Goal: Task Accomplishment & Management: Manage account settings

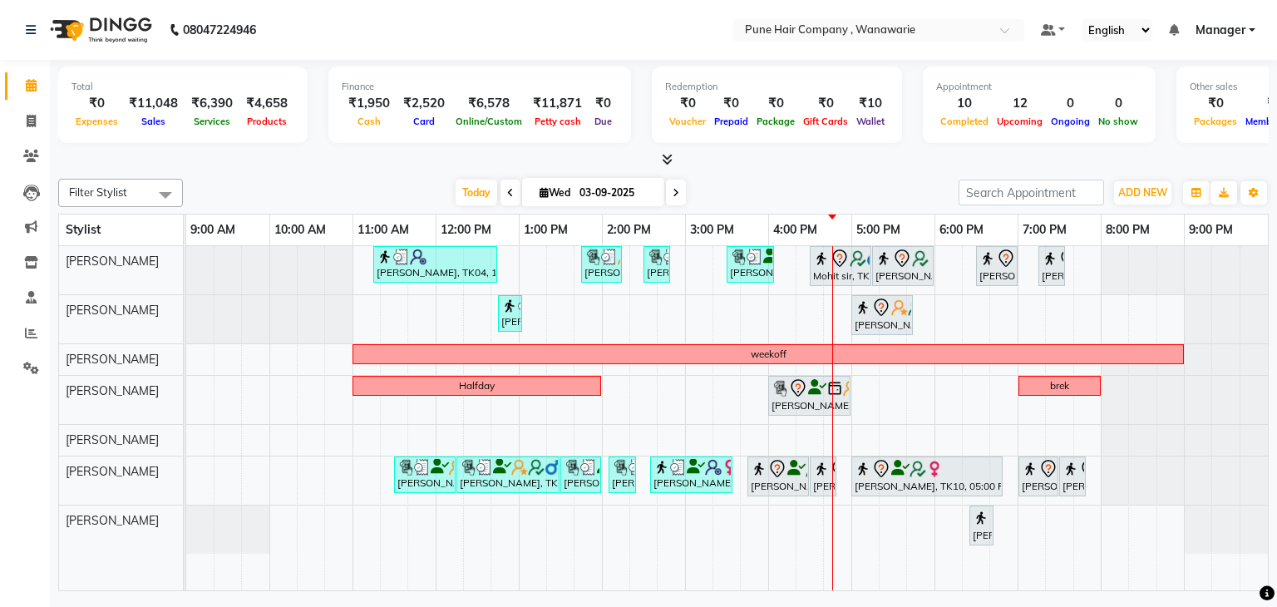
click at [667, 192] on span at bounding box center [676, 193] width 20 height 26
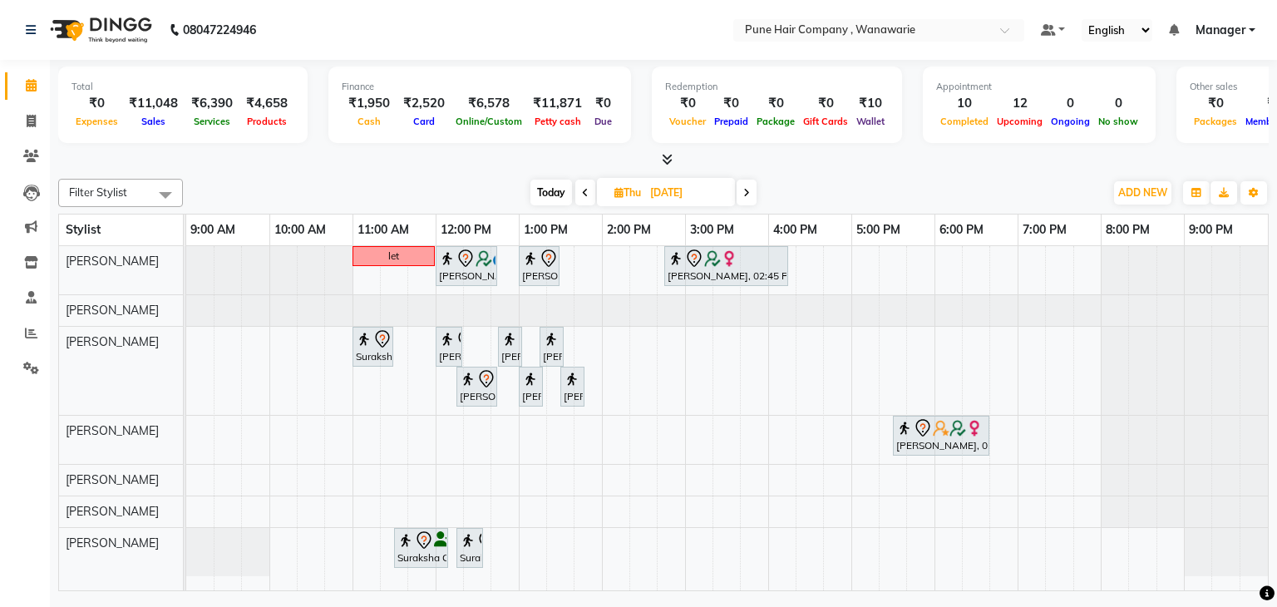
click at [556, 189] on span "Today" at bounding box center [552, 193] width 42 height 26
type input "03-09-2025"
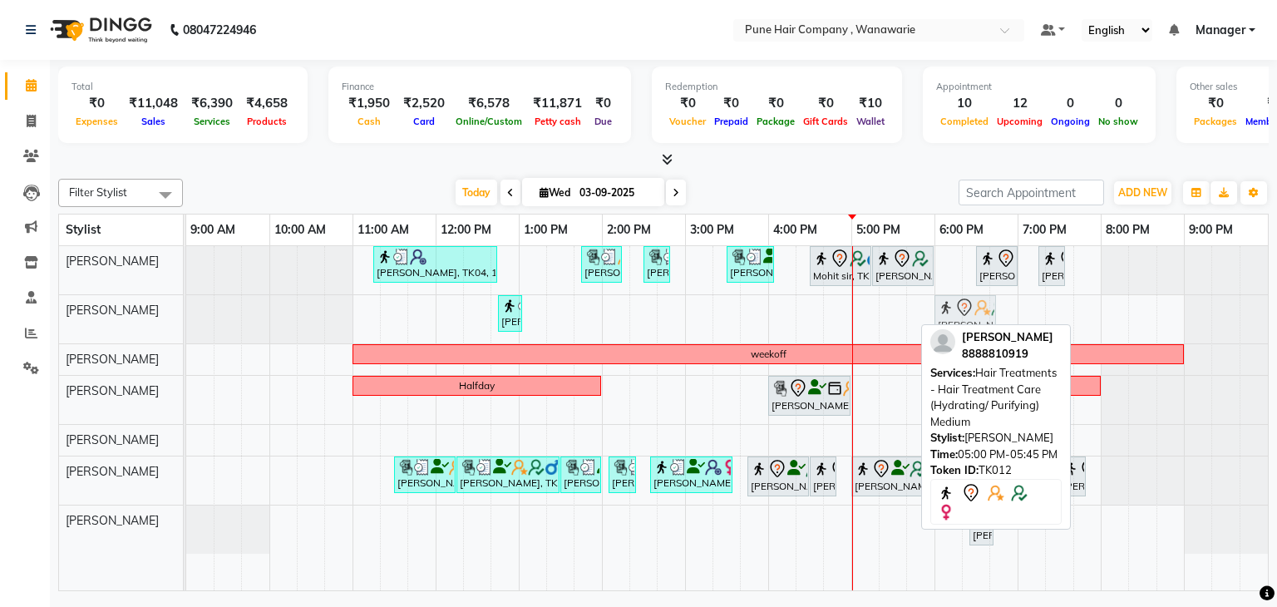
drag, startPoint x: 883, startPoint y: 316, endPoint x: 958, endPoint y: 324, distance: 75.3
click at [958, 324] on div "Filter Stylist Select All Faisal shaikh Kasturi bhandari Manoj Zambre Nasim Sha…" at bounding box center [663, 381] width 1211 height 419
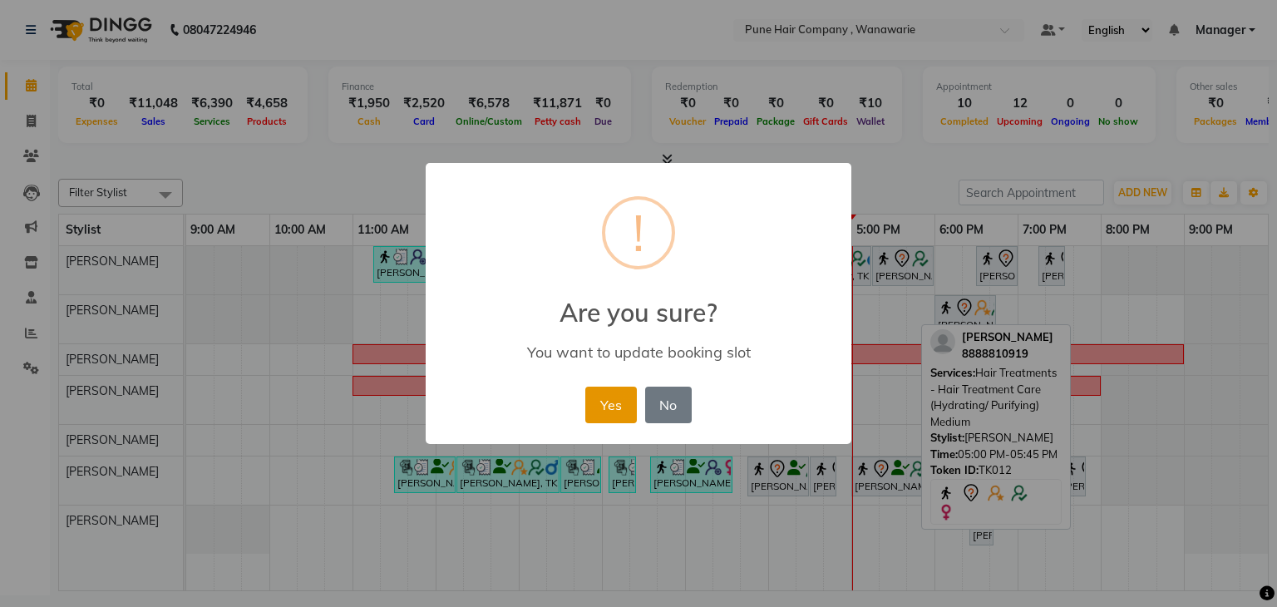
click at [602, 414] on button "Yes" at bounding box center [611, 405] width 51 height 37
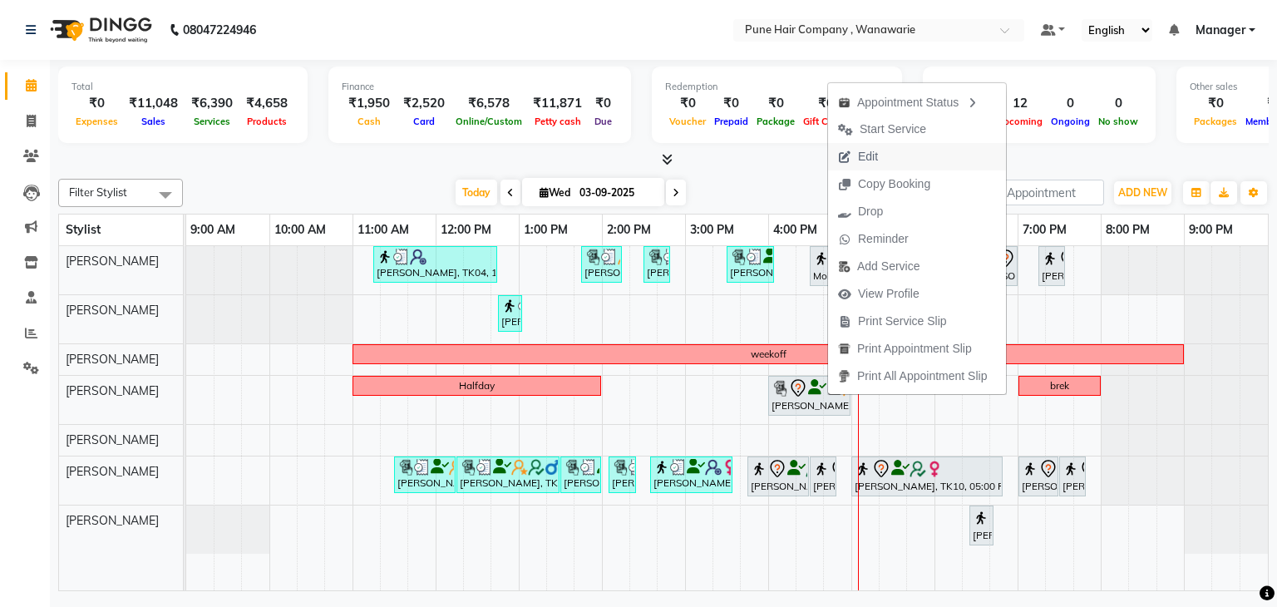
click at [865, 156] on span "Edit" at bounding box center [868, 156] width 20 height 17
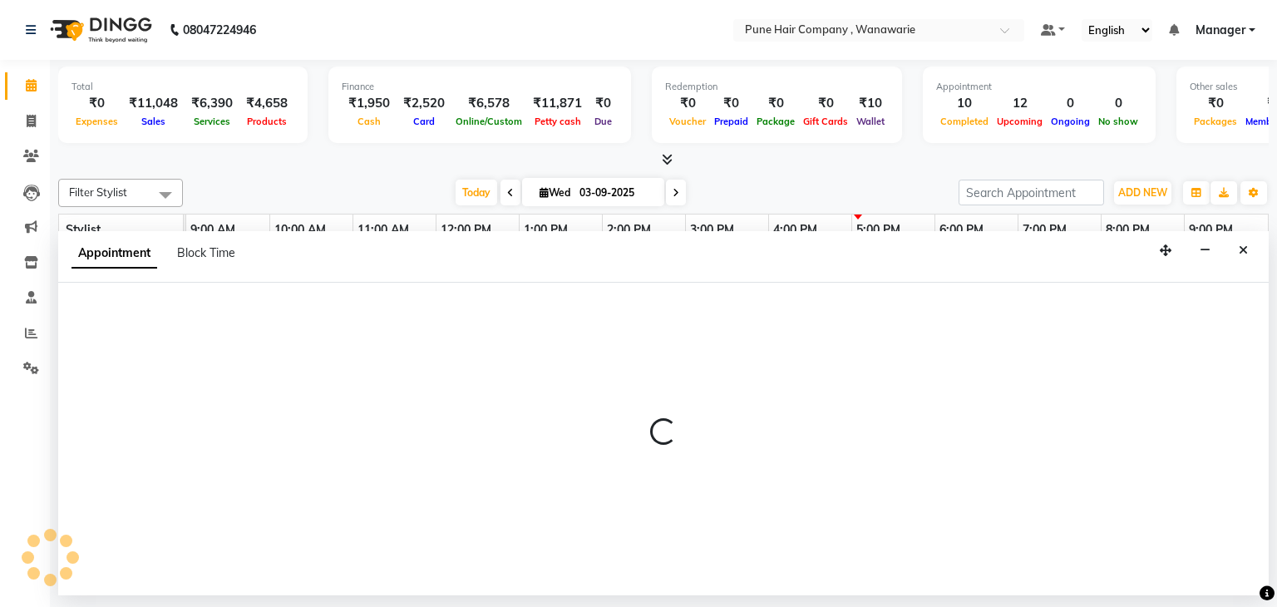
select select "tentative"
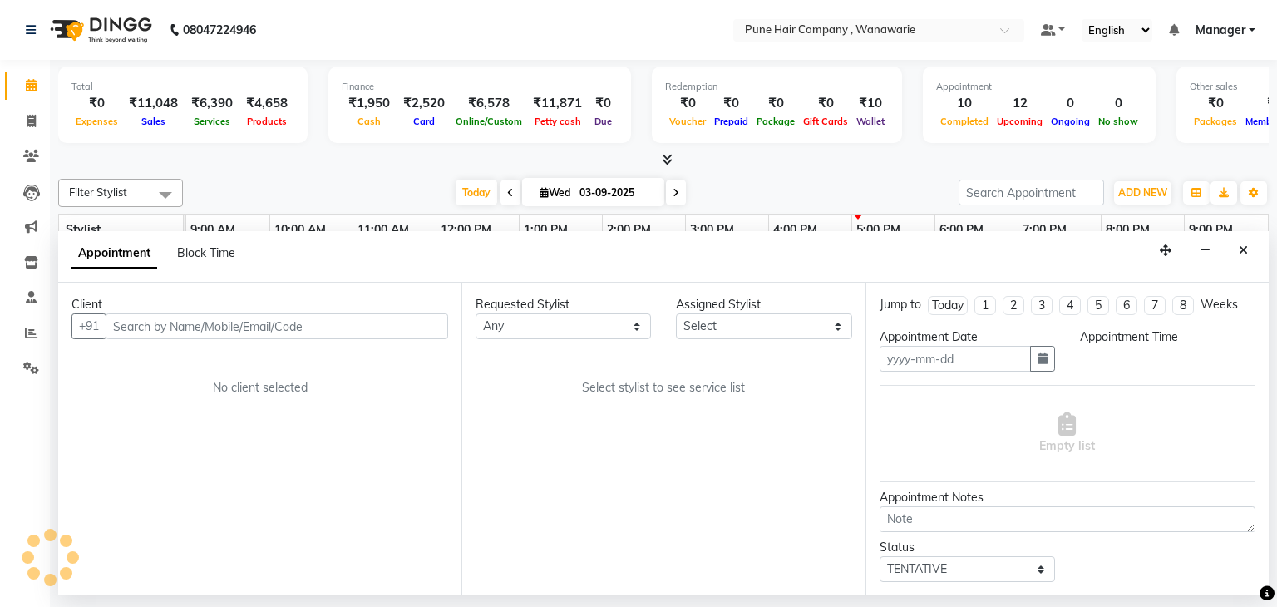
type input "03-09-2025"
select select "960"
select select "74580"
select select "4060"
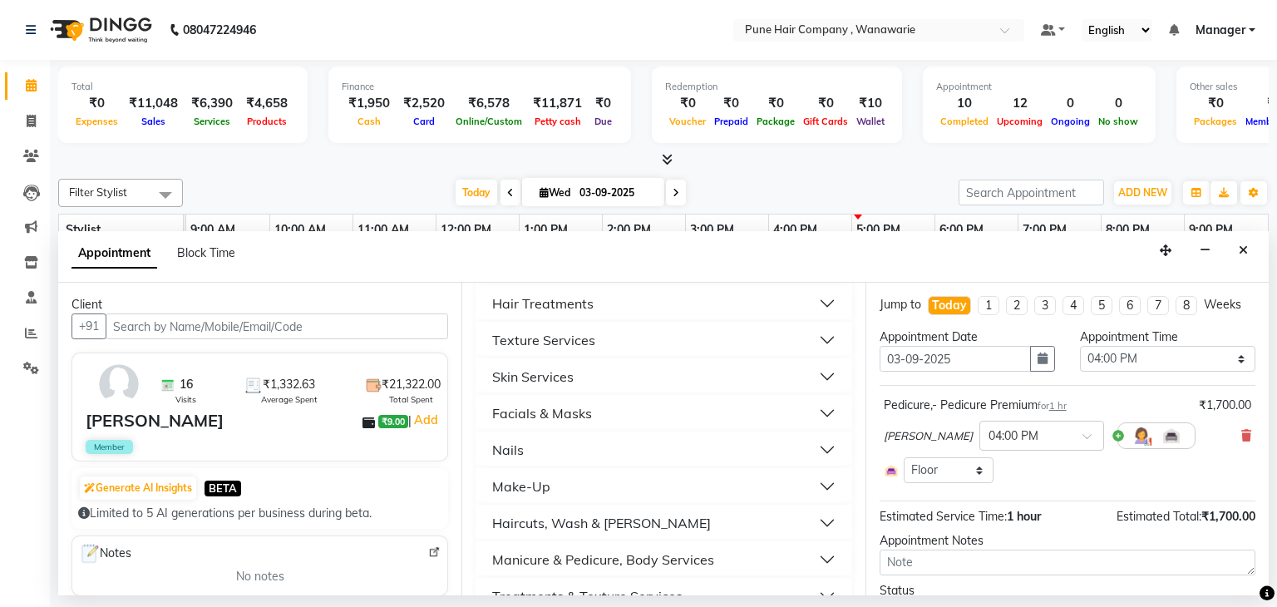
scroll to position [620, 0]
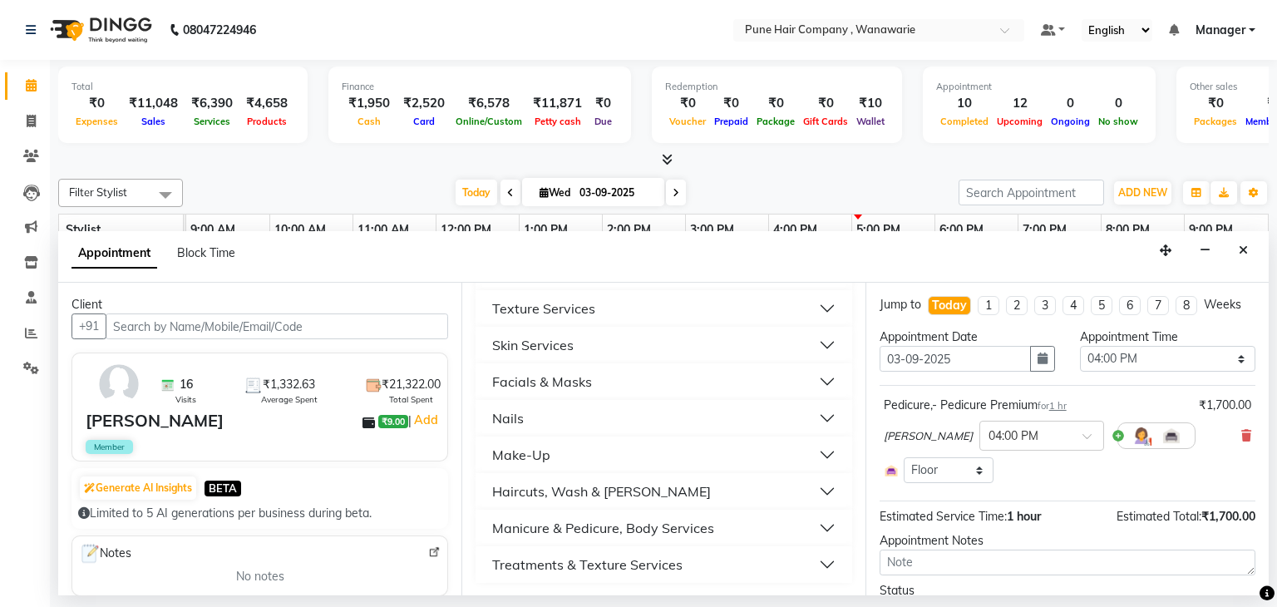
click at [594, 524] on div "Manicure & Pedicure, Body Services" at bounding box center [603, 528] width 222 height 20
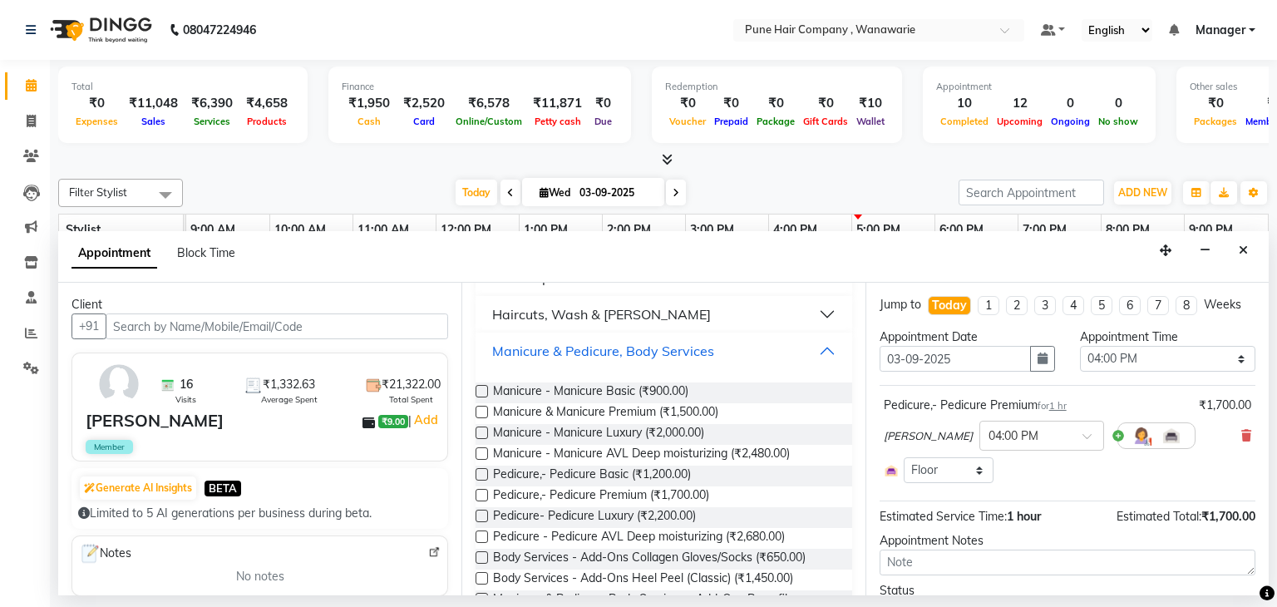
scroll to position [798, 0]
click at [595, 535] on span "Pedicure - Pedicure AVL Deep moisturizing (₹2,680.00)" at bounding box center [639, 536] width 292 height 21
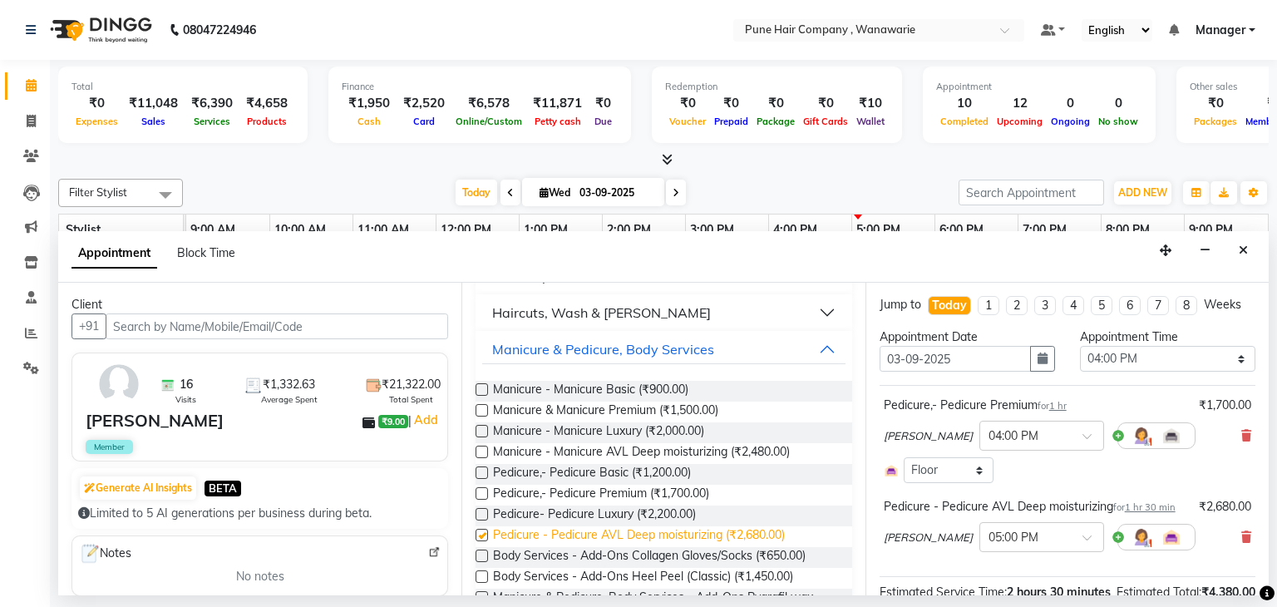
checkbox input "false"
click at [1240, 430] on div "Pedicure,- Pedicure Premium for 1 hr ₹1,700.00 Ranjeet Solanki × 04:00 PM Selec…" at bounding box center [1068, 440] width 376 height 95
click at [1242, 432] on icon at bounding box center [1247, 436] width 10 height 12
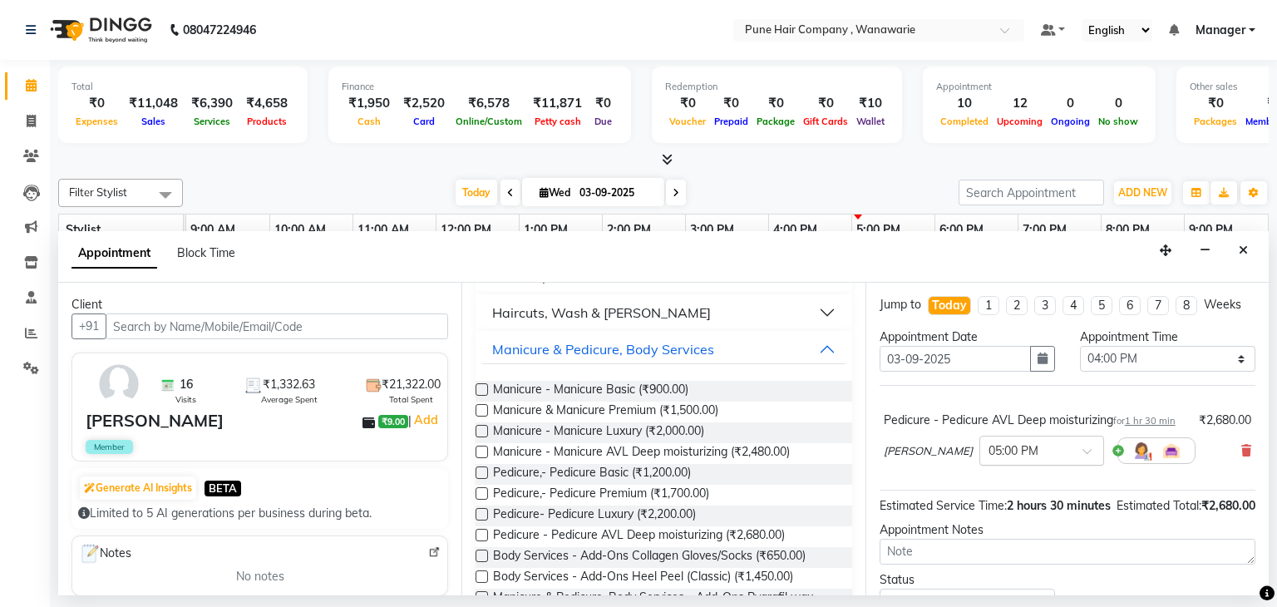
click at [1083, 464] on span at bounding box center [1093, 455] width 21 height 17
click at [1030, 485] on div "04:00 PM" at bounding box center [1042, 475] width 123 height 31
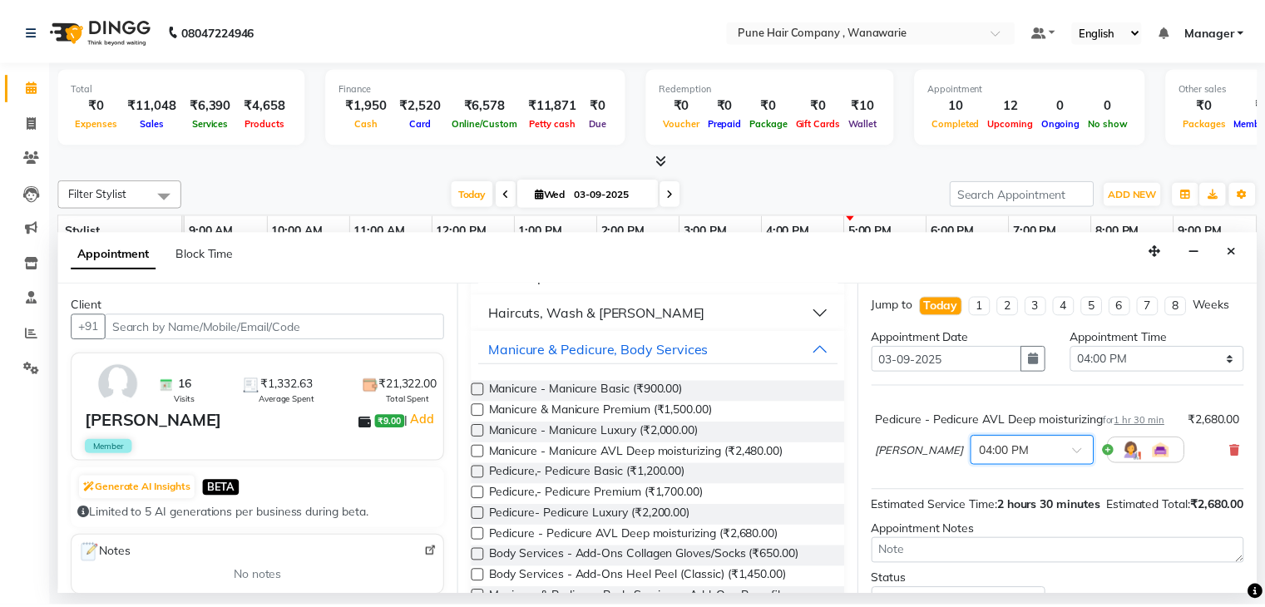
scroll to position [110, 0]
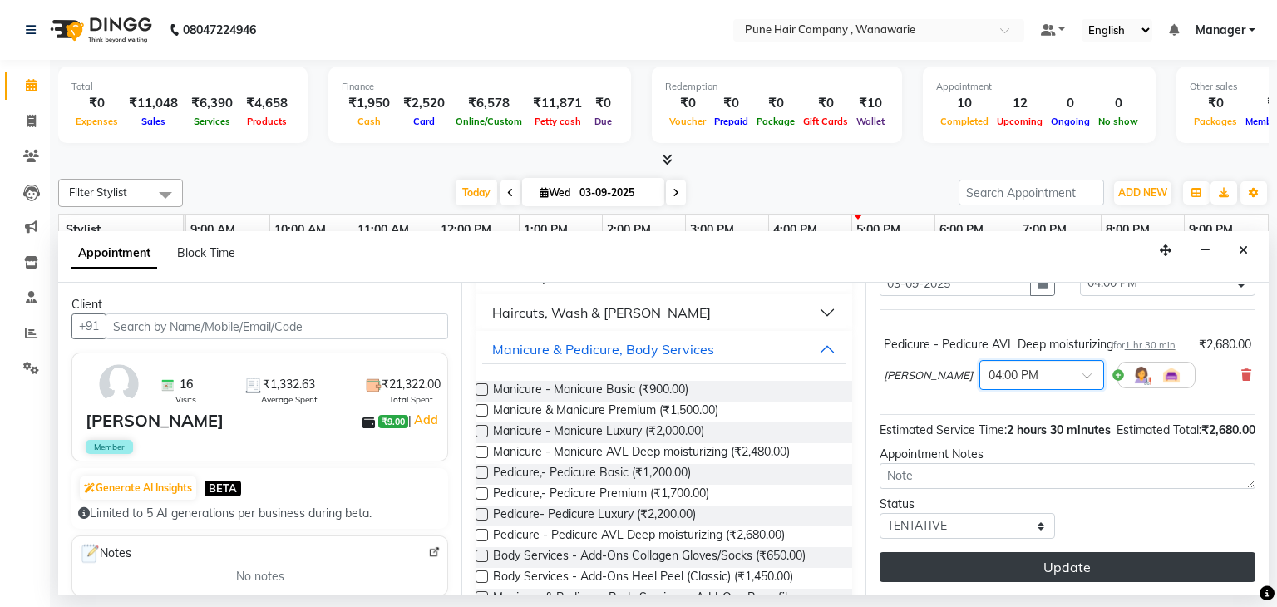
click at [1045, 559] on button "Update" at bounding box center [1068, 567] width 376 height 30
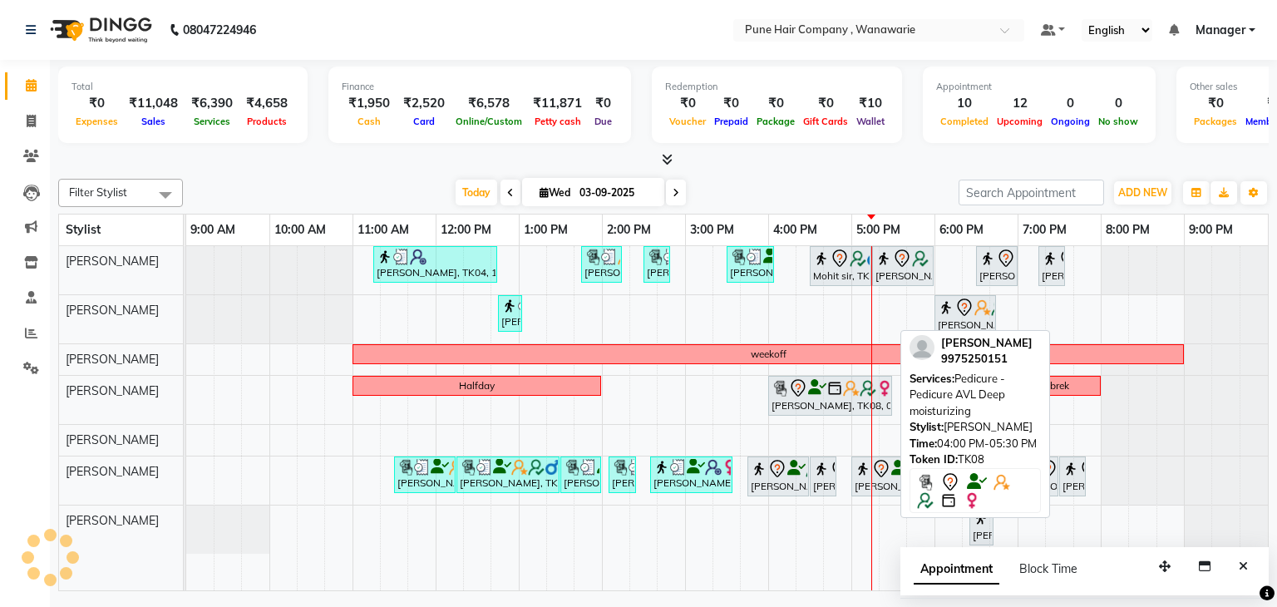
click at [803, 403] on div "[PERSON_NAME], TK08, 04:00 PM-05:30 PM, Pedicure - Pedicure AVL Deep moisturizi…" at bounding box center [830, 395] width 121 height 35
select select "7"
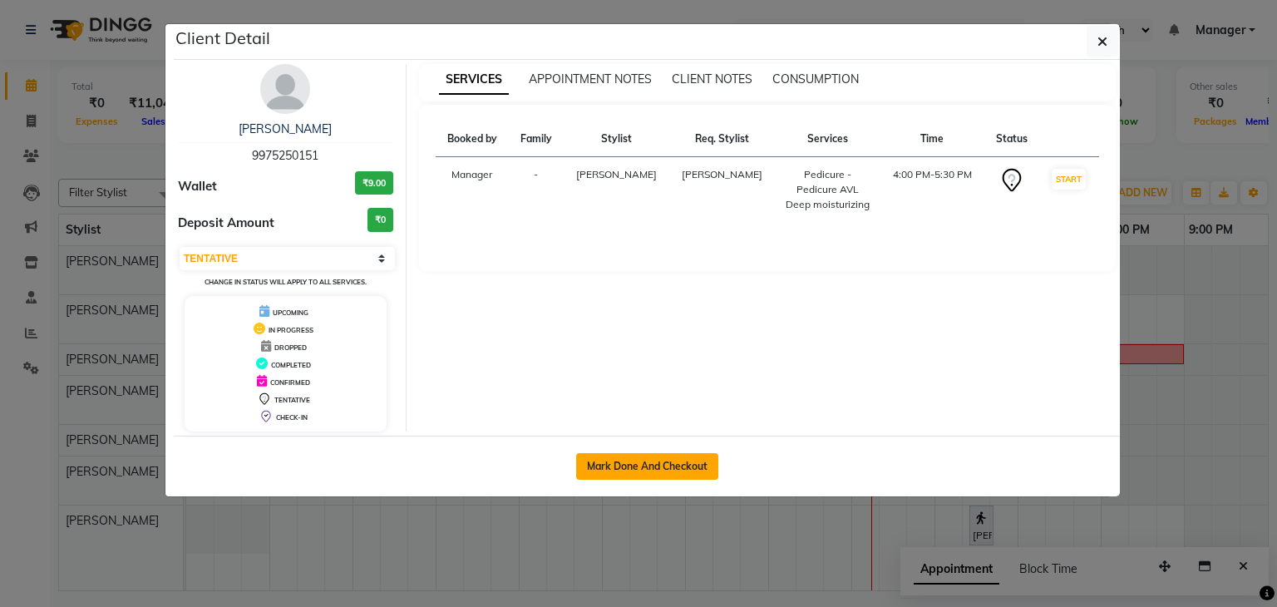
click at [680, 453] on button "Mark Done And Checkout" at bounding box center [647, 466] width 142 height 27
select select "service"
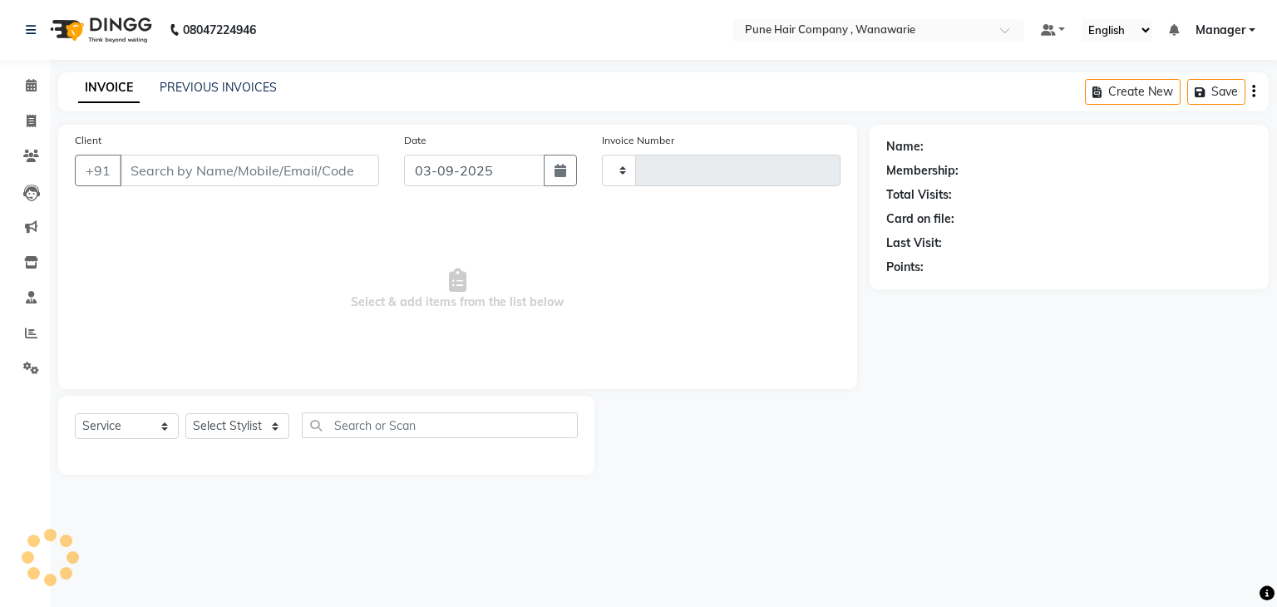
type input "1773"
select select "3"
select select "8072"
type input "9975250151"
select select "74580"
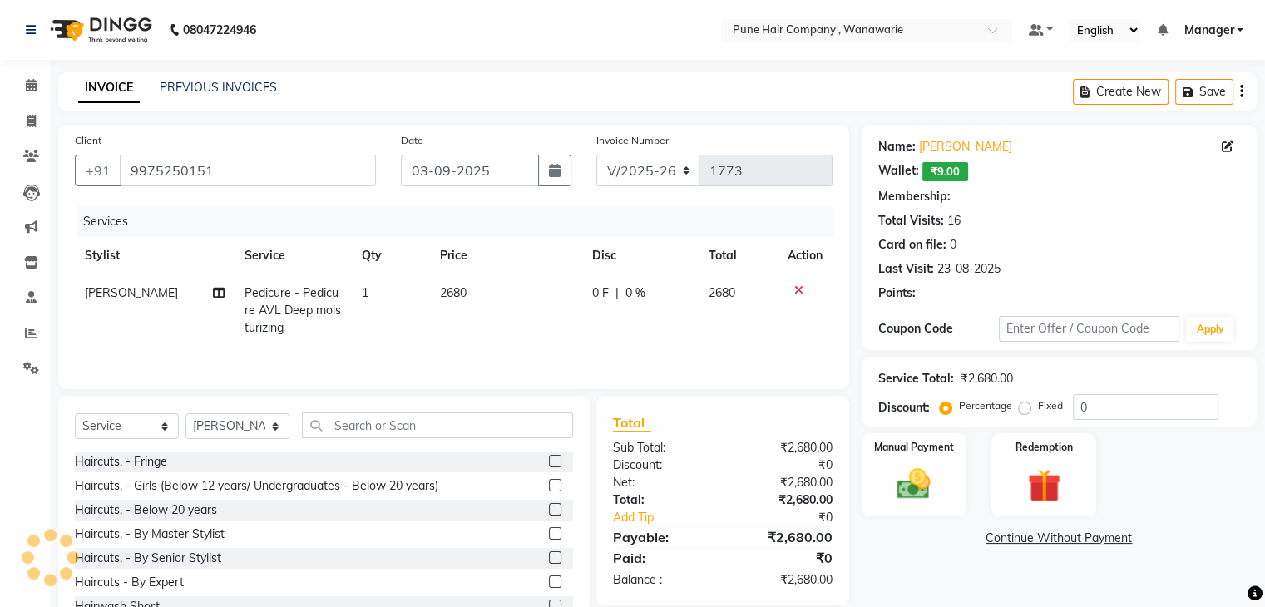
type input "20"
select select "1: Object"
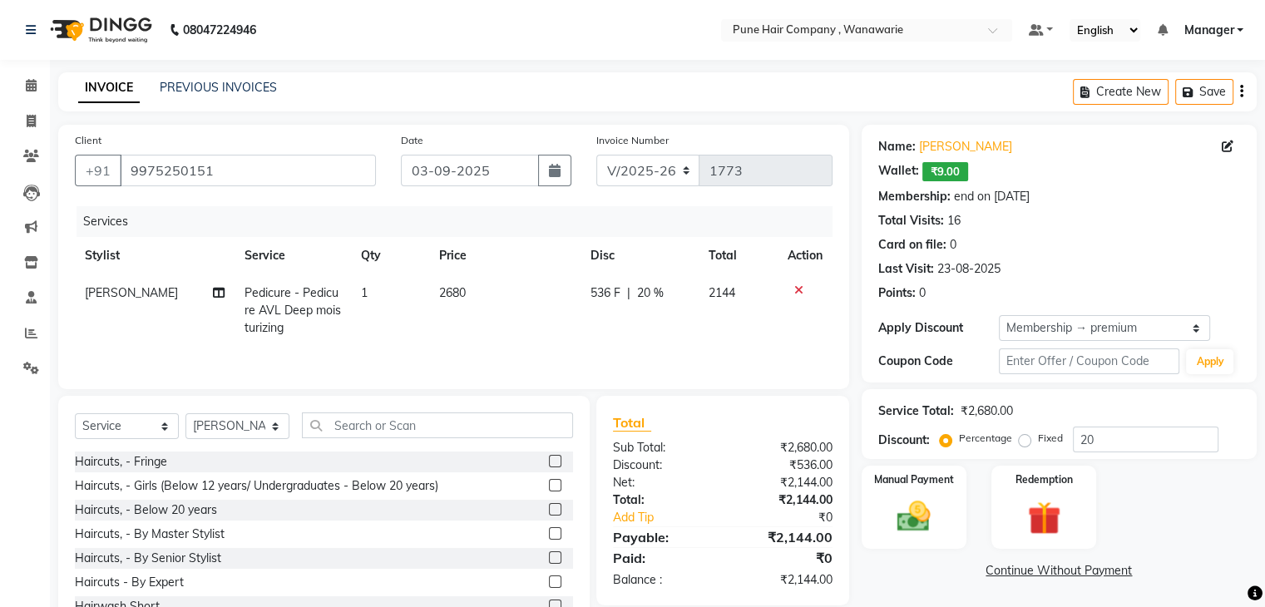
scroll to position [60, 0]
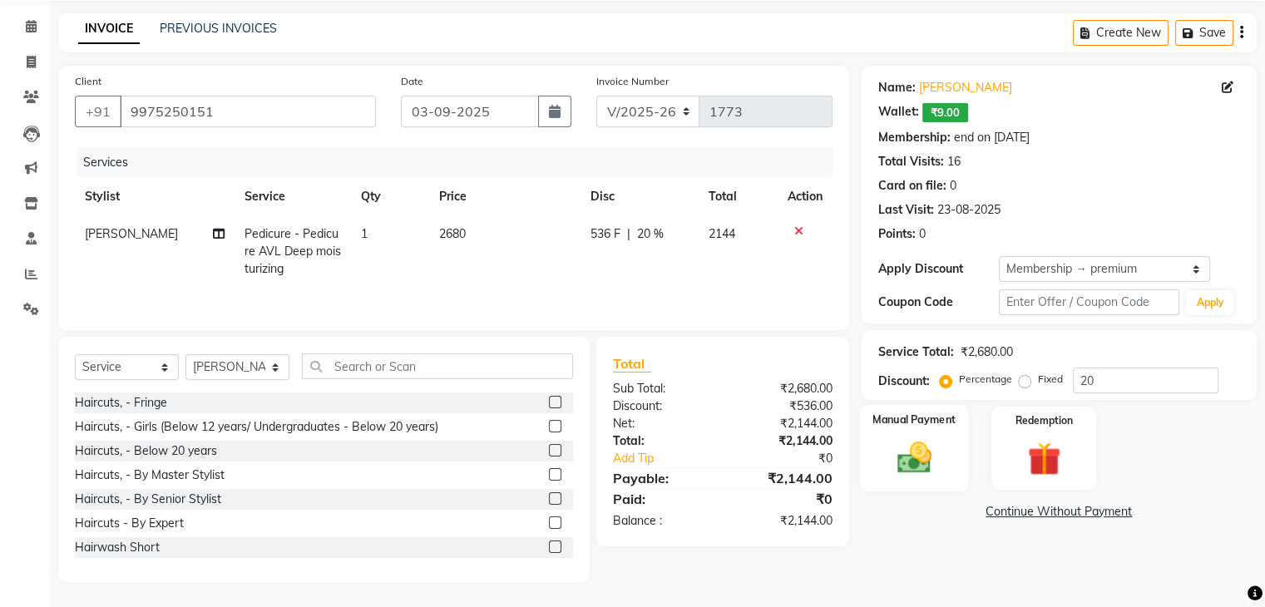
click at [901, 460] on img at bounding box center [914, 458] width 56 height 40
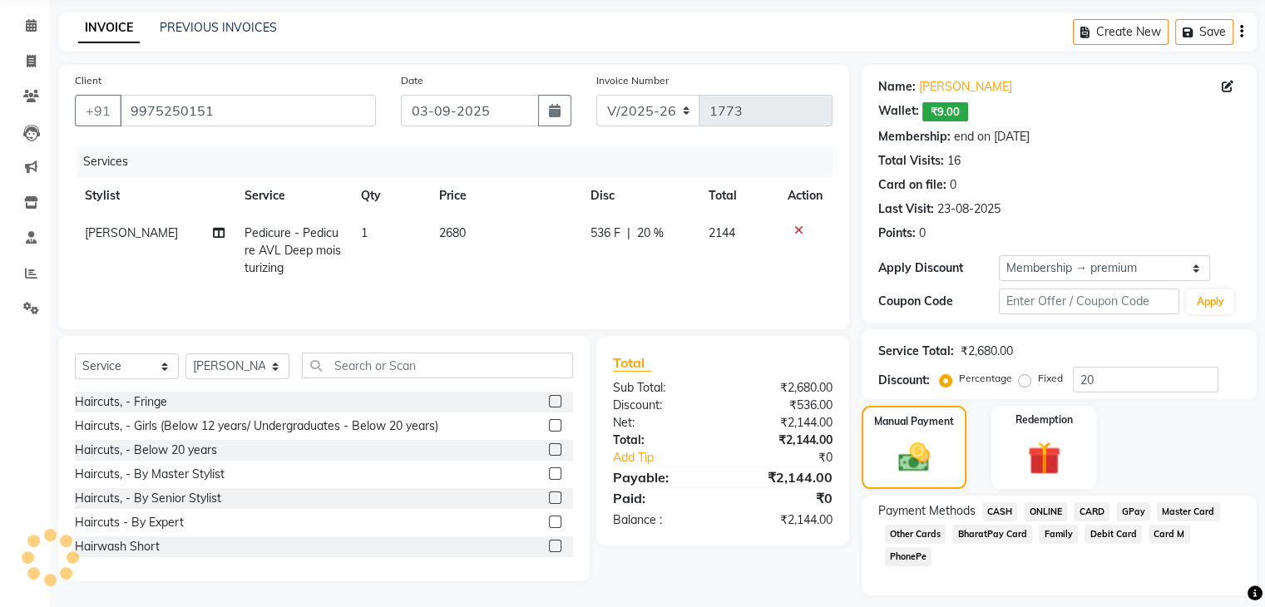
click at [1127, 509] on span "GPay" at bounding box center [1133, 511] width 34 height 19
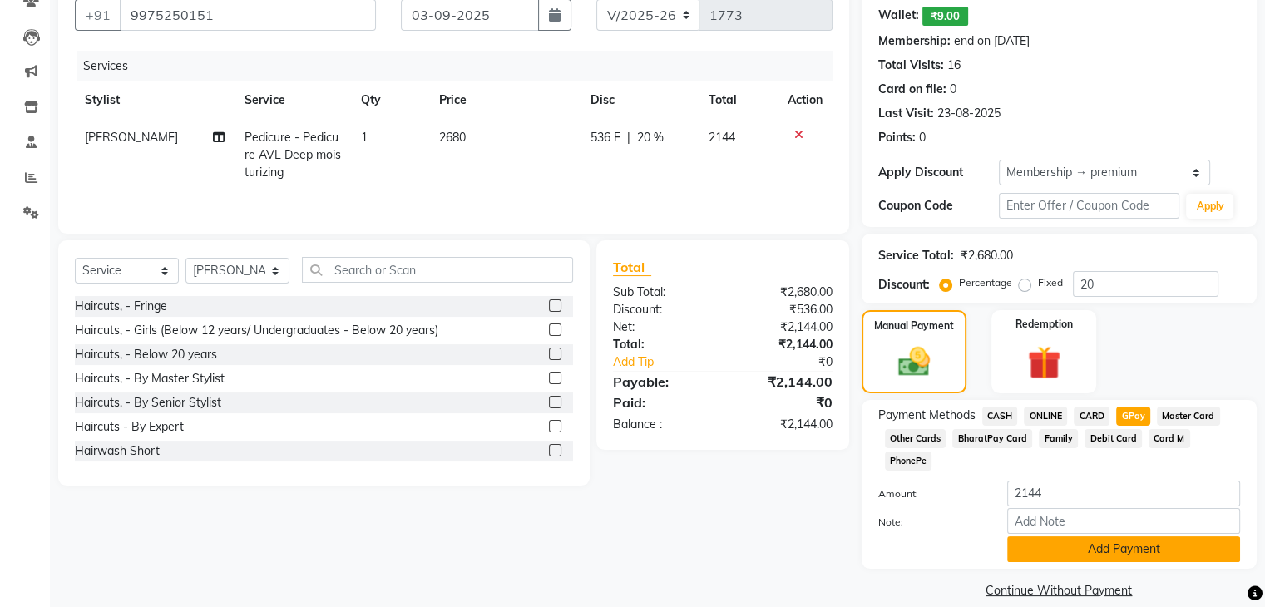
click at [1118, 536] on button "Add Payment" at bounding box center [1123, 549] width 233 height 26
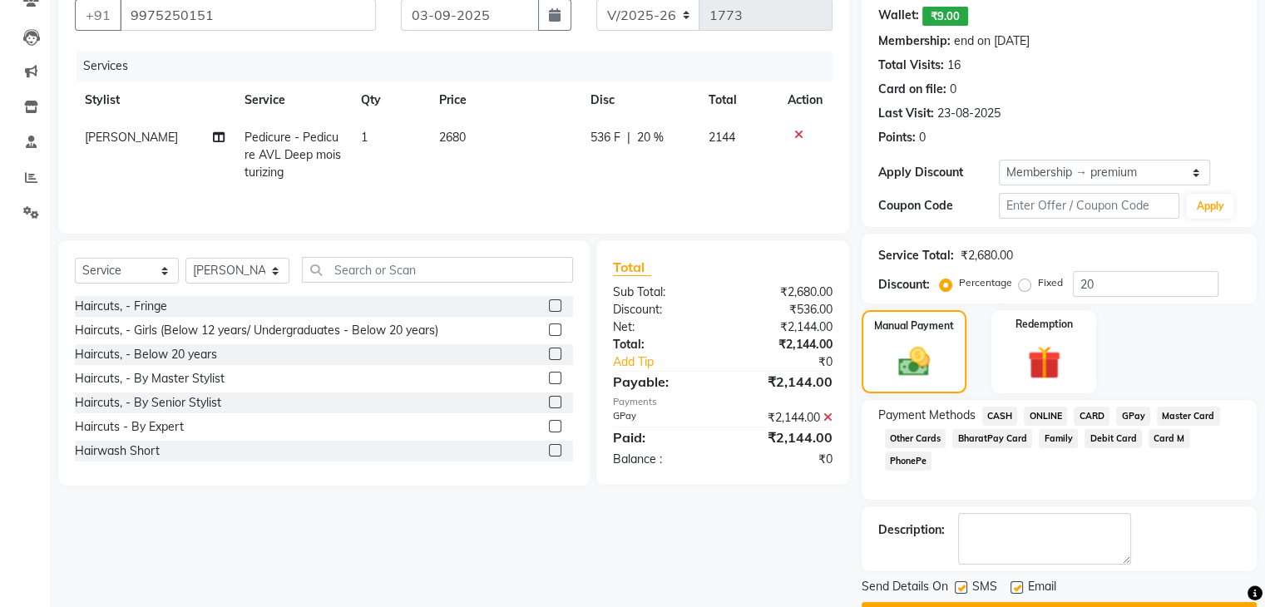
scroll to position [200, 0]
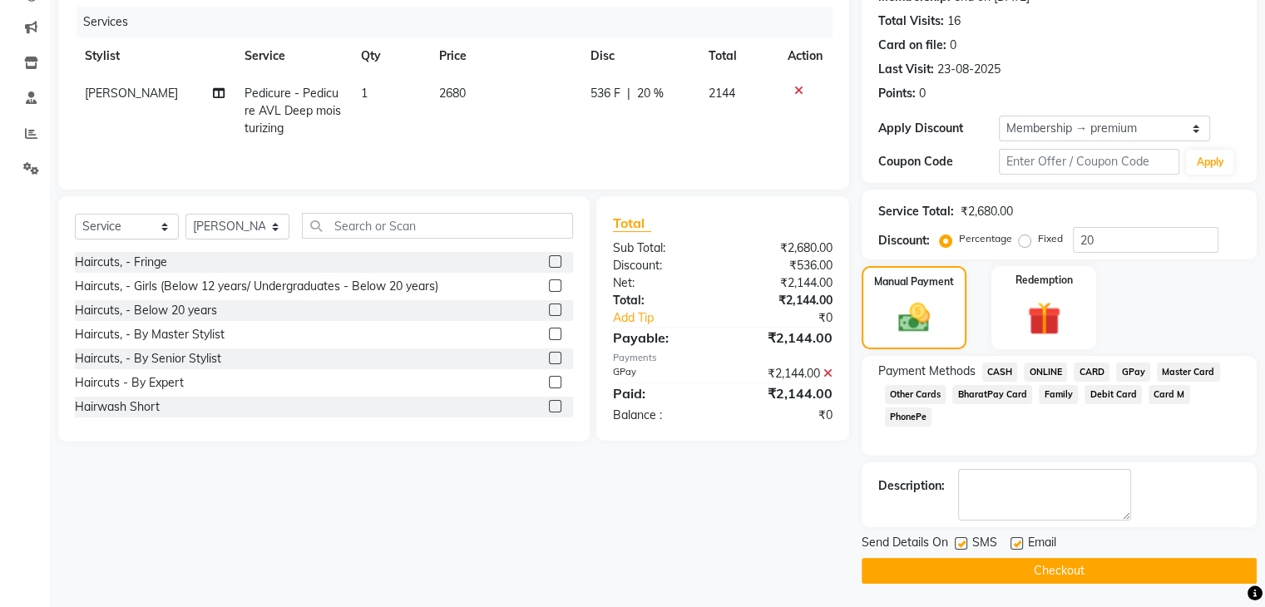
click at [1083, 570] on button "Checkout" at bounding box center [1059, 571] width 395 height 26
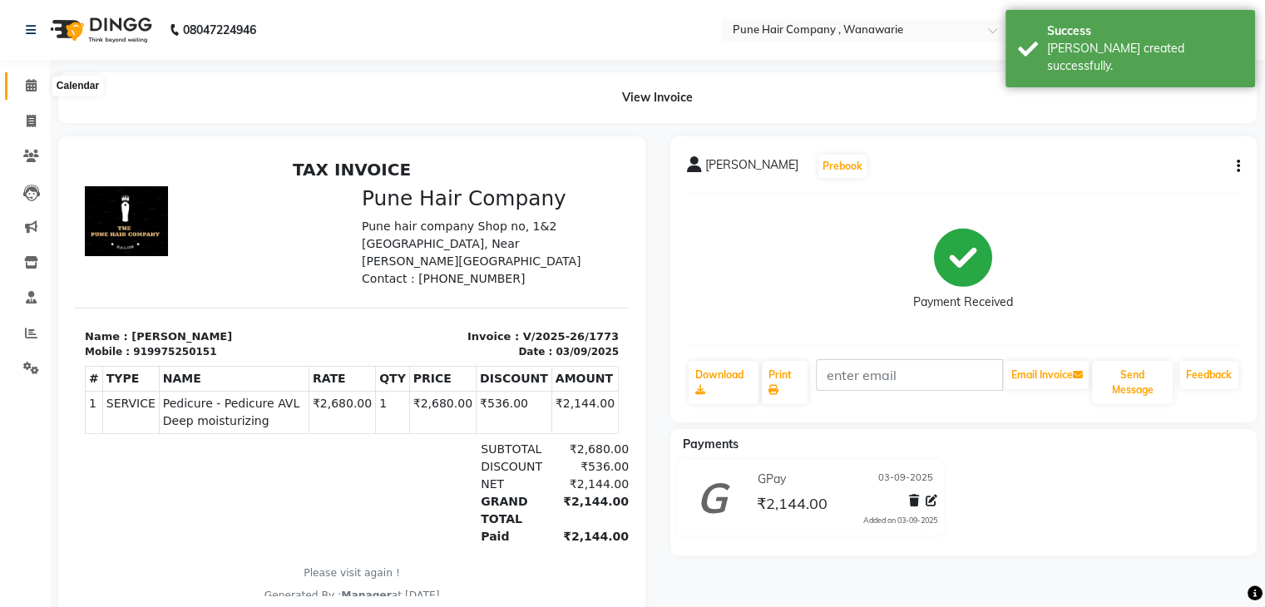
click at [26, 81] on icon at bounding box center [31, 85] width 11 height 12
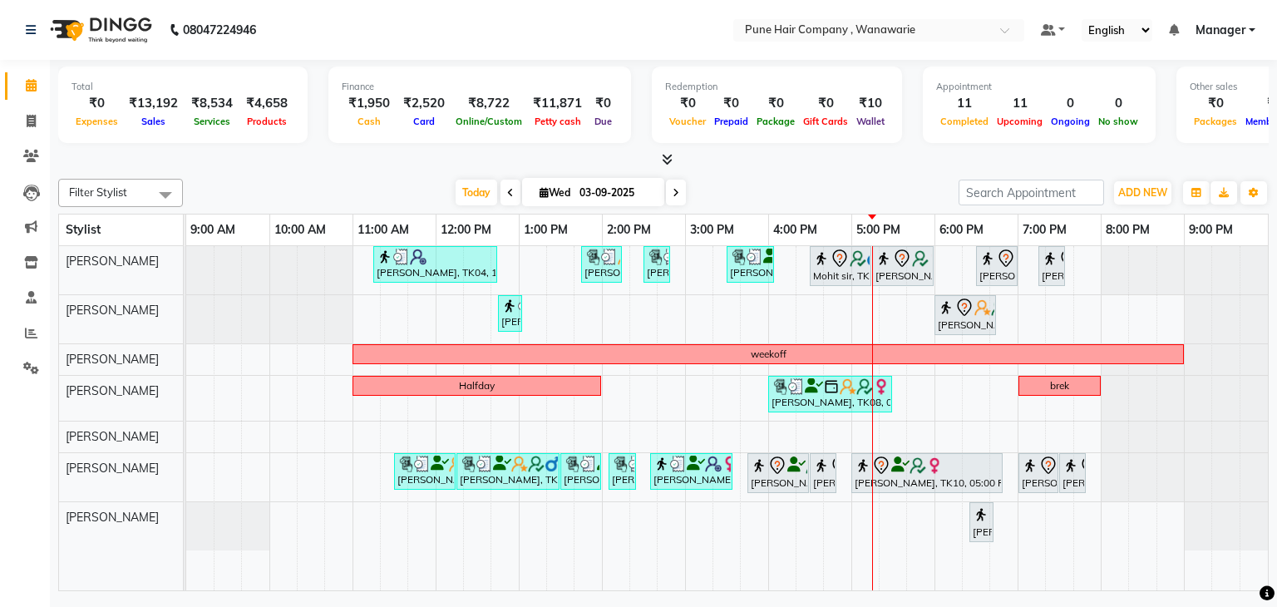
click at [678, 200] on span at bounding box center [676, 193] width 20 height 26
type input "04-09-2025"
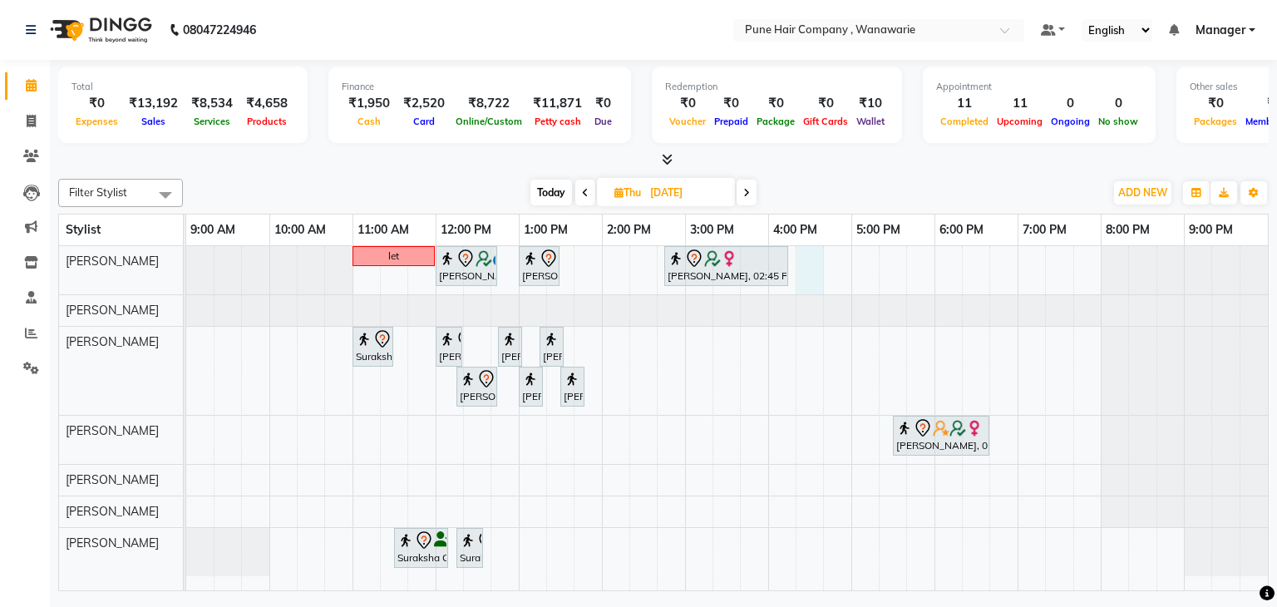
click at [819, 257] on div "let Bhushan Desai, 12:00 PM-12:45 PM, Male Haircut By Senior Stylist Lourdes ma…" at bounding box center [727, 418] width 1082 height 345
select select "74577"
select select "tentative"
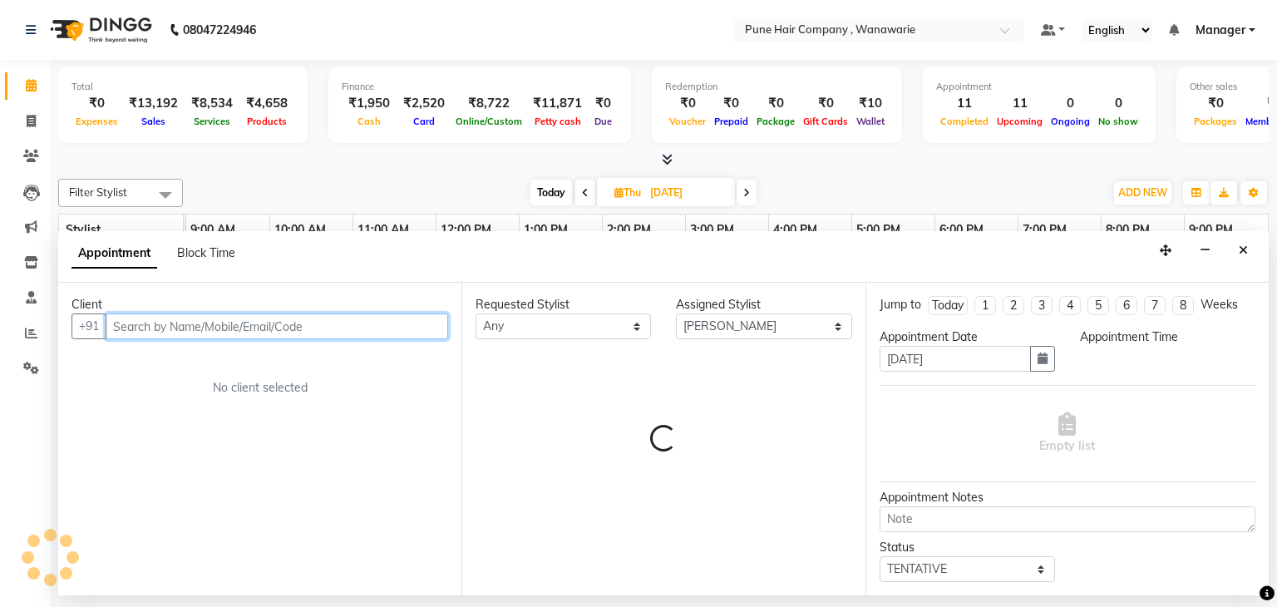
select select "975"
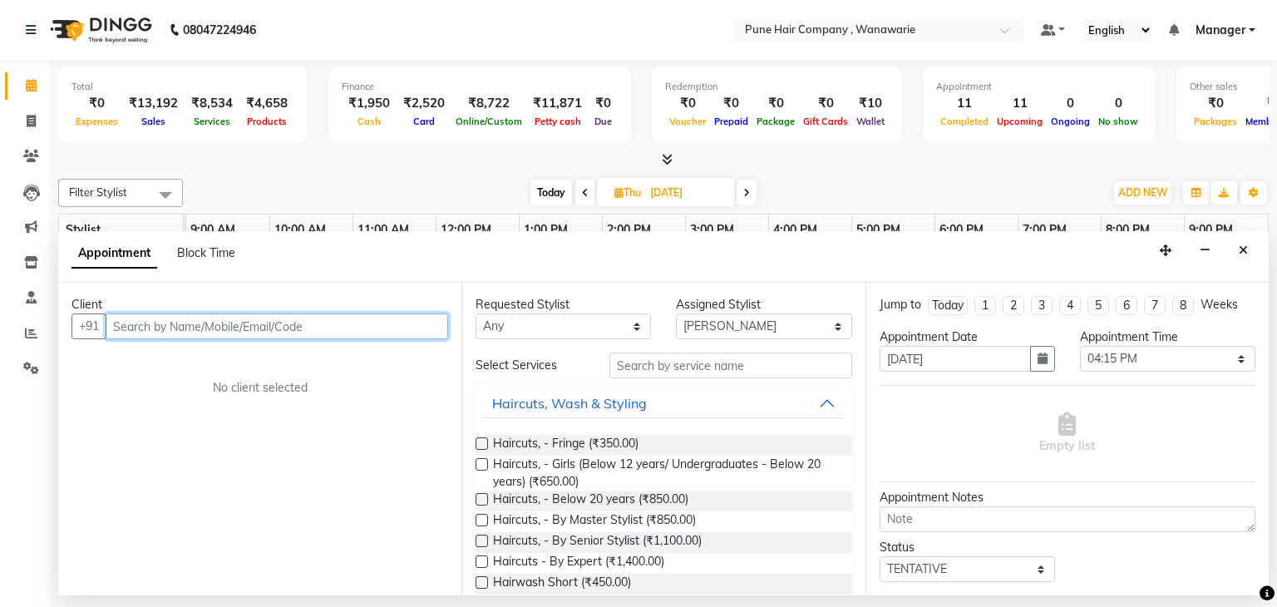
click at [317, 327] on input "text" at bounding box center [277, 327] width 343 height 26
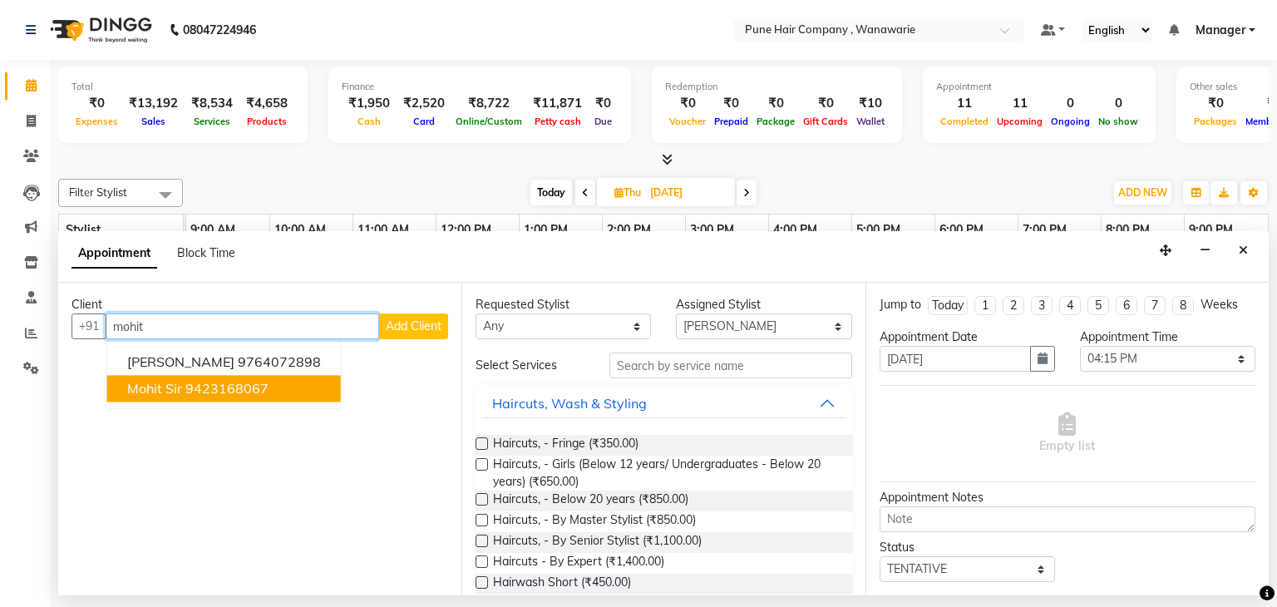
click at [210, 392] on ngb-highlight "9423168067" at bounding box center [226, 389] width 83 height 17
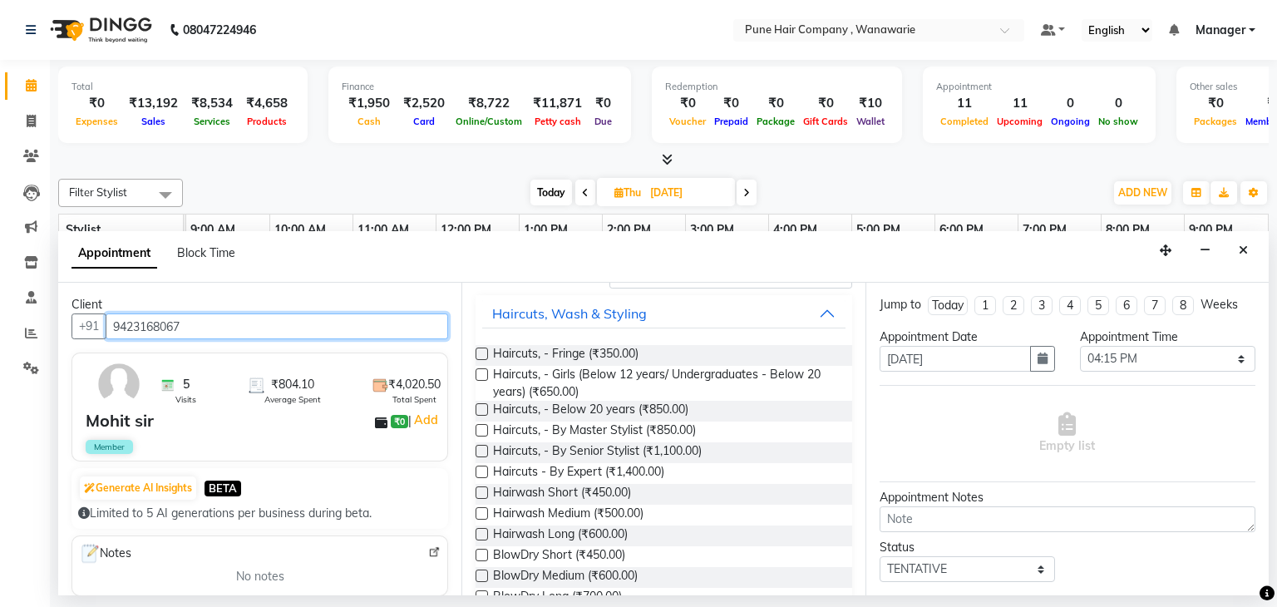
scroll to position [90, 0]
type input "9423168067"
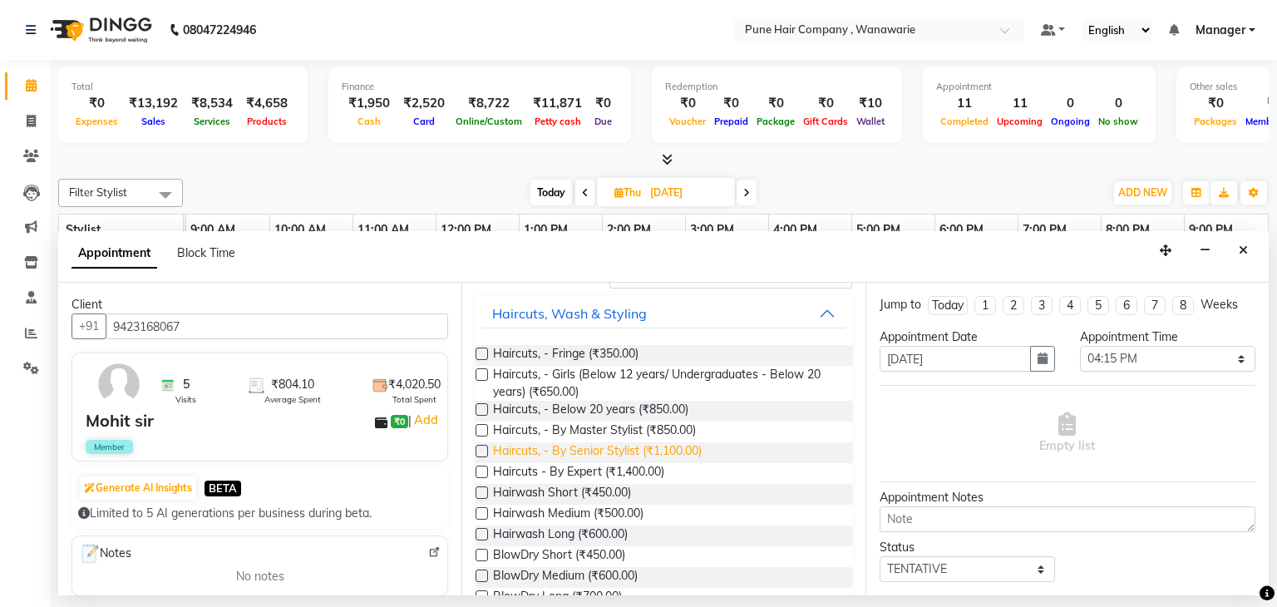
click at [632, 448] on span "Haircuts, - By Senior Stylist (₹1,100.00)" at bounding box center [597, 452] width 209 height 21
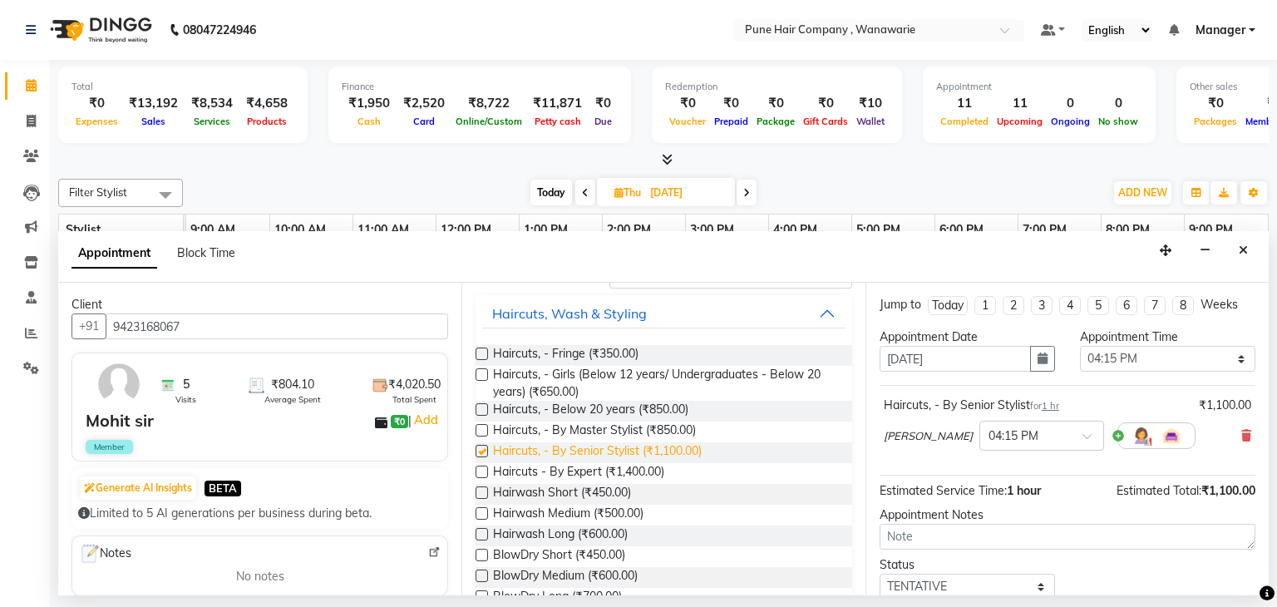
checkbox input "false"
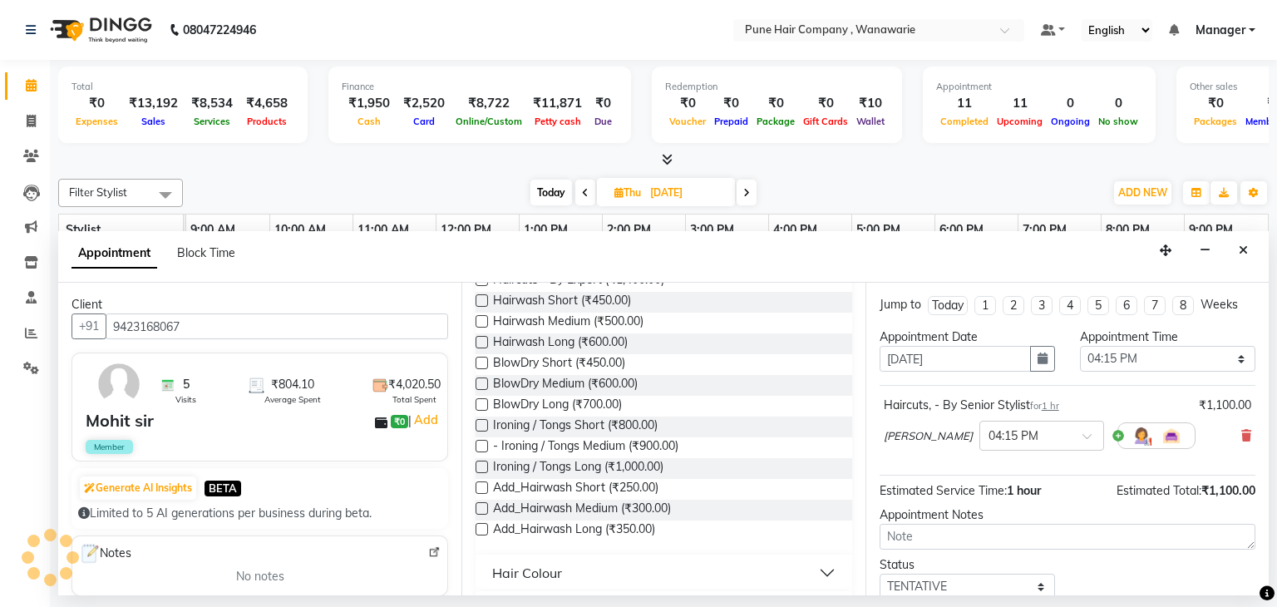
scroll to position [283, 0]
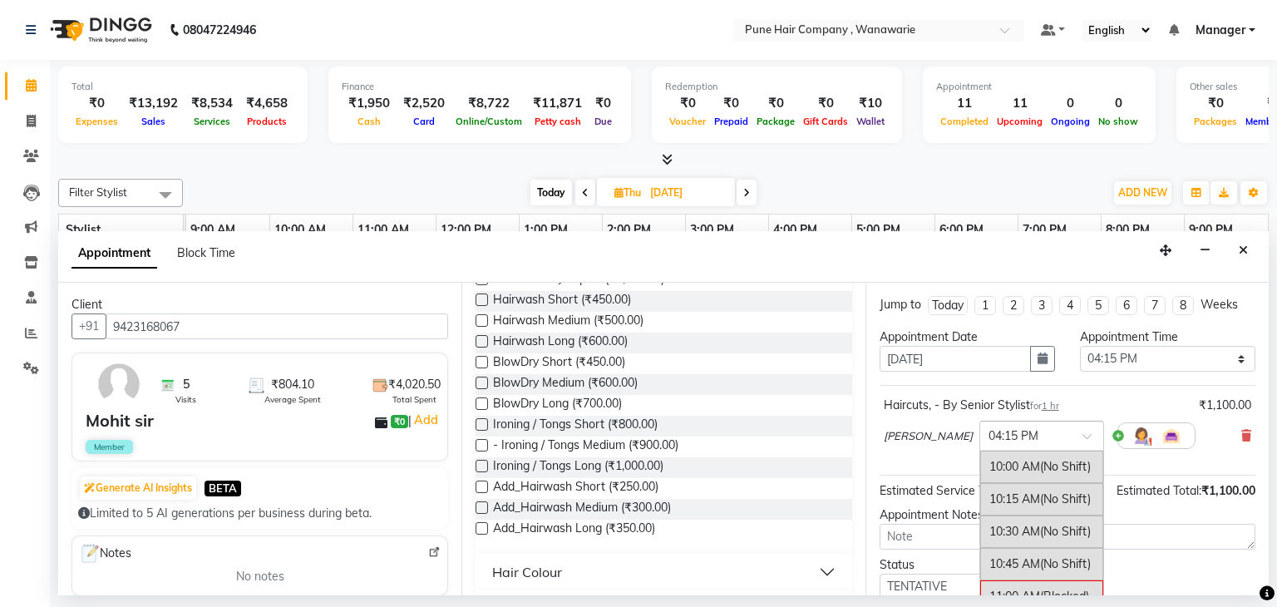
click at [1029, 432] on input "text" at bounding box center [1025, 434] width 73 height 17
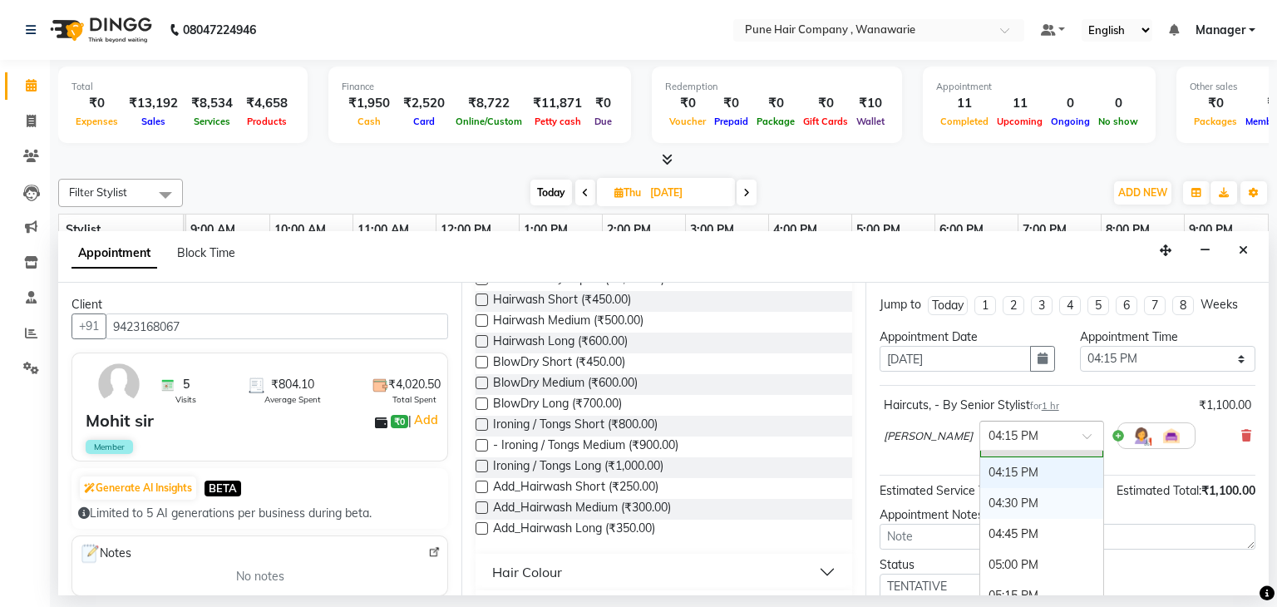
click at [995, 493] on div "04:30 PM" at bounding box center [1042, 503] width 123 height 31
click at [484, 505] on label at bounding box center [482, 508] width 12 height 12
click at [484, 505] on input "checkbox" at bounding box center [481, 509] width 11 height 11
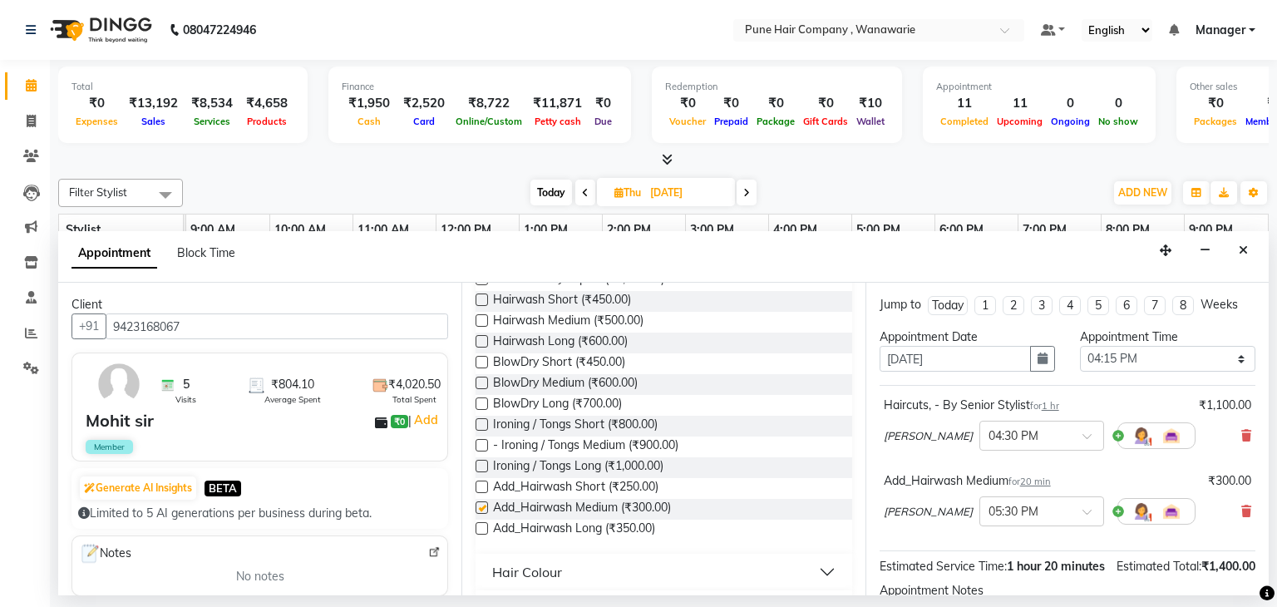
checkbox input "false"
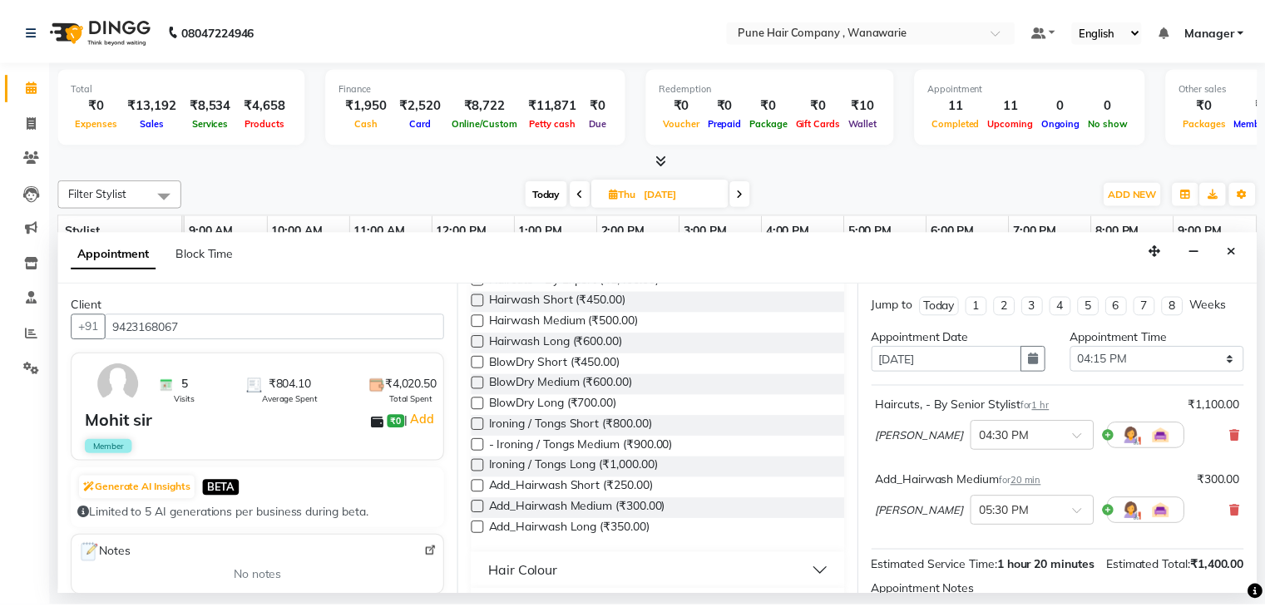
scroll to position [201, 0]
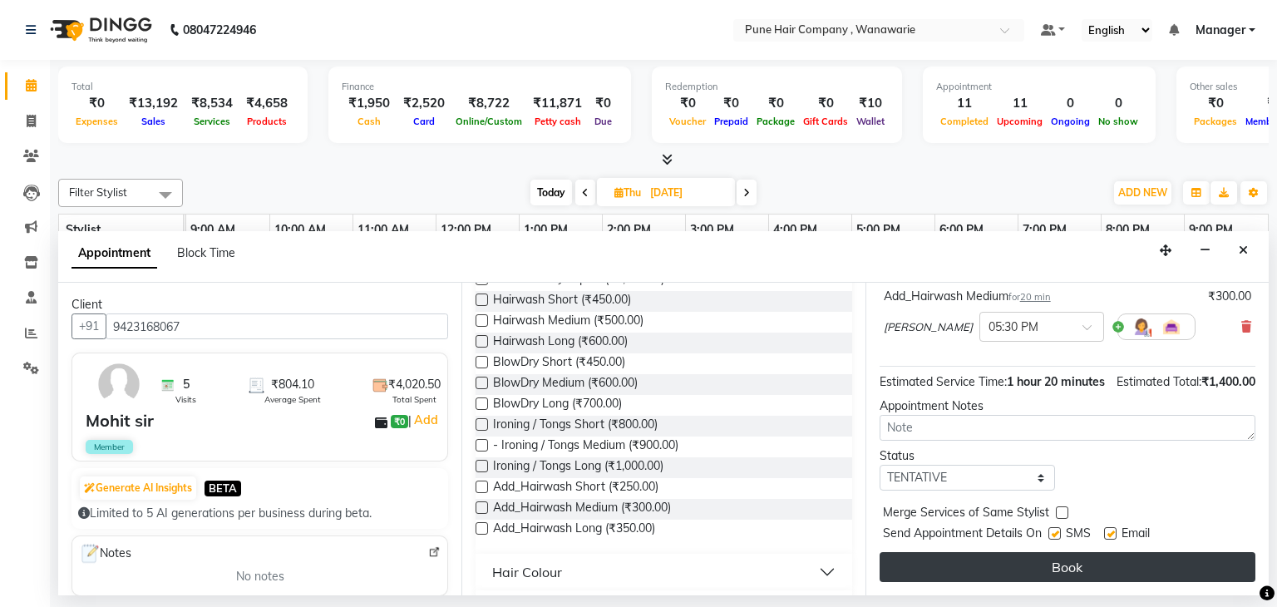
click at [999, 562] on button "Book" at bounding box center [1068, 567] width 376 height 30
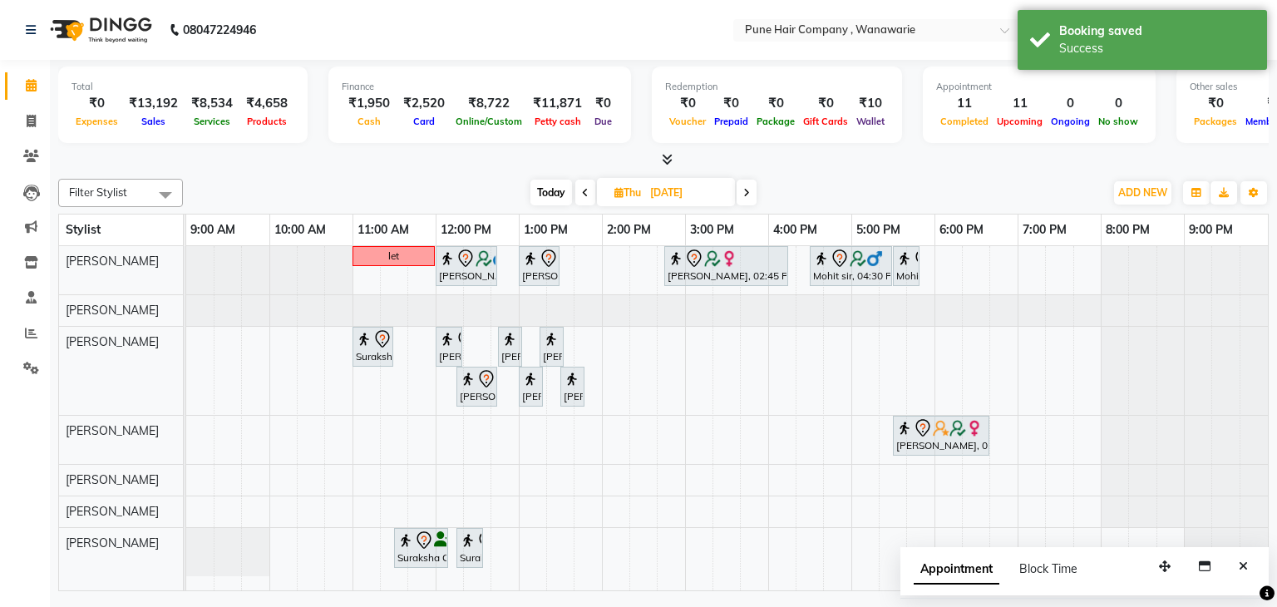
click at [552, 190] on span "Today" at bounding box center [552, 193] width 42 height 26
type input "03-09-2025"
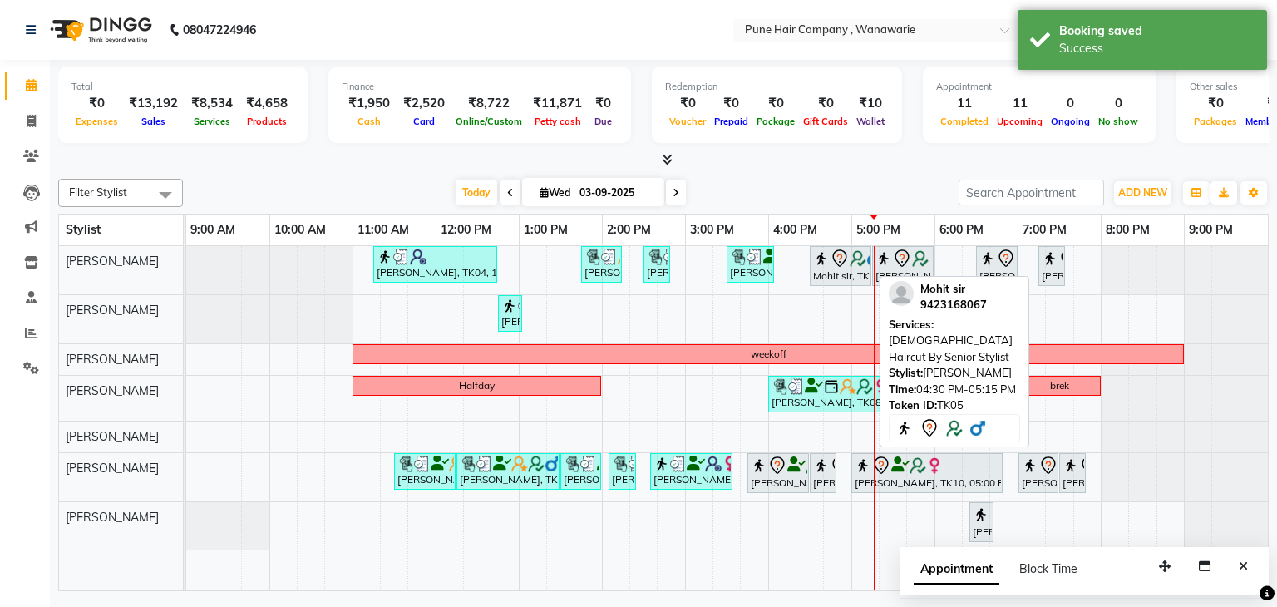
click at [827, 261] on img at bounding box center [821, 258] width 17 height 17
select select "7"
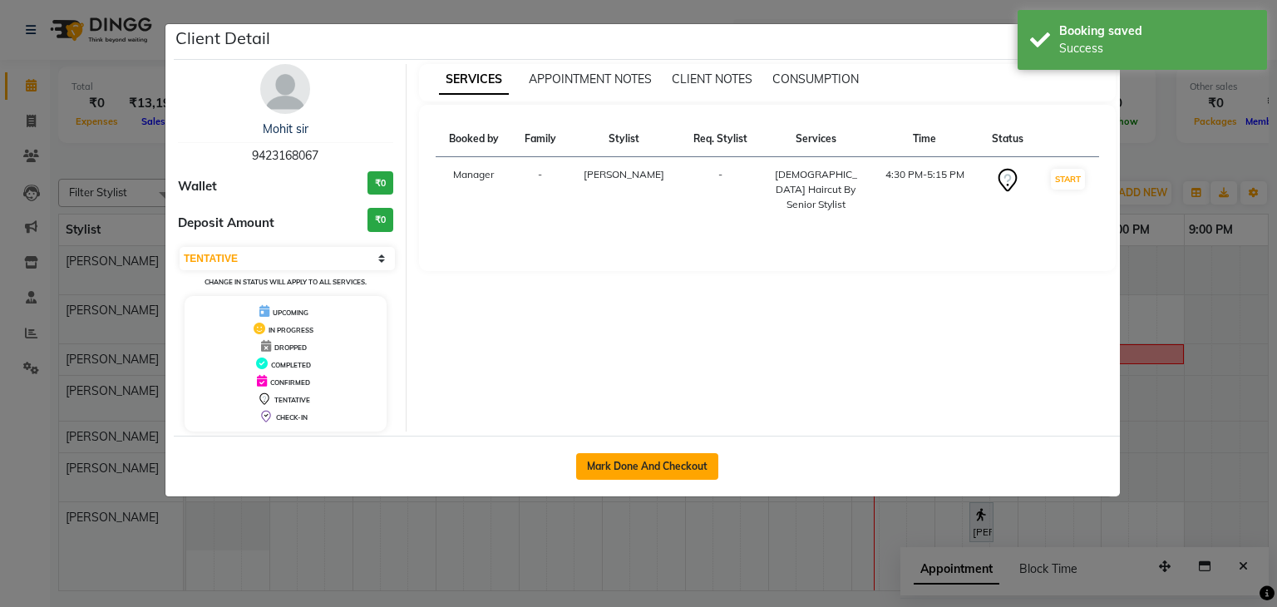
click at [646, 465] on button "Mark Done And Checkout" at bounding box center [647, 466] width 142 height 27
select select "service"
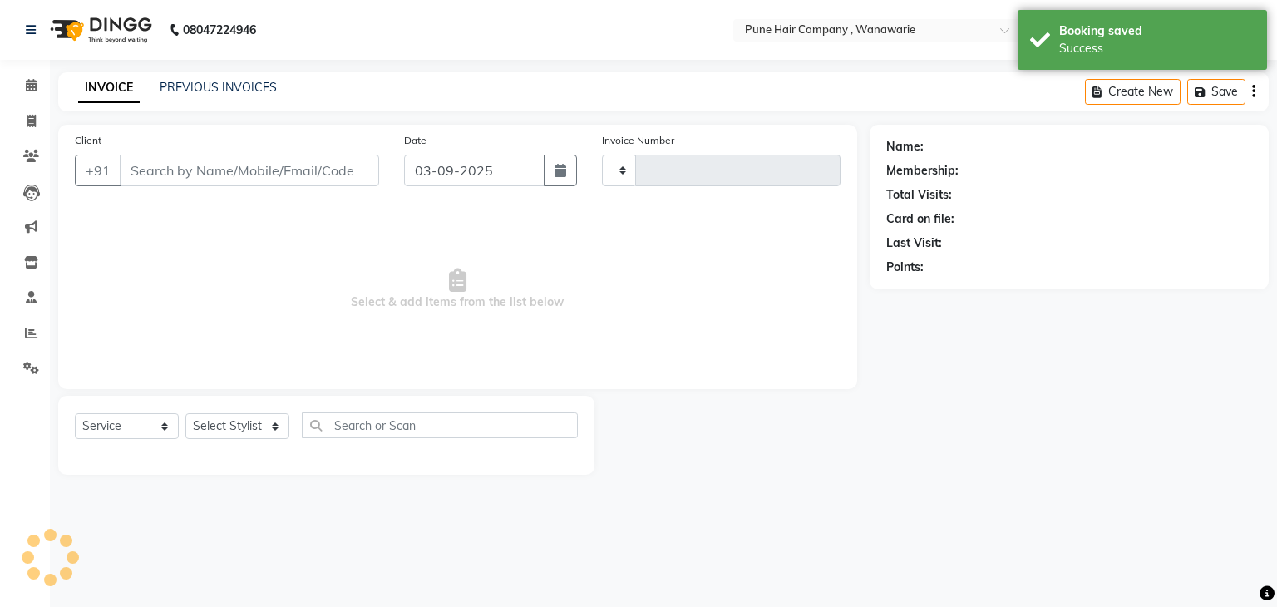
type input "1774"
select select "8072"
type input "9423168067"
select select "74577"
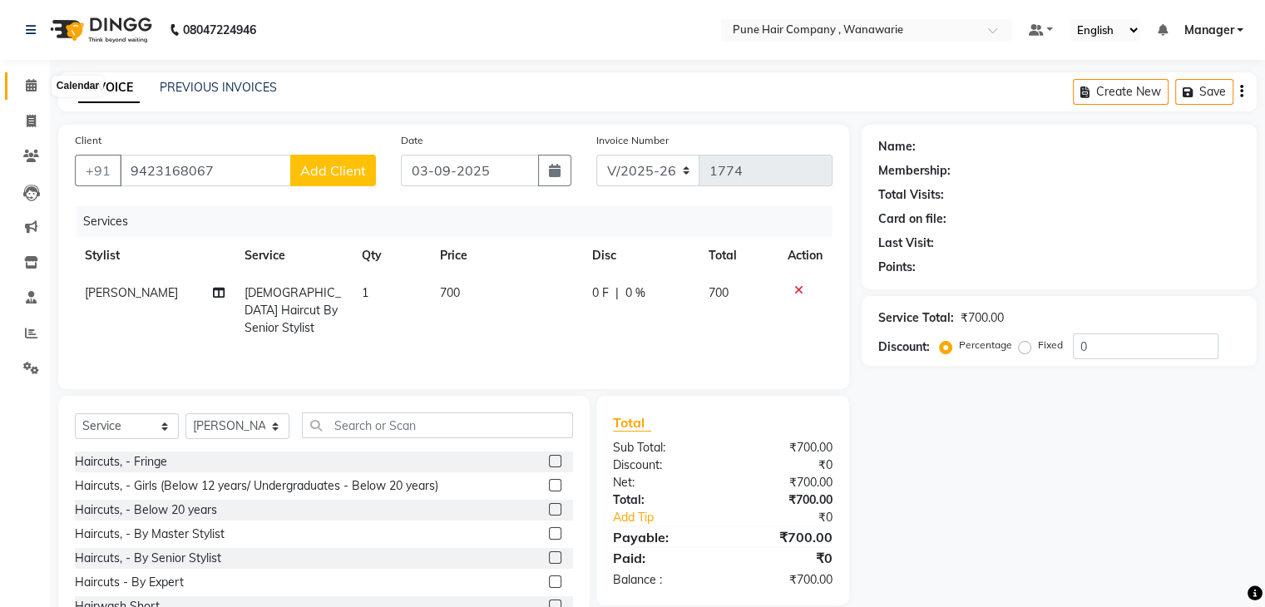
click at [26, 86] on icon at bounding box center [31, 85] width 11 height 12
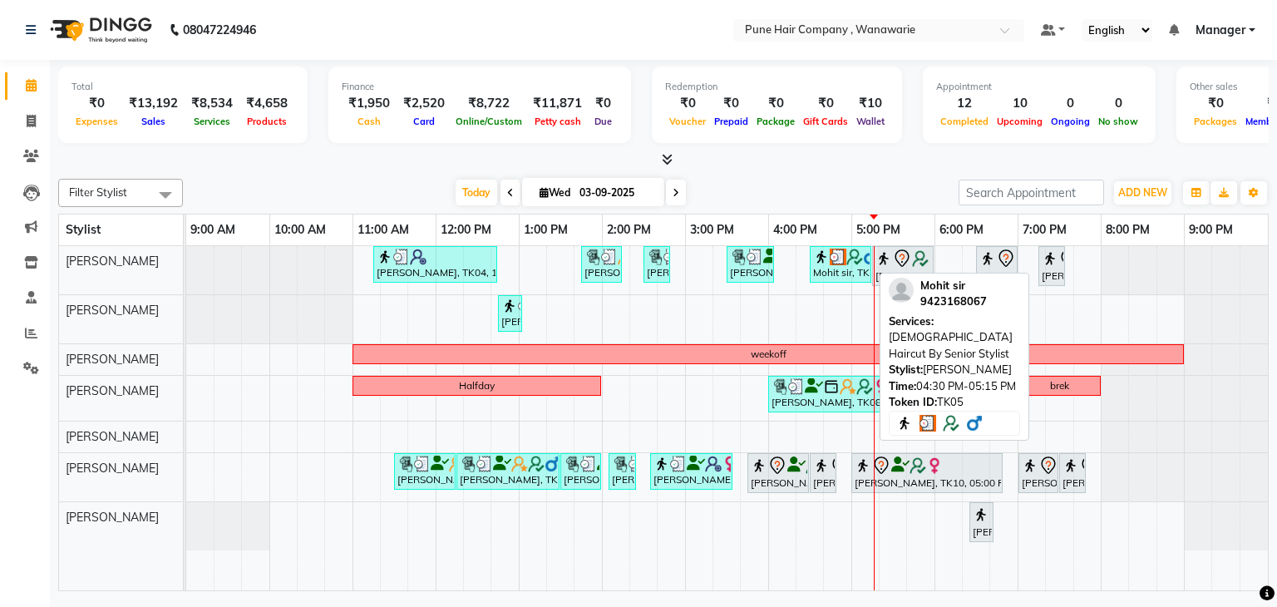
click at [847, 262] on img at bounding box center [855, 257] width 17 height 17
select select "3"
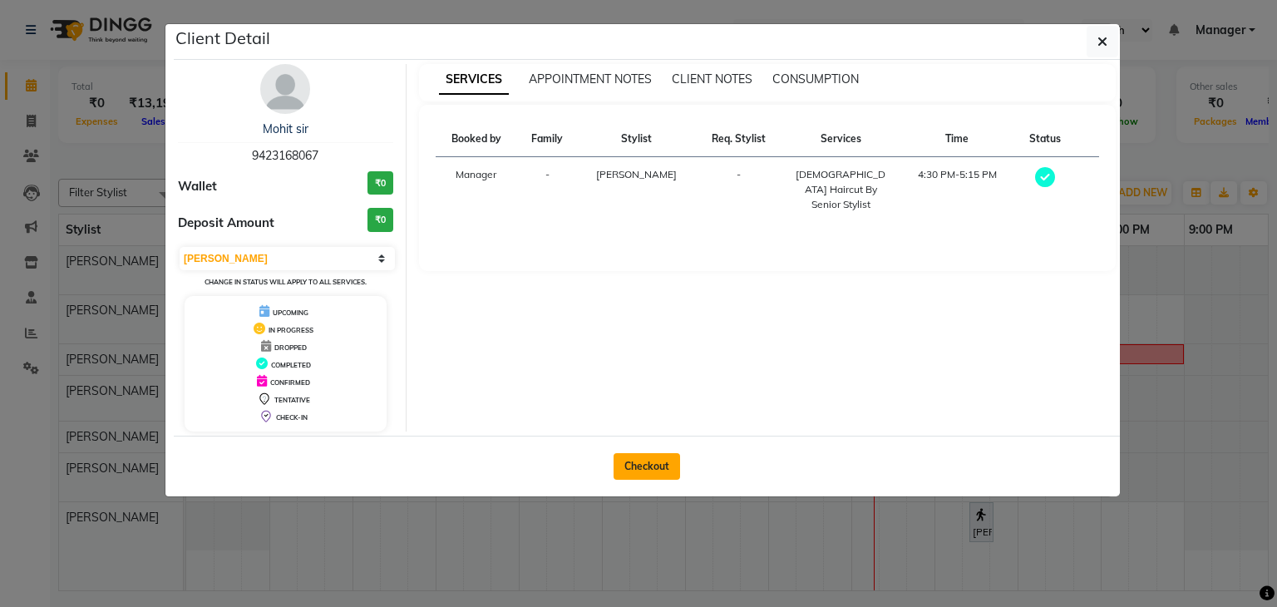
click at [632, 461] on button "Checkout" at bounding box center [647, 466] width 67 height 27
select select "service"
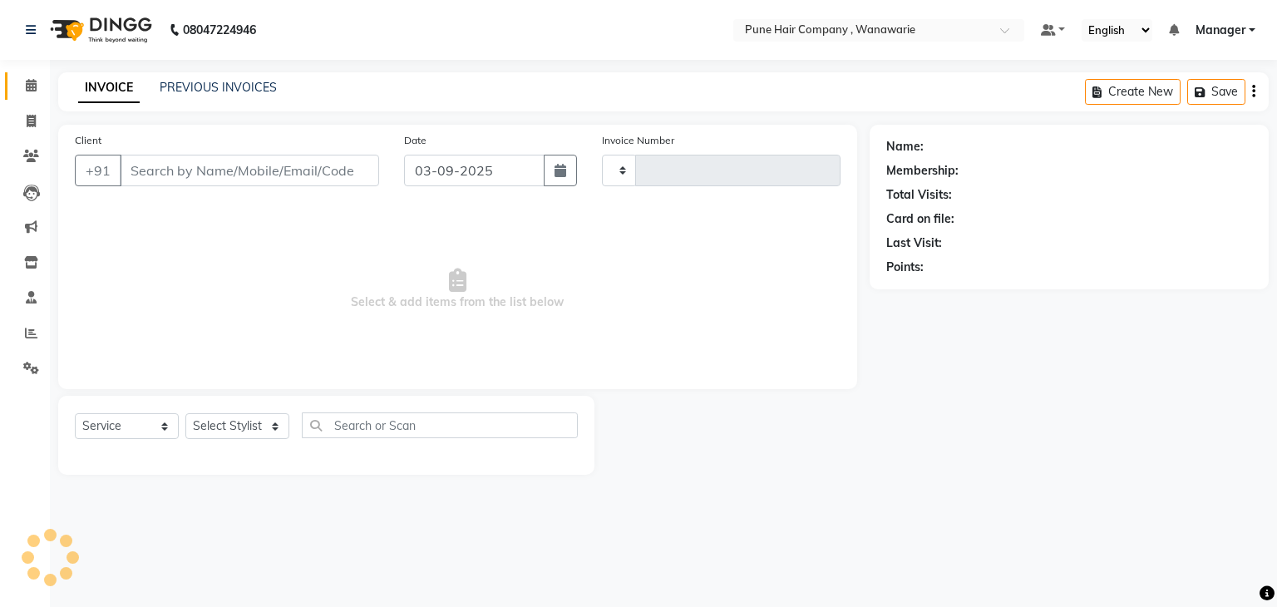
type input "1774"
select select "8072"
type input "9423168067"
select select "74577"
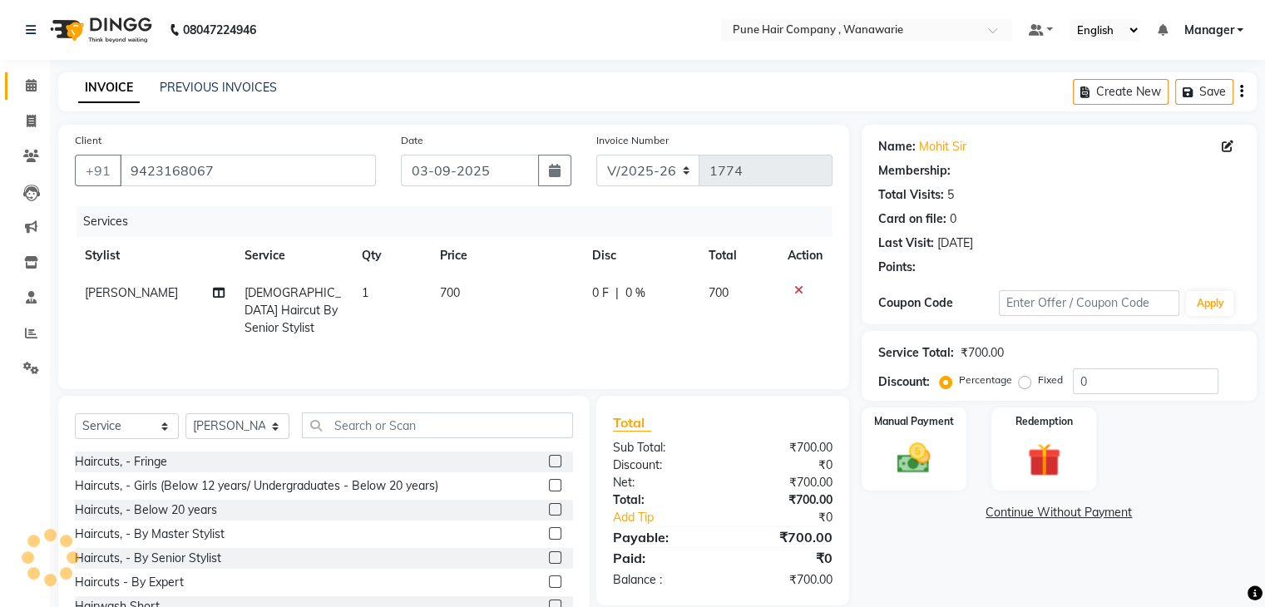
type input "20"
select select "1: Object"
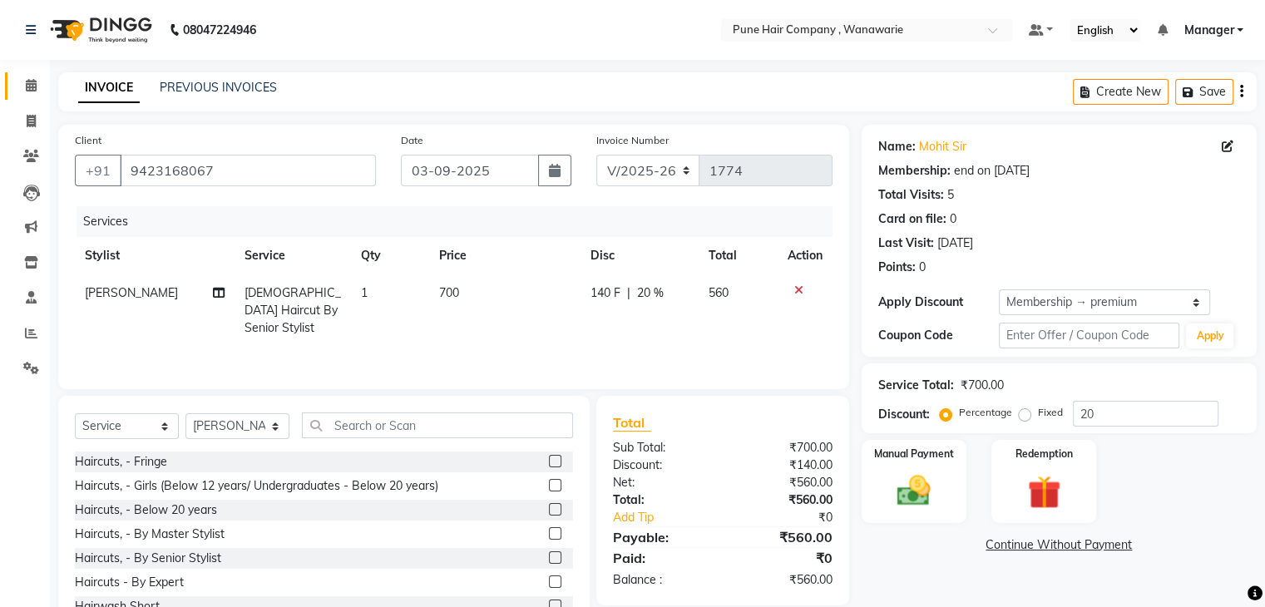
scroll to position [60, 0]
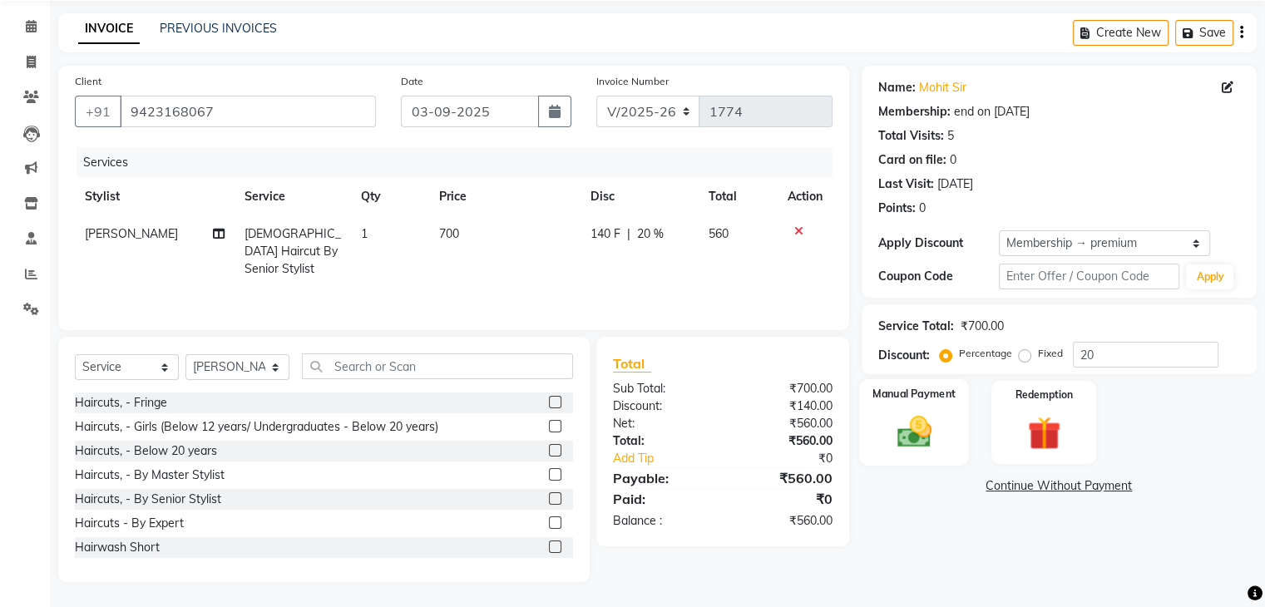
click at [915, 438] on img at bounding box center [914, 433] width 56 height 40
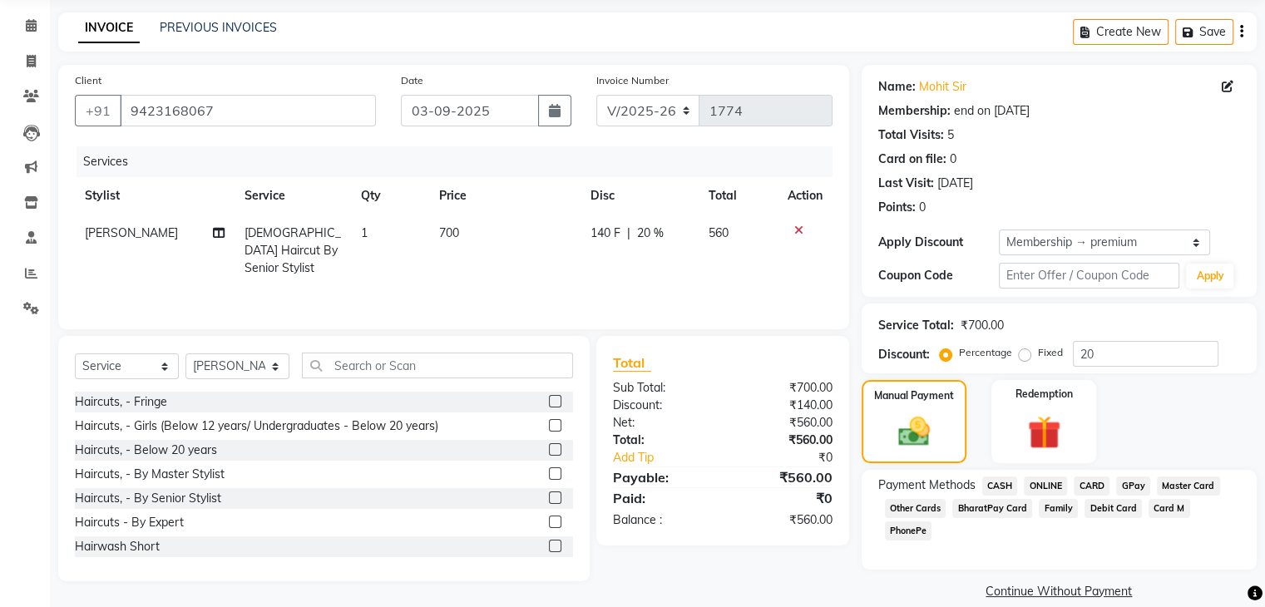
click at [1137, 485] on span "GPay" at bounding box center [1133, 486] width 34 height 19
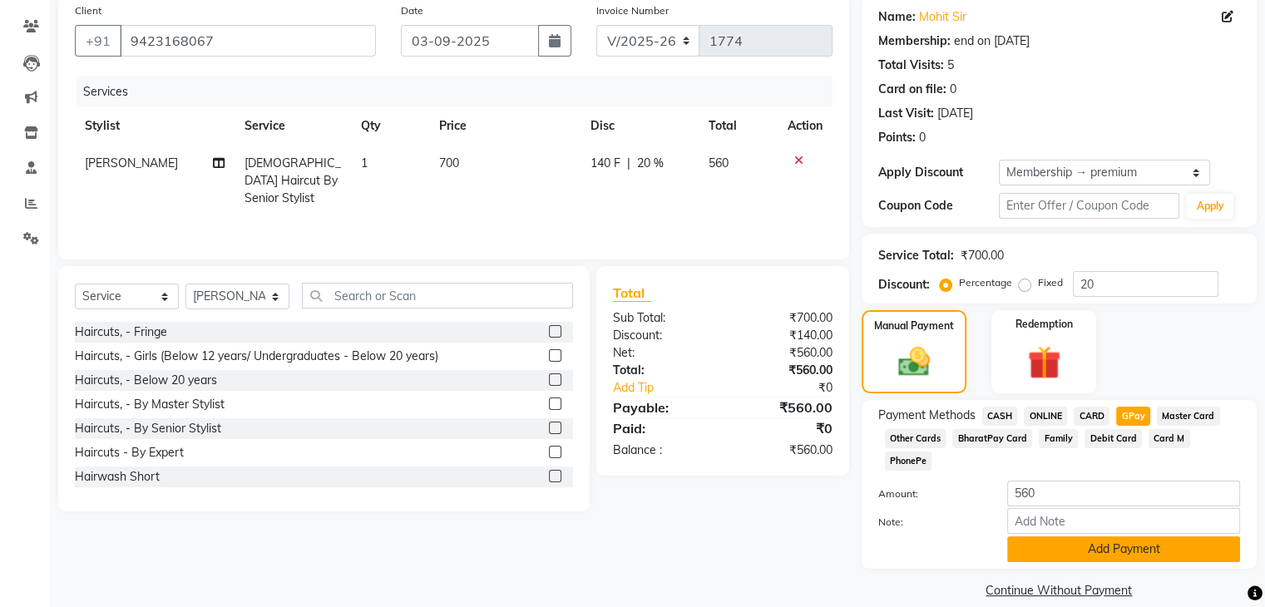
click at [1124, 536] on button "Add Payment" at bounding box center [1123, 549] width 233 height 26
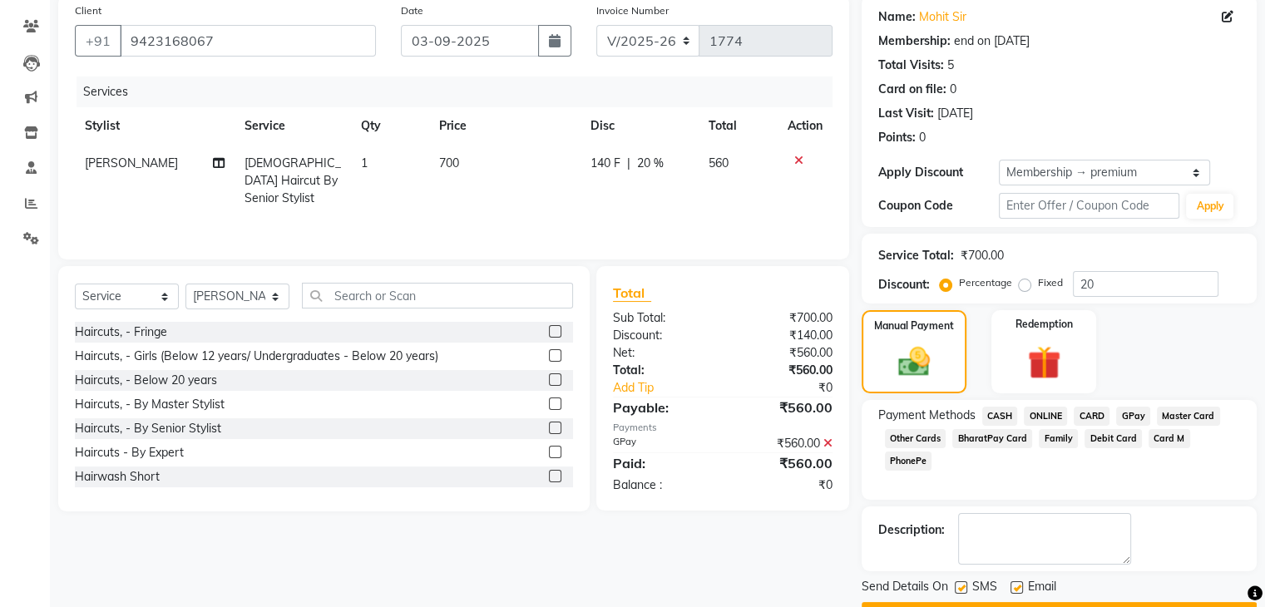
scroll to position [174, 0]
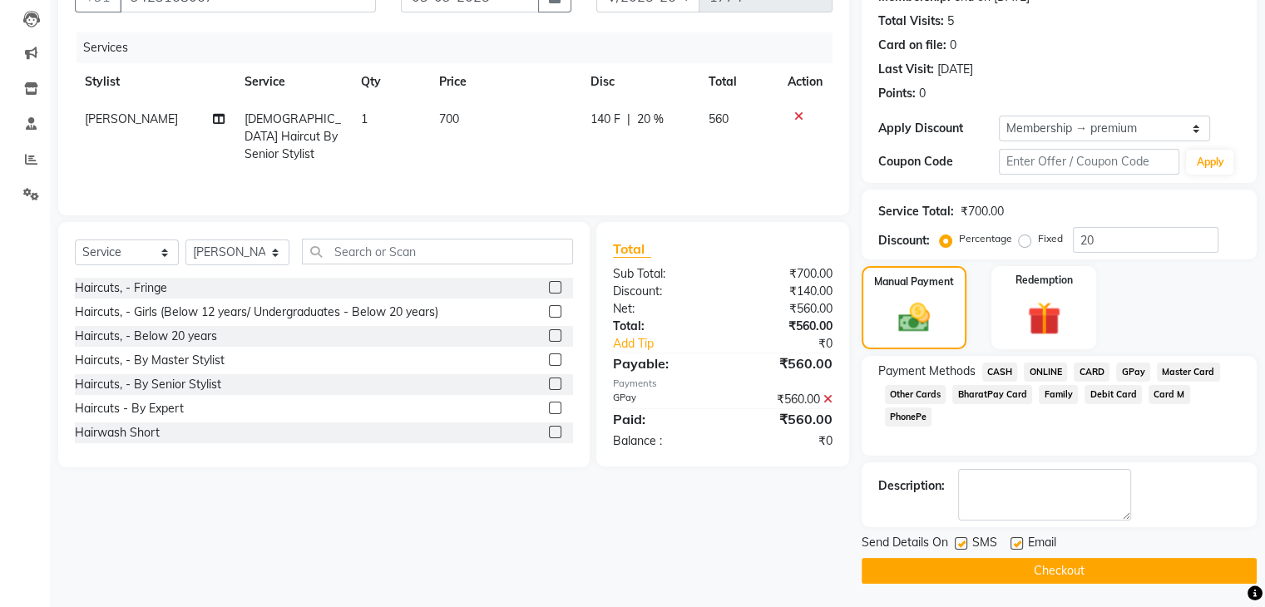
click at [1081, 566] on button "Checkout" at bounding box center [1059, 571] width 395 height 26
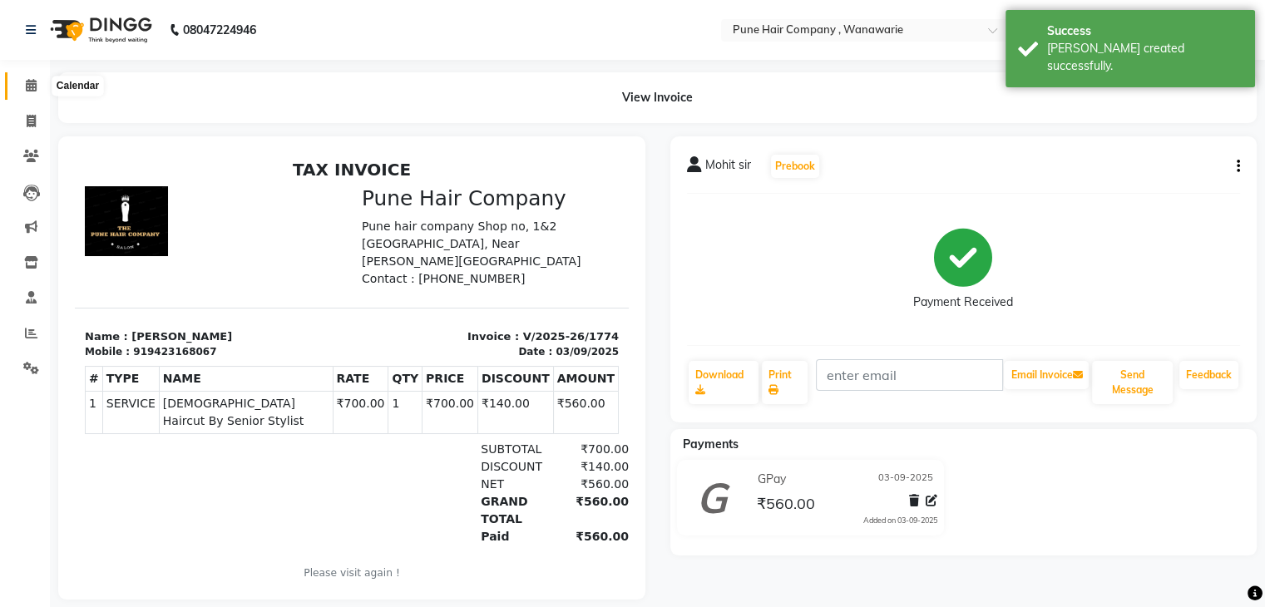
click at [29, 83] on icon at bounding box center [31, 85] width 11 height 12
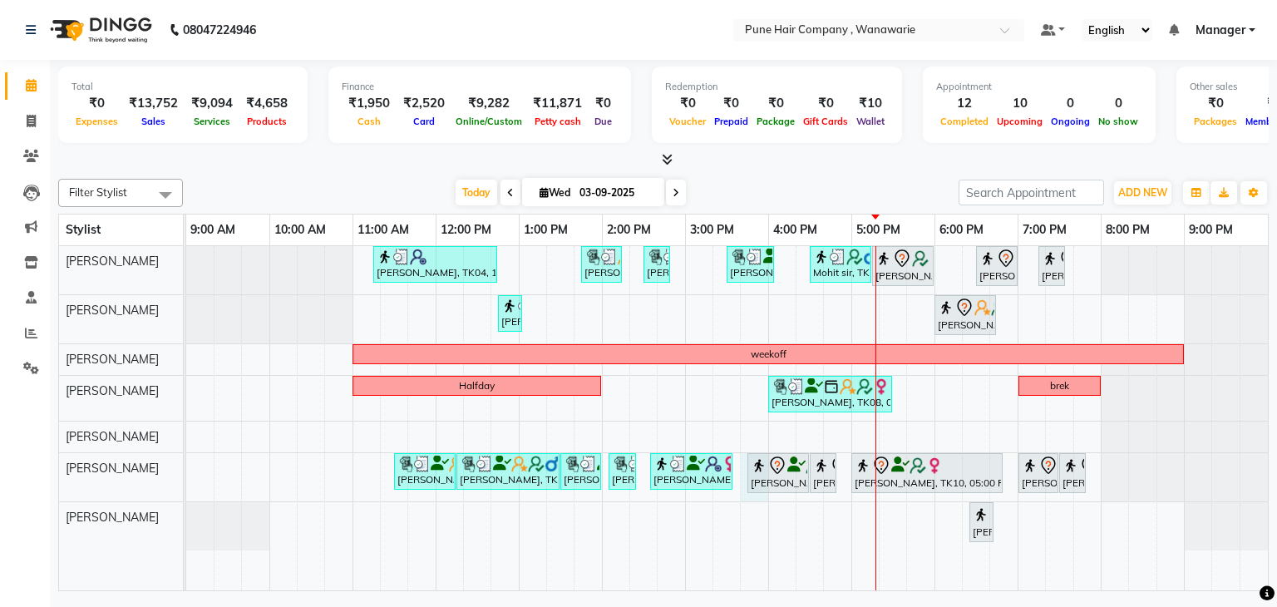
click at [747, 494] on div "Philomena Mendonsa, TK04, 11:15 AM-12:45 PM, Hair Colour - Inoa Touch-up (Upto …" at bounding box center [727, 418] width 1082 height 345
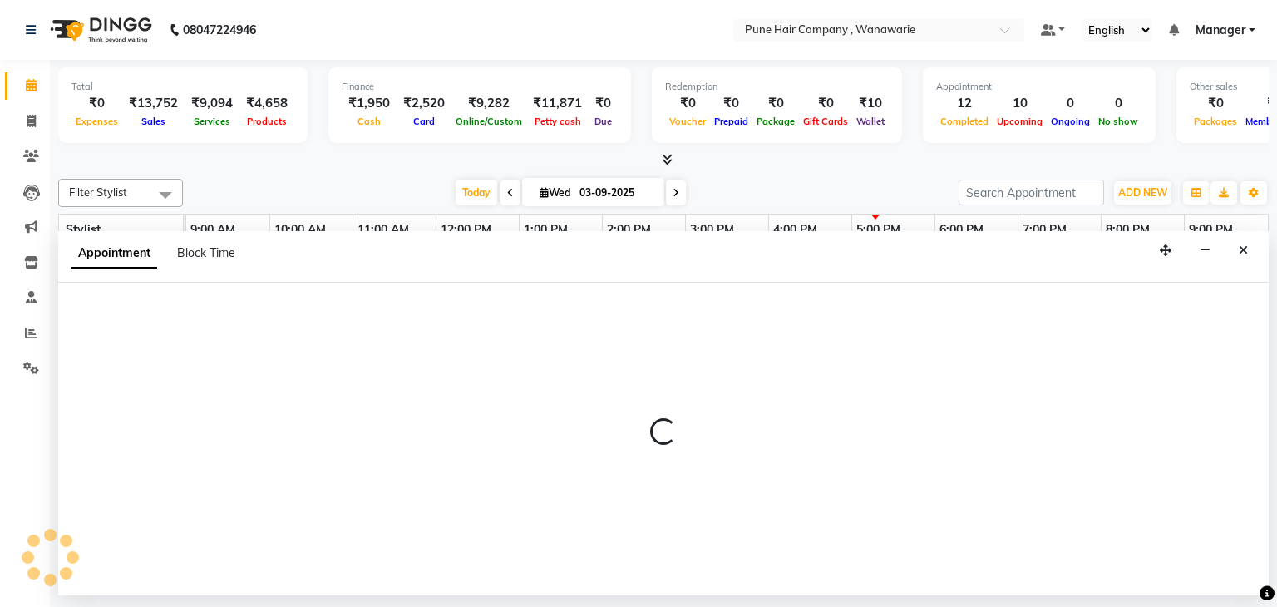
select select "74603"
select select "945"
select select "tentative"
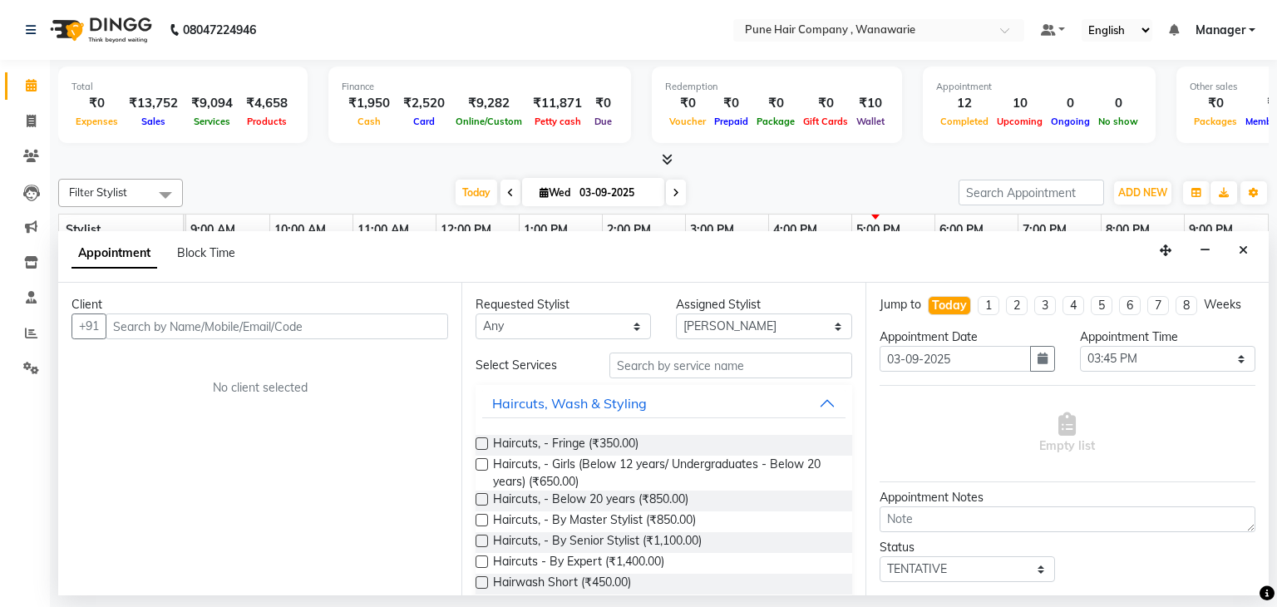
click at [170, 324] on input "text" at bounding box center [277, 327] width 343 height 26
type input "a"
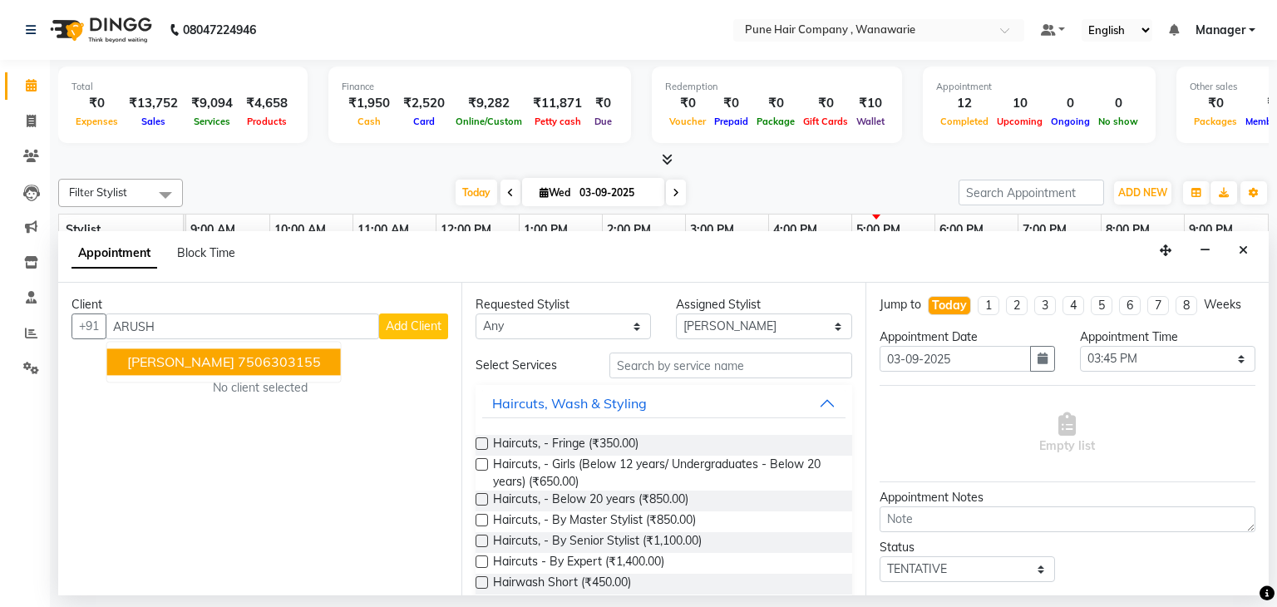
click at [190, 363] on span "[PERSON_NAME]" at bounding box center [180, 362] width 107 height 17
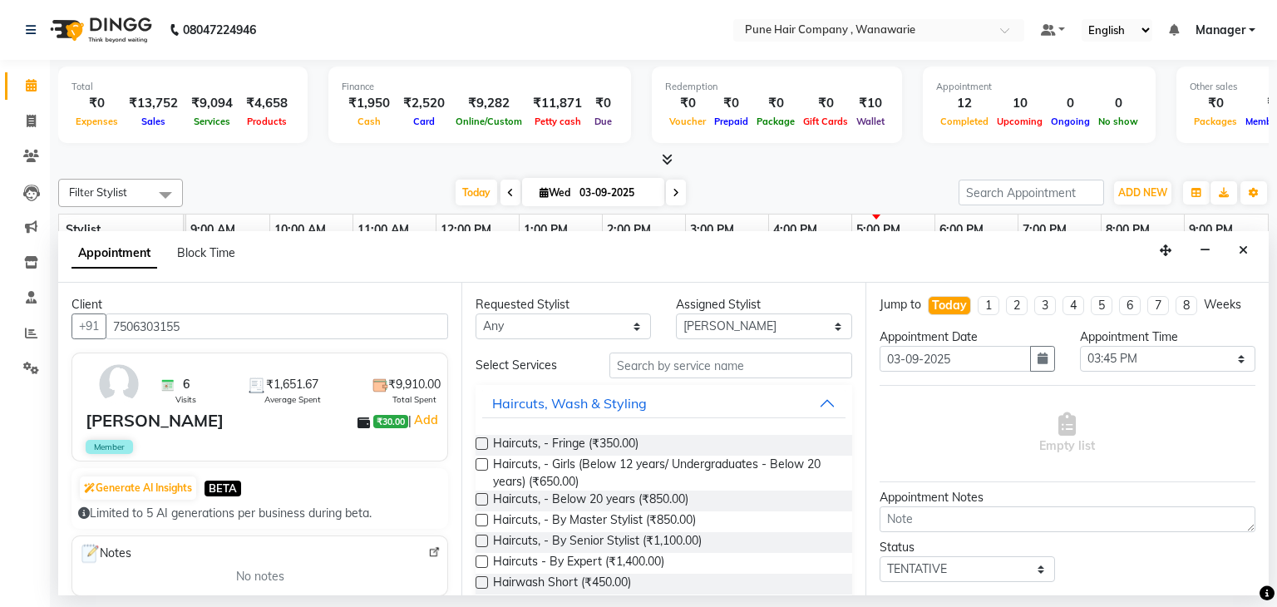
type input "7506303155"
click at [529, 327] on select "Any [PERSON_NAME] [PERSON_NAME] [PERSON_NAME] [PERSON_NAME] [PERSON_NAME] [PERS…" at bounding box center [563, 327] width 175 height 26
select select "74603"
click at [476, 314] on select "Any [PERSON_NAME] [PERSON_NAME] [PERSON_NAME] [PERSON_NAME] [PERSON_NAME] [PERS…" at bounding box center [563, 327] width 175 height 26
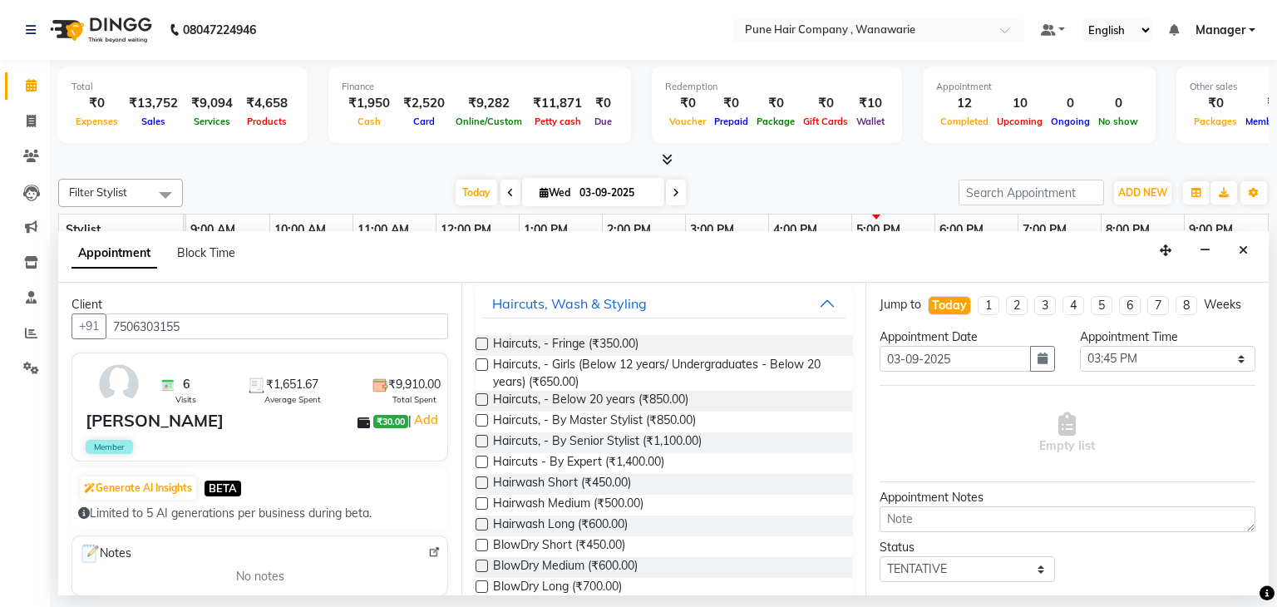
scroll to position [180, 0]
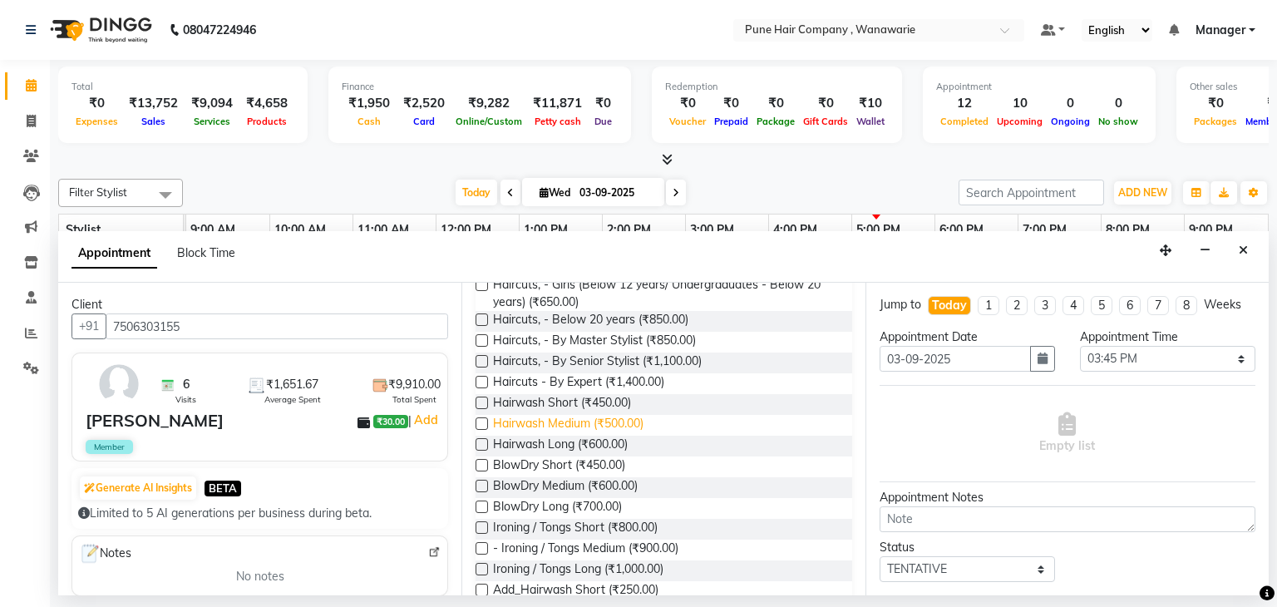
click at [563, 428] on span "Hairwash Medium (₹500.00)" at bounding box center [568, 425] width 151 height 21
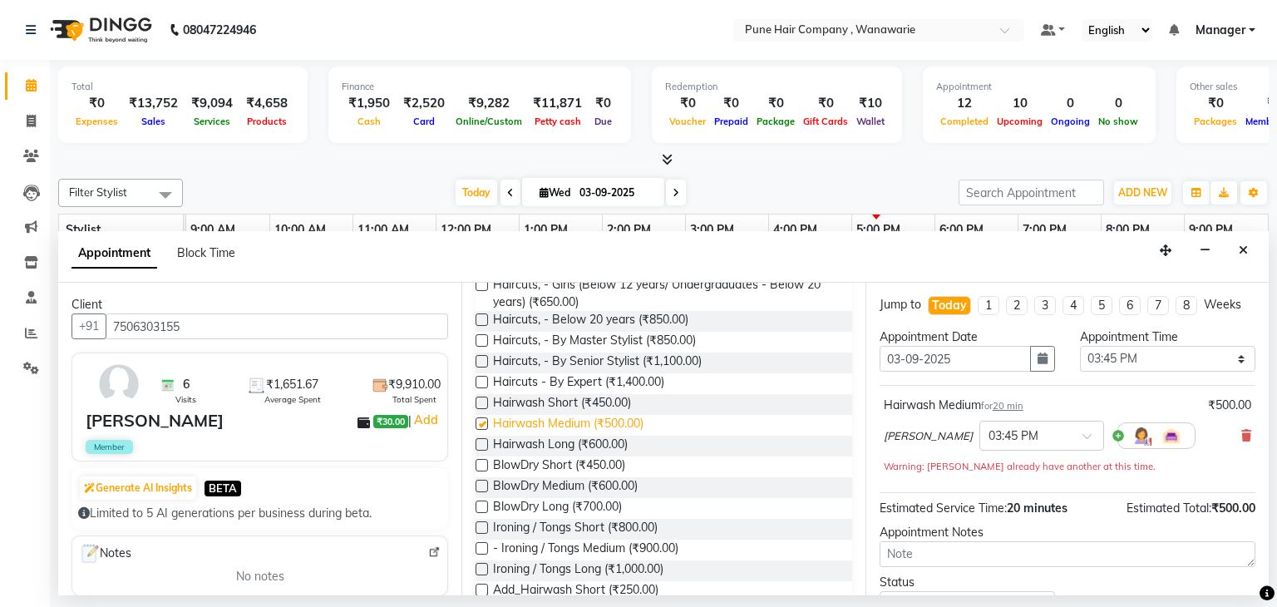
checkbox input "false"
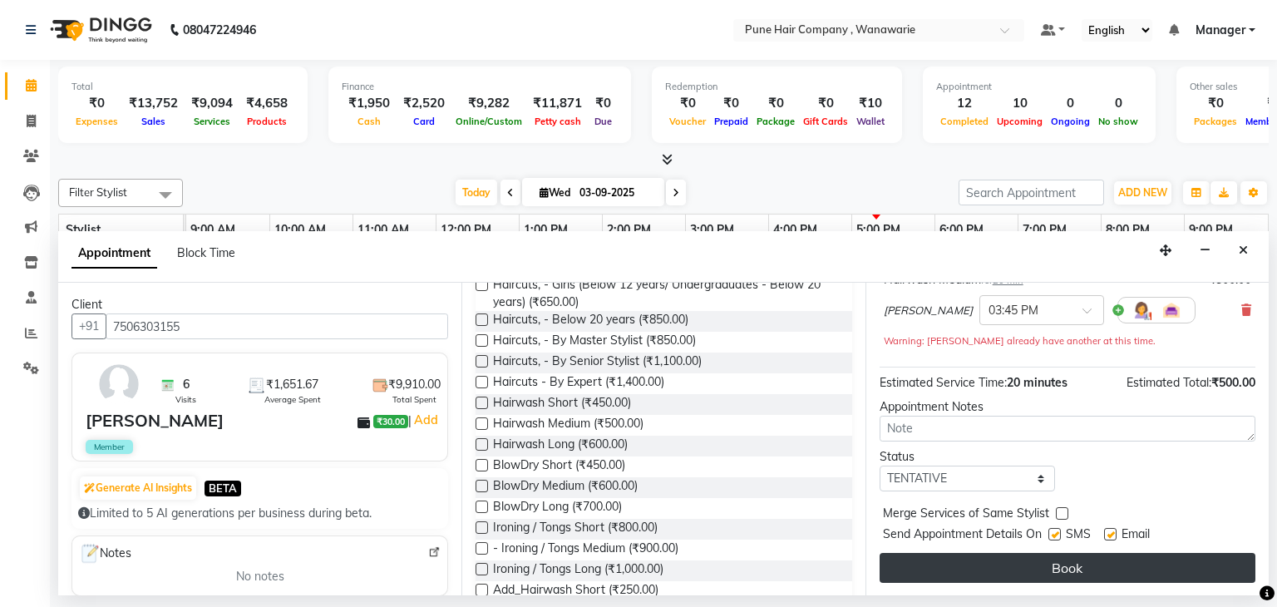
click at [1018, 573] on button "Book" at bounding box center [1068, 568] width 376 height 30
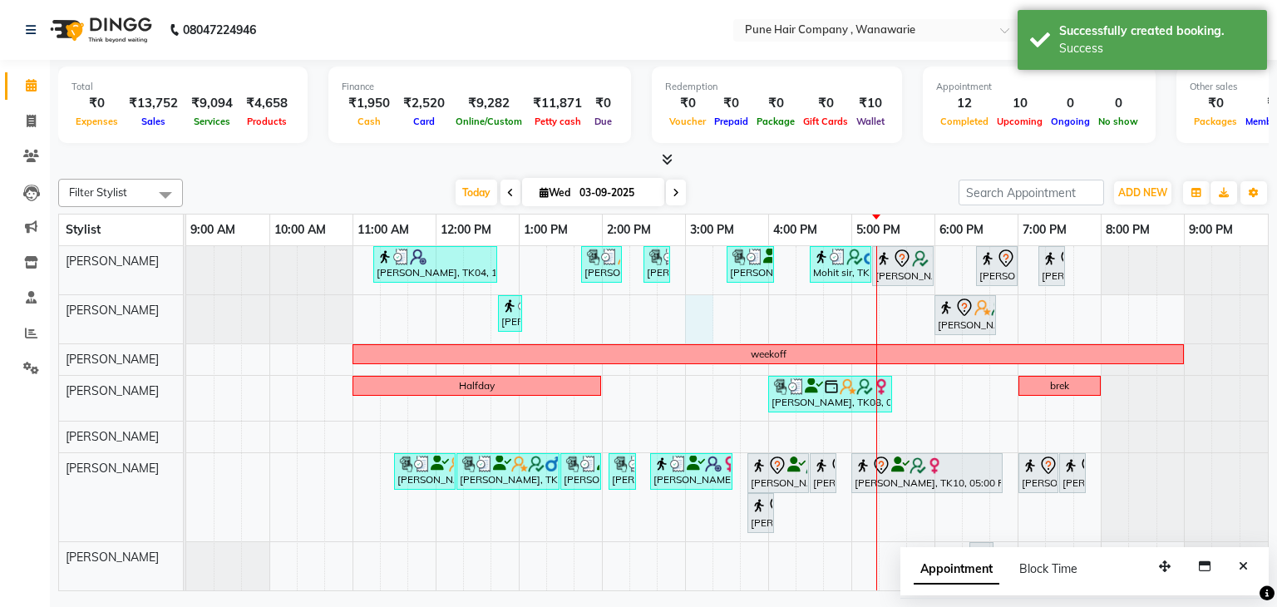
click at [689, 295] on div "Philomena Mendonsa, TK04, 11:15 AM-12:45 PM, Hair Colour - Inoa Touch-up (Upto …" at bounding box center [727, 418] width 1082 height 345
select select "74578"
select select "900"
select select "tentative"
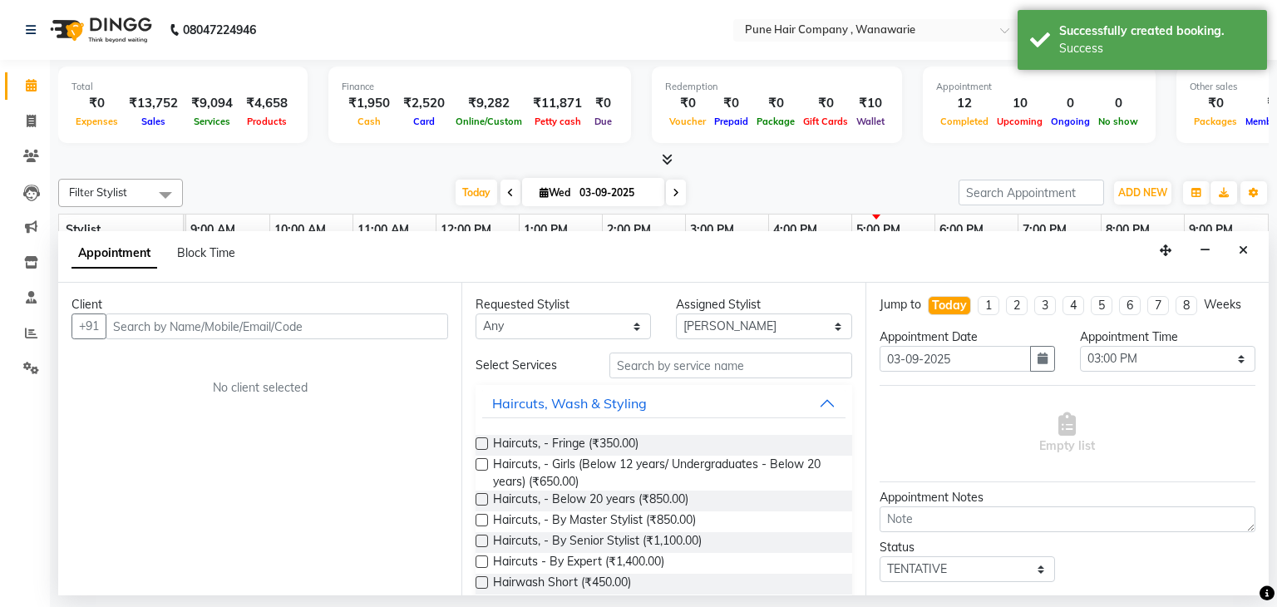
click at [376, 321] on input "text" at bounding box center [277, 327] width 343 height 26
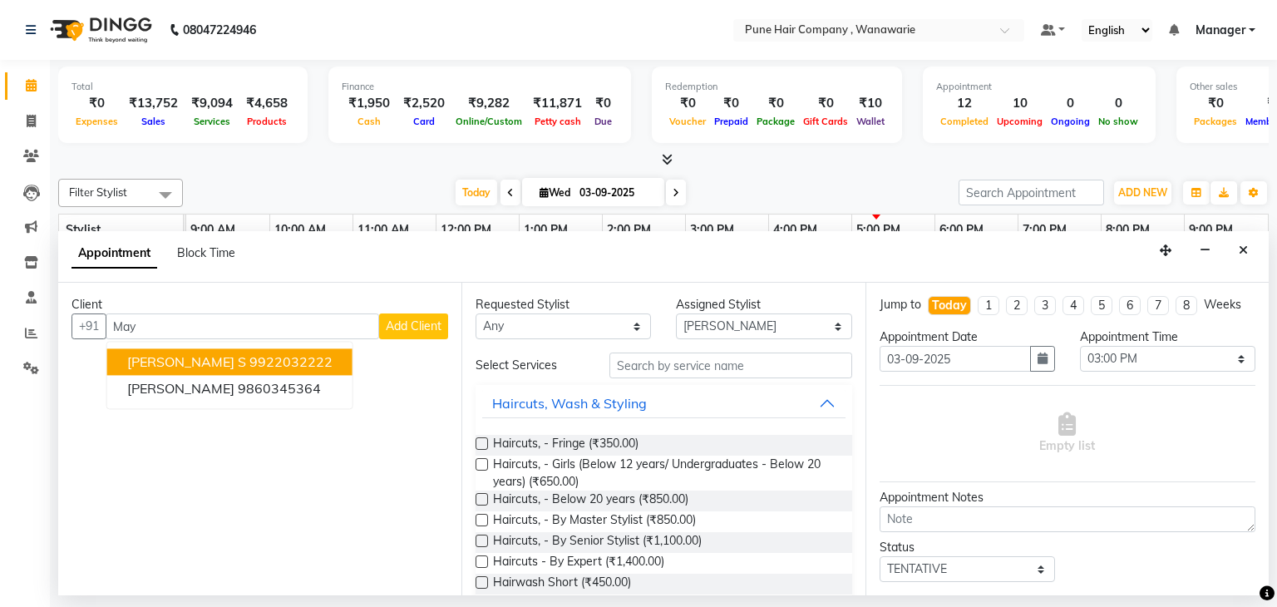
click at [250, 366] on ngb-highlight "9922032222" at bounding box center [291, 362] width 83 height 17
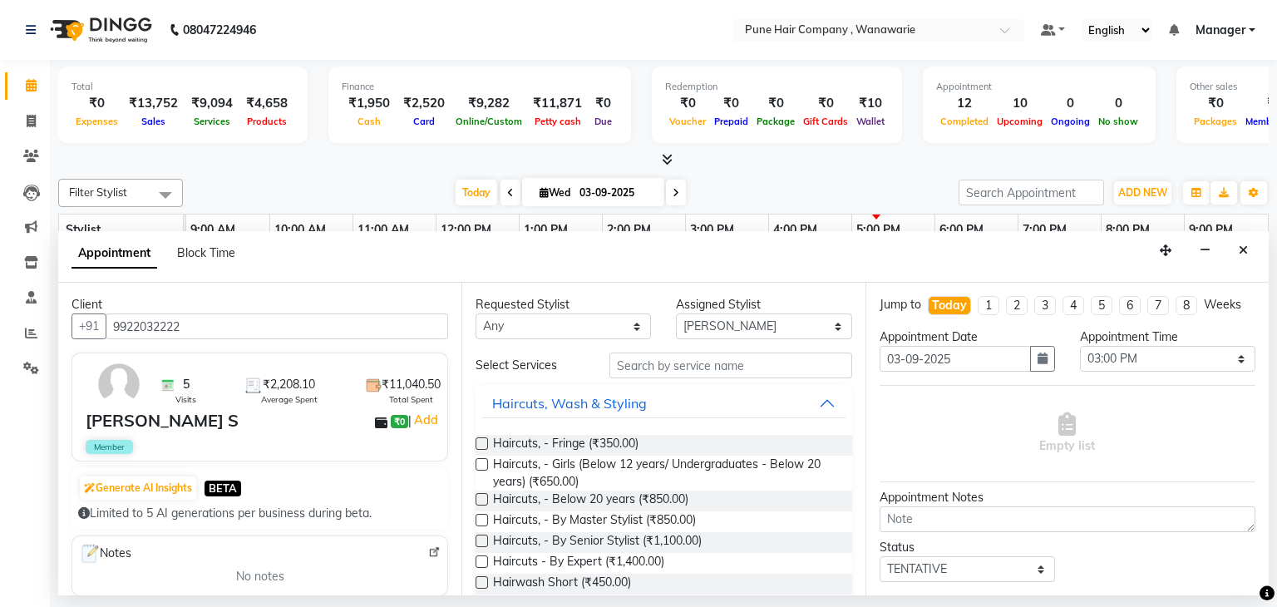
type input "9922032222"
click at [547, 333] on select "Any [PERSON_NAME] [PERSON_NAME] [PERSON_NAME] [PERSON_NAME] [PERSON_NAME] [PERS…" at bounding box center [563, 327] width 175 height 26
select select "74578"
click at [476, 314] on select "Any [PERSON_NAME] [PERSON_NAME] [PERSON_NAME] [PERSON_NAME] [PERSON_NAME] [PERS…" at bounding box center [563, 327] width 175 height 26
click at [585, 407] on div "Haircuts, Wash & Styling" at bounding box center [569, 403] width 155 height 20
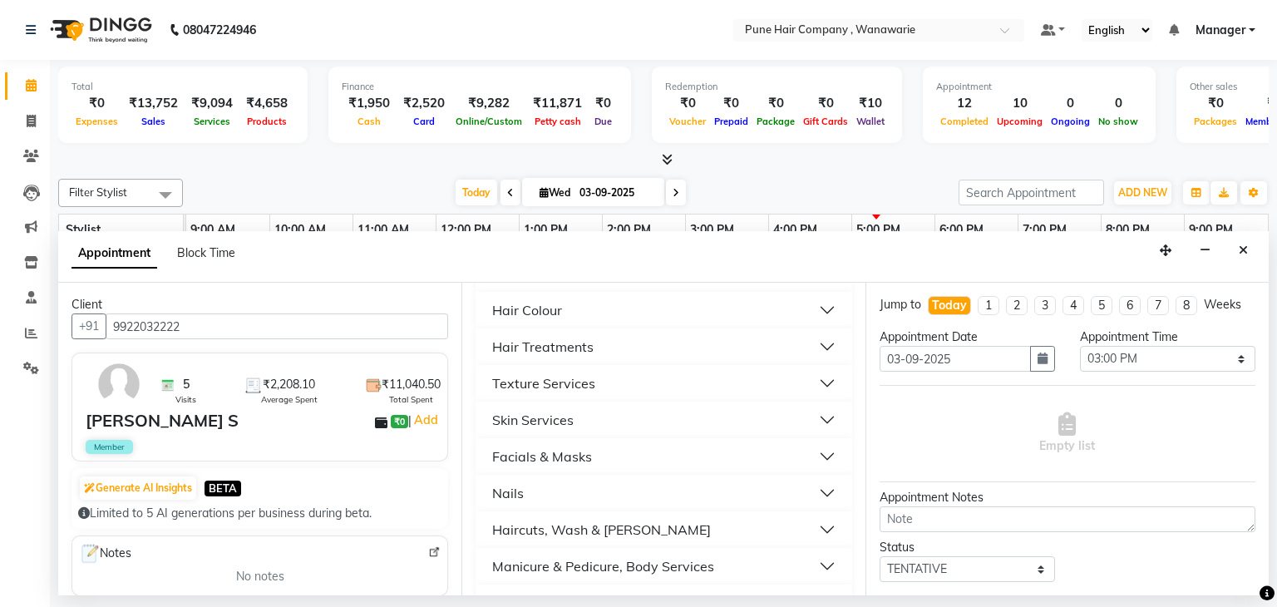
scroll to position [169, 0]
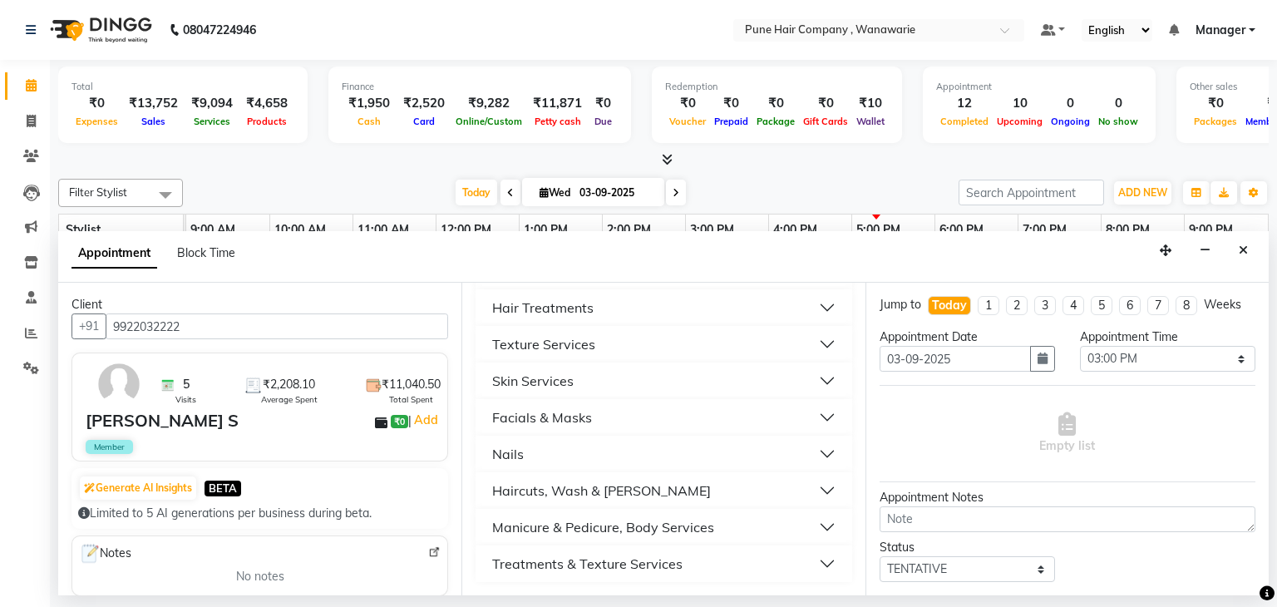
click at [598, 483] on div "Haircuts, Wash & [PERSON_NAME]" at bounding box center [601, 491] width 219 height 20
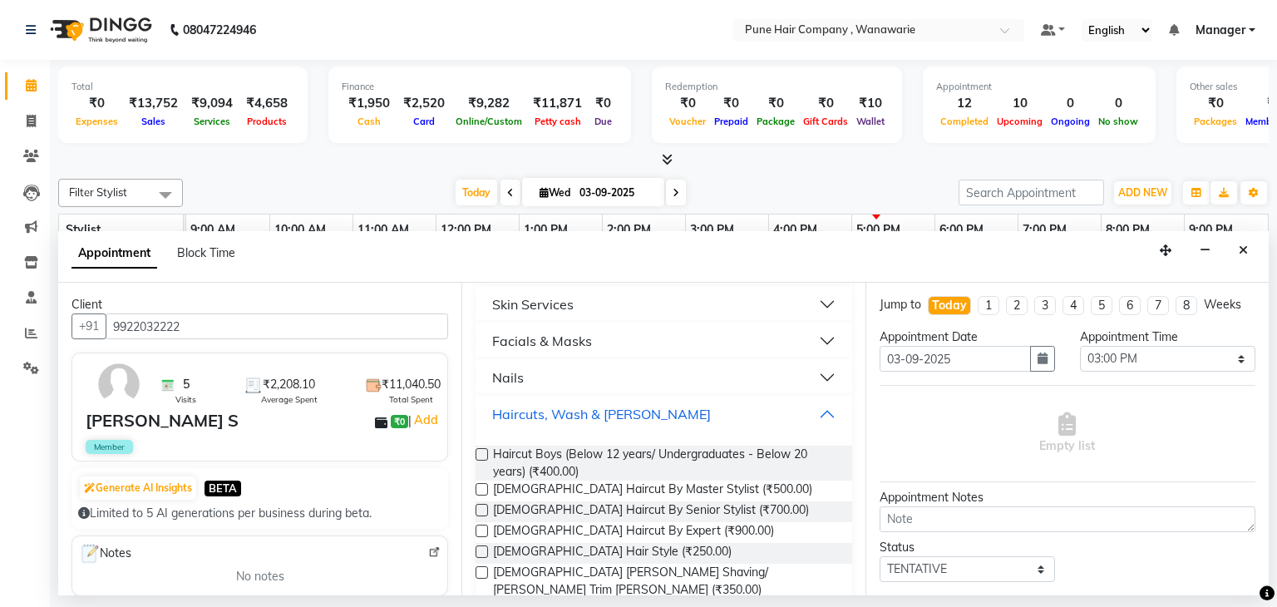
scroll to position [264, 0]
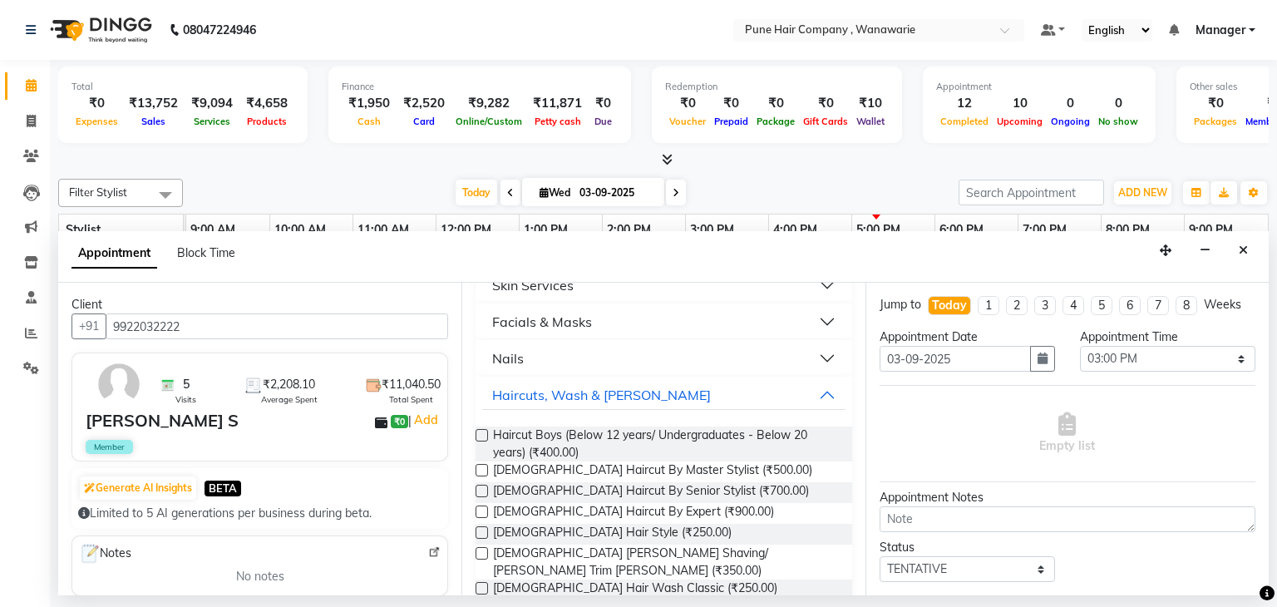
click at [598, 483] on span "[DEMOGRAPHIC_DATA] Haircut By Senior Stylist (₹700.00)" at bounding box center [651, 492] width 316 height 21
checkbox input "false"
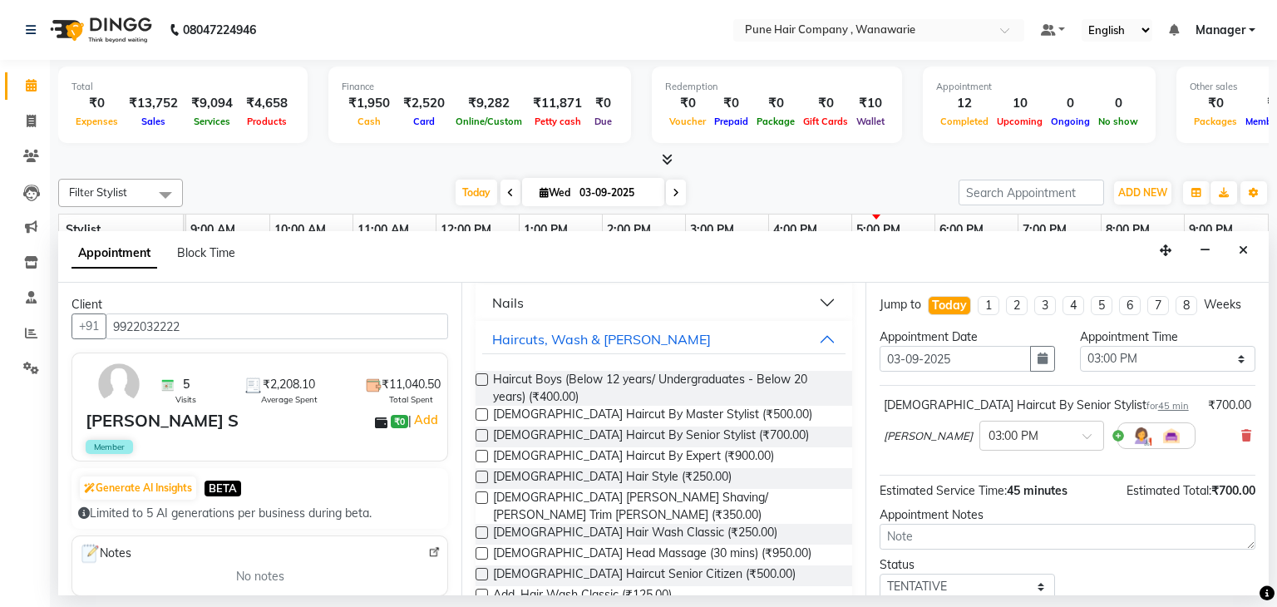
scroll to position [335, 0]
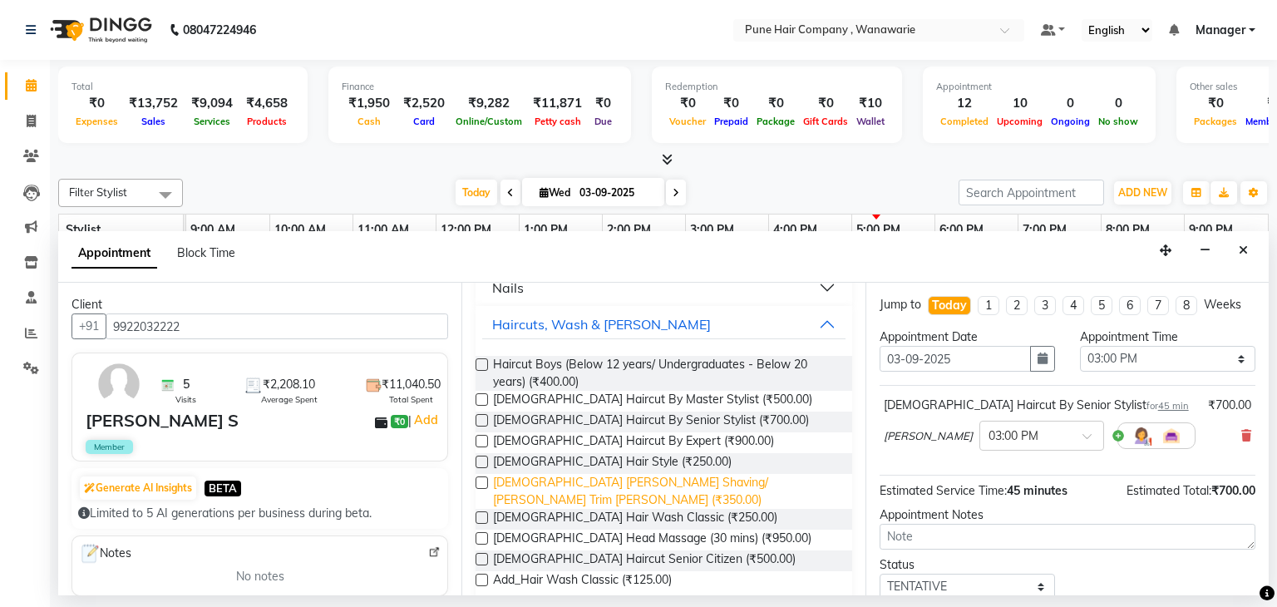
click at [599, 486] on span "[DEMOGRAPHIC_DATA] [PERSON_NAME] Shaving/ [PERSON_NAME] Trim [PERSON_NAME] (₹35…" at bounding box center [665, 491] width 345 height 35
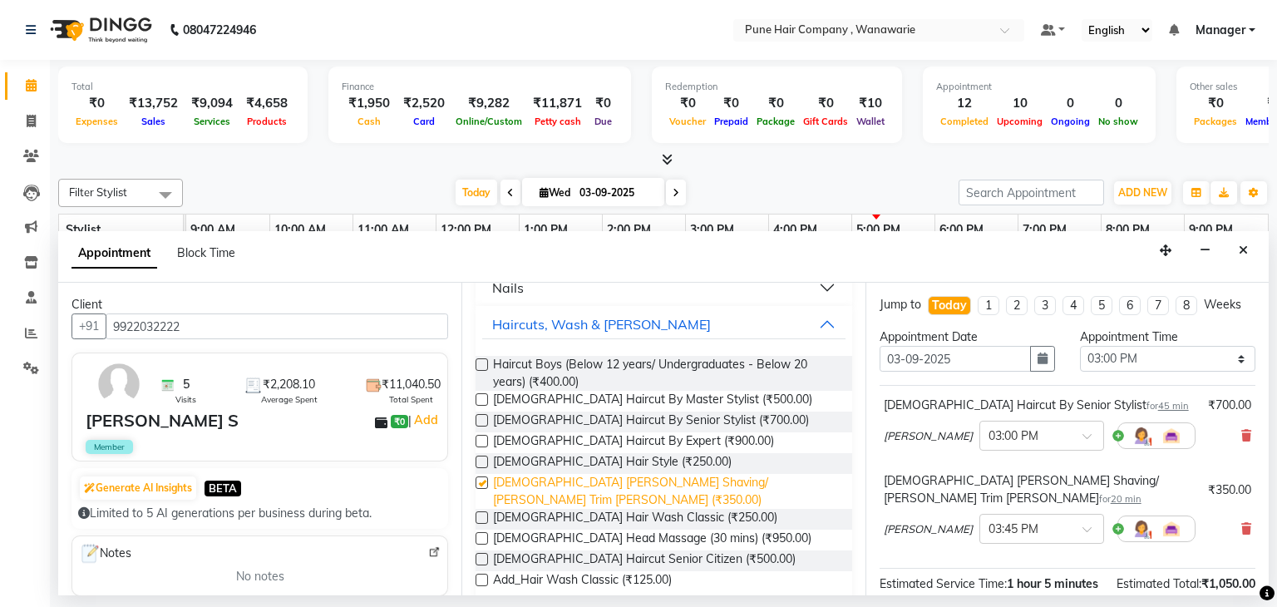
checkbox input "false"
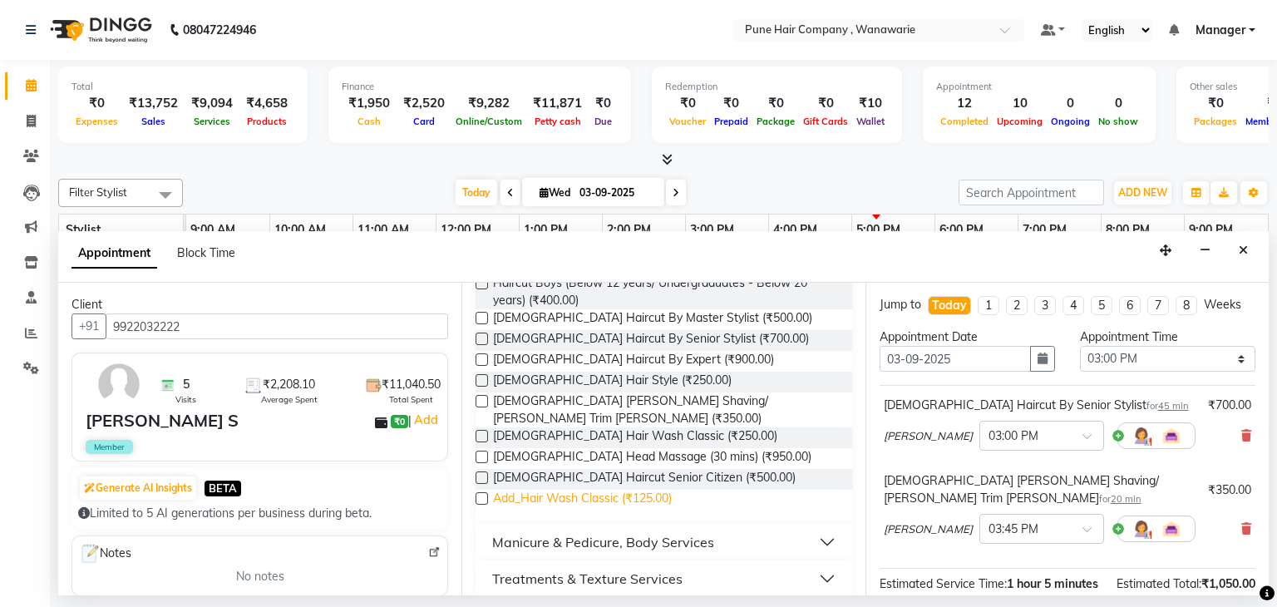
click at [569, 490] on span "Add_Hair Wash Classic (₹125.00)" at bounding box center [582, 500] width 179 height 21
checkbox input "false"
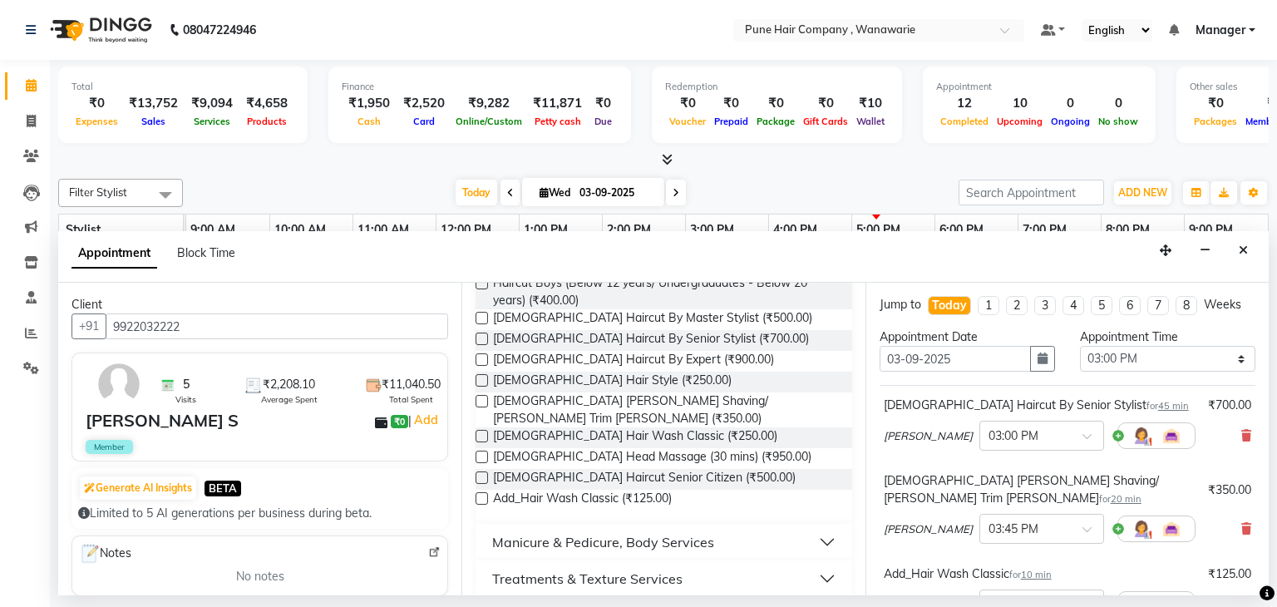
scroll to position [276, 0]
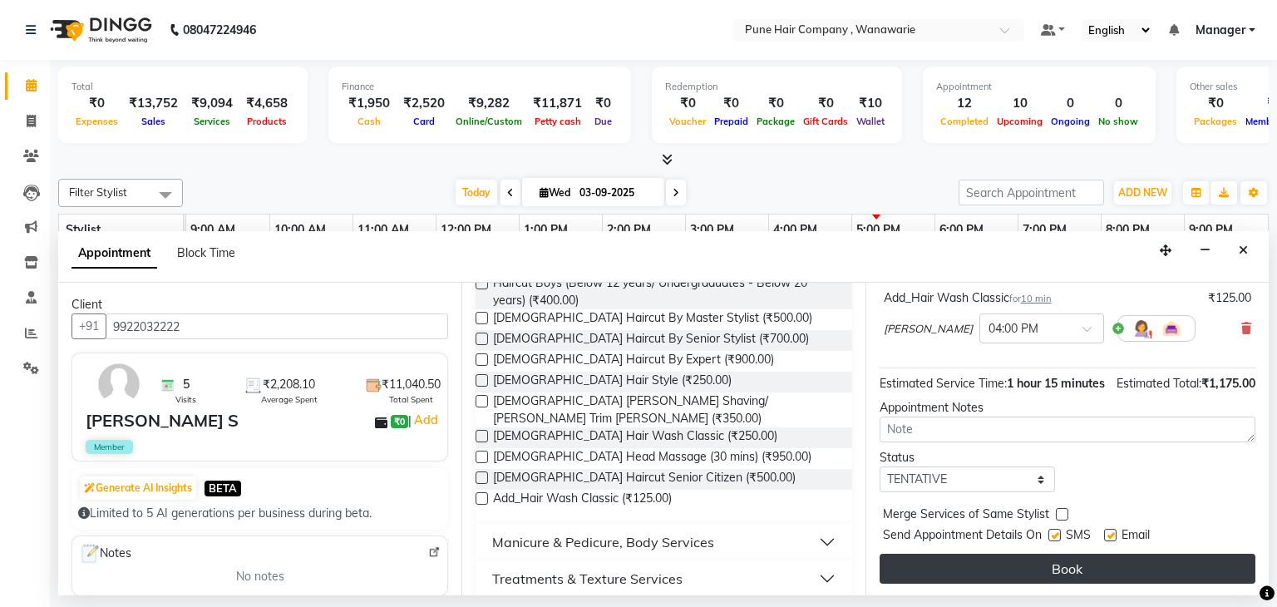
click at [1006, 574] on button "Book" at bounding box center [1068, 569] width 376 height 30
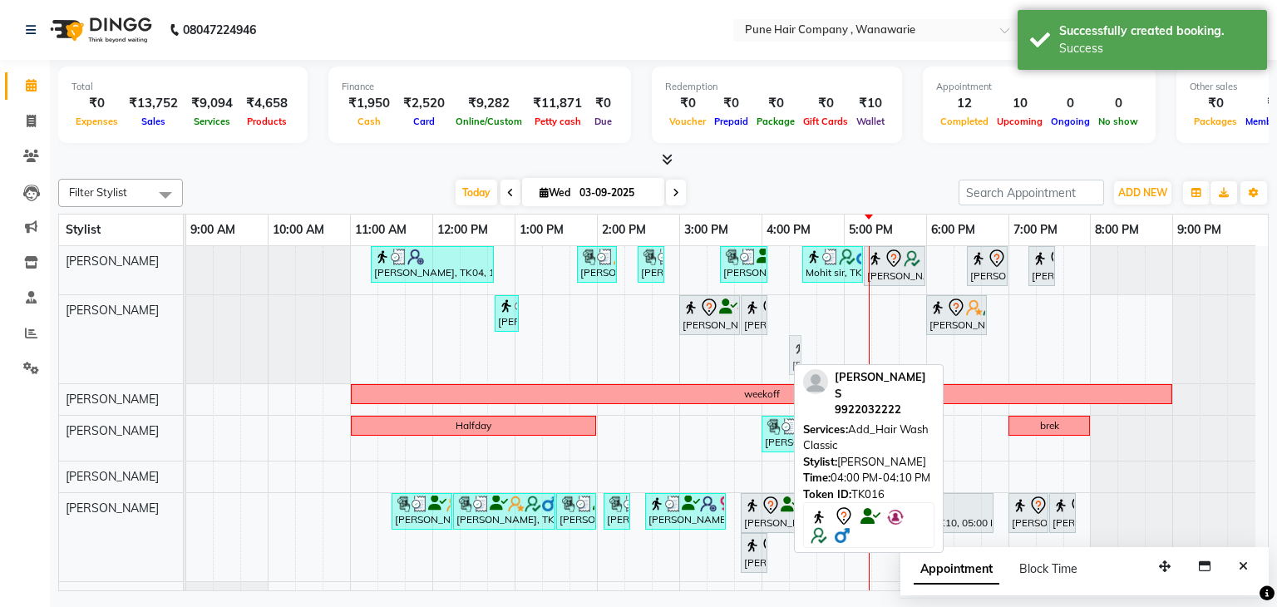
drag, startPoint x: 775, startPoint y: 345, endPoint x: 795, endPoint y: 339, distance: 20.8
click at [186, 339] on div "Anas Sayyad, TK09, 12:45 PM-12:55 PM, Male Hair Wash Classic Mayur S, TK16, 03:…" at bounding box center [186, 339] width 0 height 88
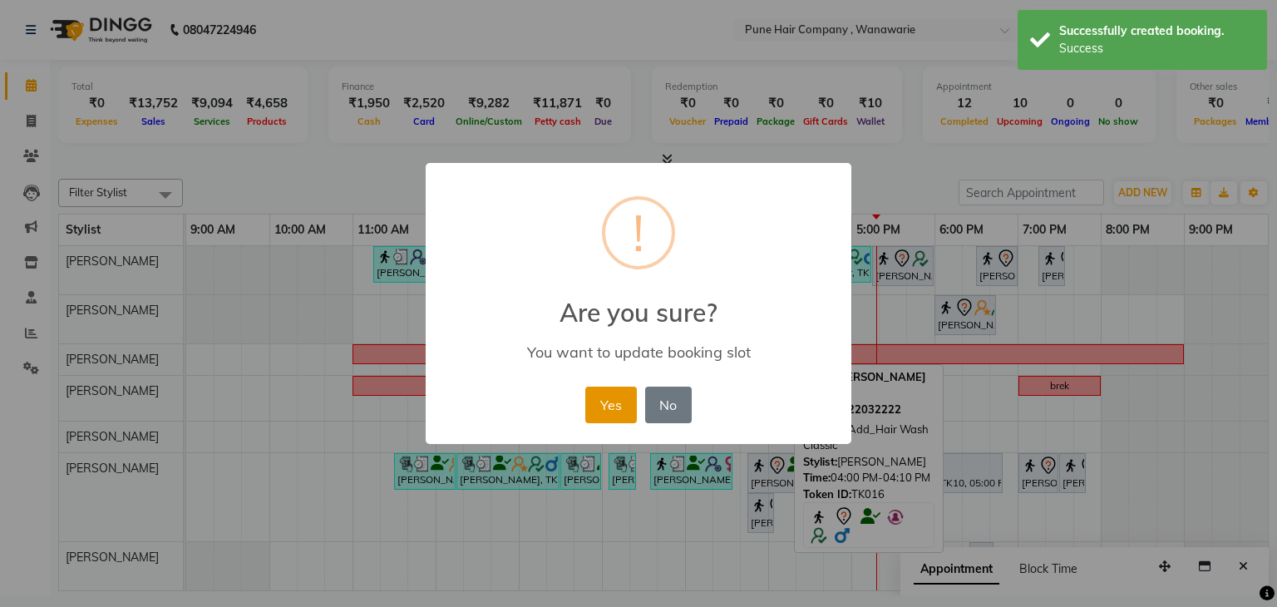
click at [592, 388] on button "Yes" at bounding box center [611, 405] width 51 height 37
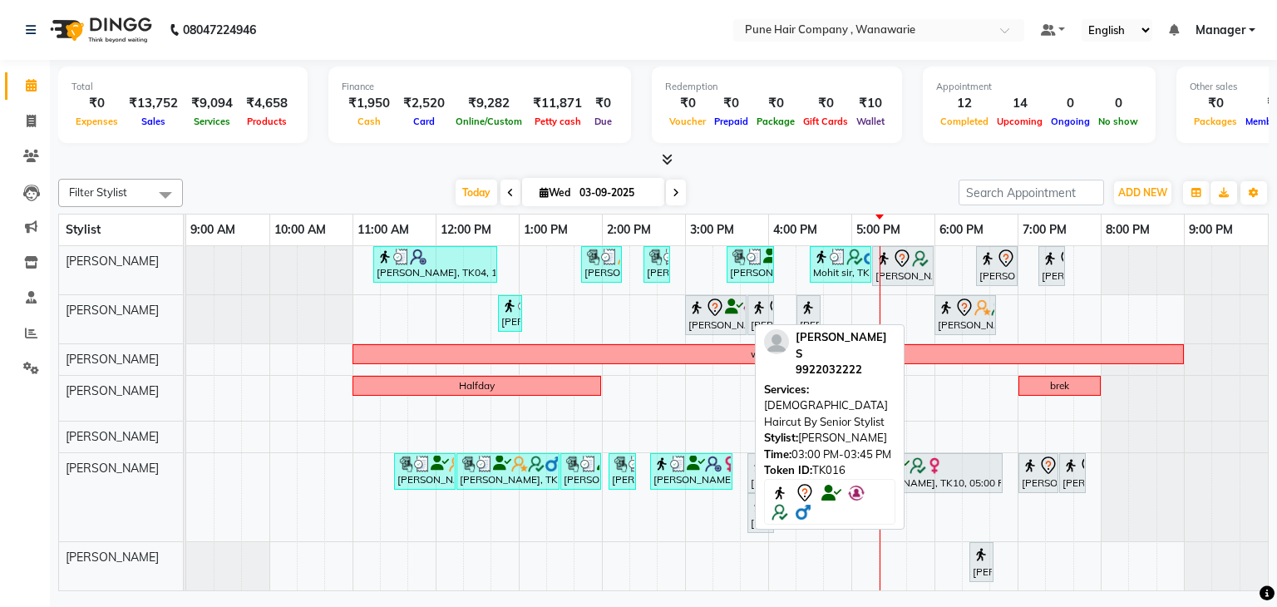
click at [702, 309] on img at bounding box center [697, 307] width 17 height 17
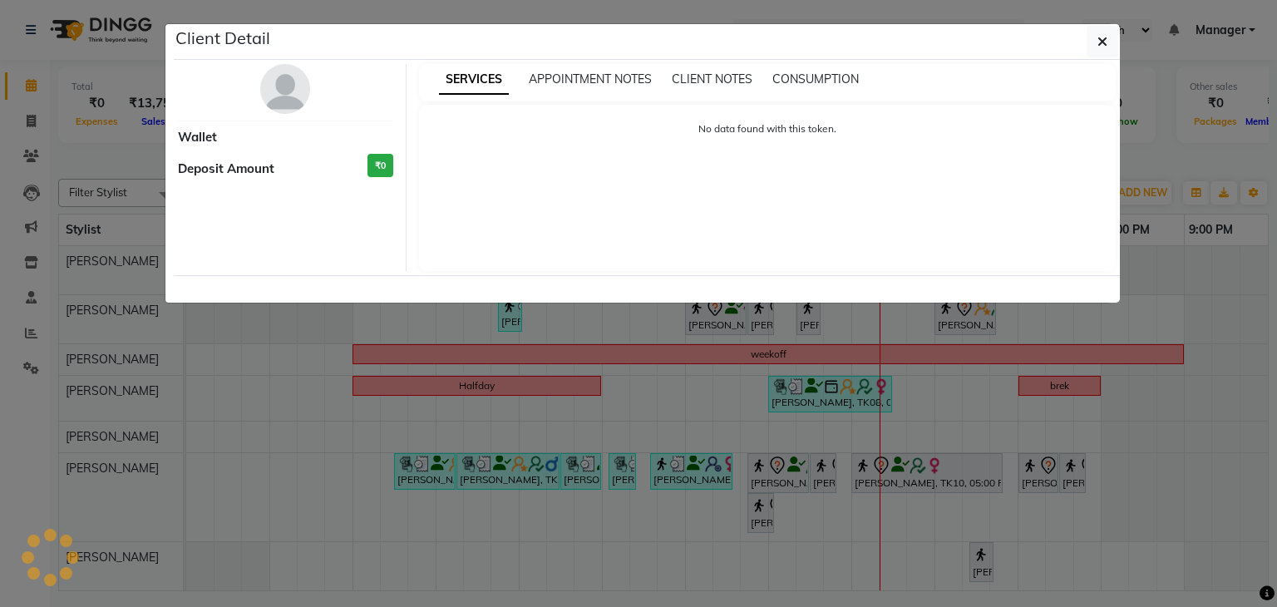
select select "7"
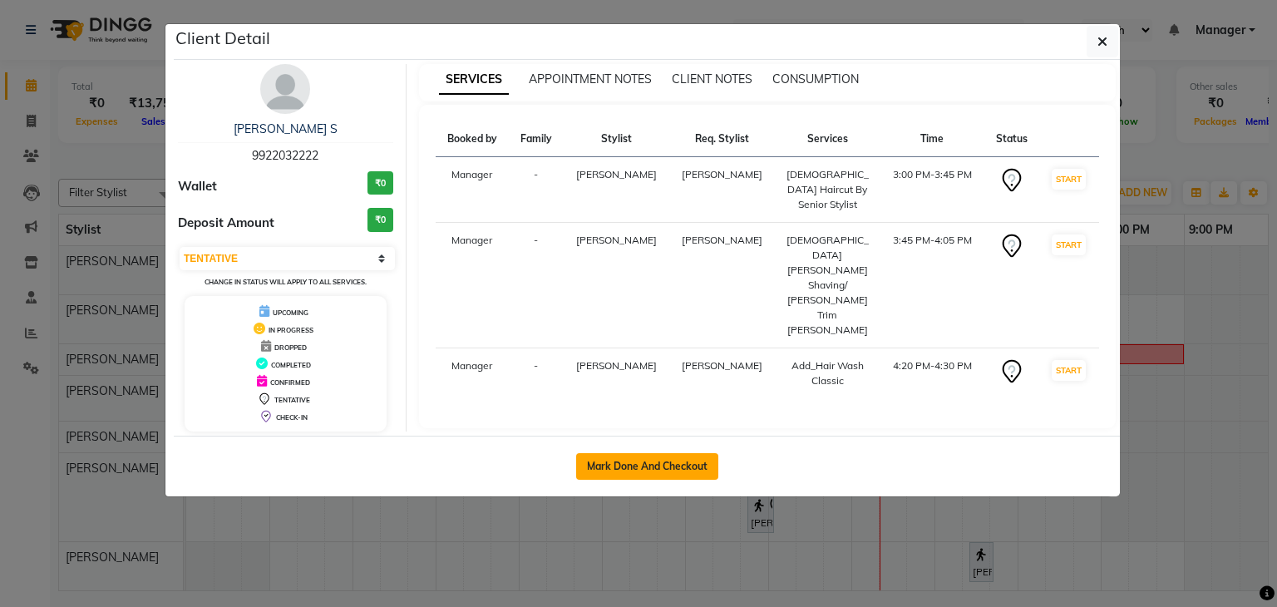
click at [636, 466] on button "Mark Done And Checkout" at bounding box center [647, 466] width 142 height 27
select select "8072"
select select "service"
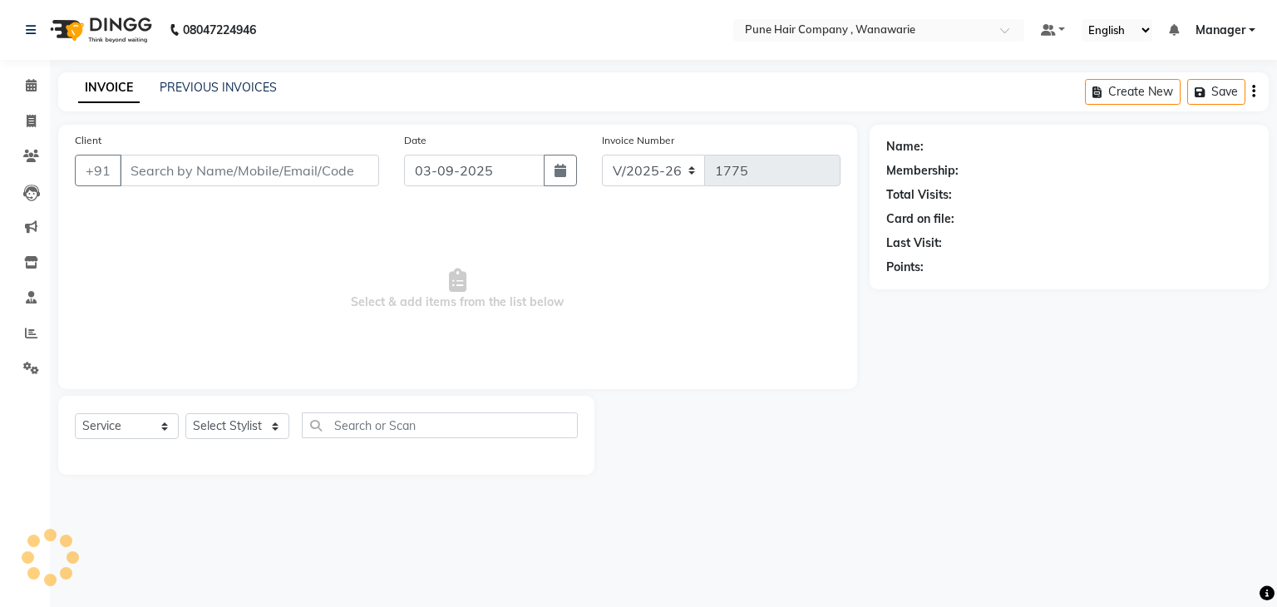
type input "9922032222"
select select "74578"
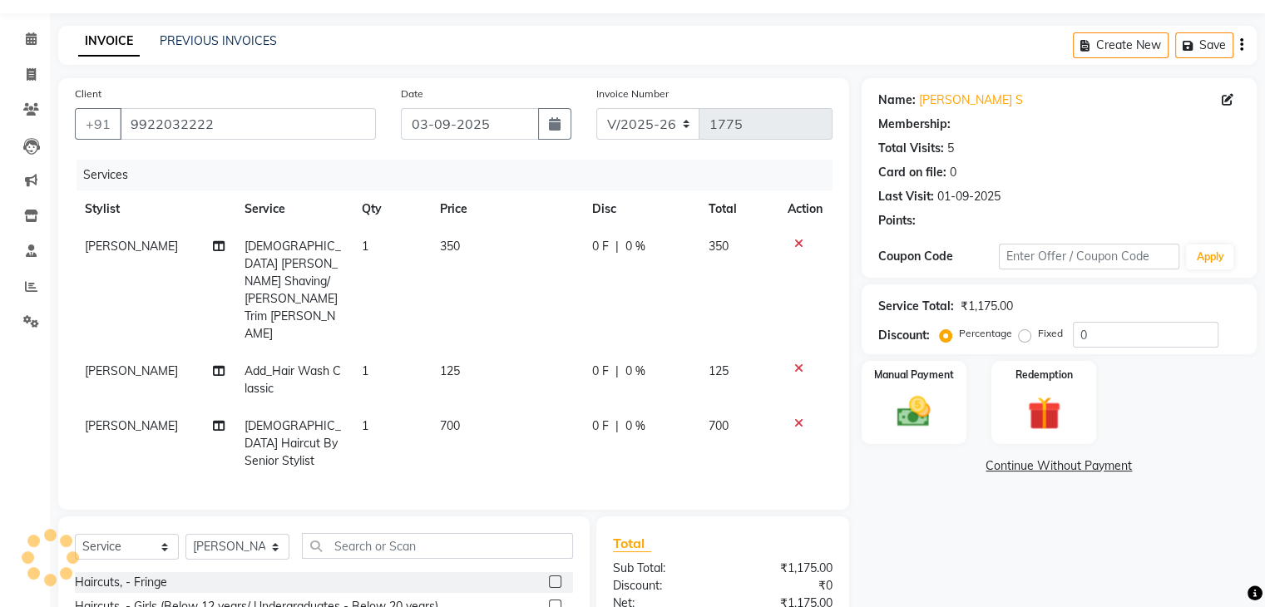
select select "1: Object"
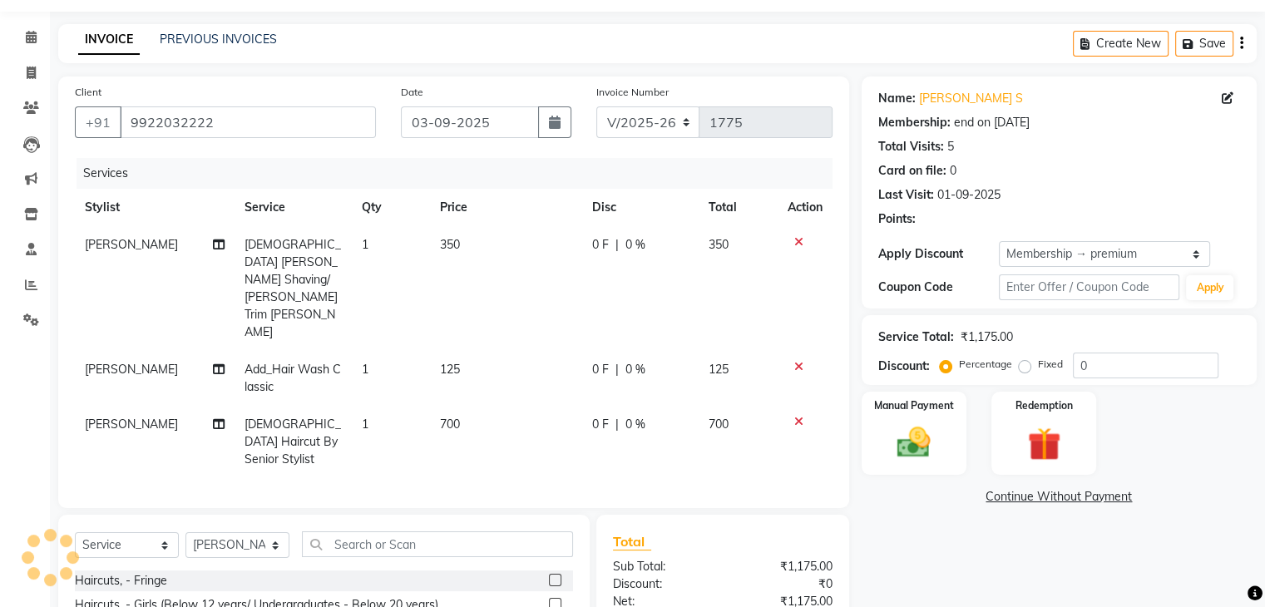
type input "20"
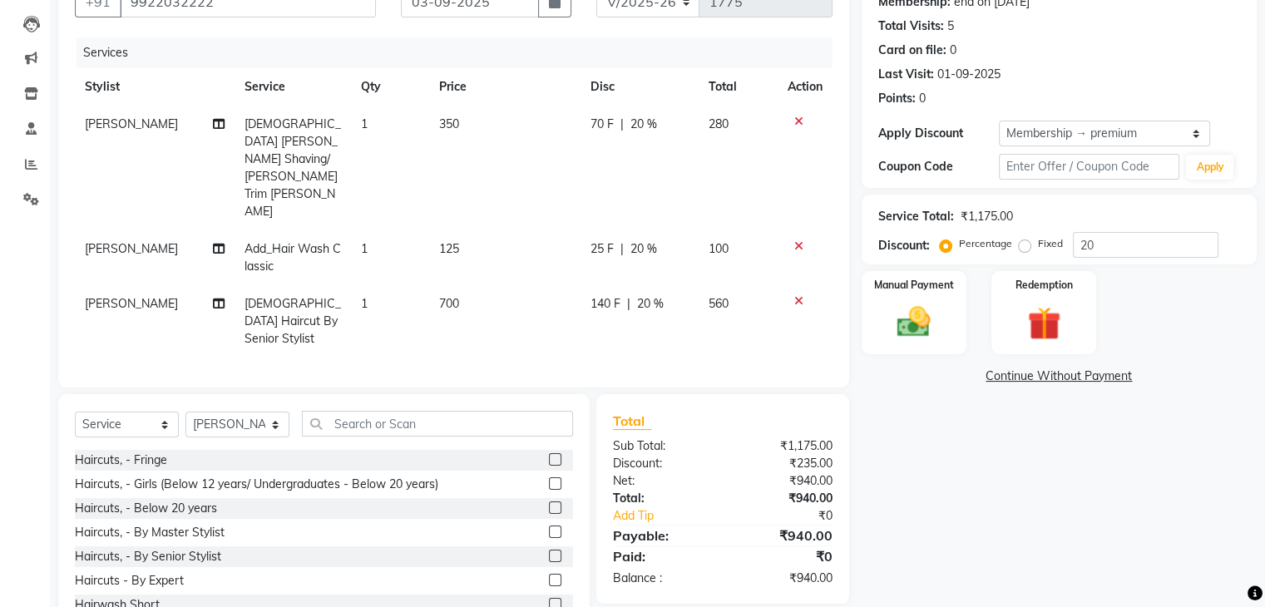
scroll to position [170, 0]
click at [915, 321] on img at bounding box center [914, 322] width 56 height 40
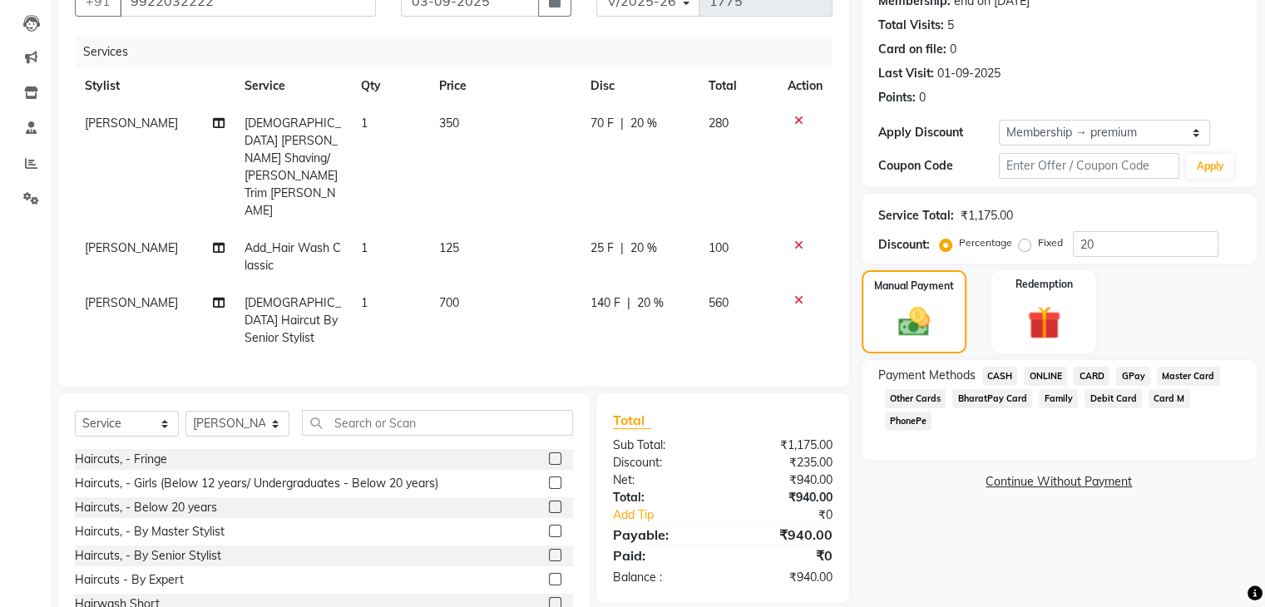
click at [1005, 373] on span "CASH" at bounding box center [1000, 376] width 36 height 19
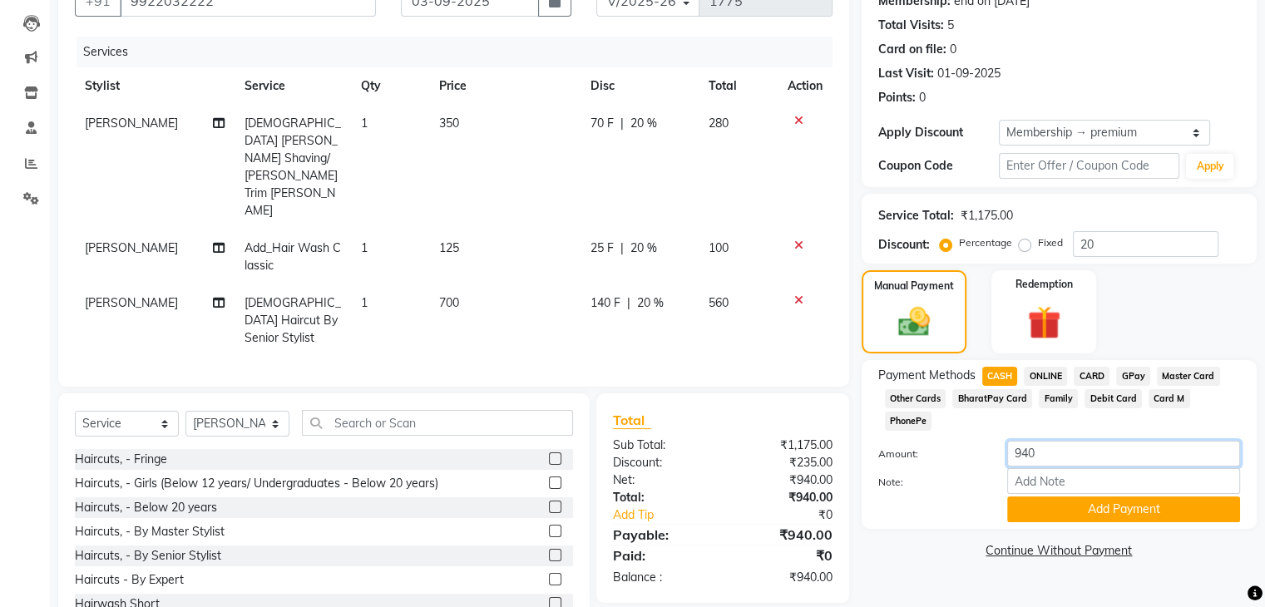
click at [1050, 441] on input "940" at bounding box center [1123, 454] width 233 height 26
type input "9"
type input "1000"
click at [1104, 497] on button "Add Payment" at bounding box center [1123, 510] width 233 height 26
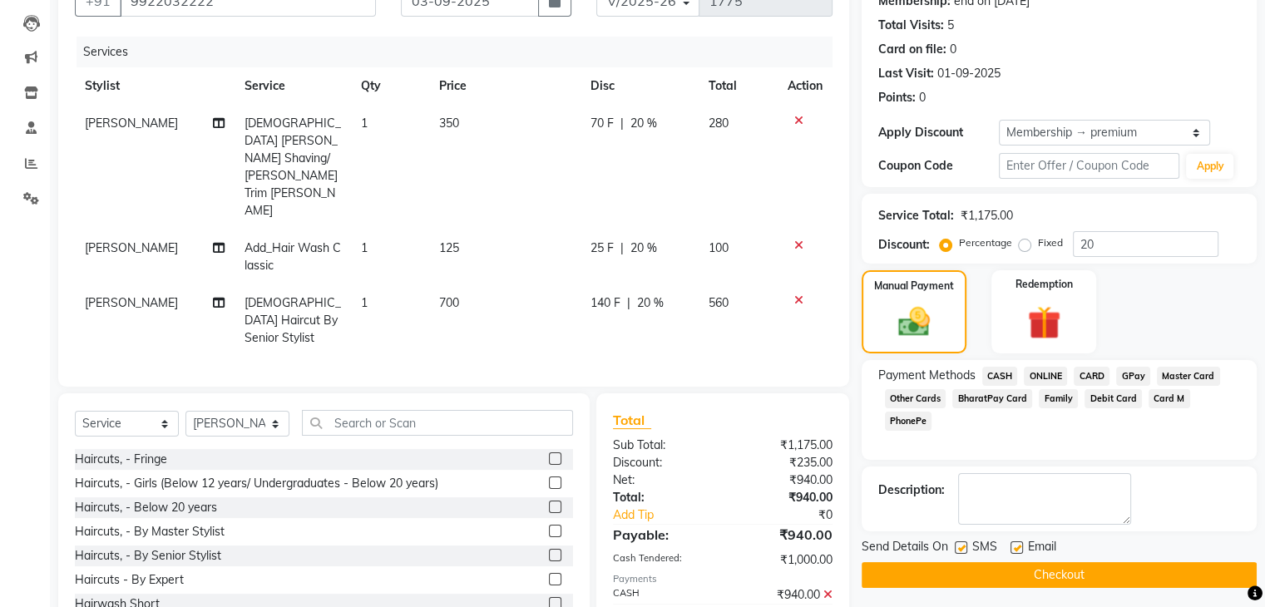
scroll to position [227, 0]
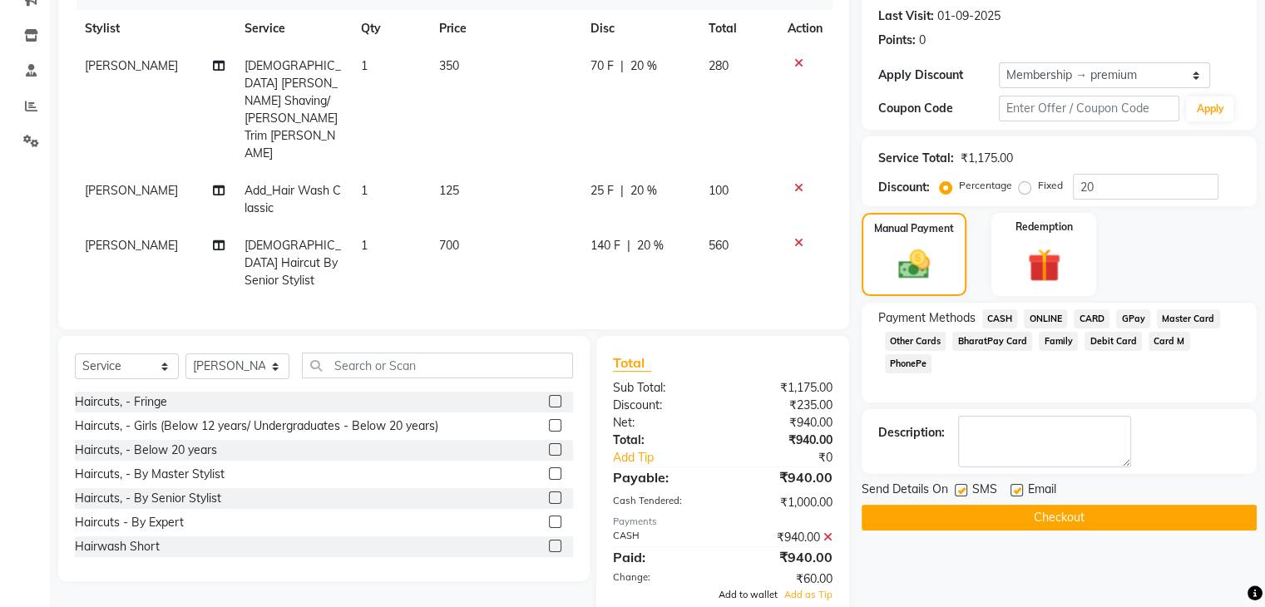
click at [735, 589] on span "Add to wallet" at bounding box center [748, 595] width 59 height 12
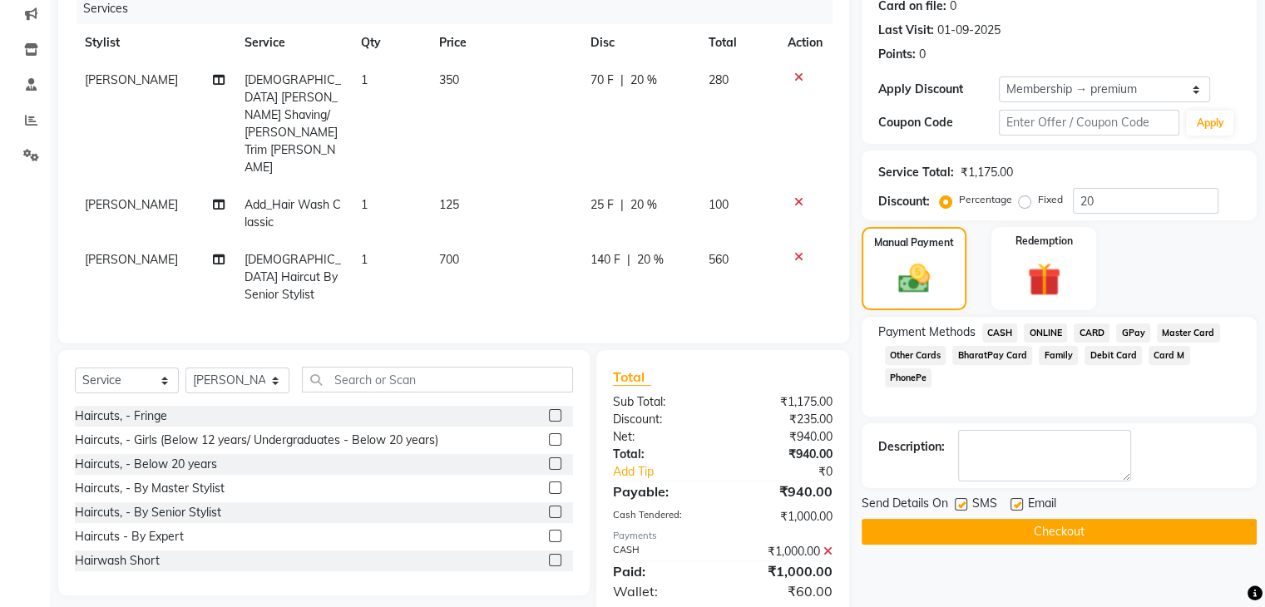
click at [1026, 531] on button "Checkout" at bounding box center [1059, 532] width 395 height 26
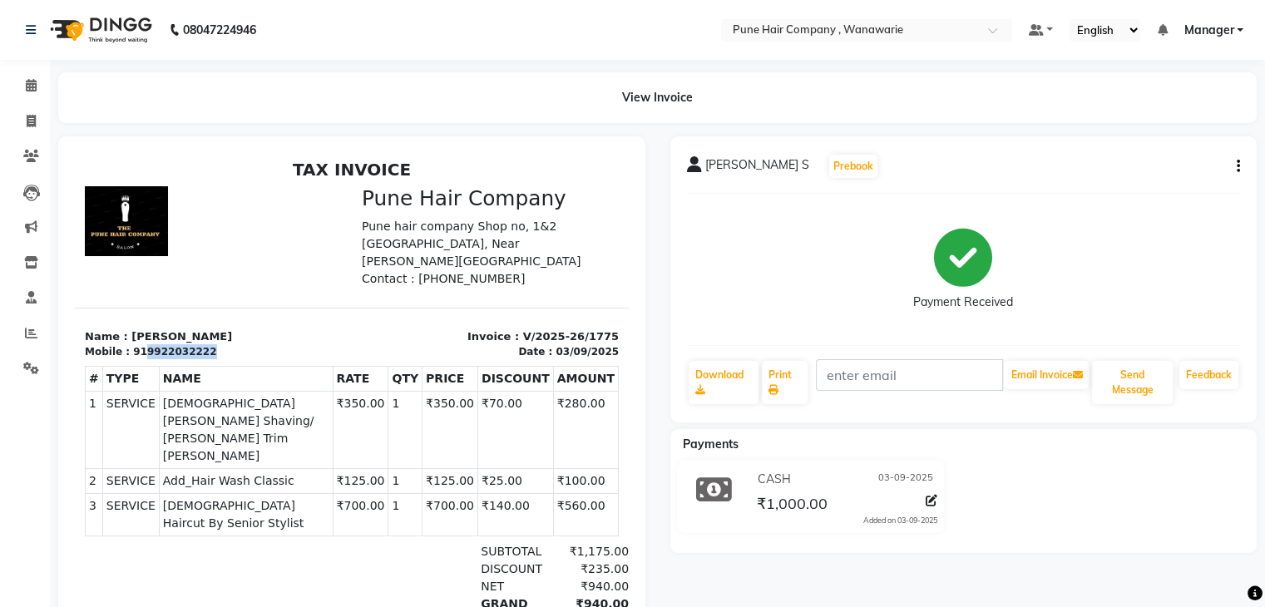
drag, startPoint x: 136, startPoint y: 352, endPoint x: 196, endPoint y: 353, distance: 59.9
click at [196, 353] on div "Mobile : 919922032222" at bounding box center [213, 351] width 257 height 15
drag, startPoint x: 196, startPoint y: 353, endPoint x: 238, endPoint y: 306, distance: 62.4
drag, startPoint x: 136, startPoint y: 352, endPoint x: 193, endPoint y: 352, distance: 56.6
click at [193, 352] on div "919922032222" at bounding box center [174, 351] width 83 height 15
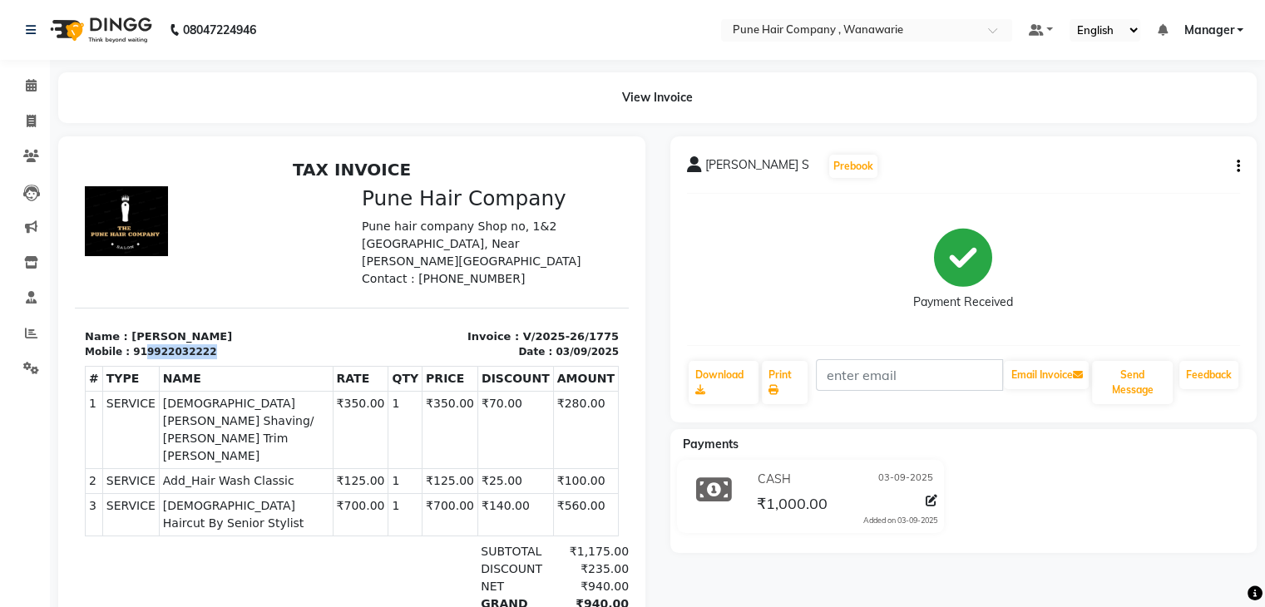
copy div "9922032222"
click at [30, 83] on icon at bounding box center [31, 85] width 11 height 12
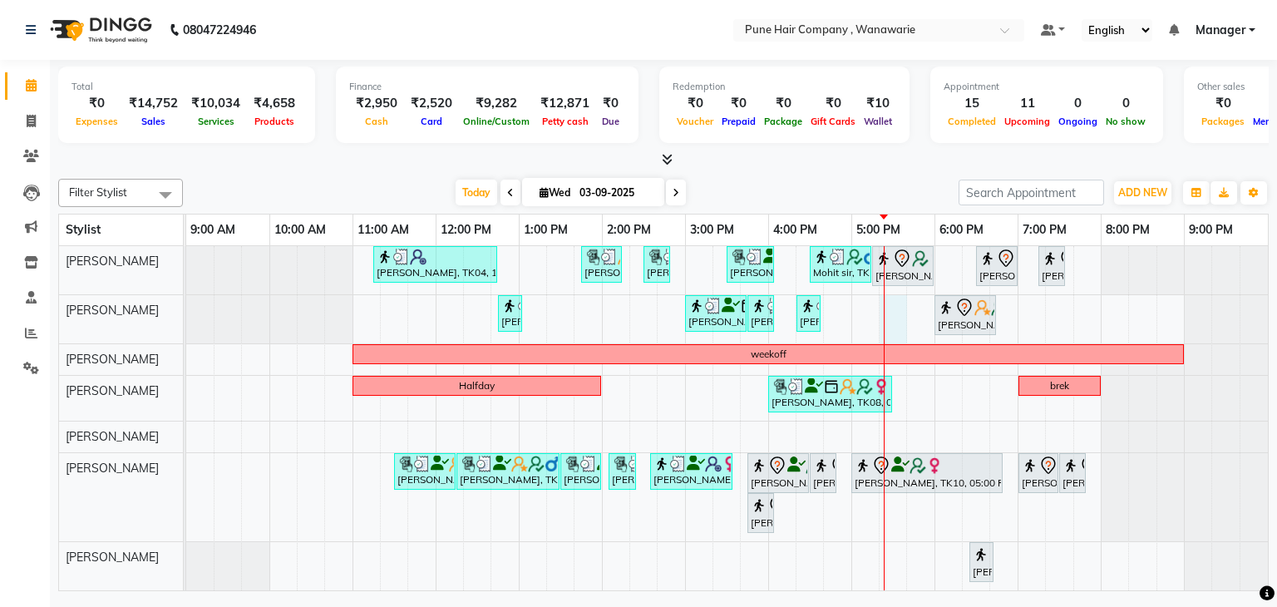
click at [888, 310] on div "Philomena Mendonsa, TK04, 11:15 AM-12:45 PM, Hair Colour - Inoa Touch-up (Upto …" at bounding box center [727, 418] width 1082 height 345
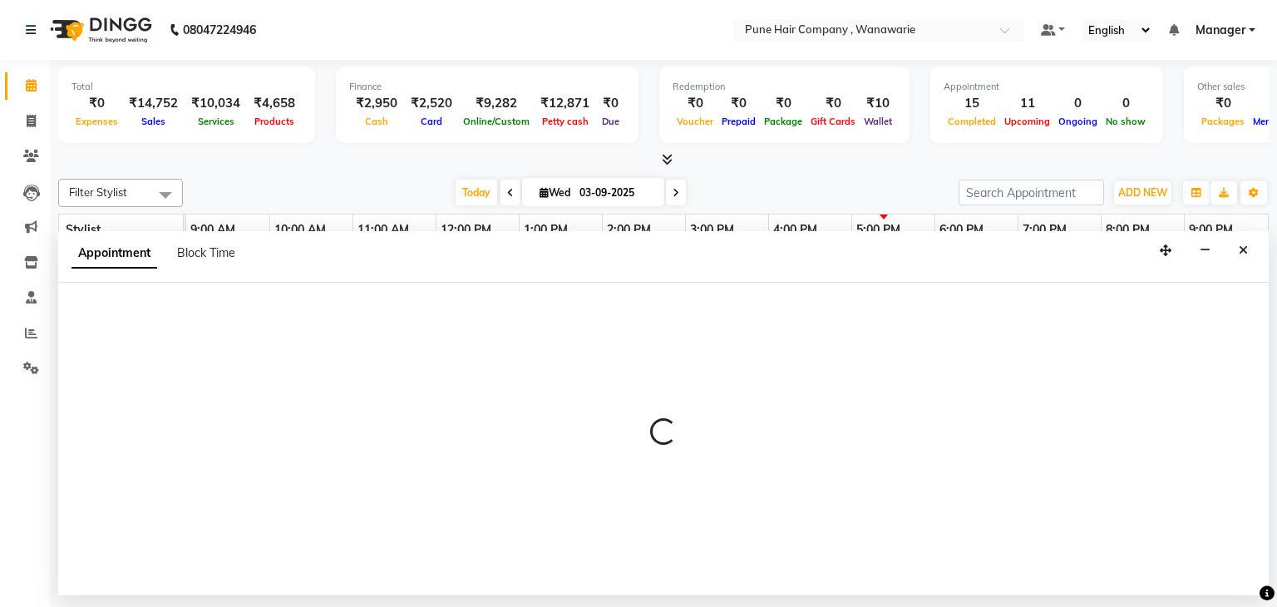
select select "74578"
select select "1035"
select select "tentative"
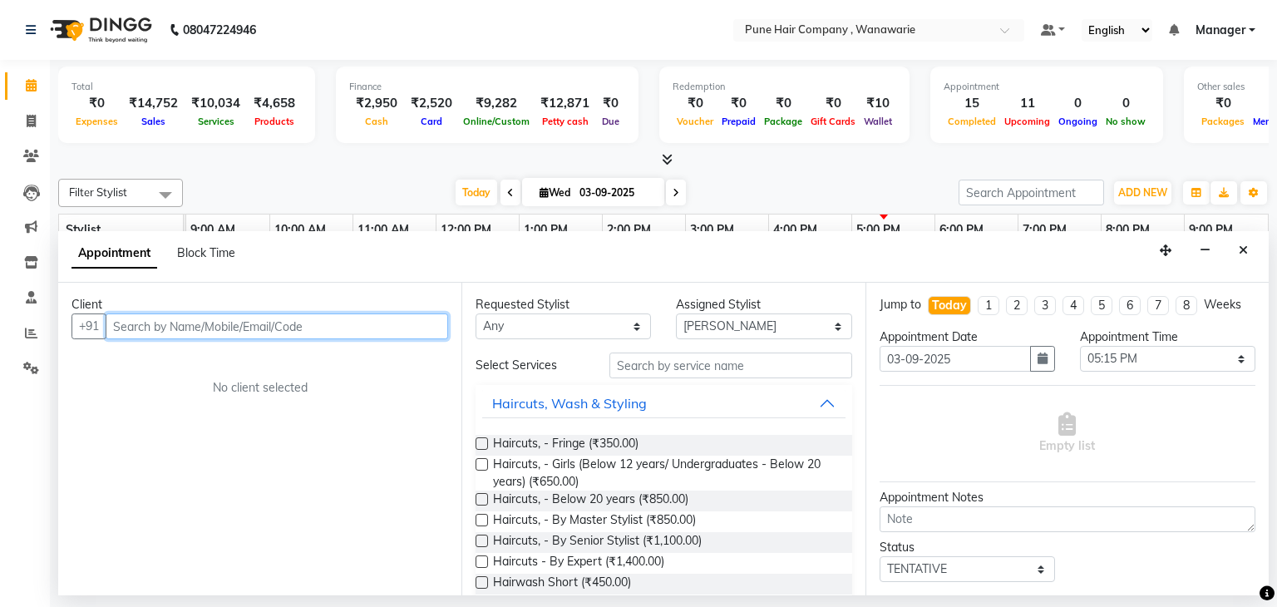
click at [195, 322] on input "text" at bounding box center [277, 327] width 343 height 26
click at [131, 332] on input "text" at bounding box center [277, 327] width 343 height 26
paste input "9922032222"
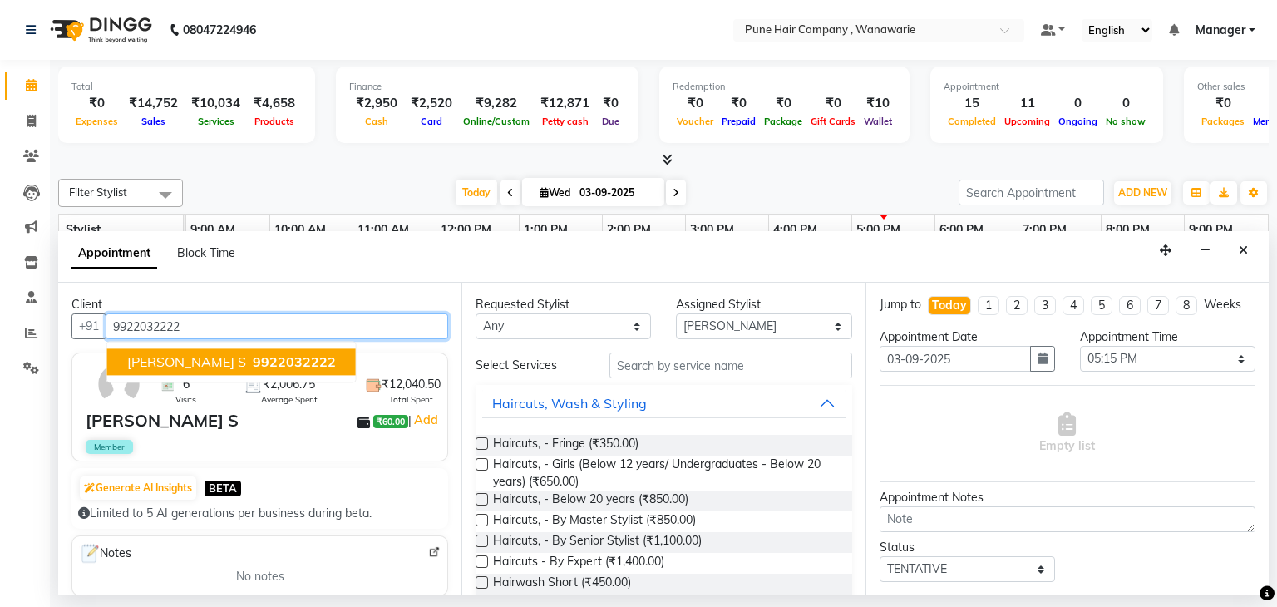
click at [253, 362] on span "9922032222" at bounding box center [294, 362] width 83 height 17
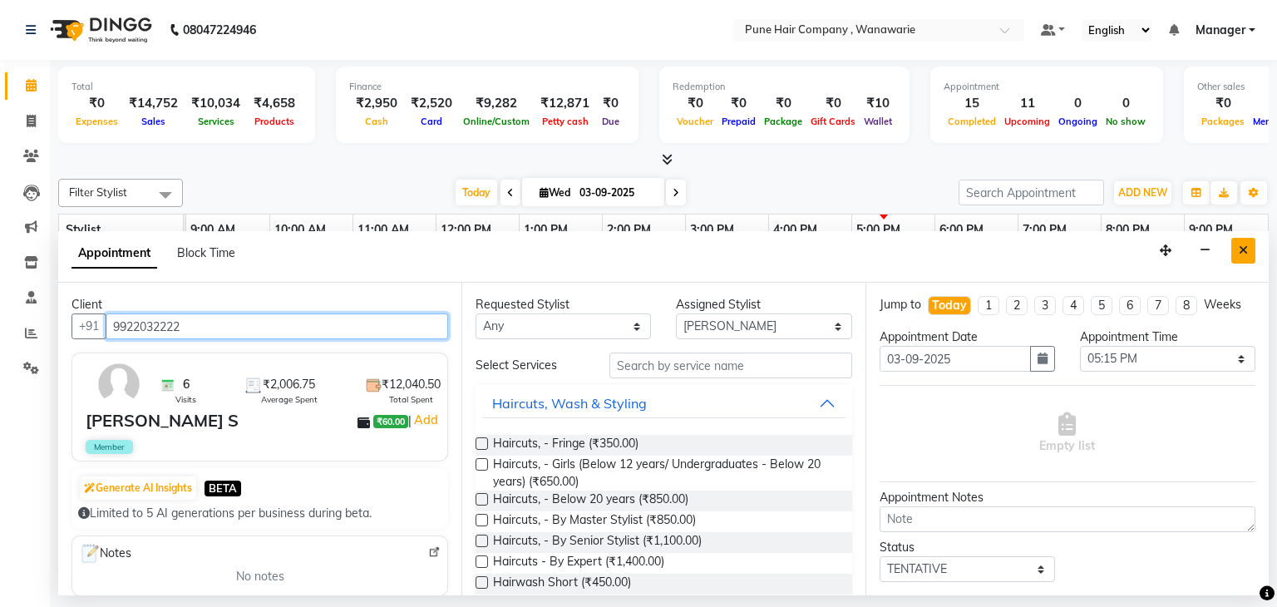
type input "9922032222"
click at [1243, 249] on icon "Close" at bounding box center [1243, 251] width 9 height 12
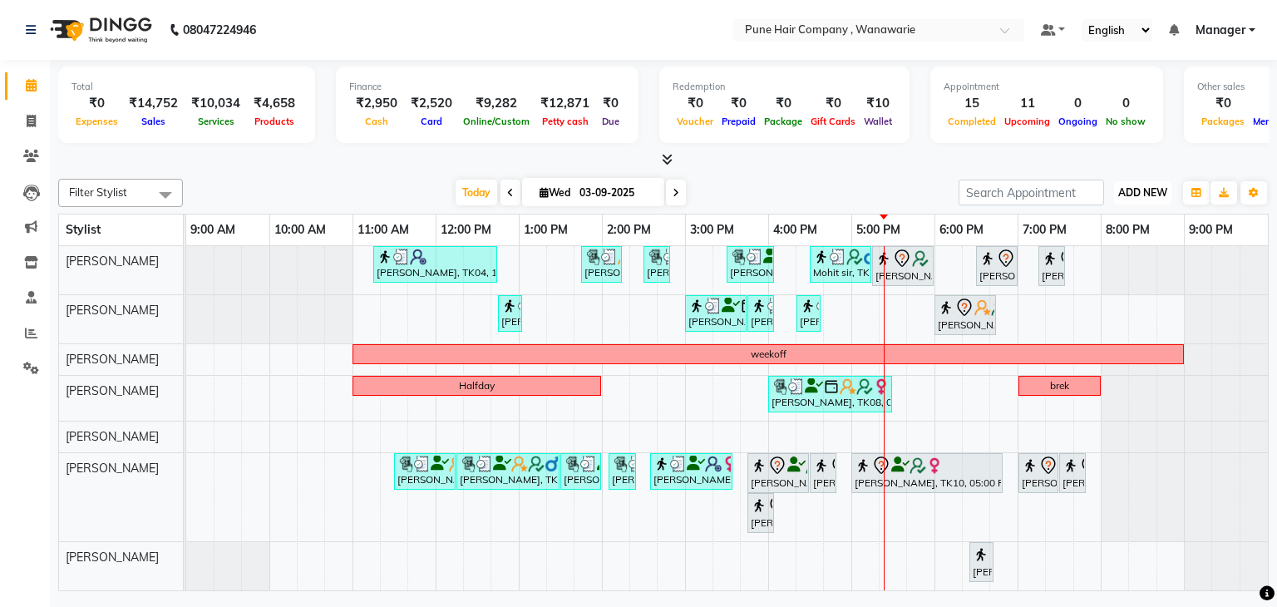
click at [1158, 190] on span "ADD NEW" at bounding box center [1143, 192] width 49 height 12
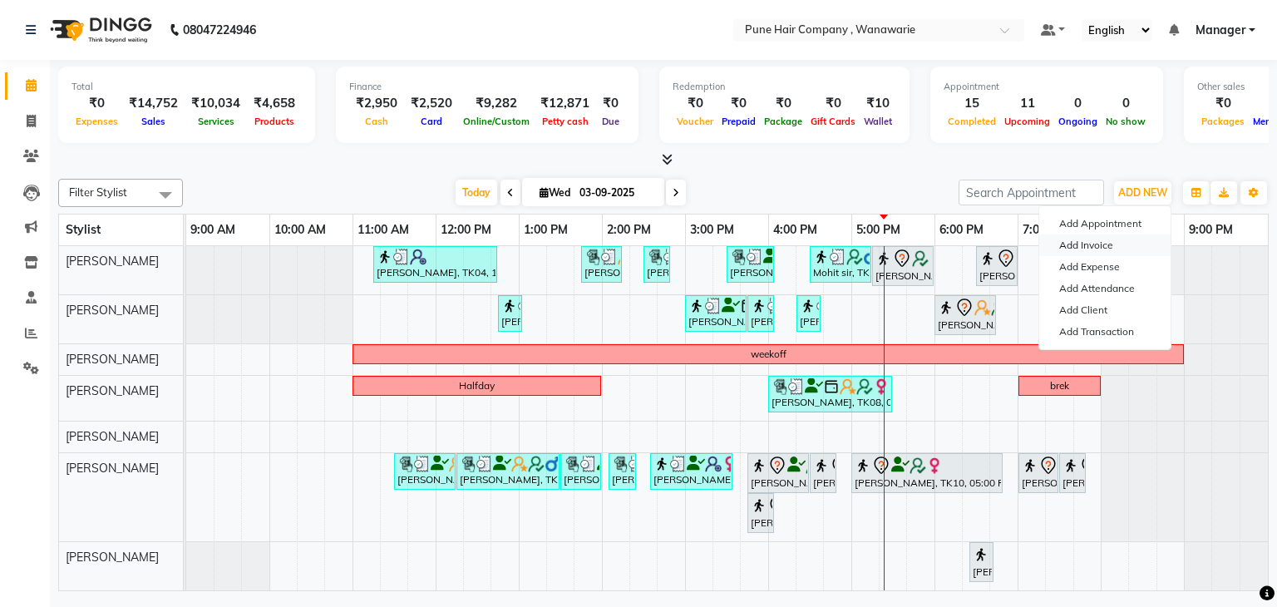
click at [1113, 250] on link "Add Invoice" at bounding box center [1105, 246] width 131 height 22
select select "8072"
select select "service"
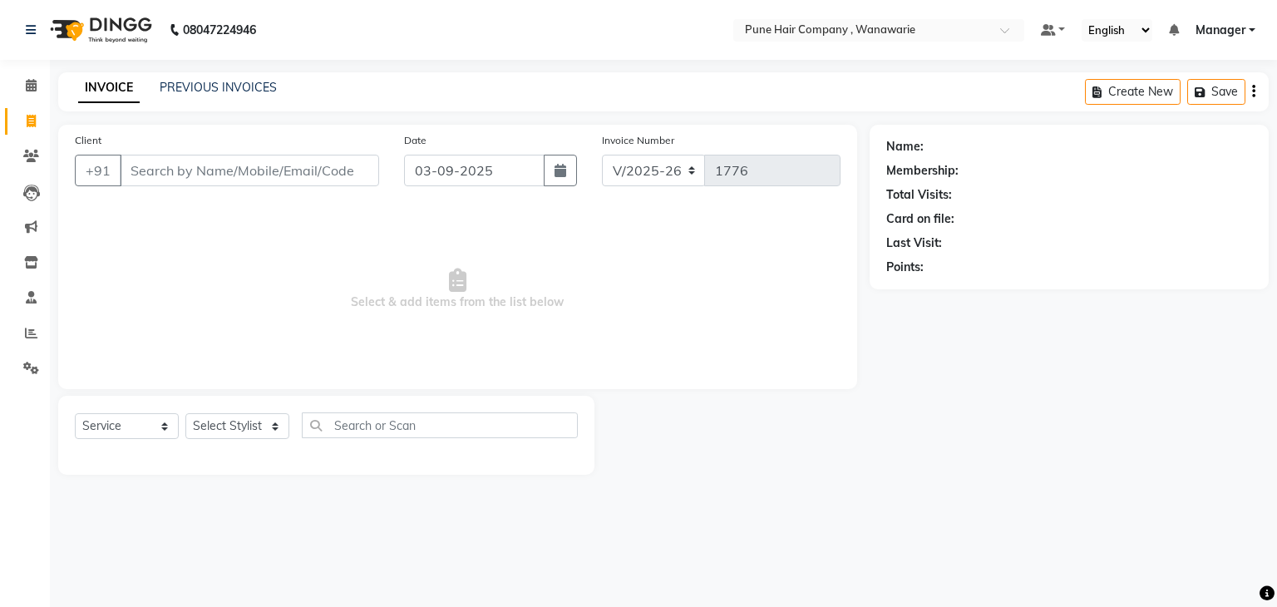
click at [234, 170] on input "Client" at bounding box center [249, 171] width 259 height 32
click at [164, 166] on input "Client" at bounding box center [249, 171] width 259 height 32
type input "9922032222"
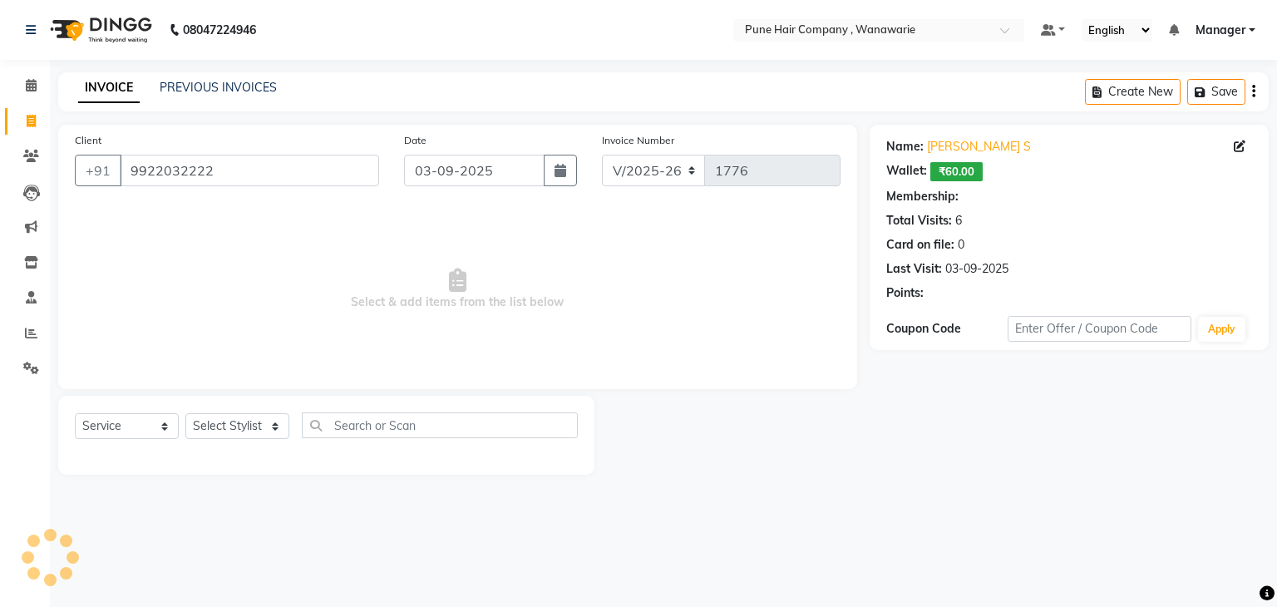
select select "1: Object"
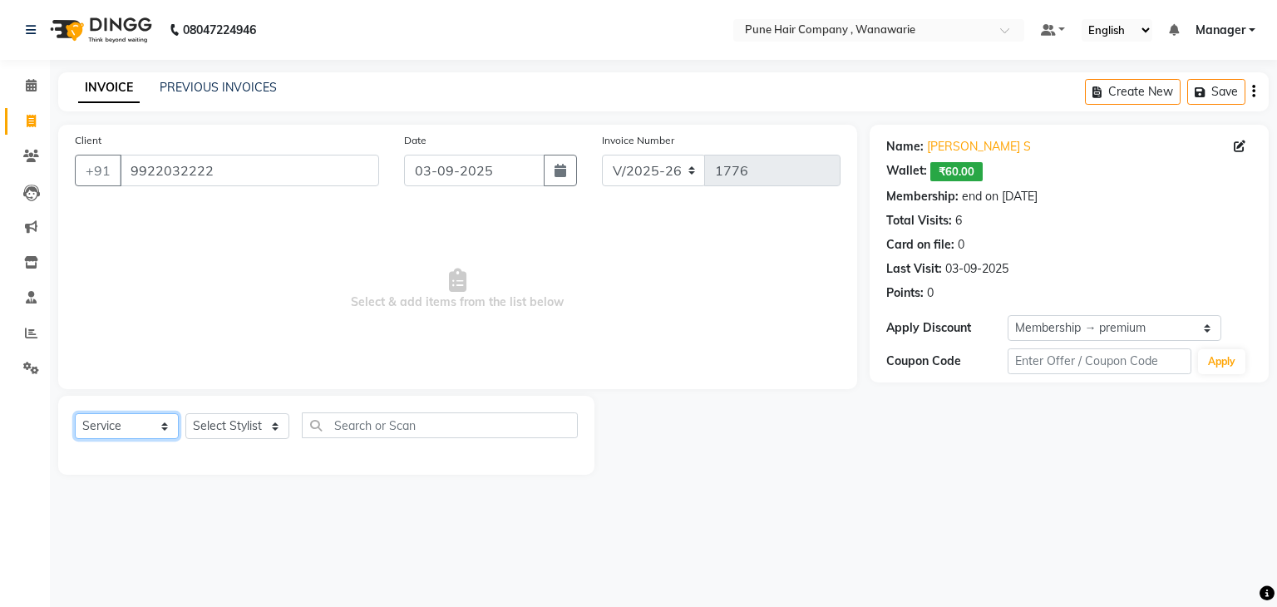
click at [135, 426] on select "Select Service Product Membership Package Voucher Prepaid Gift Card" at bounding box center [127, 426] width 104 height 26
select select "product"
click at [75, 414] on select "Select Service Product Membership Package Voucher Prepaid Gift Card" at bounding box center [127, 426] width 104 height 26
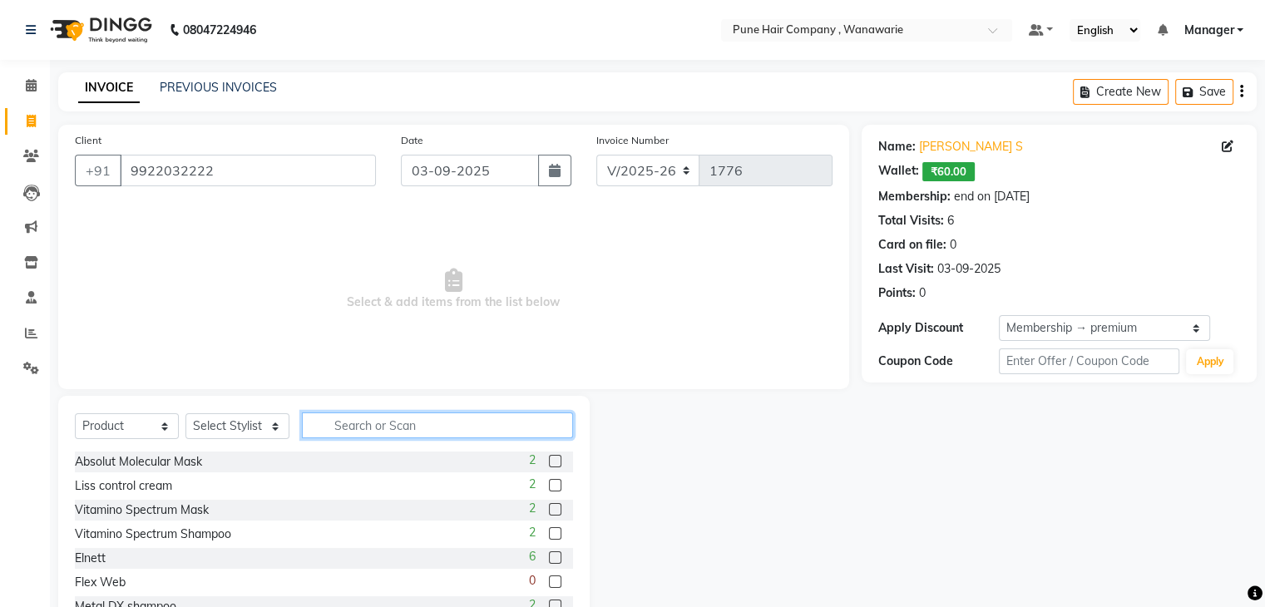
click at [398, 422] on input "text" at bounding box center [437, 426] width 271 height 26
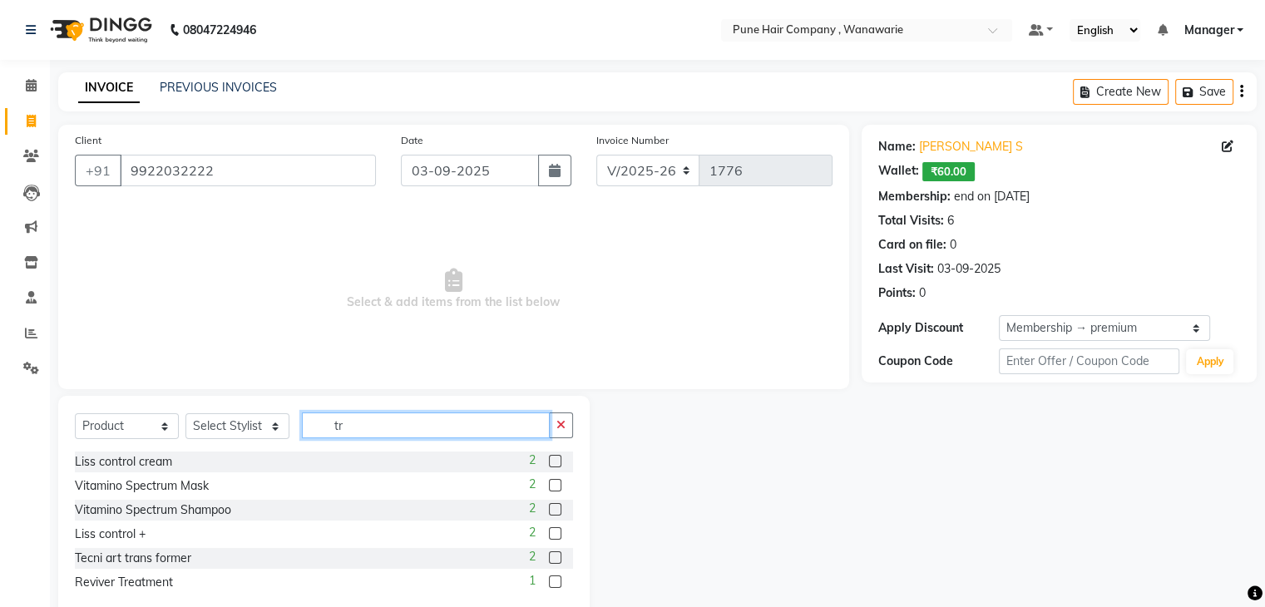
type input "tr"
click at [195, 558] on div "Tecni art trans former 2" at bounding box center [324, 558] width 498 height 21
click at [557, 556] on label at bounding box center [555, 557] width 12 height 12
click at [557, 556] on input "checkbox" at bounding box center [554, 558] width 11 height 11
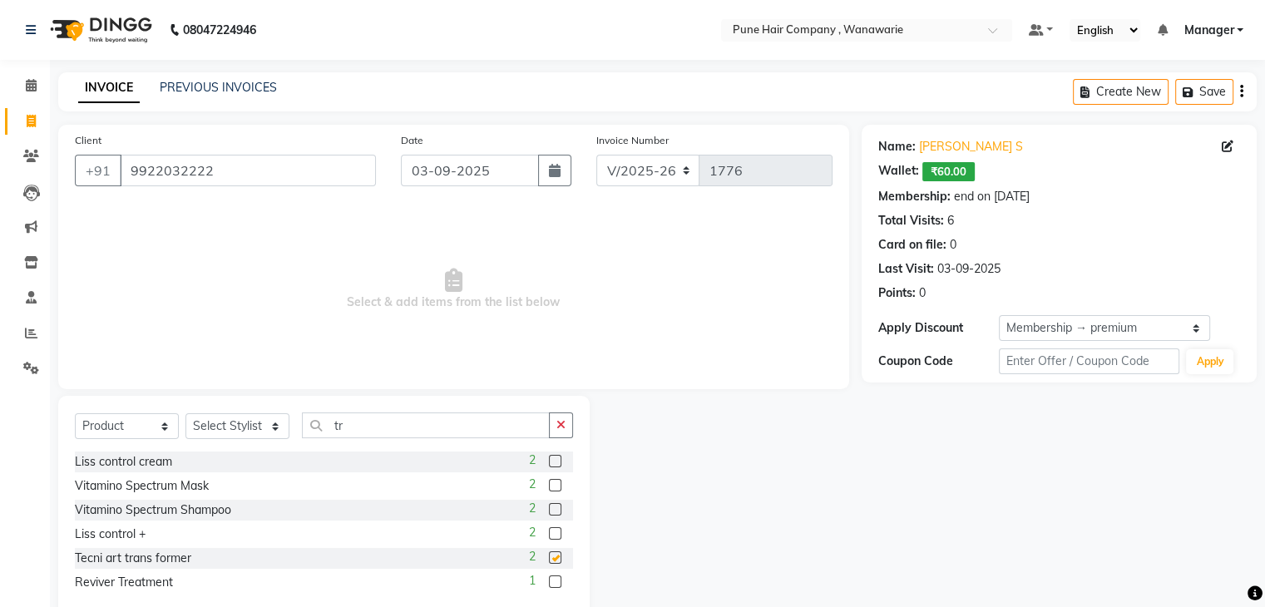
checkbox input "false"
click at [256, 422] on select "Select Stylist Faisal shaikh Kasturi bhandari Manager Manoj Zambre Nasim Shaikh…" at bounding box center [237, 426] width 104 height 26
select select "74578"
click at [185, 414] on select "Select Stylist Faisal shaikh Kasturi bhandari Manager Manoj Zambre Nasim Shaikh…" at bounding box center [237, 426] width 104 height 26
click at [554, 557] on label at bounding box center [555, 557] width 12 height 12
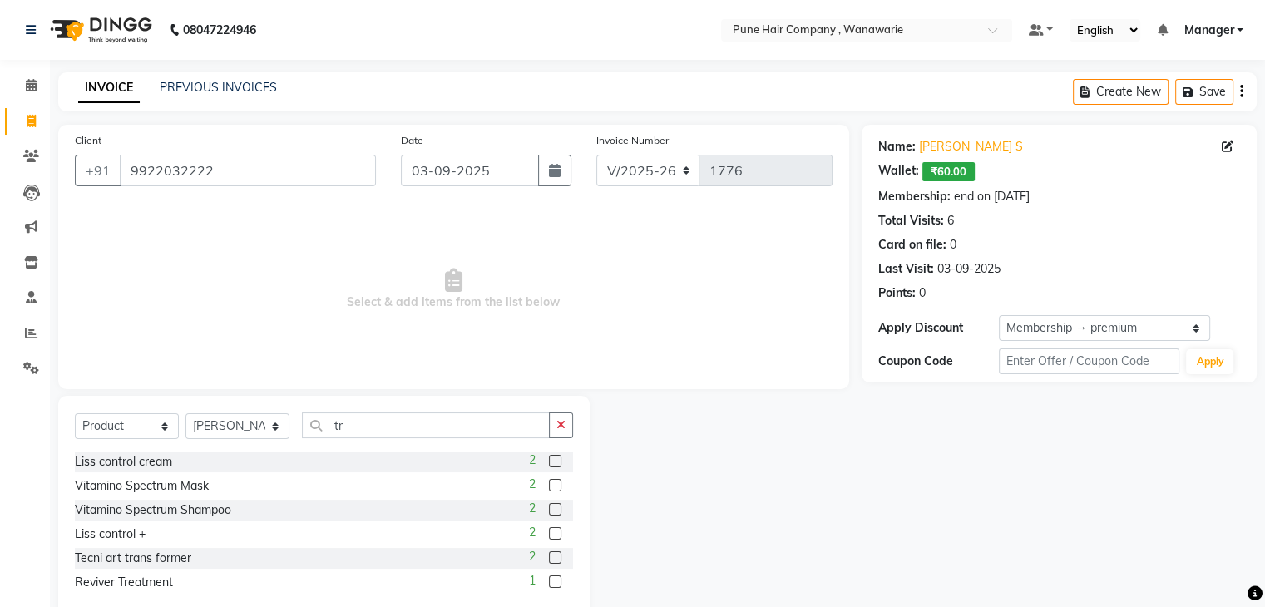
click at [554, 557] on input "checkbox" at bounding box center [554, 558] width 11 height 11
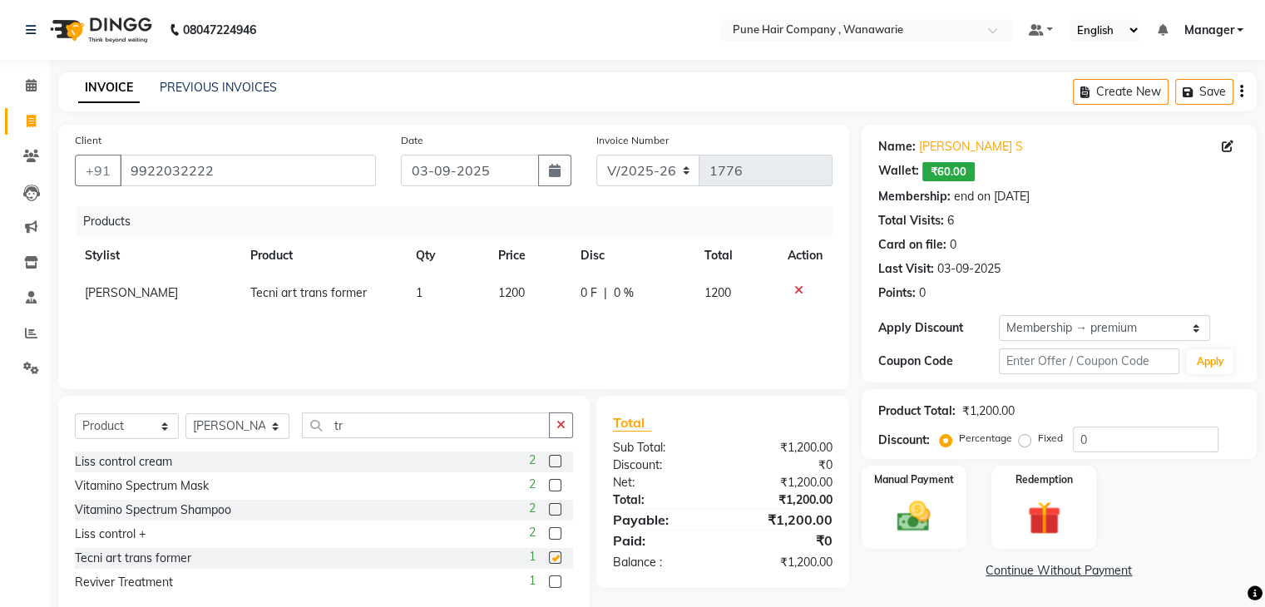
checkbox input "false"
click at [632, 291] on span "0 %" at bounding box center [624, 292] width 20 height 17
click at [659, 297] on input "0" at bounding box center [653, 297] width 50 height 26
type input "10"
click at [721, 394] on div "Client +91 9922032222 Date 03-09-2025 Invoice Number V/2025 V/2025-26 1776 Prod…" at bounding box center [454, 372] width 816 height 495
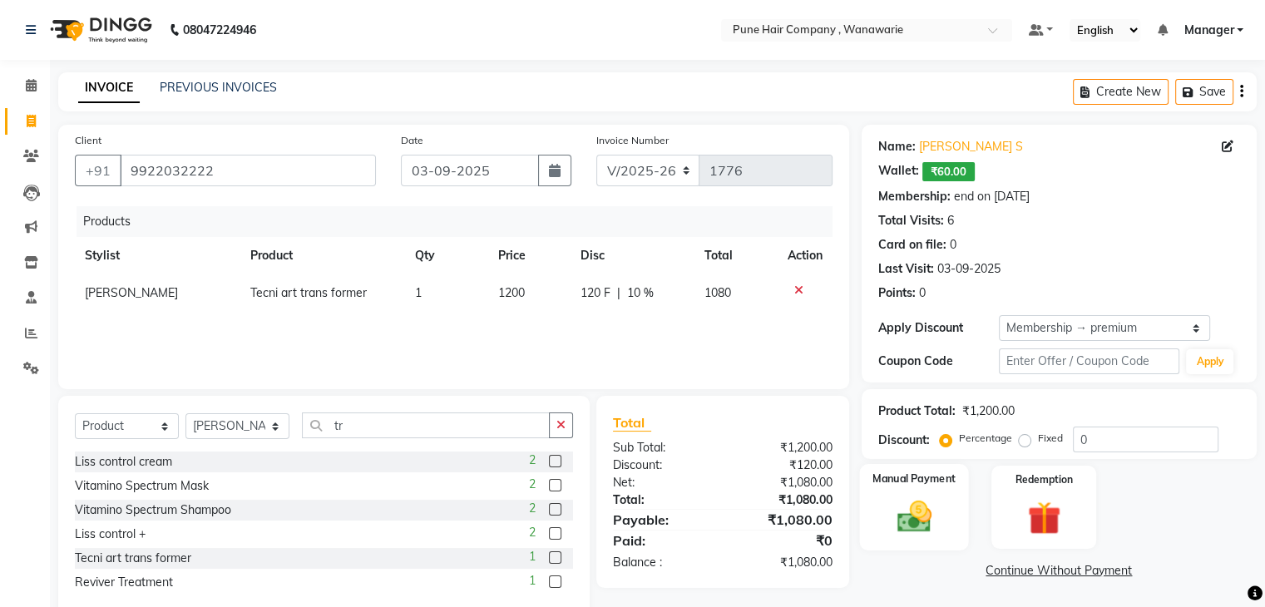
click at [917, 503] on img at bounding box center [914, 517] width 56 height 40
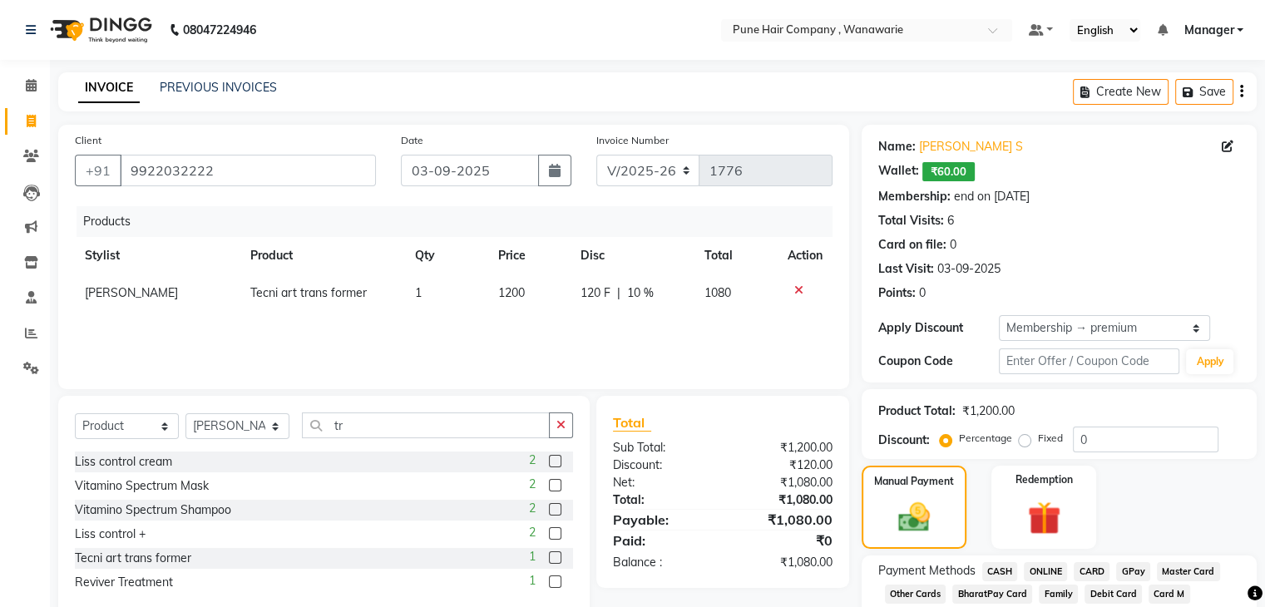
click at [1000, 570] on span "CASH" at bounding box center [1000, 571] width 36 height 19
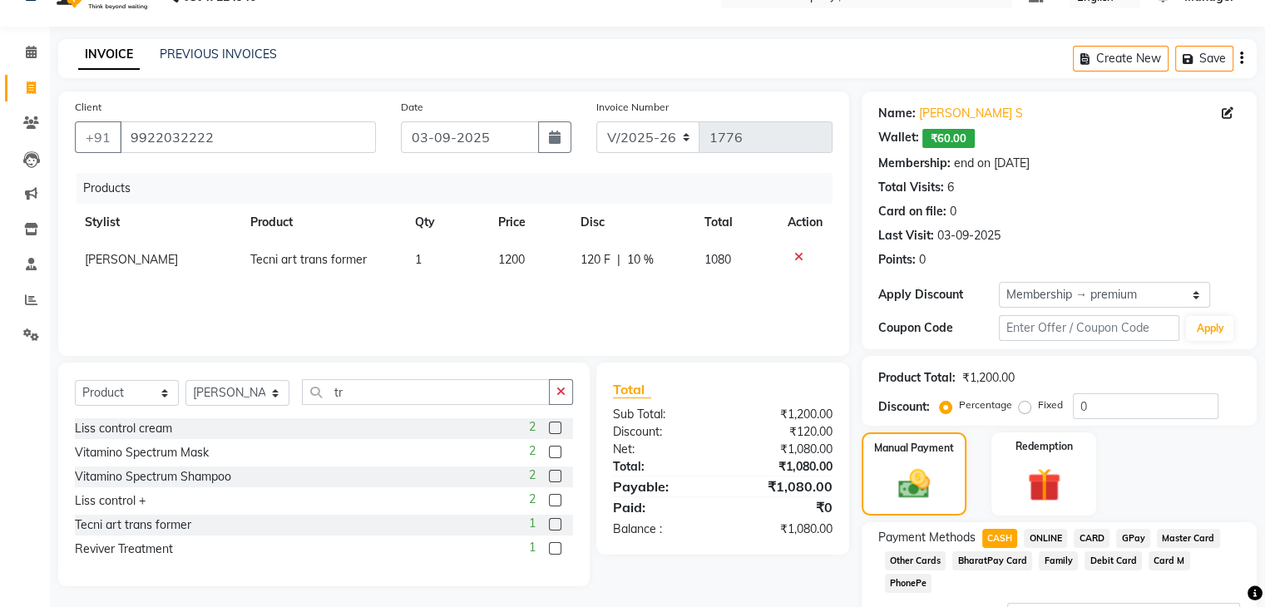
scroll to position [156, 0]
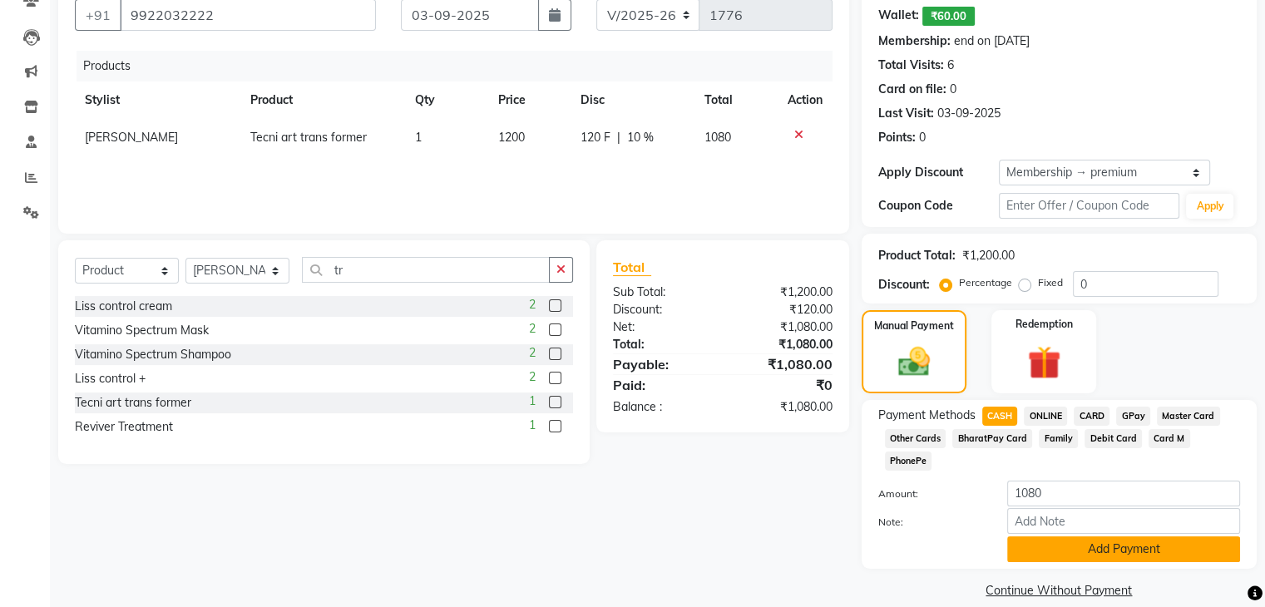
click at [1068, 536] on button "Add Payment" at bounding box center [1123, 549] width 233 height 26
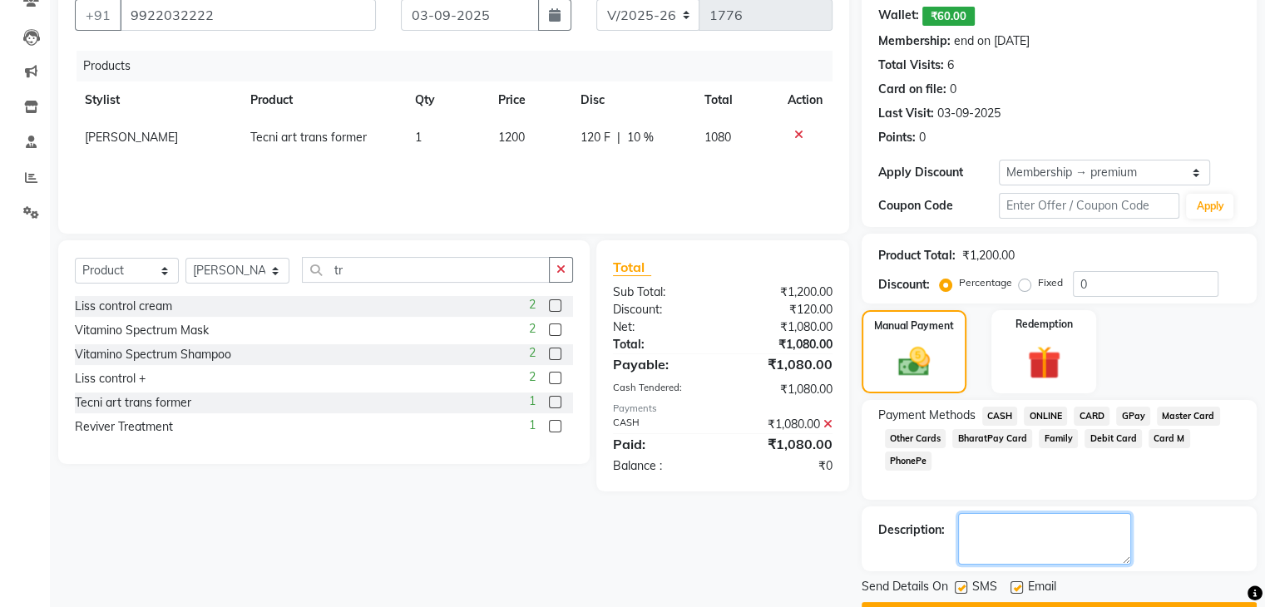
click at [1122, 563] on textarea at bounding box center [1044, 539] width 173 height 52
click at [834, 549] on div "Client +91 9922032222 Date 03-09-2025 Invoice Number V/2025 V/2025-26 1776 Prod…" at bounding box center [454, 298] width 816 height 659
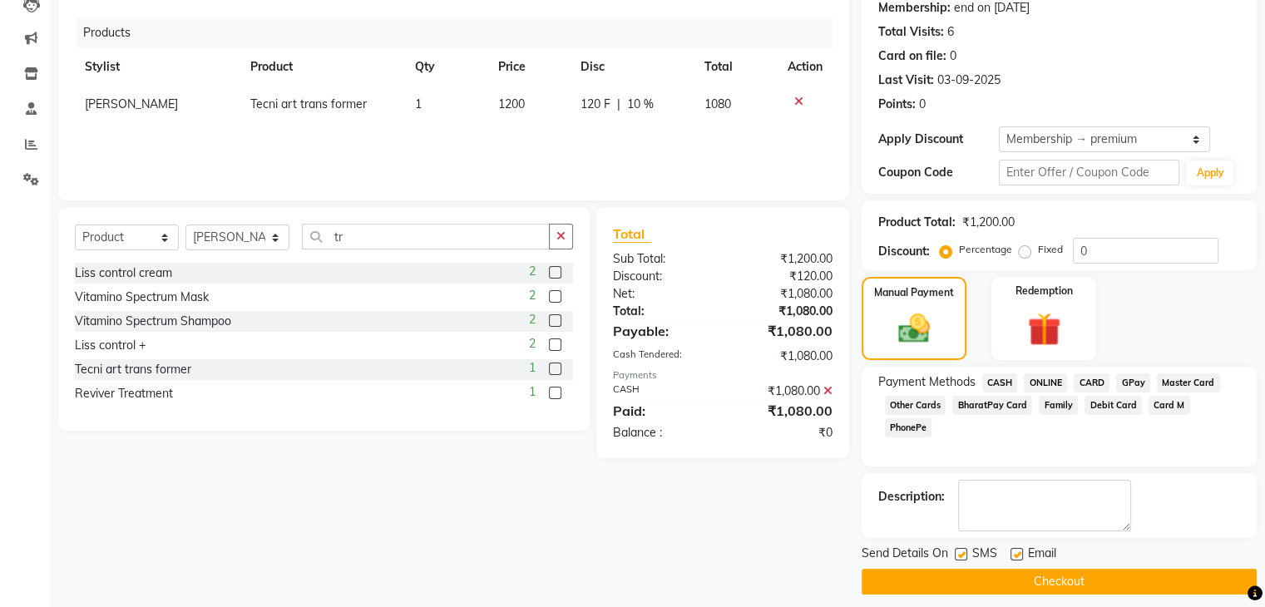
scroll to position [200, 0]
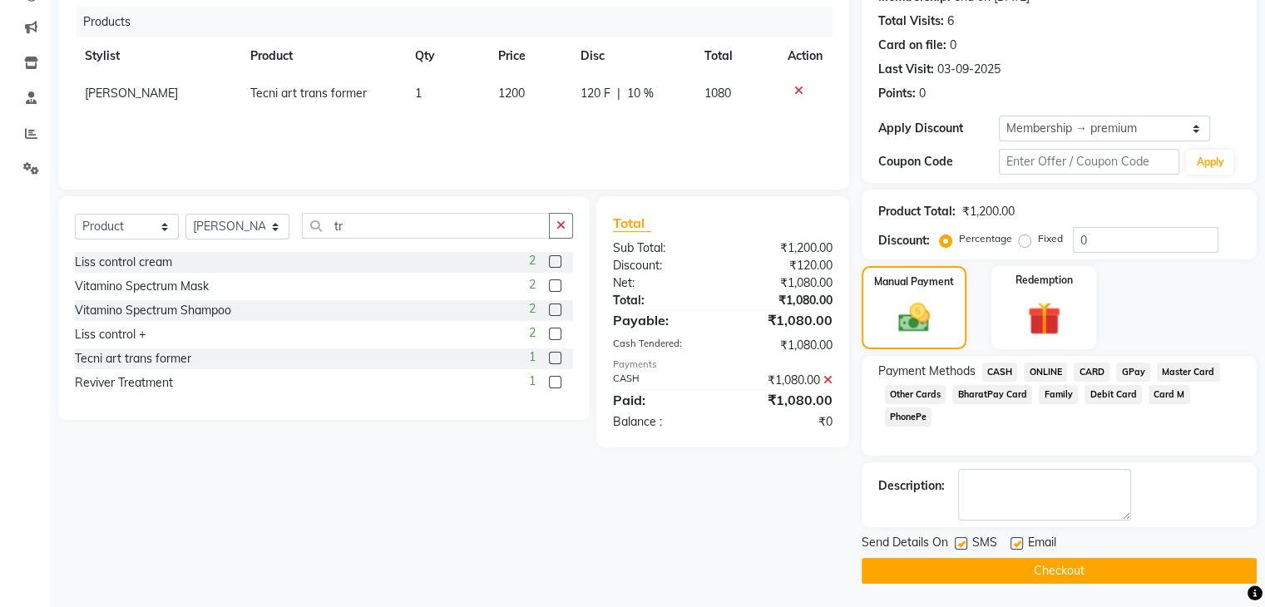
click at [984, 571] on button "Checkout" at bounding box center [1059, 571] width 395 height 26
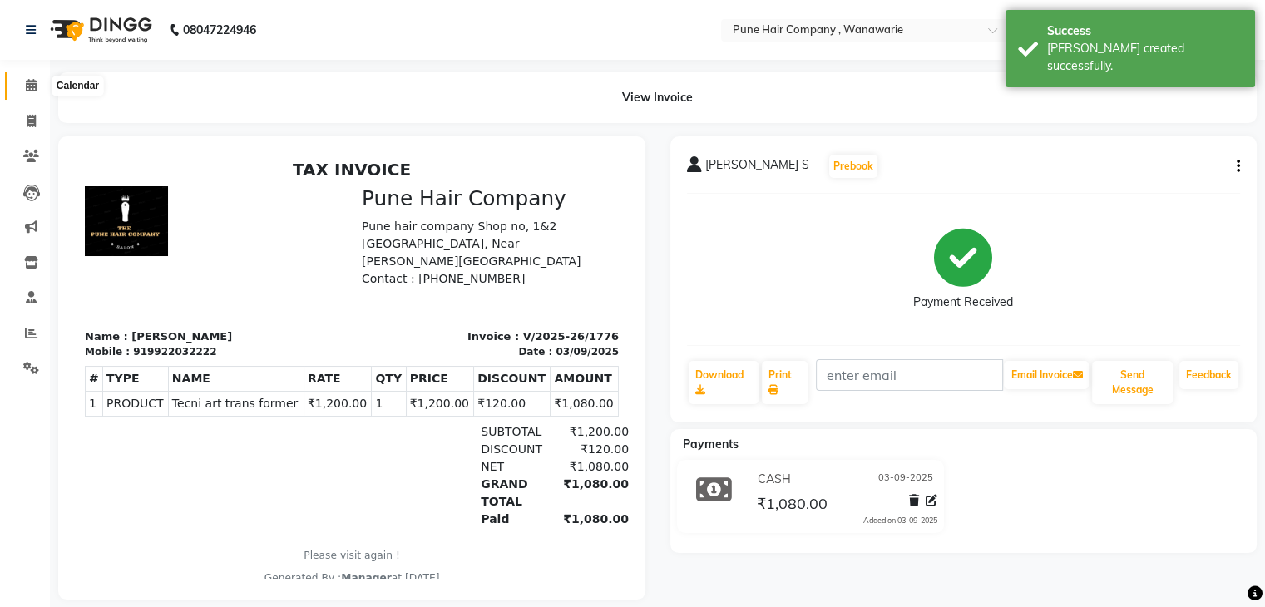
click at [26, 85] on icon at bounding box center [31, 85] width 11 height 12
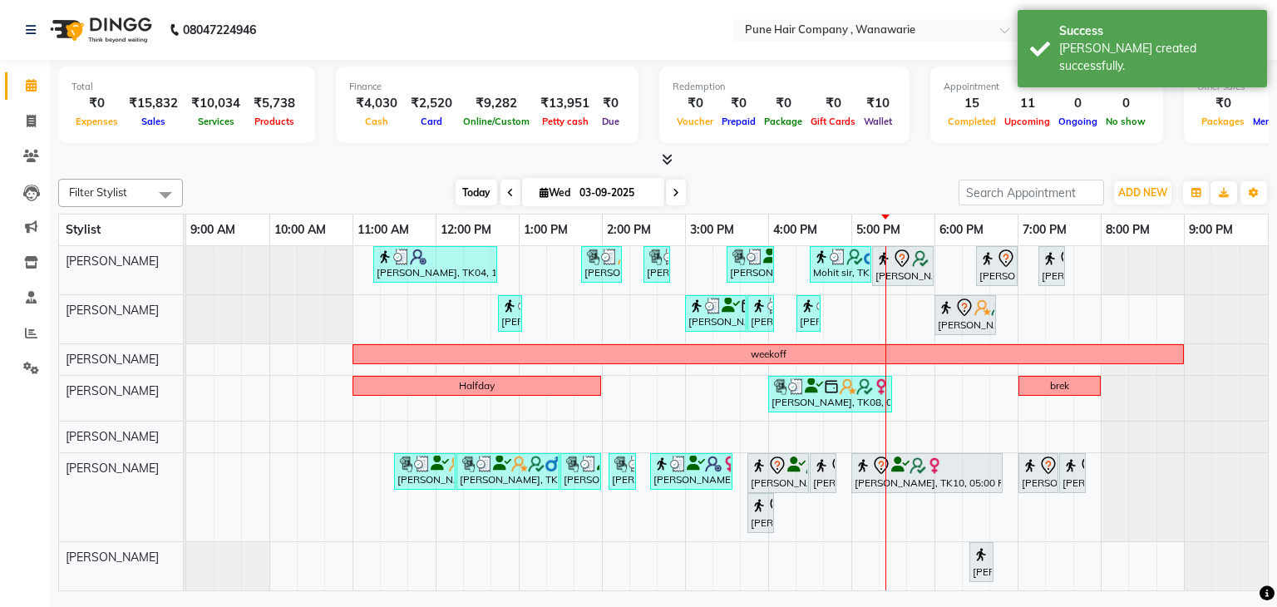
click at [476, 188] on span "Today" at bounding box center [477, 193] width 42 height 26
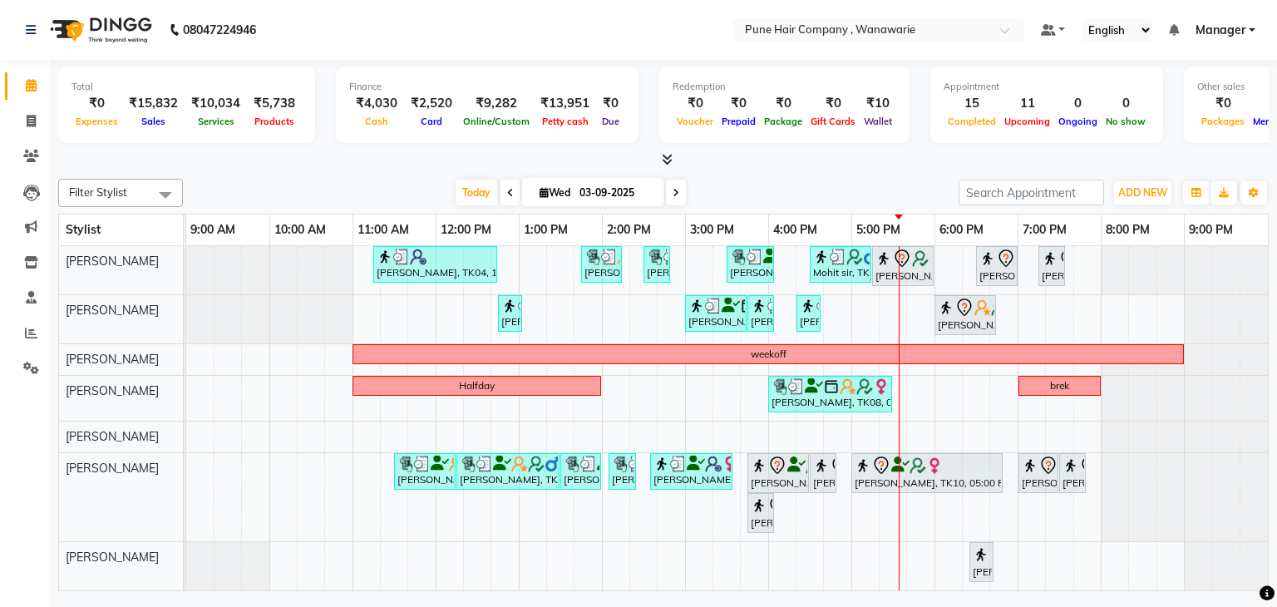
click at [875, 503] on div "Philomena Mendonsa, TK04, 11:15 AM-12:45 PM, Hair Colour - Inoa Touch-up (Upto …" at bounding box center [727, 418] width 1082 height 345
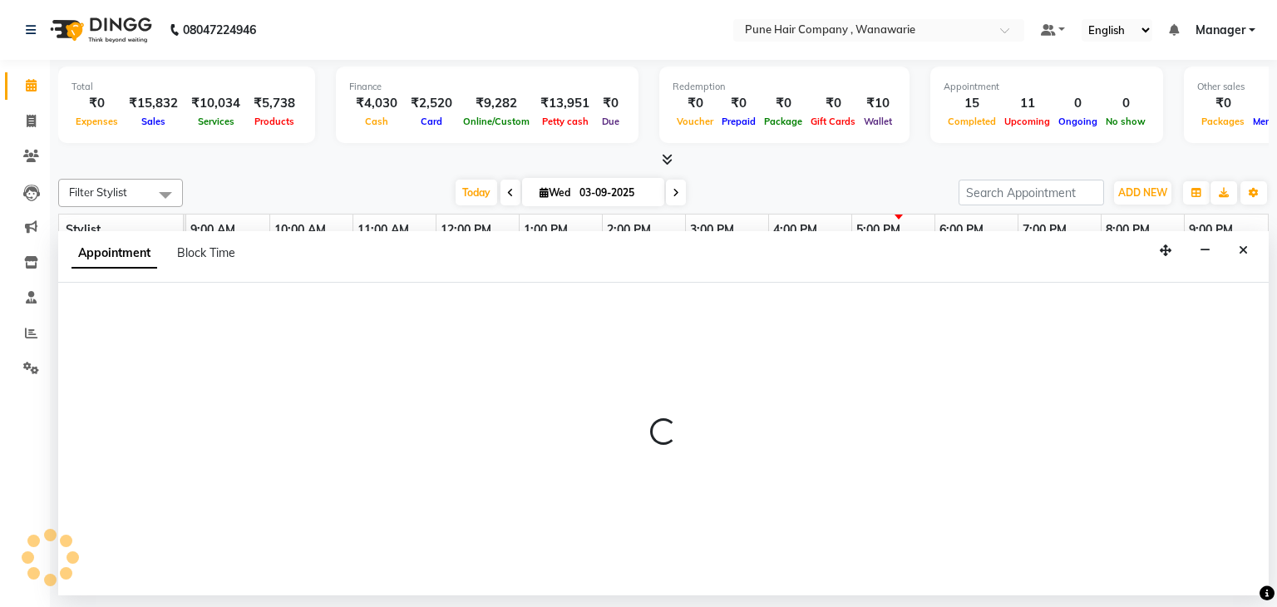
select select "74603"
select select "1020"
select select "tentative"
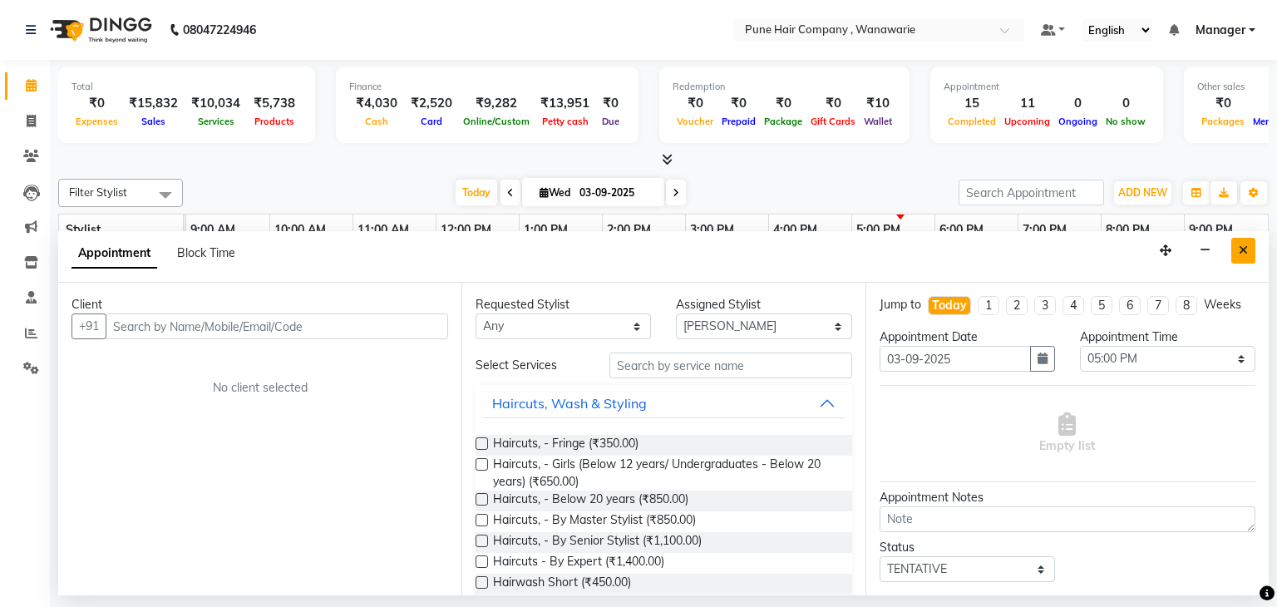
click at [1234, 246] on button "Close" at bounding box center [1244, 251] width 24 height 26
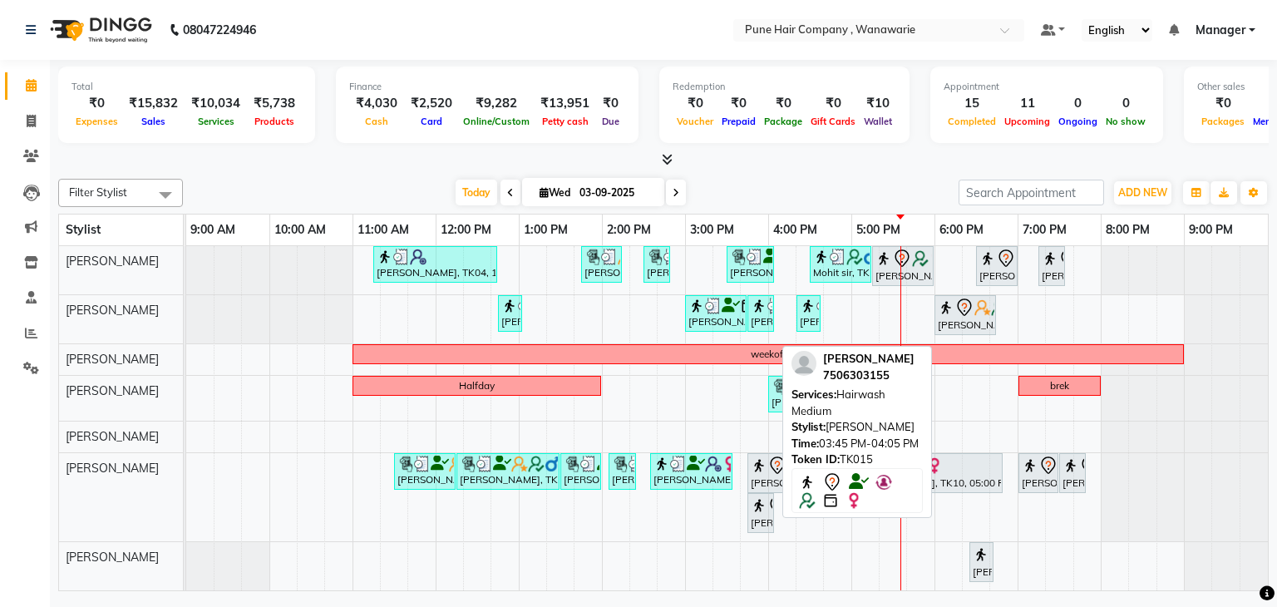
click at [760, 520] on div "[PERSON_NAME], TK15, 03:45 PM-04:05 PM, Hairwash Medium" at bounding box center [760, 513] width 23 height 35
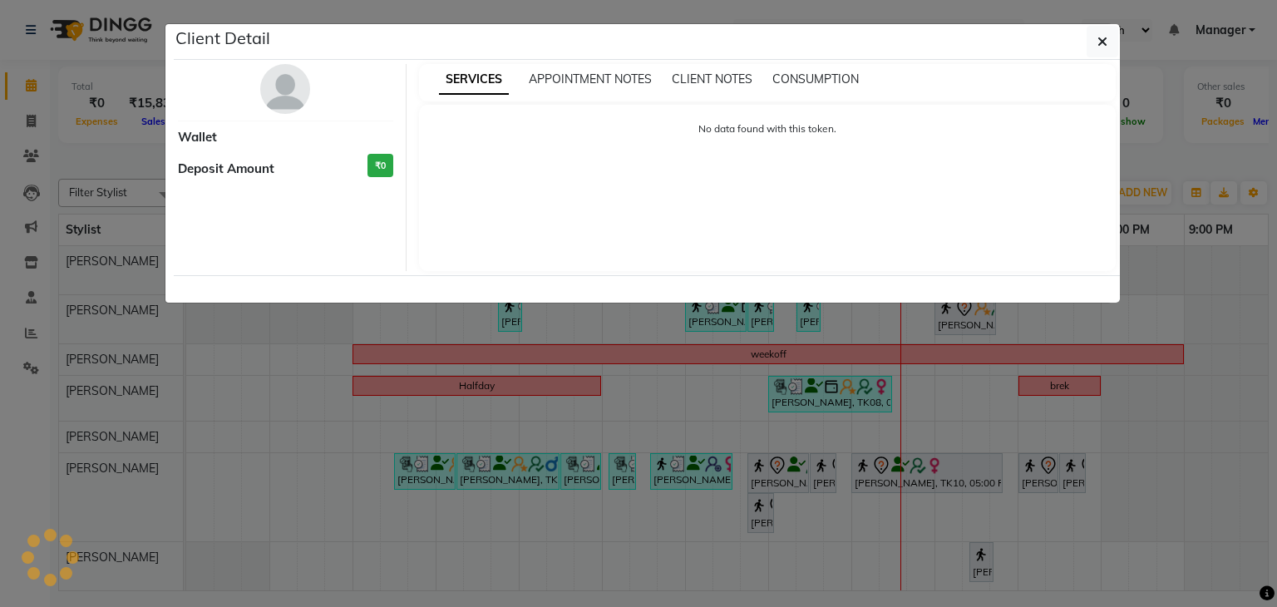
select select "7"
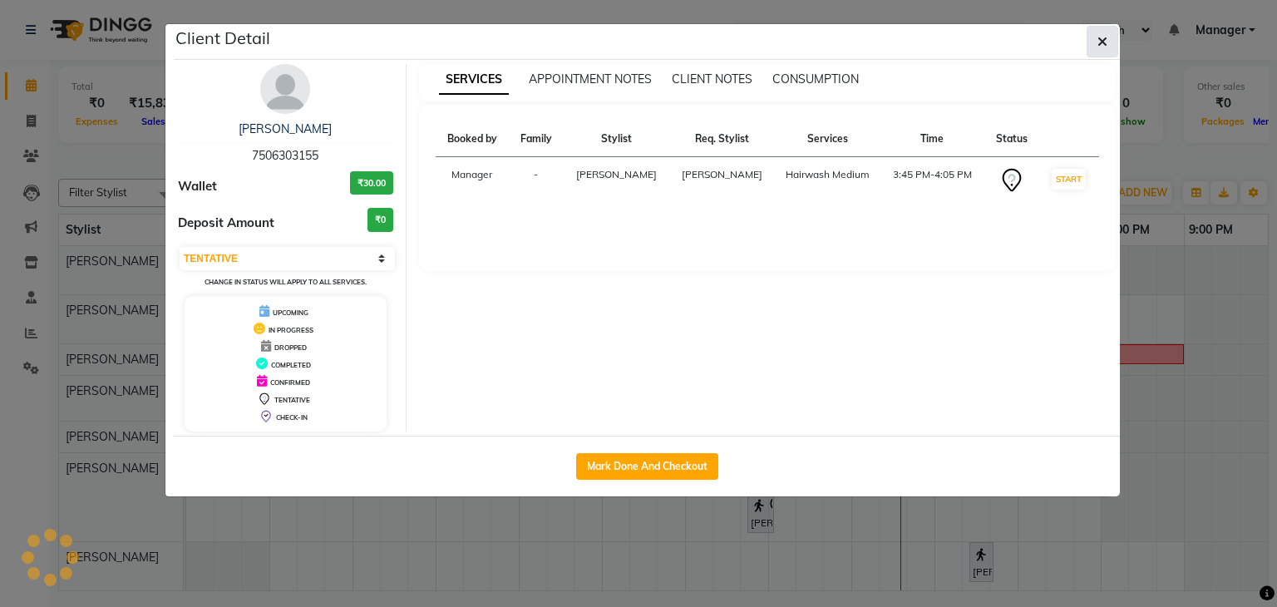
click at [1101, 35] on icon "button" at bounding box center [1103, 41] width 10 height 13
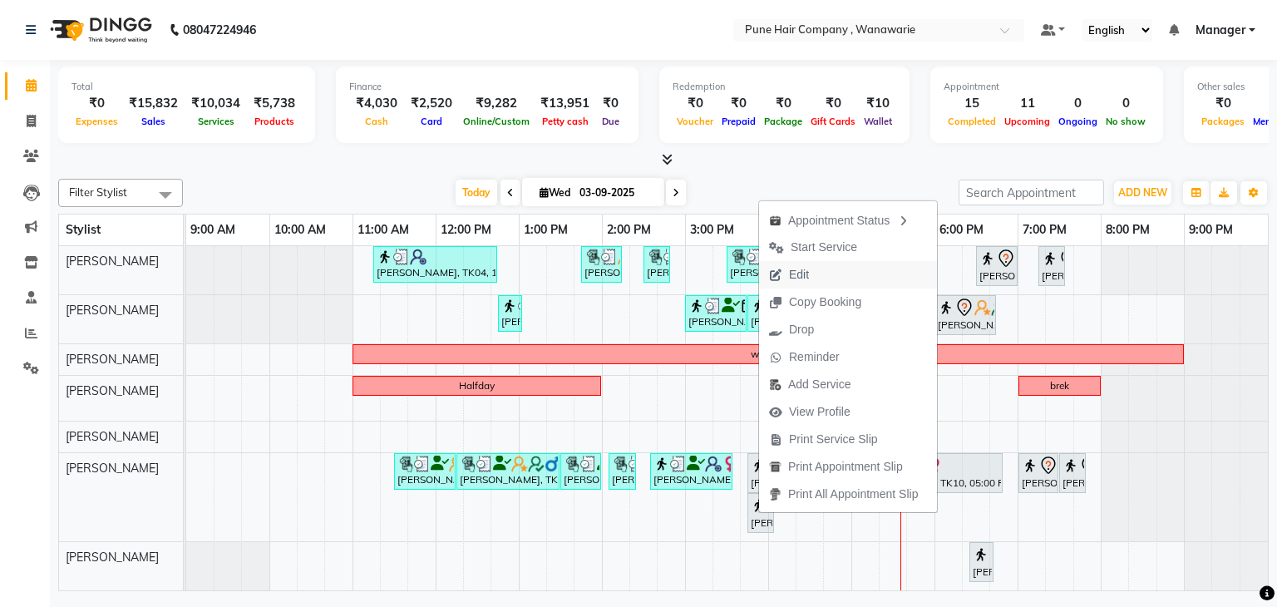
click at [798, 272] on span "Edit" at bounding box center [799, 274] width 20 height 17
select select "tentative"
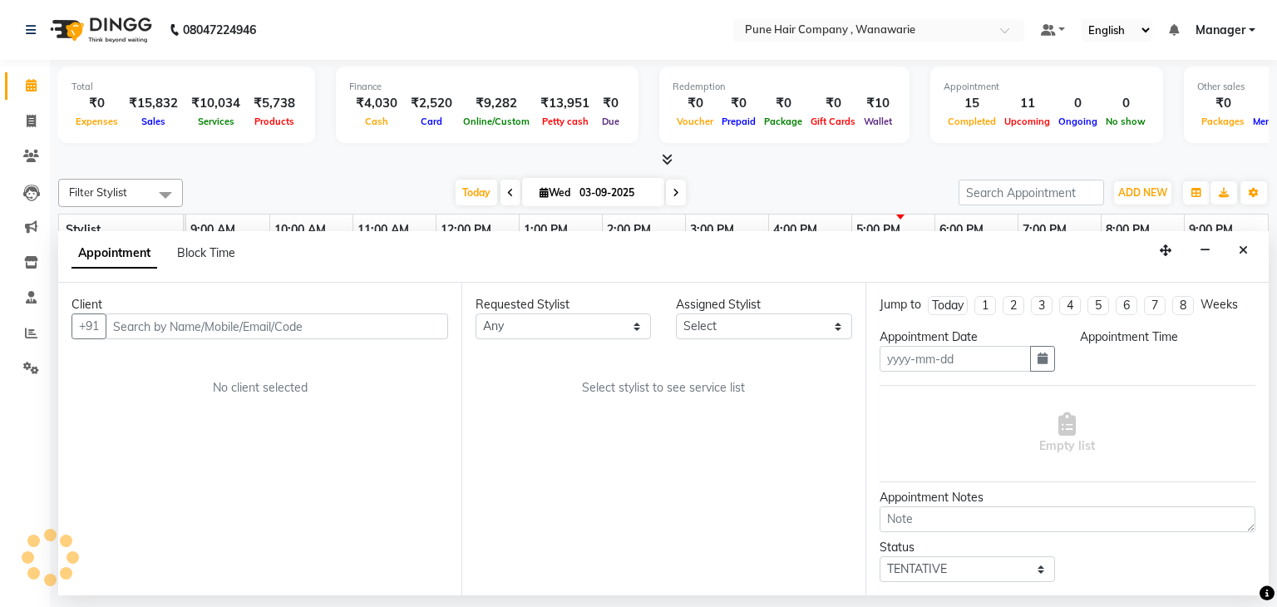
type input "03-09-2025"
select select "74603"
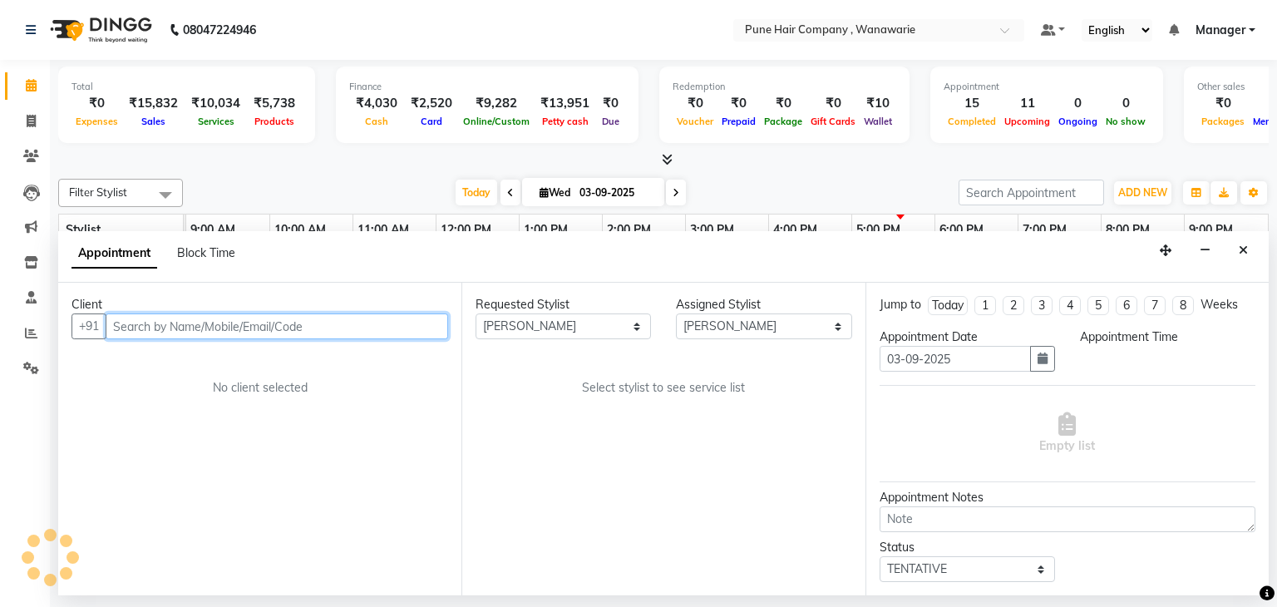
select select "945"
select select "4060"
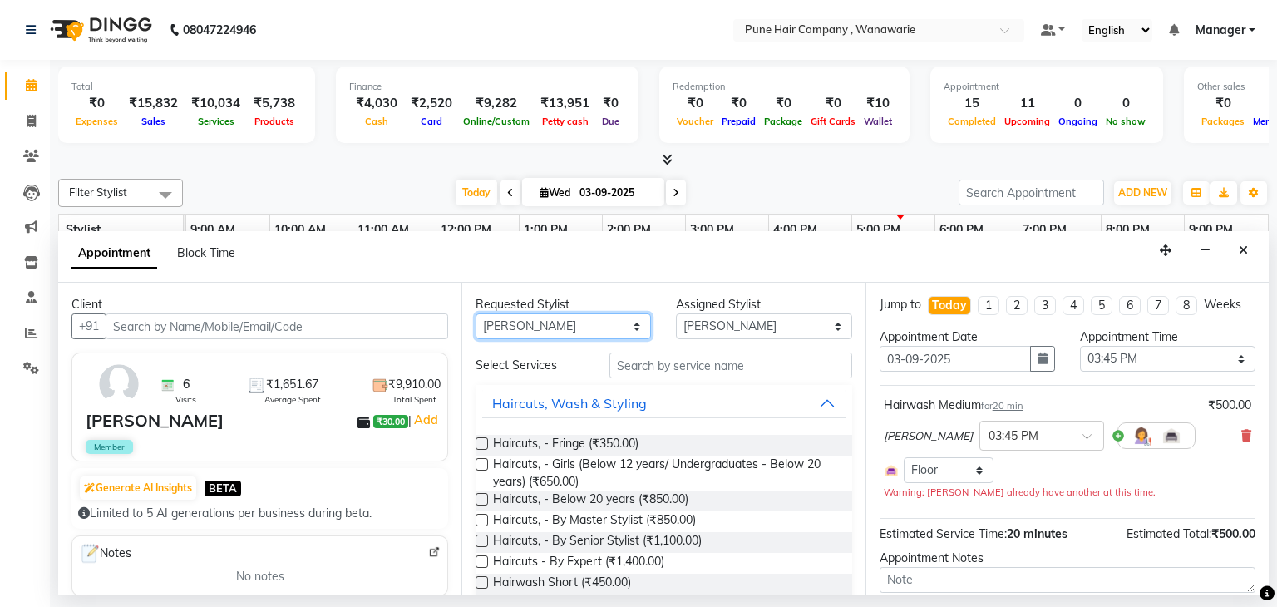
click at [633, 327] on select "Any [PERSON_NAME] [PERSON_NAME] [PERSON_NAME] [PERSON_NAME] [PERSON_NAME] [PERS…" at bounding box center [563, 327] width 175 height 26
select select "79314"
click at [476, 314] on select "Any [PERSON_NAME] [PERSON_NAME] [PERSON_NAME] [PERSON_NAME] [PERSON_NAME] [PERS…" at bounding box center [563, 327] width 175 height 26
select select "79314"
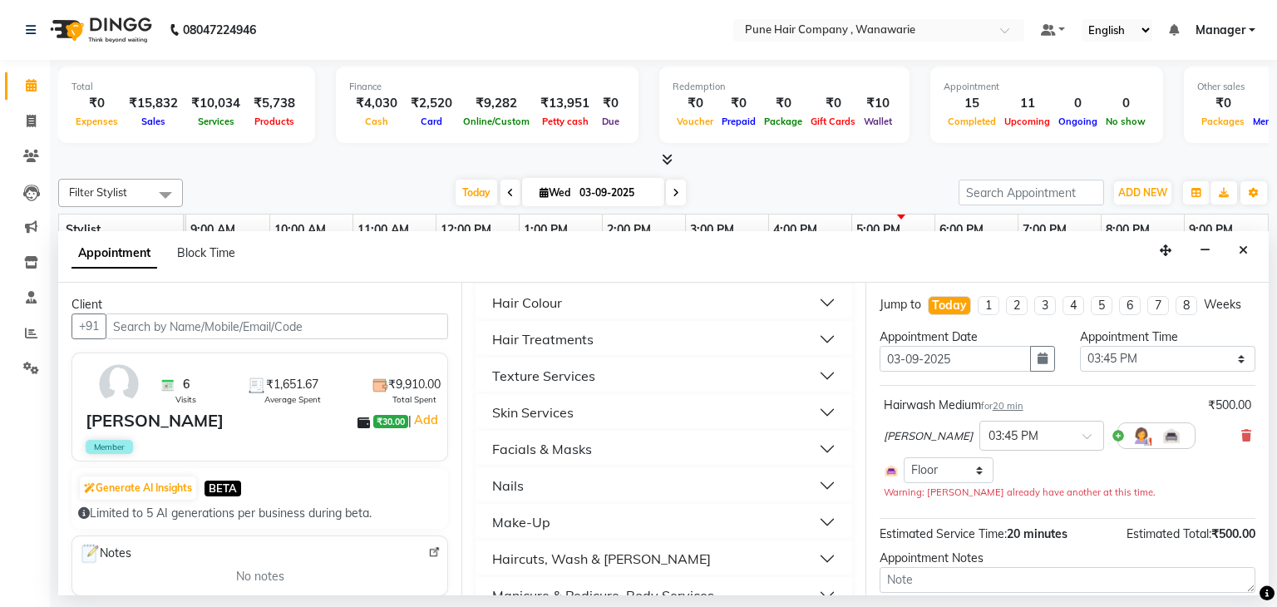
scroll to position [620, 0]
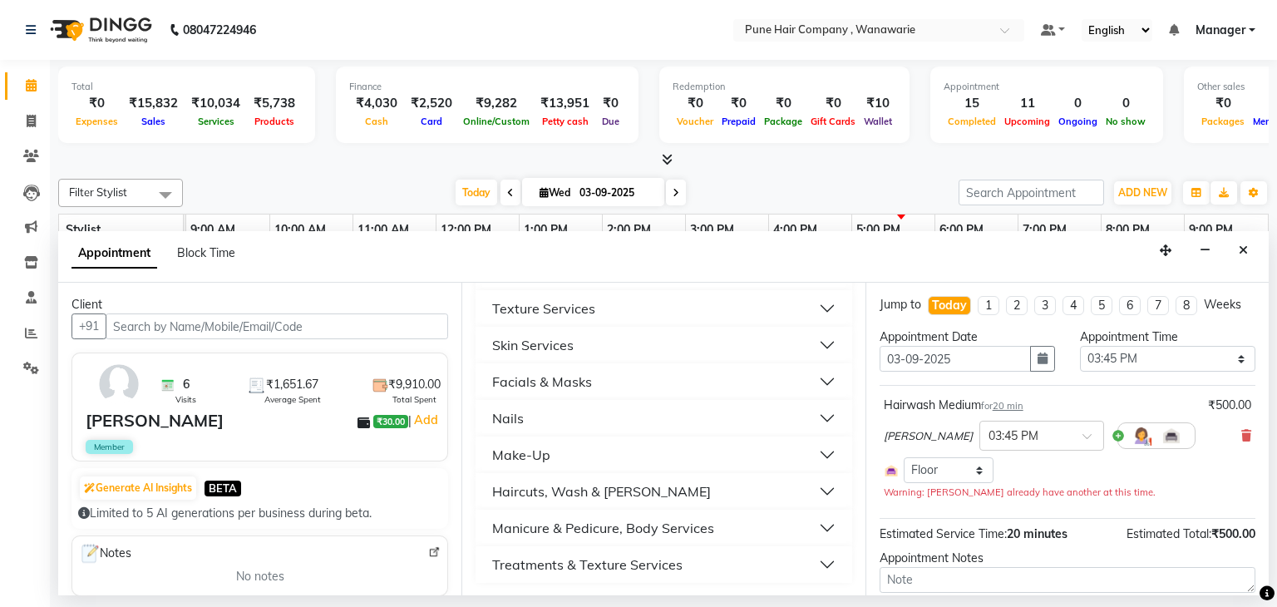
click at [559, 338] on div "Skin Services" at bounding box center [533, 345] width 82 height 20
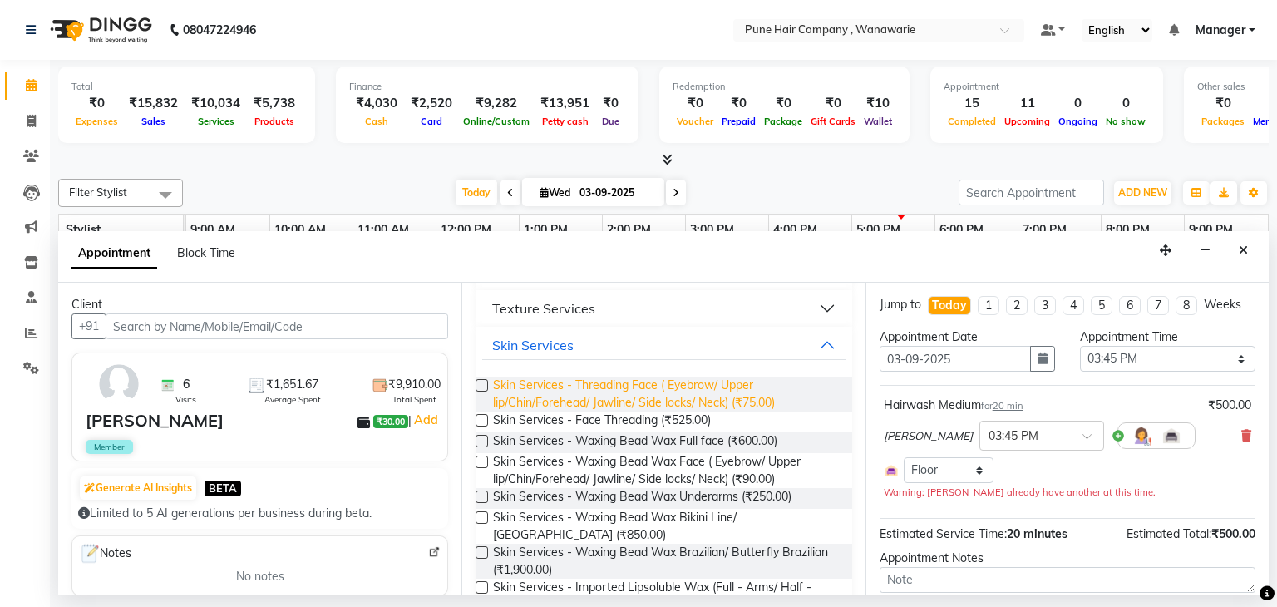
click at [549, 387] on span "Skin Services - Threading Face ( Eyebrow/ Upper lip/Chin/Forehead/ Jawline/ Sid…" at bounding box center [665, 394] width 345 height 35
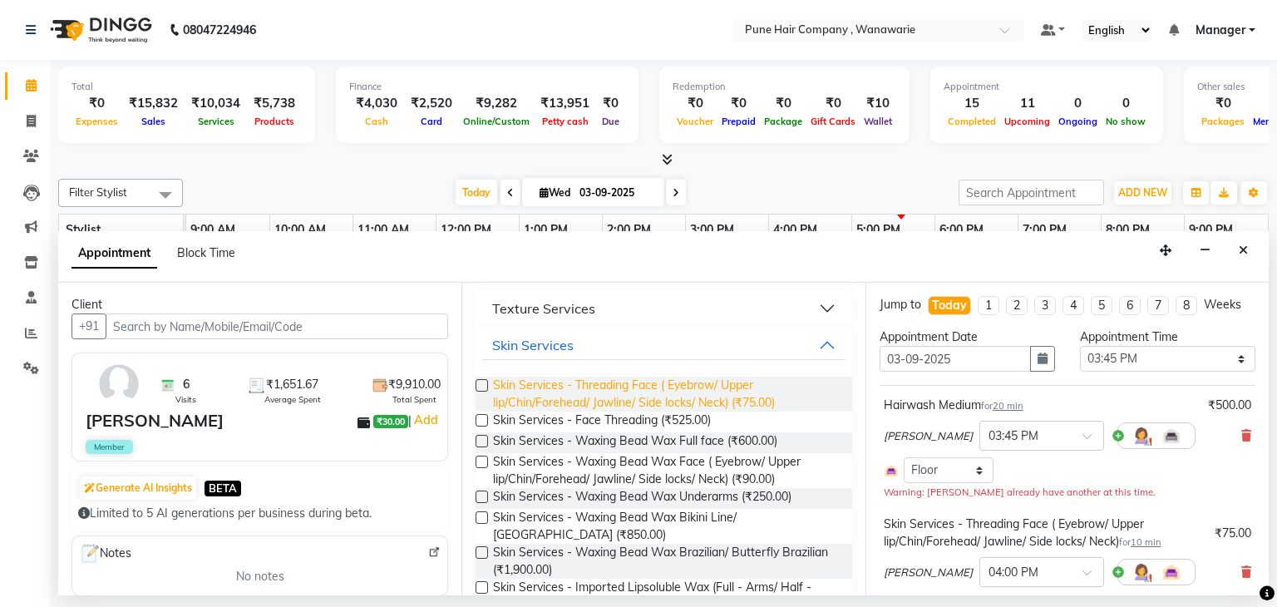
click at [549, 387] on span "Skin Services - Threading Face ( Eyebrow/ Upper lip/Chin/Forehead/ Jawline/ Sid…" at bounding box center [665, 394] width 345 height 35
checkbox input "false"
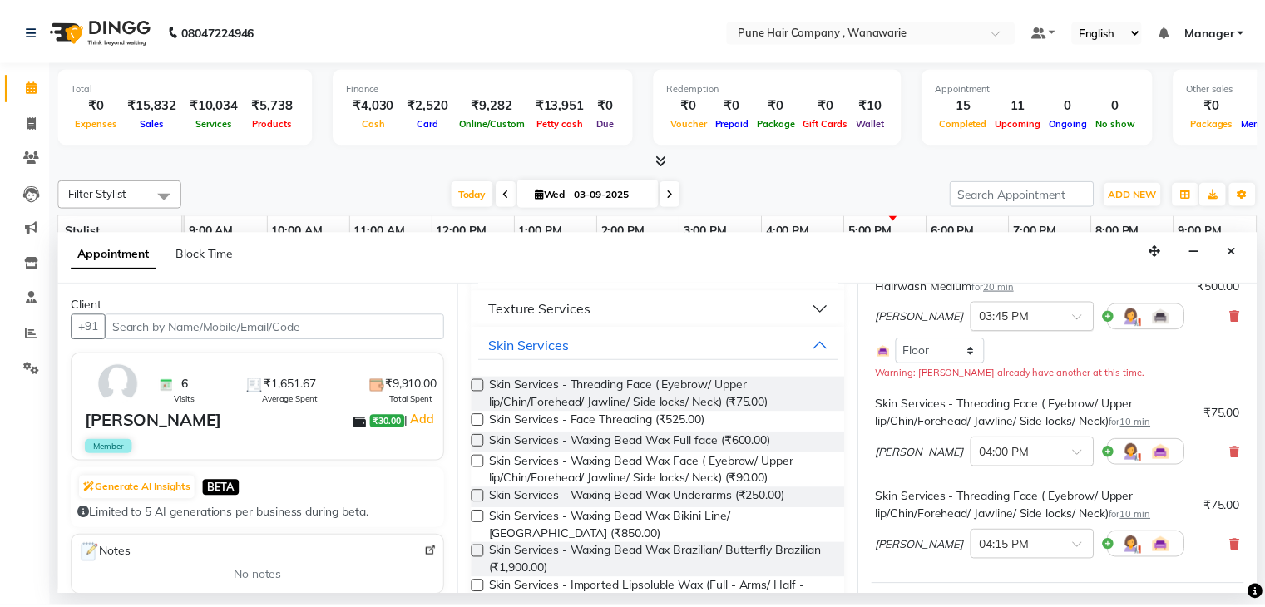
scroll to position [289, 0]
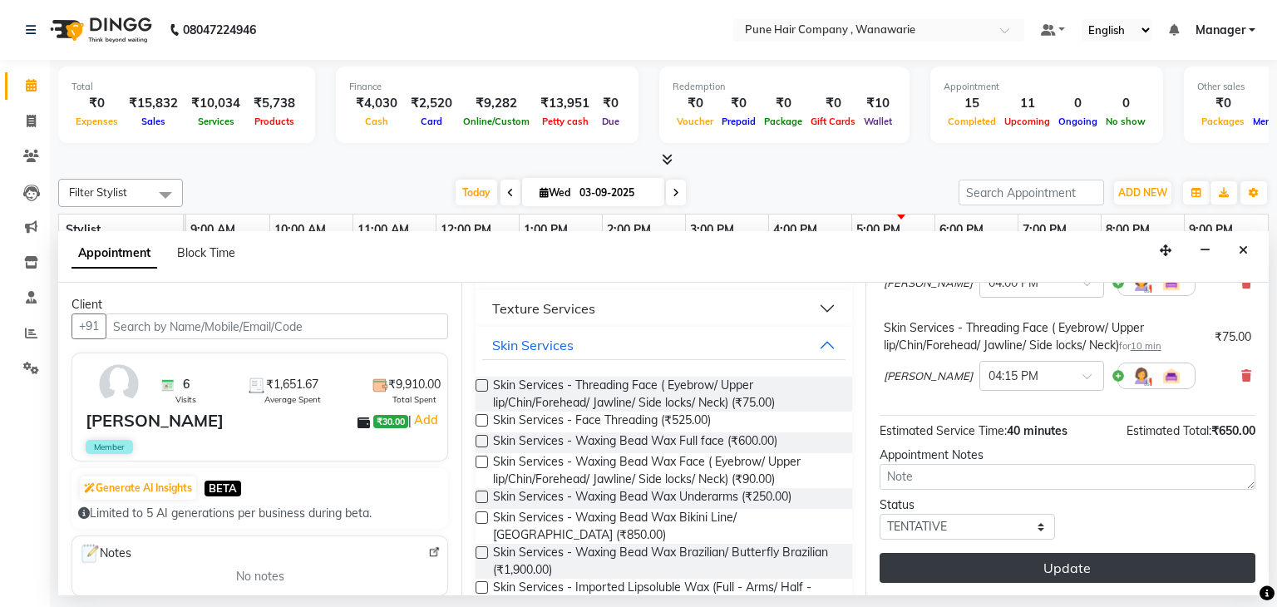
click at [1047, 558] on button "Update" at bounding box center [1068, 568] width 376 height 30
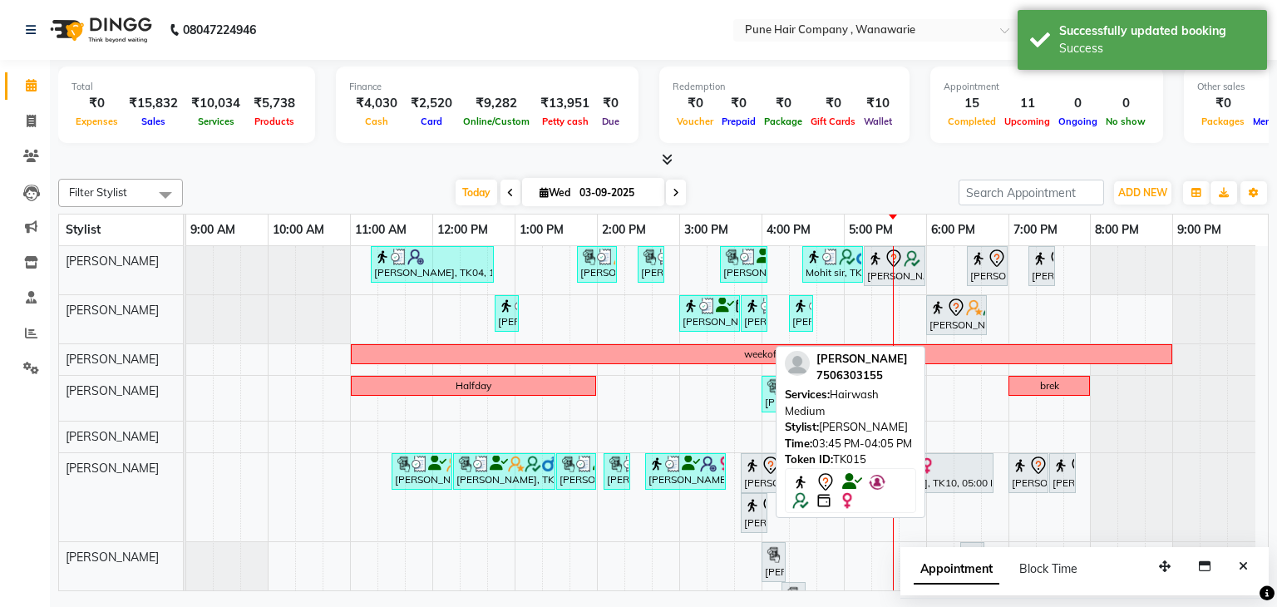
click at [754, 521] on div "[PERSON_NAME], TK15, 03:45 PM-04:05 PM, Hairwash Medium" at bounding box center [754, 513] width 23 height 35
select select "7"
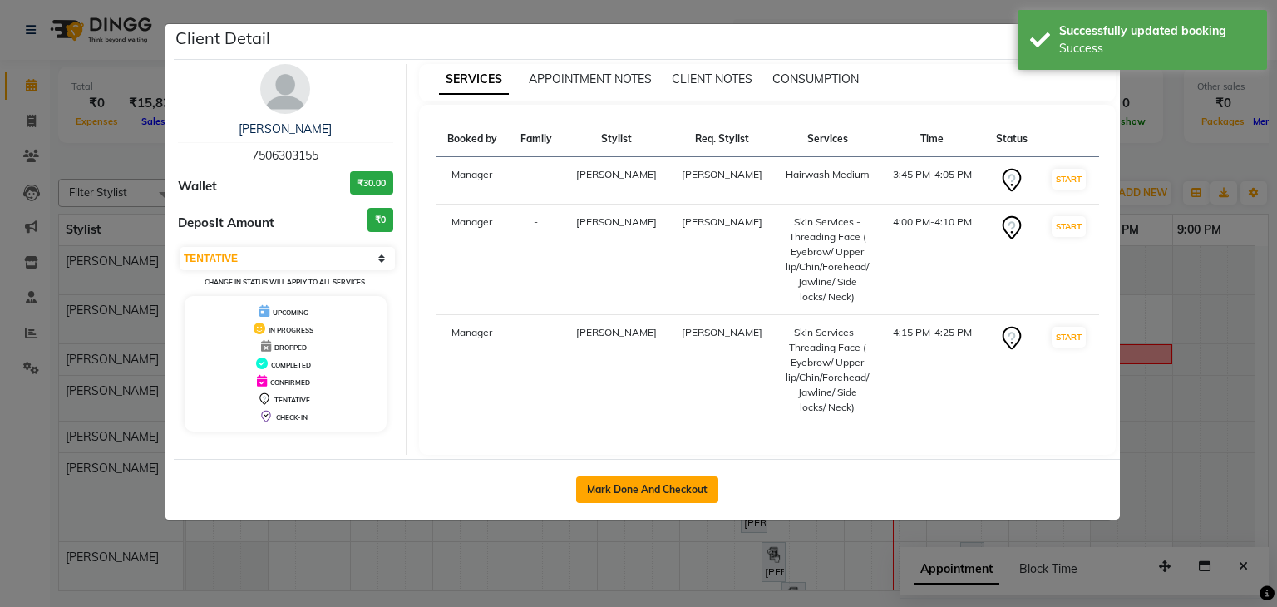
click at [652, 487] on button "Mark Done And Checkout" at bounding box center [647, 490] width 142 height 27
select select "service"
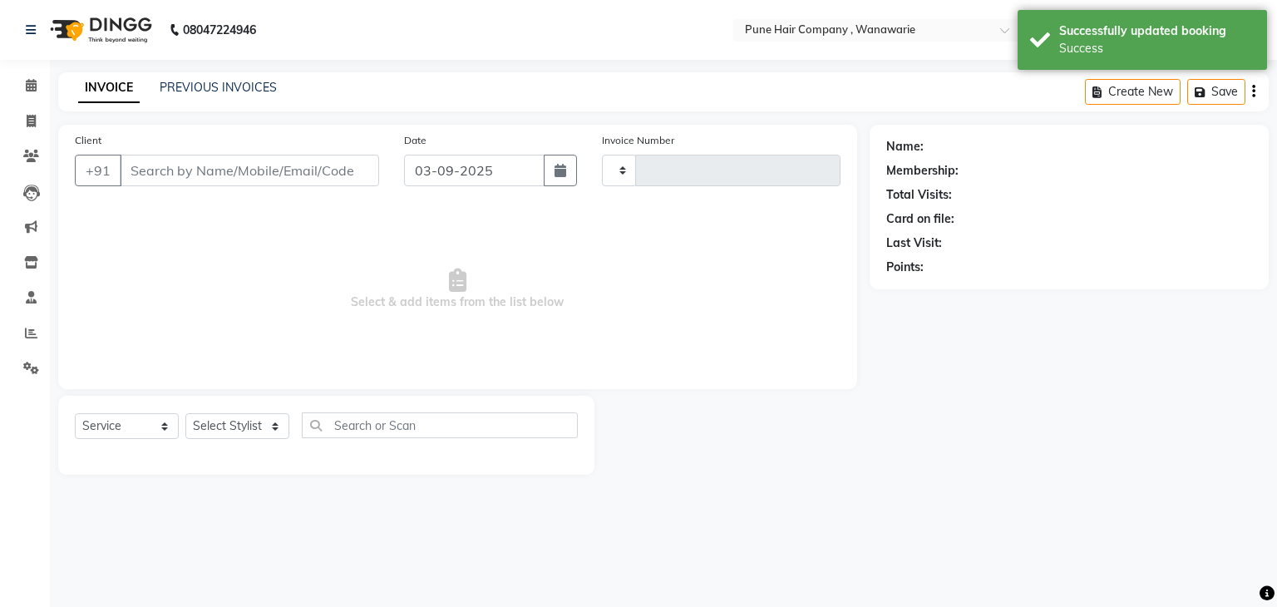
type input "1777"
select select "8072"
type input "7506303155"
select select "79314"
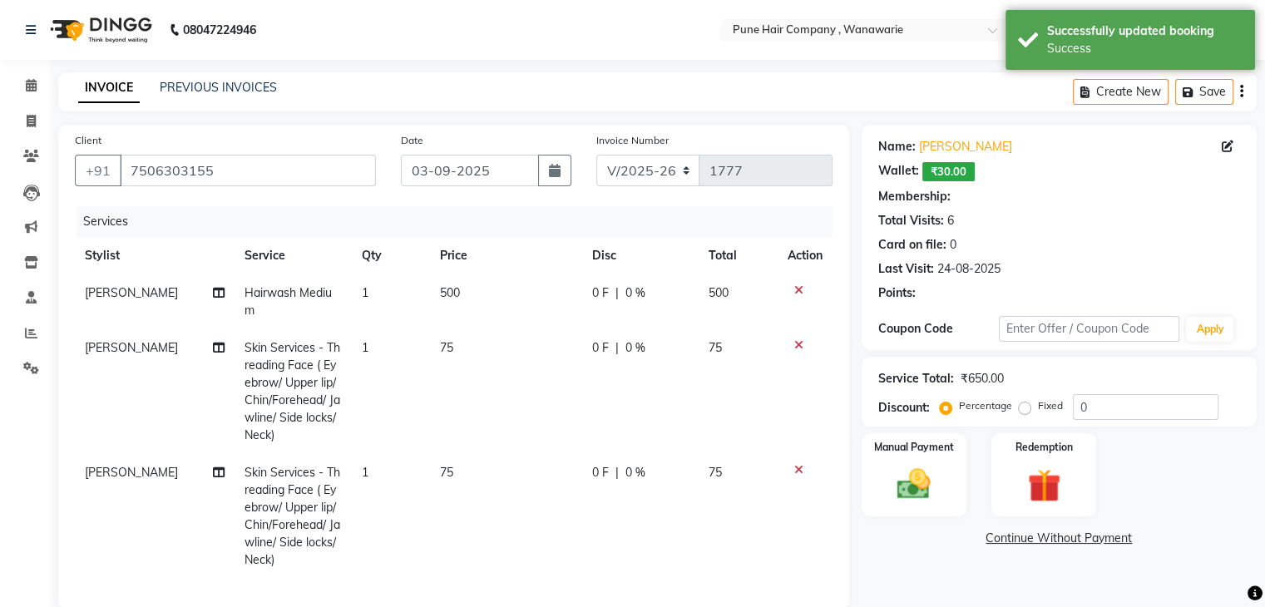
type input "20"
select select "1: Object"
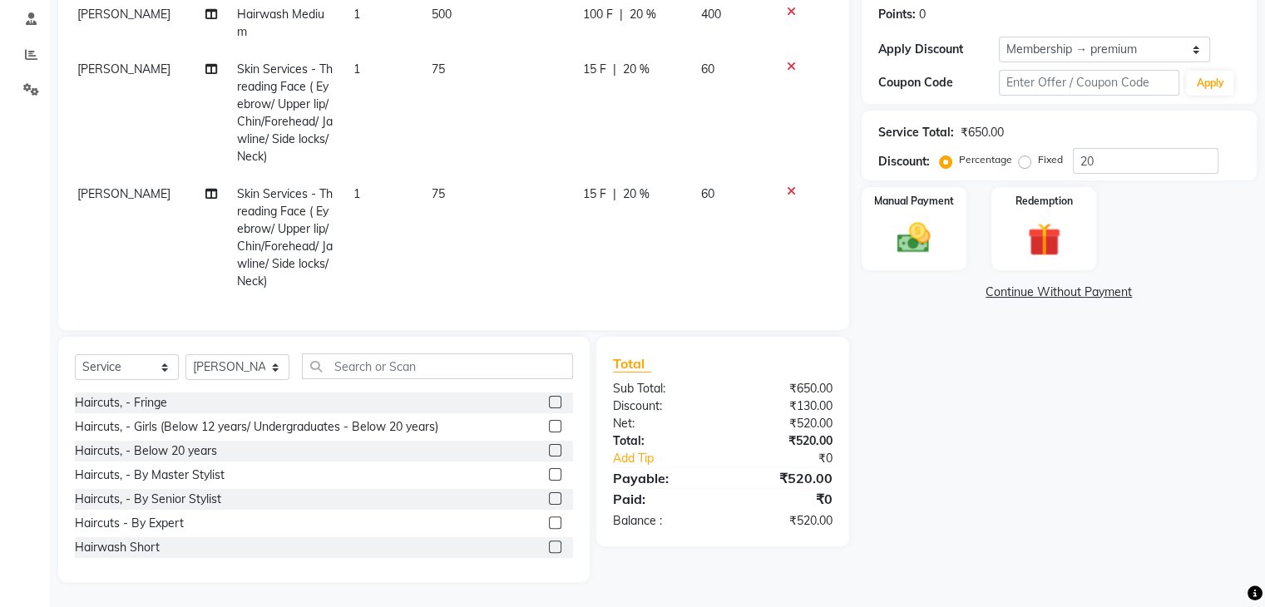
scroll to position [292, 0]
click at [1034, 219] on img at bounding box center [1043, 240] width 56 height 42
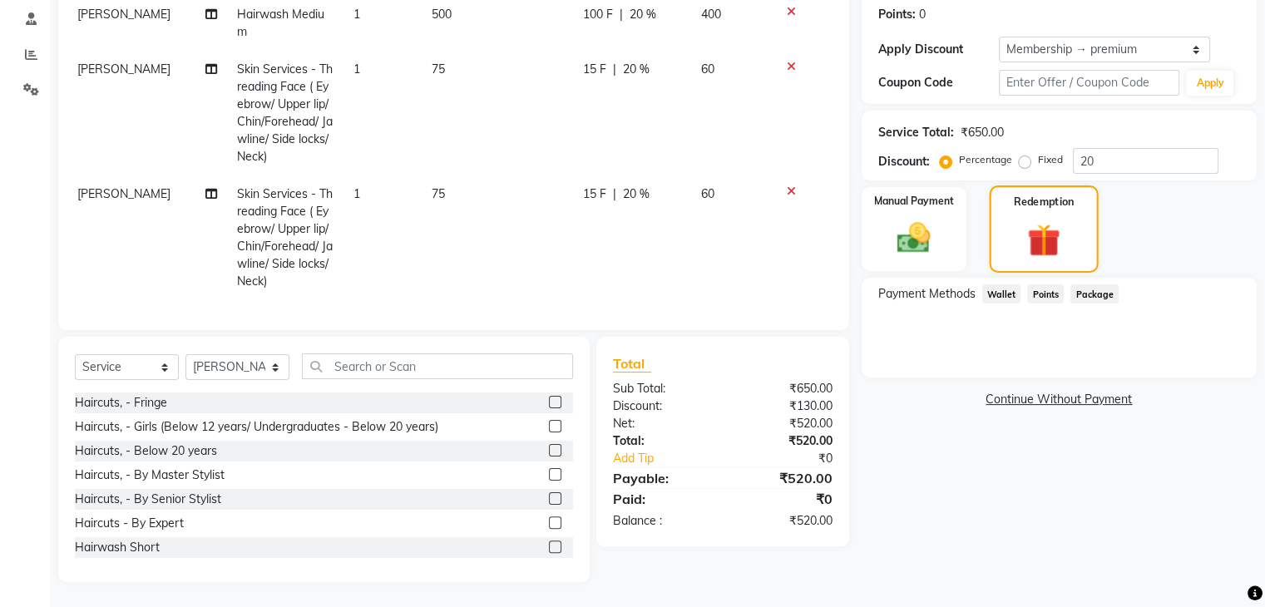
click at [1034, 220] on img at bounding box center [1043, 240] width 53 height 41
click at [998, 284] on span "Wallet" at bounding box center [1001, 293] width 39 height 19
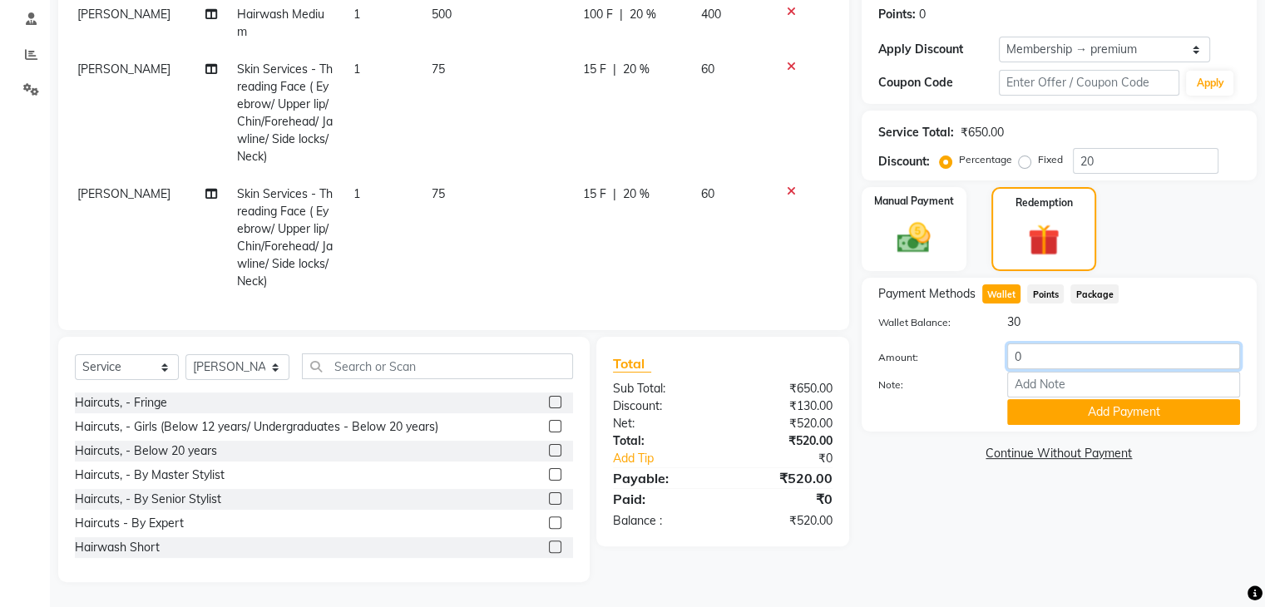
click at [1026, 344] on input "0" at bounding box center [1123, 356] width 233 height 26
type input "20"
click at [1099, 403] on button "Add Payment" at bounding box center [1123, 412] width 233 height 26
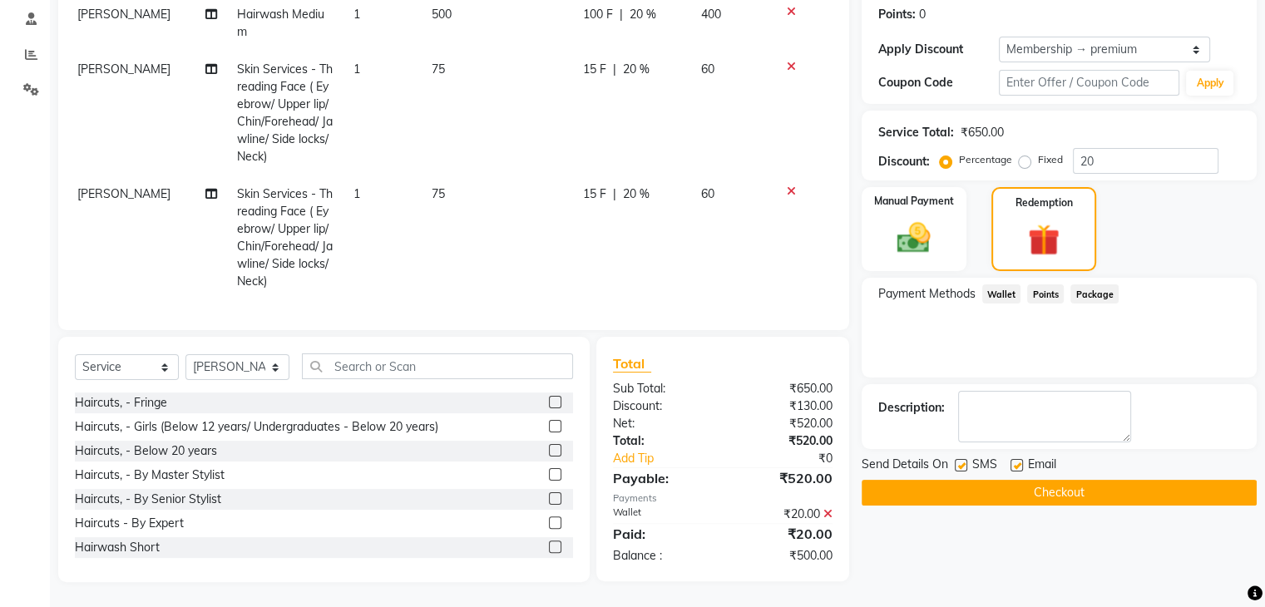
click at [1023, 480] on button "Checkout" at bounding box center [1059, 493] width 395 height 26
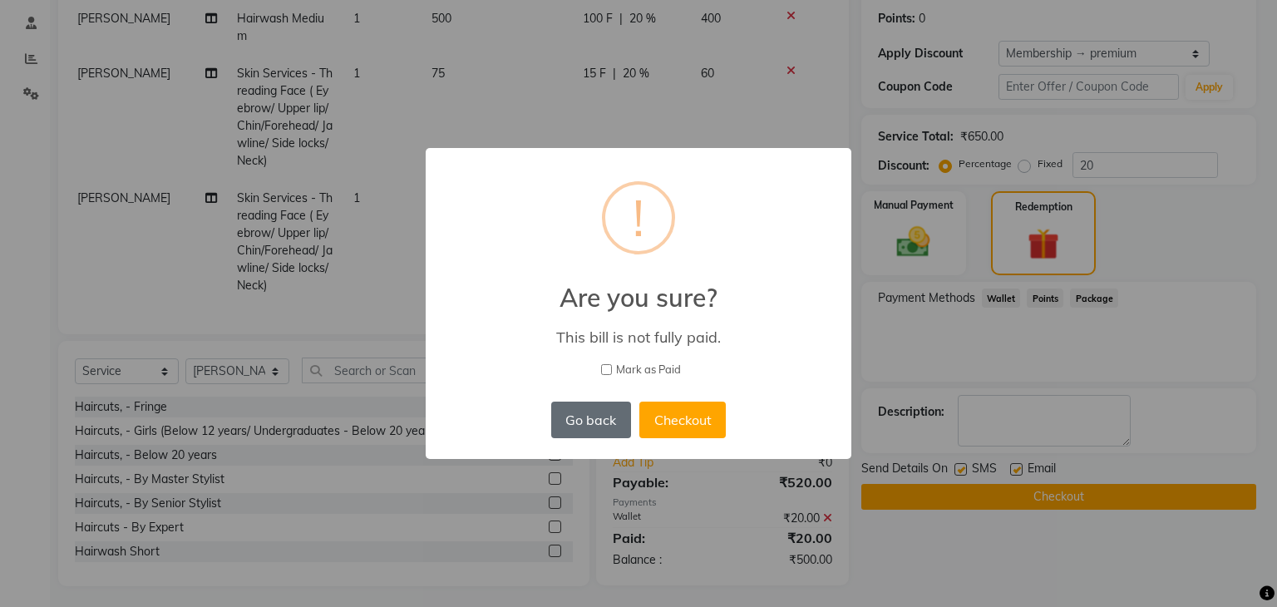
click at [599, 421] on button "Go back" at bounding box center [591, 420] width 80 height 37
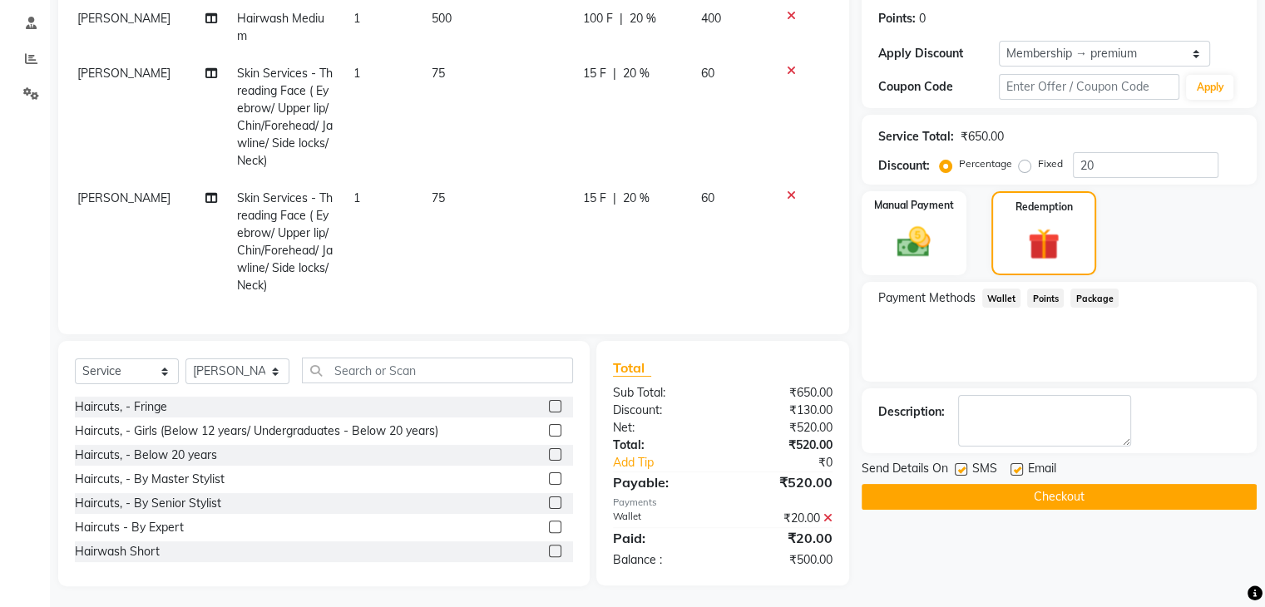
scroll to position [292, 0]
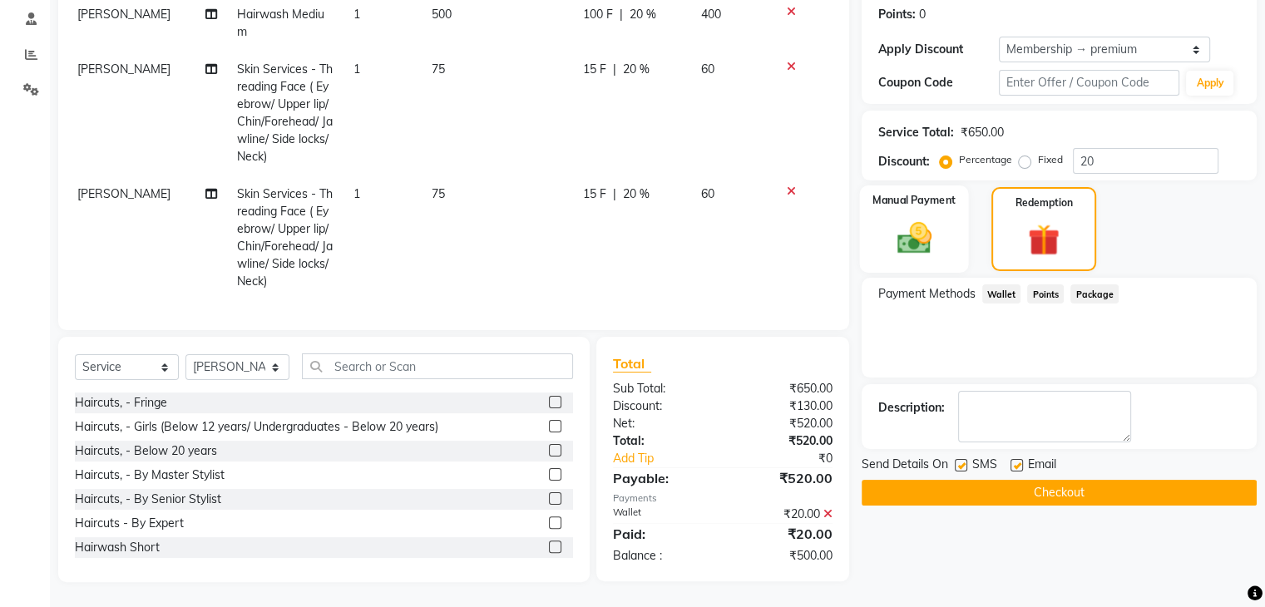
click at [927, 234] on img at bounding box center [914, 238] width 56 height 40
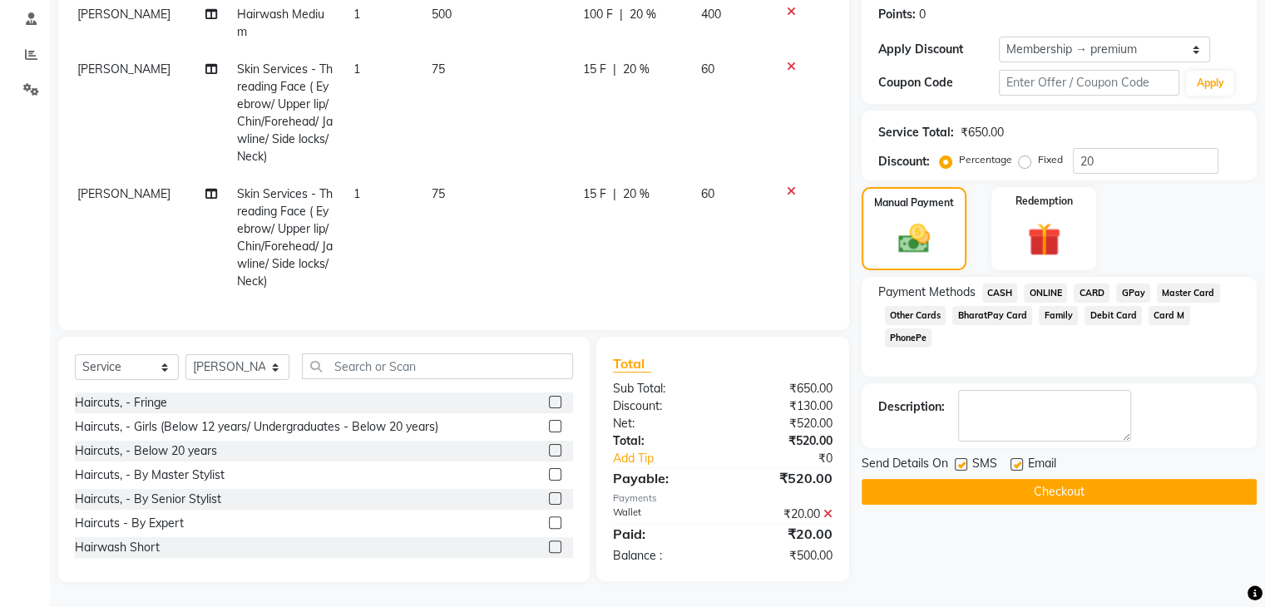
click at [1001, 284] on span "CASH" at bounding box center [1000, 293] width 36 height 19
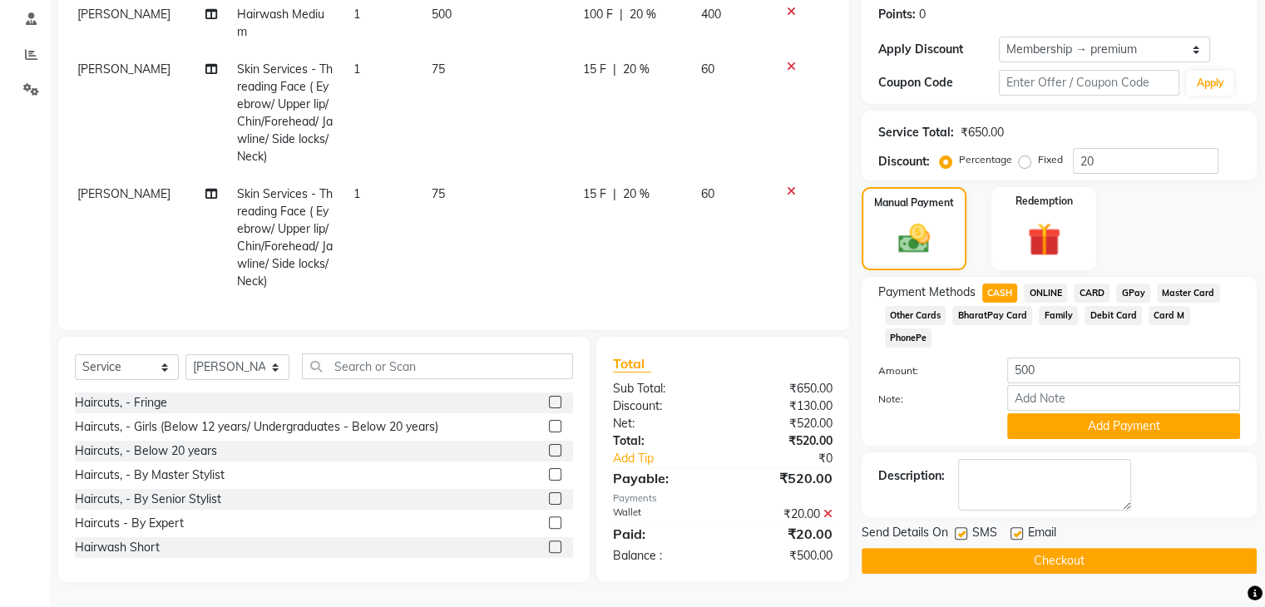
click at [1038, 548] on button "Checkout" at bounding box center [1059, 561] width 395 height 26
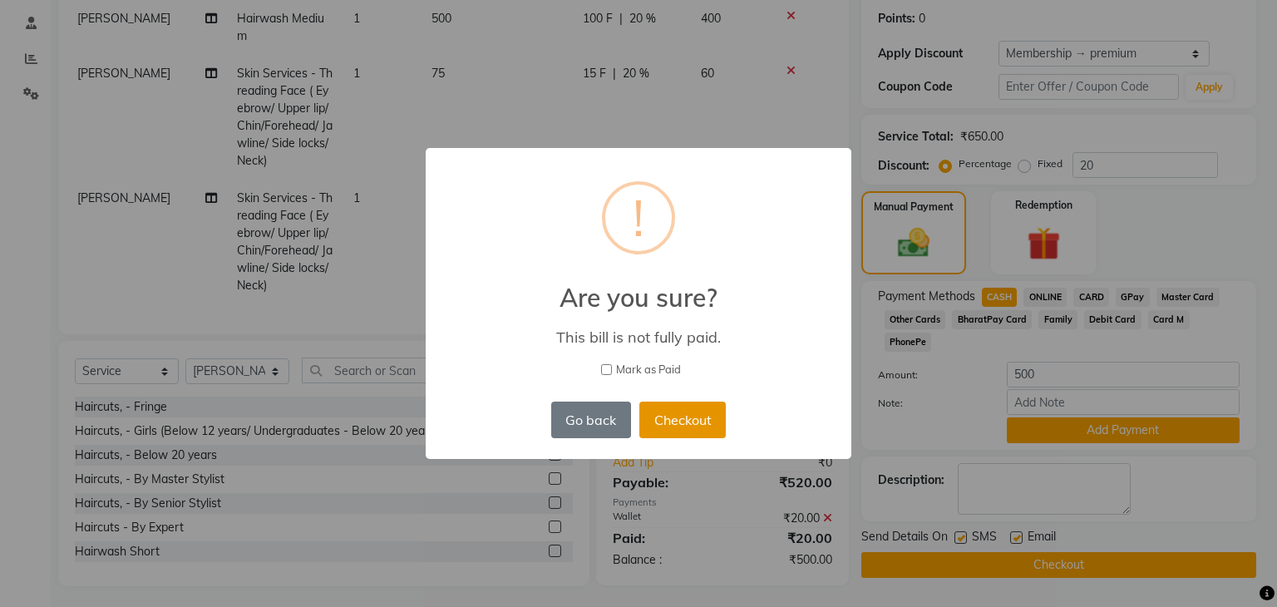
click at [699, 417] on button "Checkout" at bounding box center [683, 420] width 86 height 37
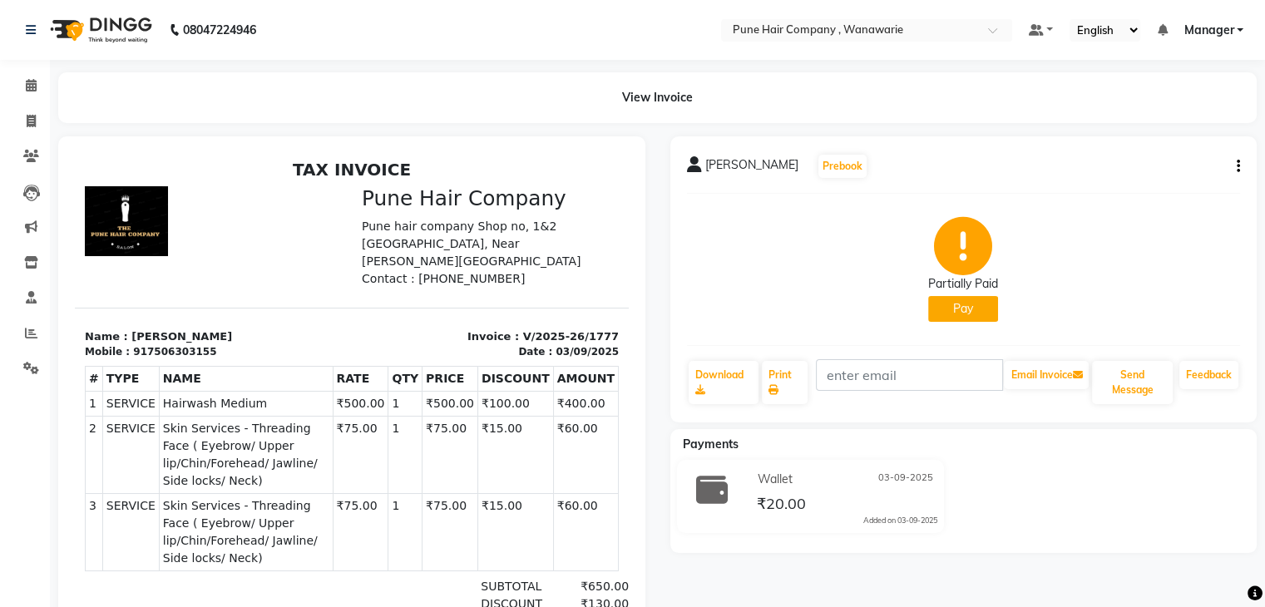
click at [965, 305] on button "Pay" at bounding box center [963, 309] width 70 height 26
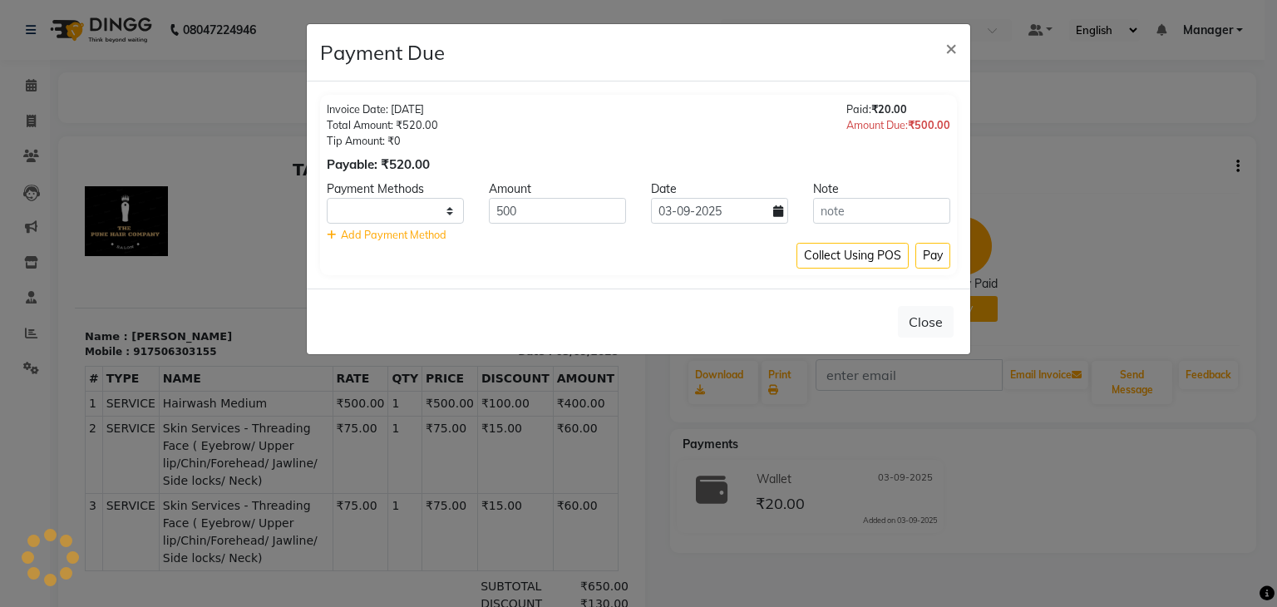
select select "1"
click at [935, 317] on button "Close" at bounding box center [926, 322] width 56 height 32
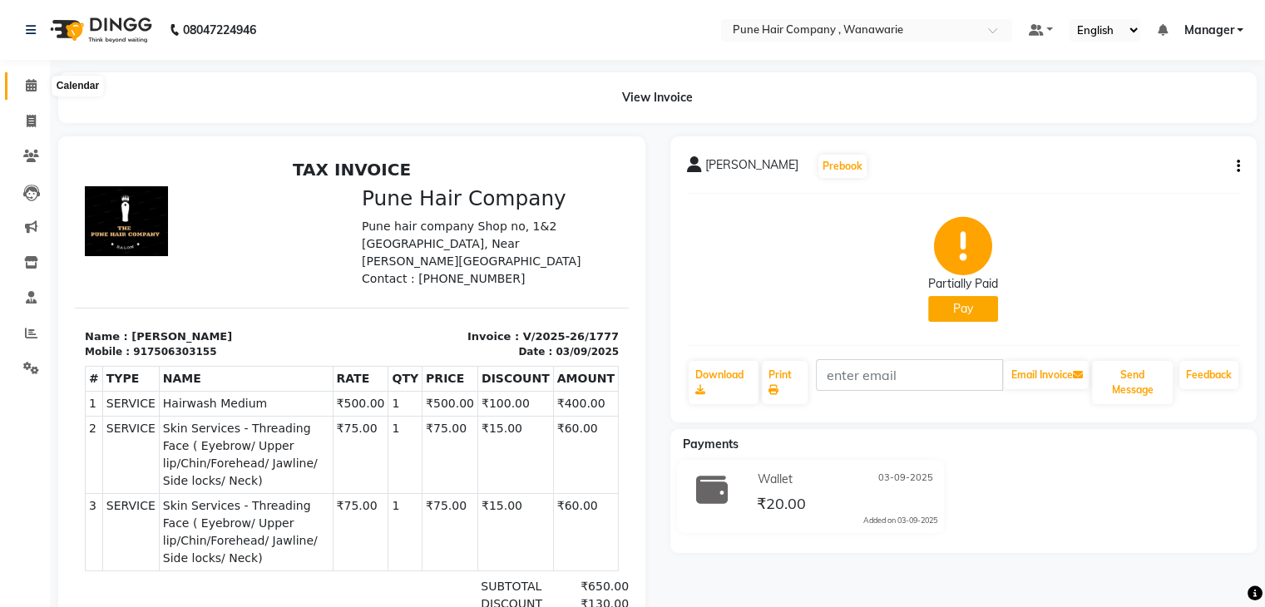
click at [32, 81] on icon at bounding box center [31, 85] width 11 height 12
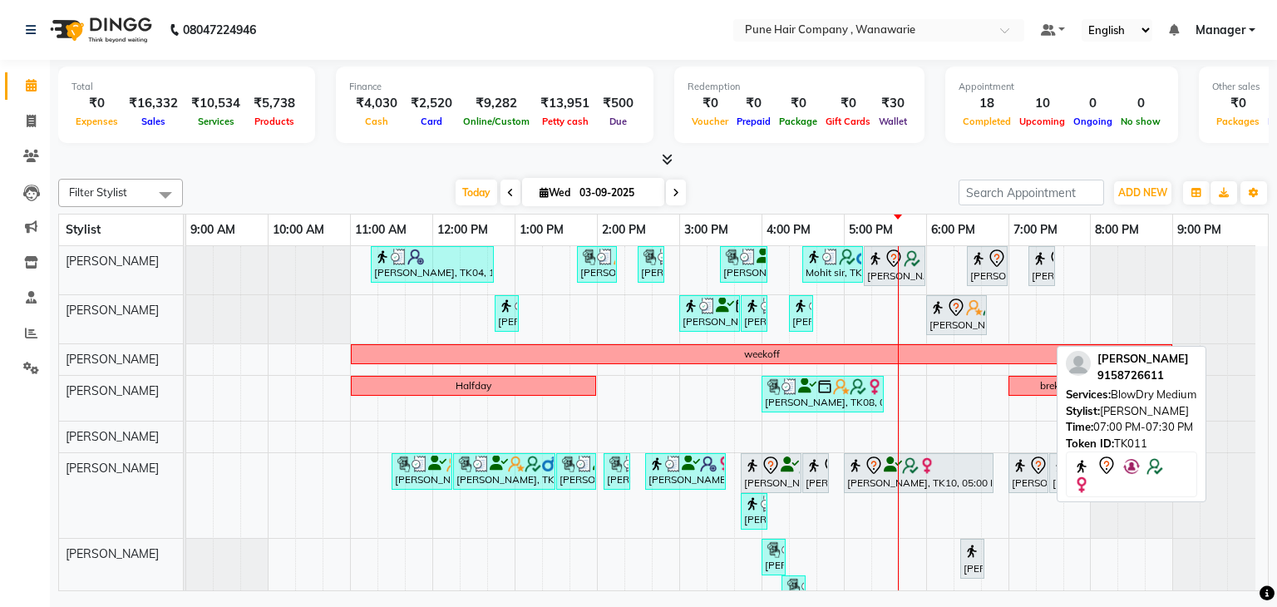
click at [186, 462] on div "Himanshu, TK02, 11:30 AM-12:15 PM, Male Haircut By Senior Stylist Himanshu, TK0…" at bounding box center [186, 495] width 0 height 85
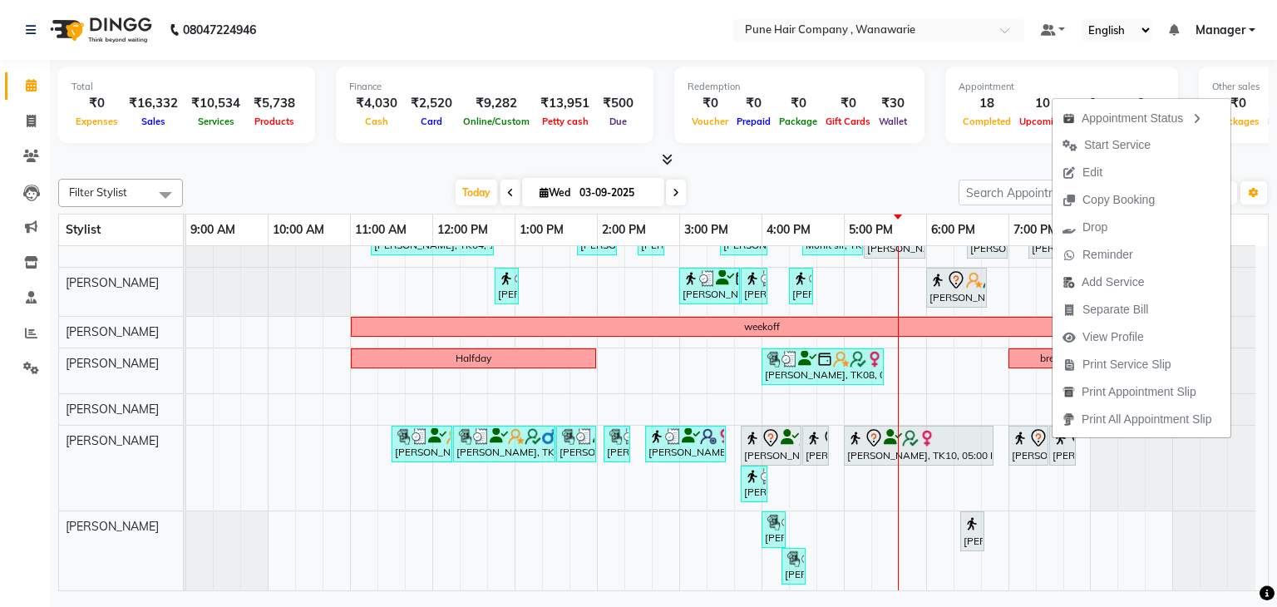
click at [839, 189] on div "Today Wed 03-09-2025" at bounding box center [570, 192] width 759 height 25
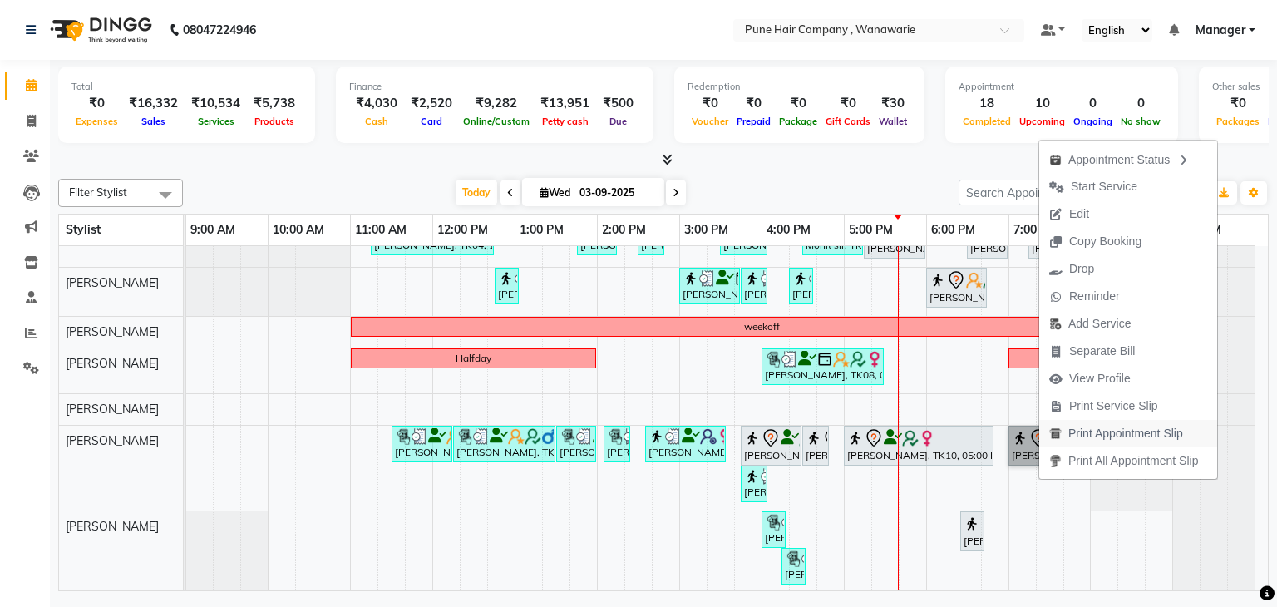
scroll to position [0, 0]
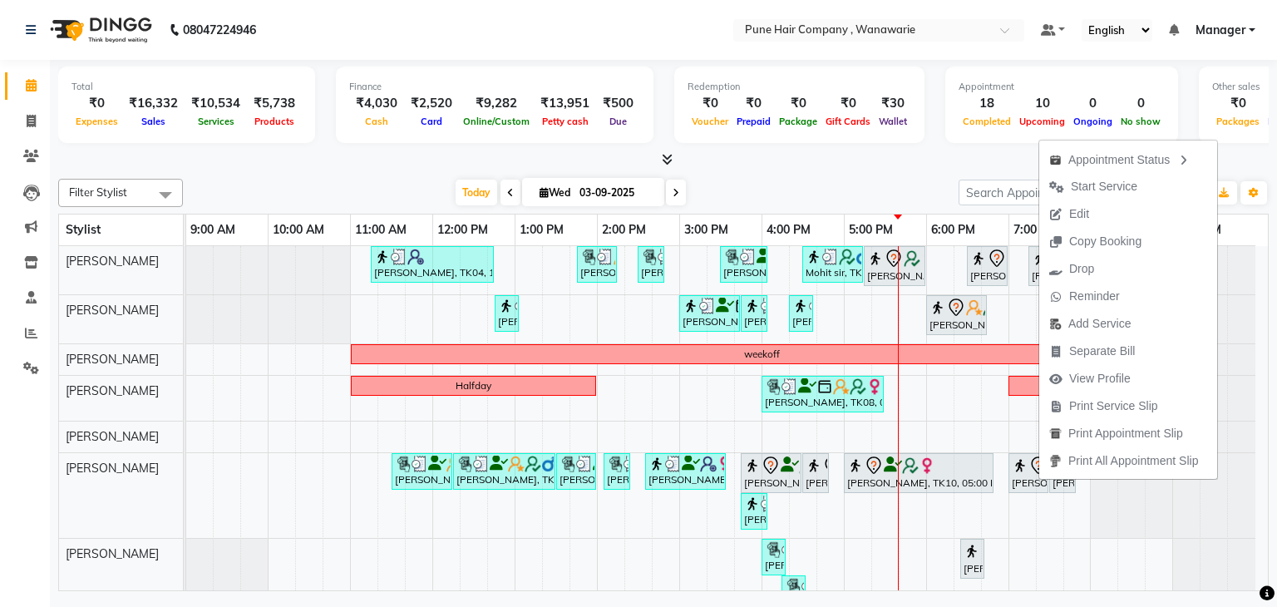
click at [902, 166] on div at bounding box center [663, 159] width 1211 height 17
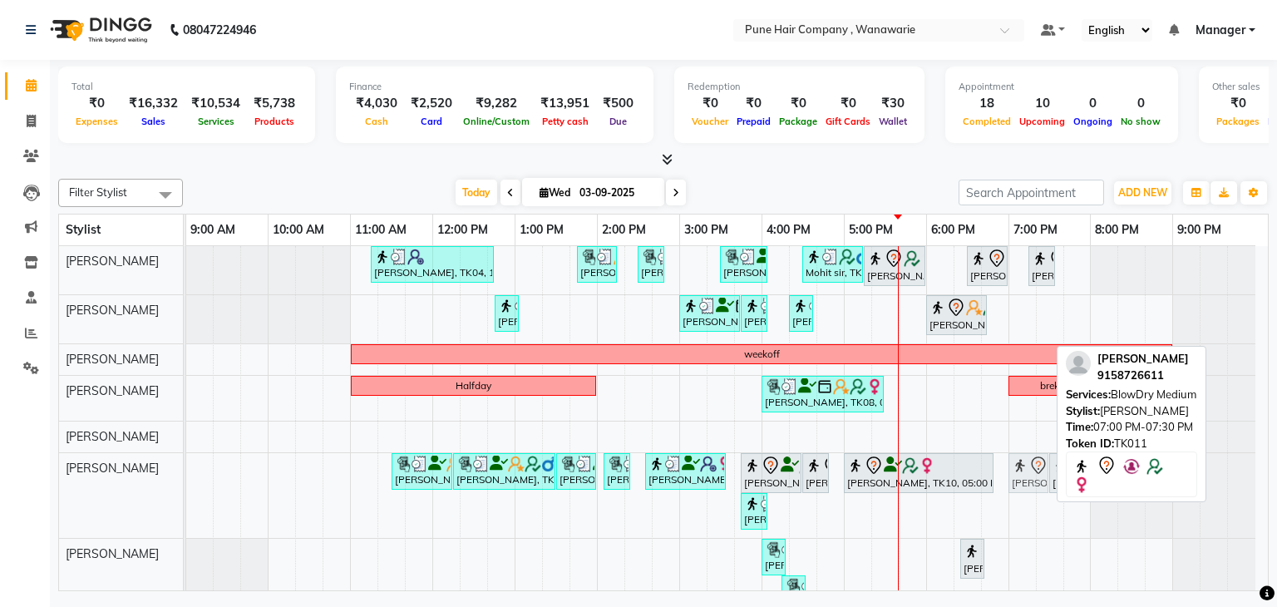
click at [1034, 434] on tbody "Philomena Mendonsa, TK04, 11:15 AM-12:45 PM, Hair Colour - Inoa Touch-up (Upto …" at bounding box center [721, 433] width 1070 height 374
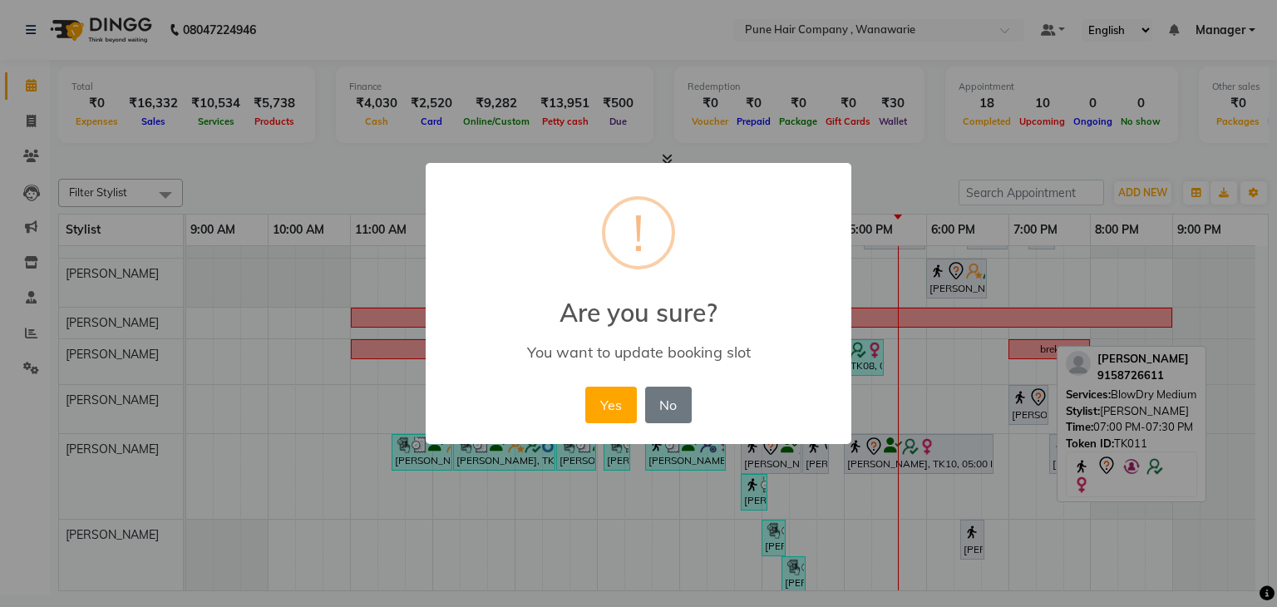
scroll to position [43, 0]
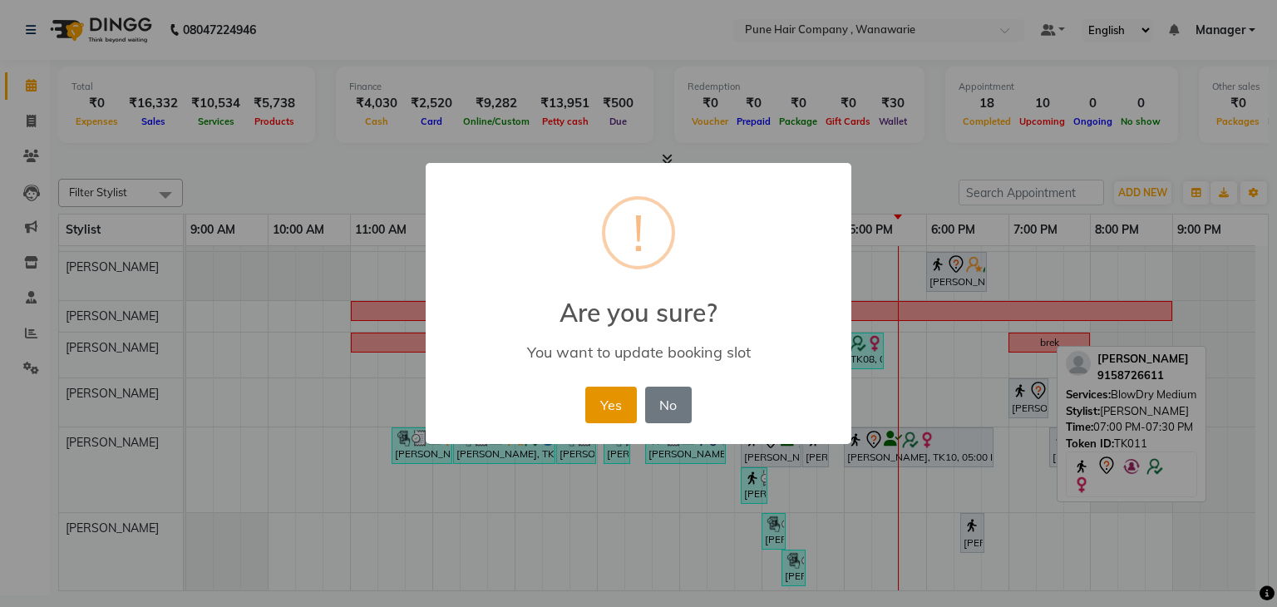
click at [612, 402] on button "Yes" at bounding box center [611, 405] width 51 height 37
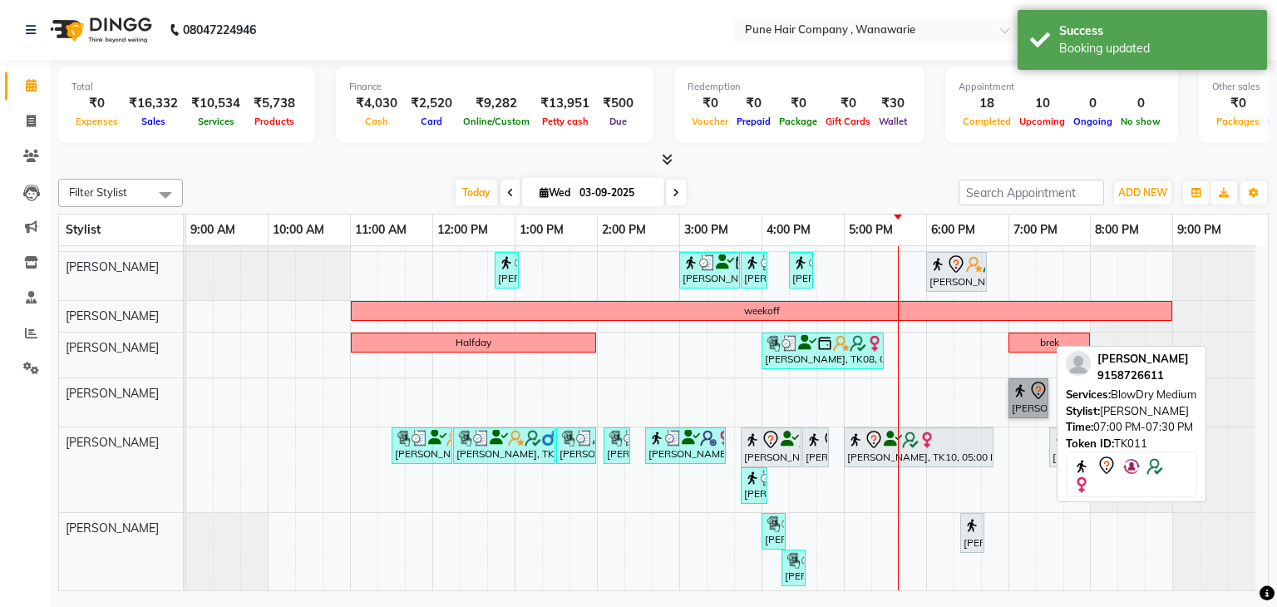
scroll to position [45, 0]
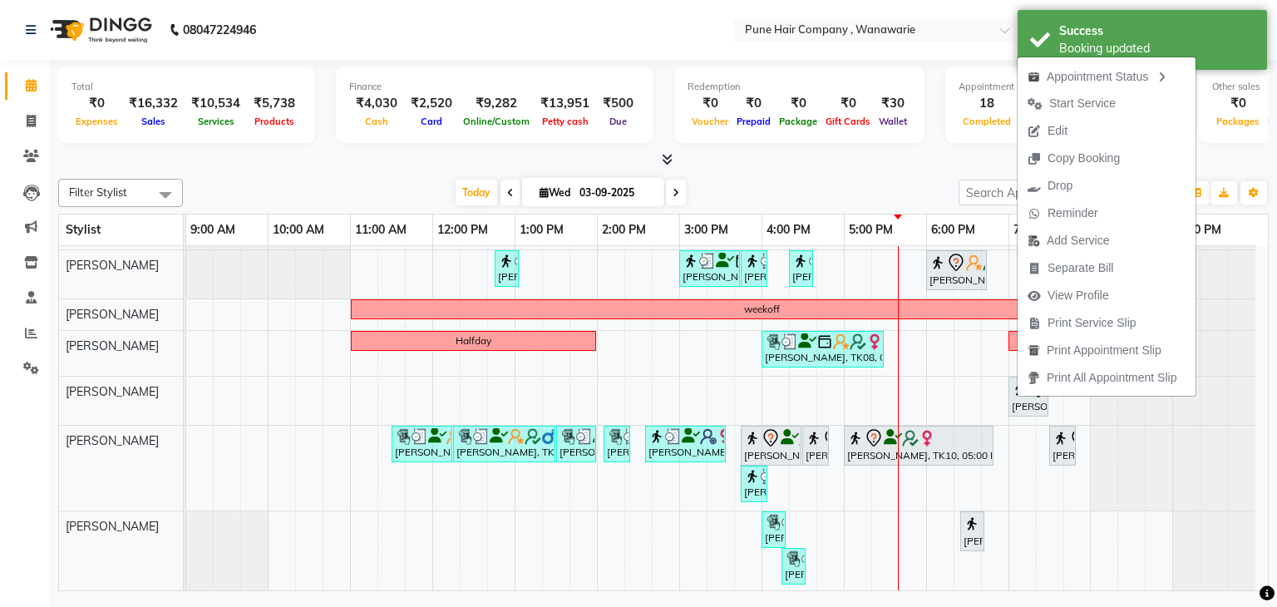
click at [861, 197] on div "Today Wed 03-09-2025" at bounding box center [570, 192] width 759 height 25
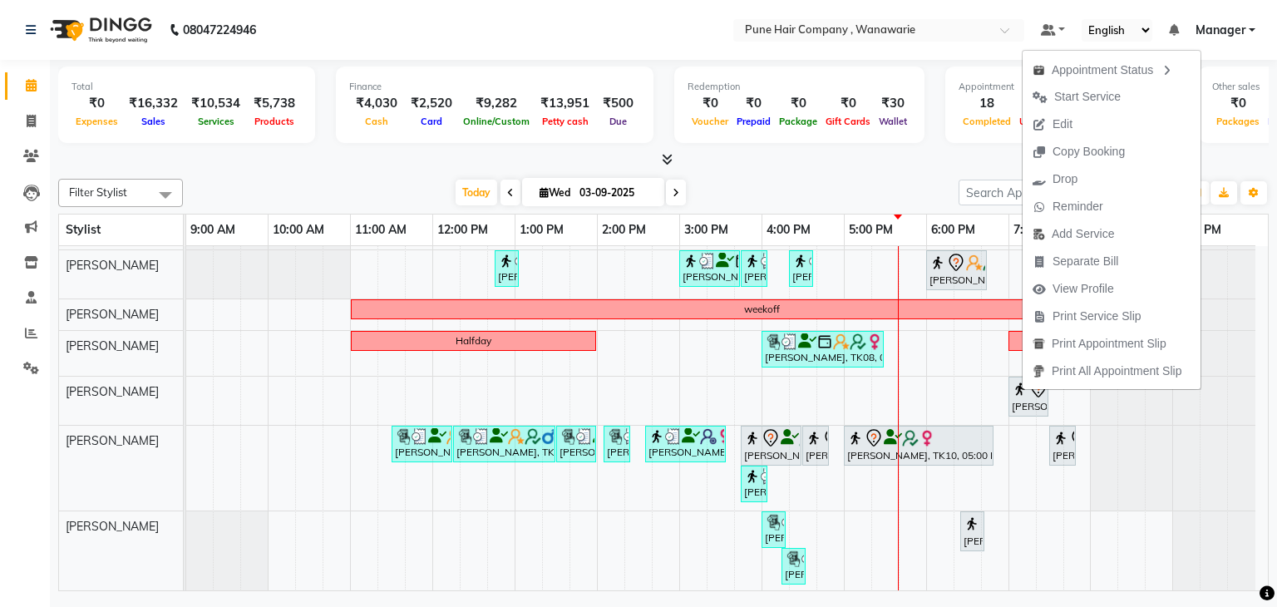
click at [823, 174] on div "Filter Stylist Select All Faisal shaikh Kasturi bhandari Manoj Zambre Nasim Sha…" at bounding box center [663, 381] width 1211 height 419
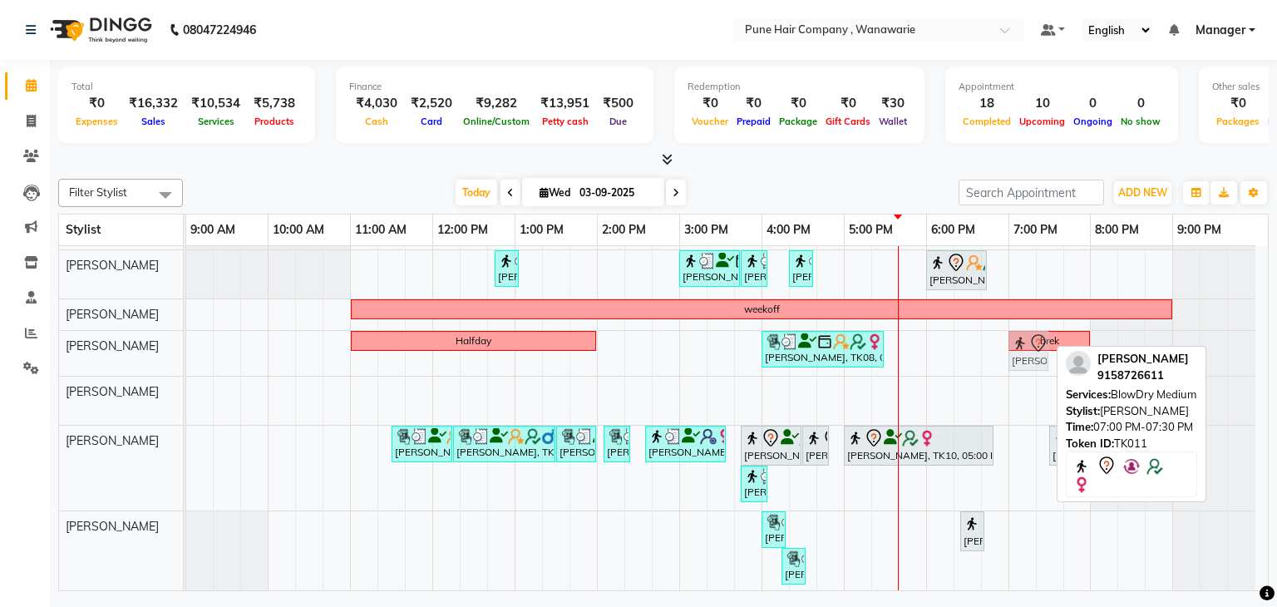
drag, startPoint x: 1030, startPoint y: 397, endPoint x: 1019, endPoint y: 343, distance: 54.3
click at [1019, 343] on tbody "Philomena Mendonsa, TK04, 11:15 AM-12:45 PM, Hair Colour - Inoa Touch-up (Upto …" at bounding box center [721, 397] width 1070 height 392
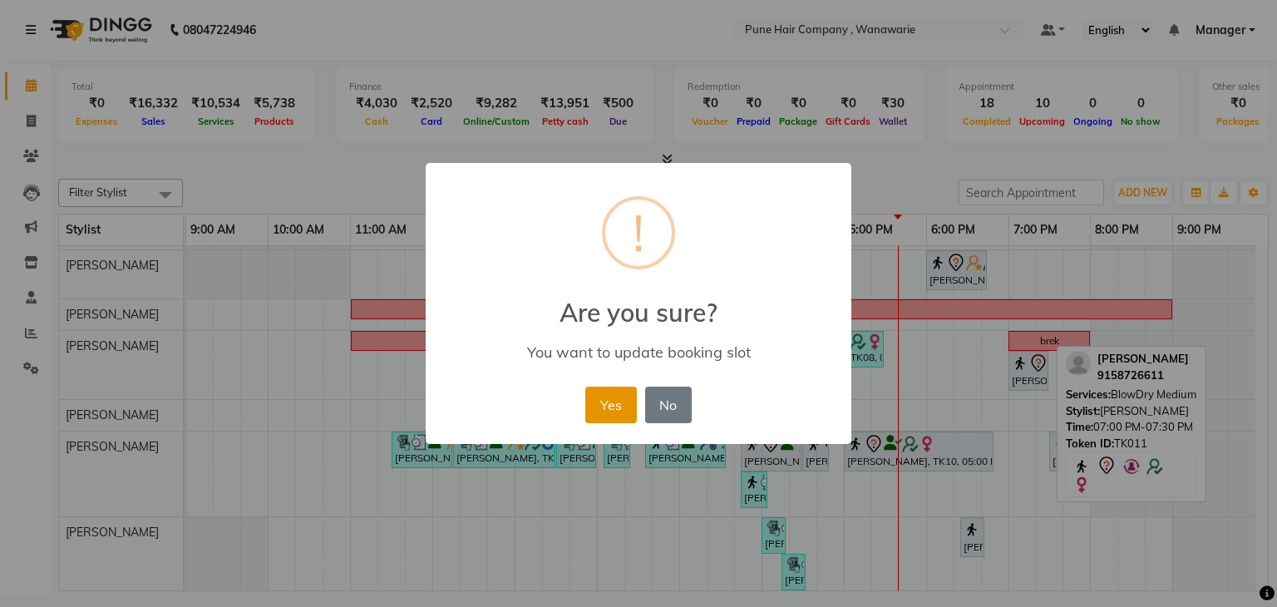
click at [602, 397] on button "Yes" at bounding box center [611, 405] width 51 height 37
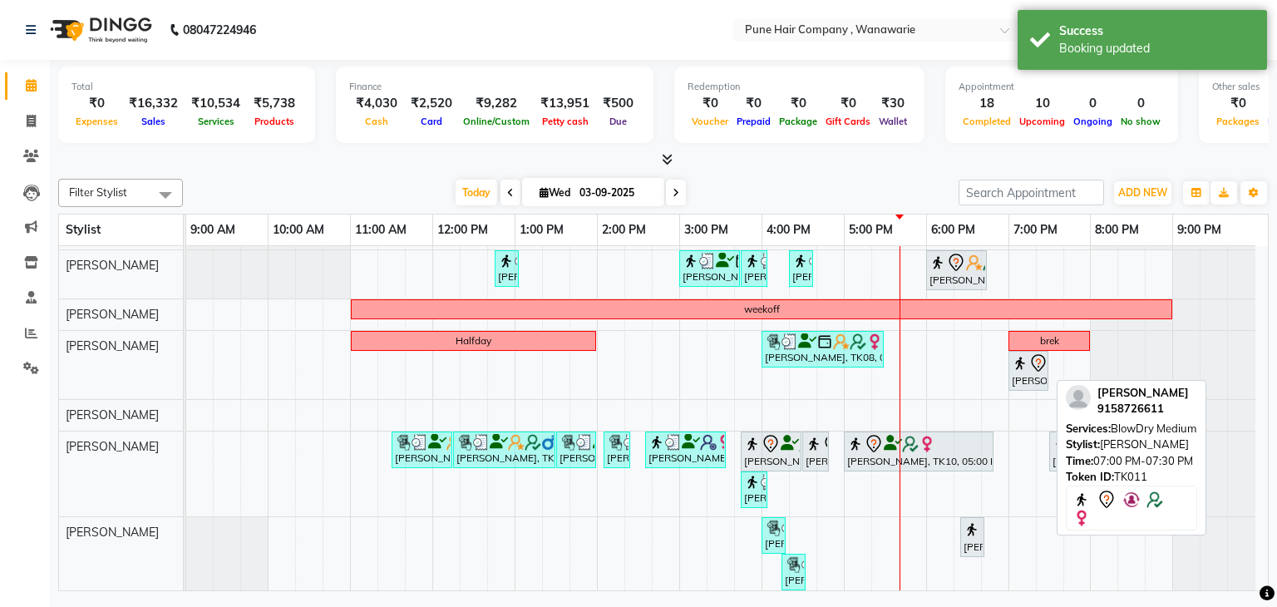
click at [1016, 362] on img at bounding box center [1020, 363] width 17 height 17
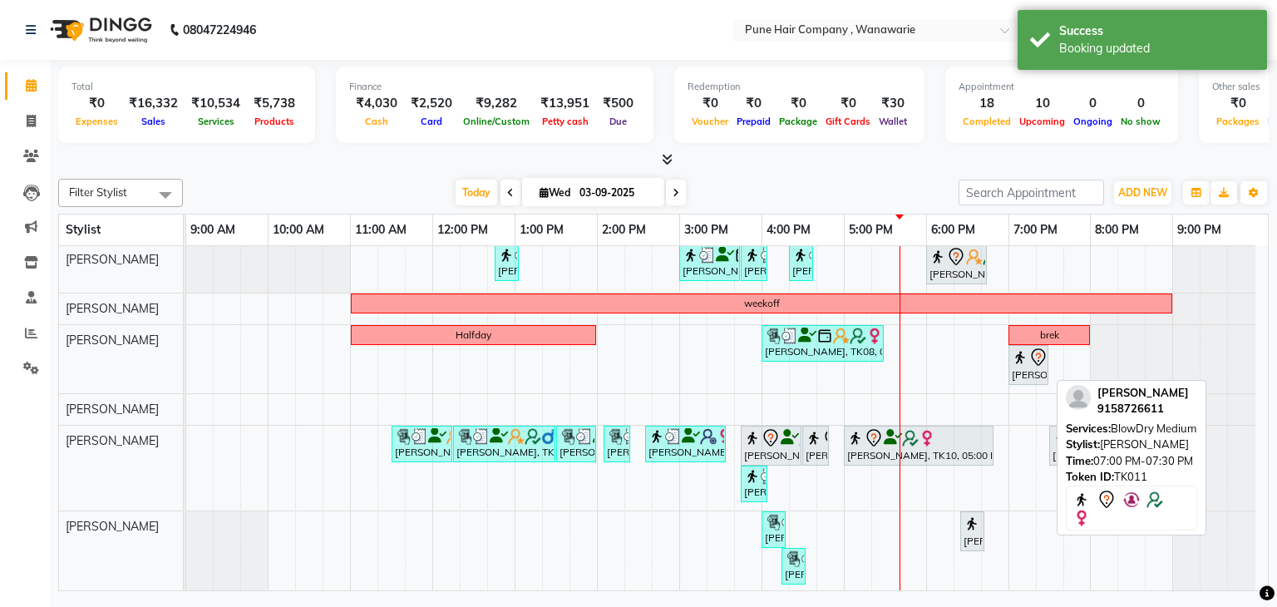
click at [1025, 277] on tbody "Philomena Mendonsa, TK04, 11:15 AM-12:45 PM, Hair Colour - Inoa Touch-up (Upto …" at bounding box center [721, 394] width 1070 height 398
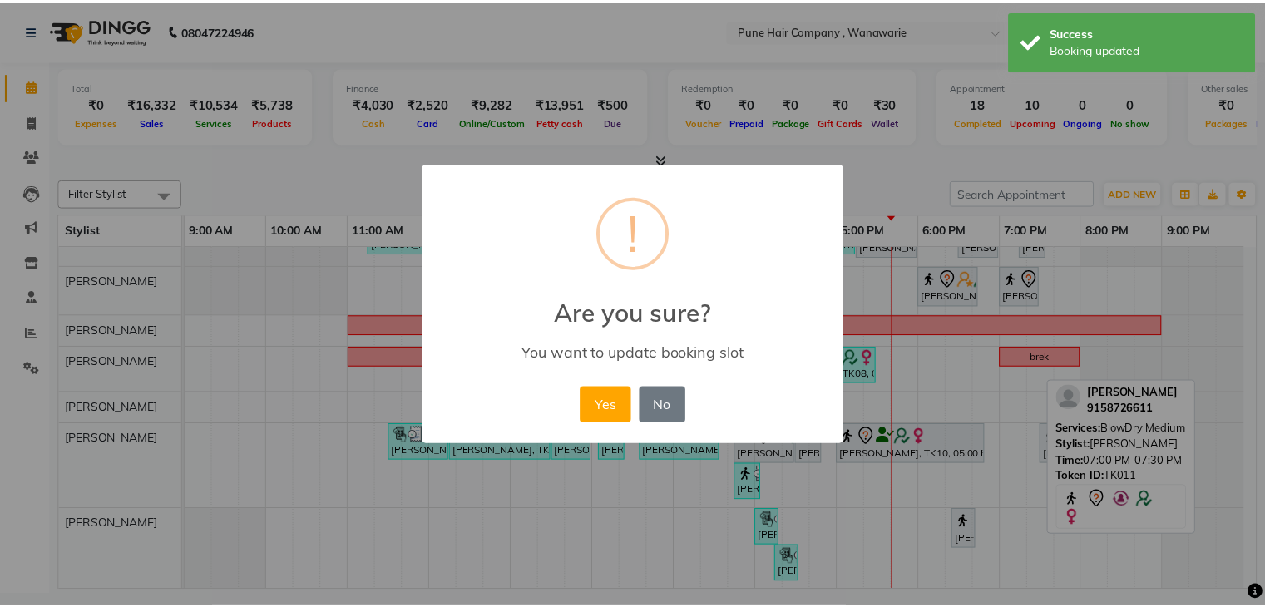
scroll to position [27, 0]
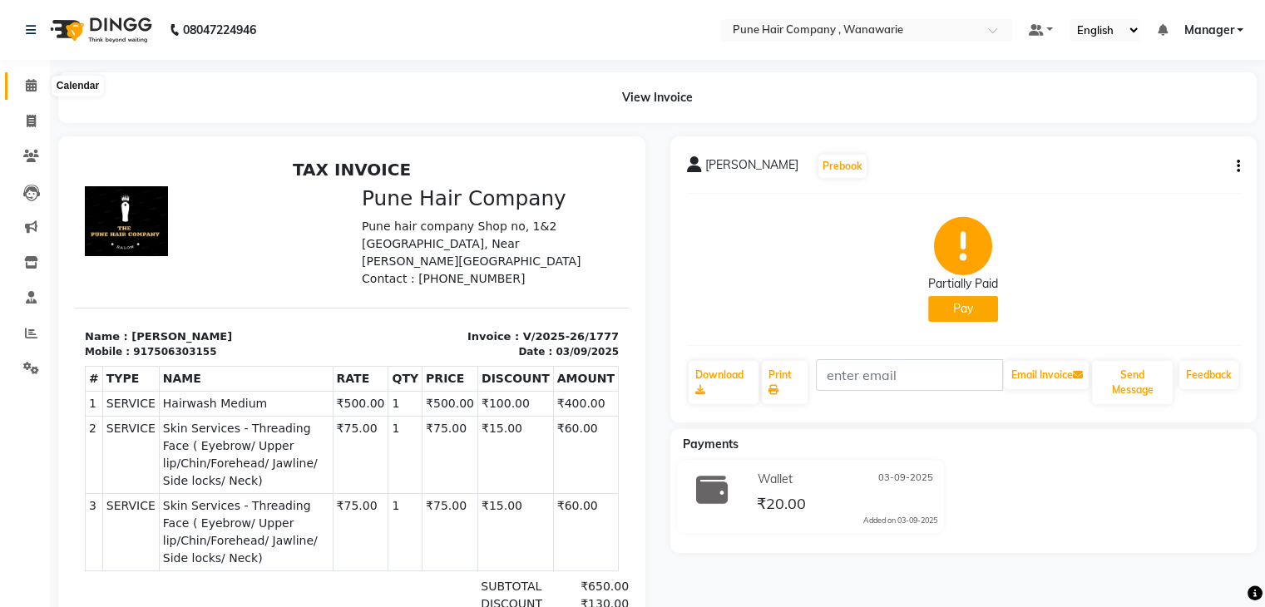
click at [31, 77] on span at bounding box center [31, 86] width 29 height 19
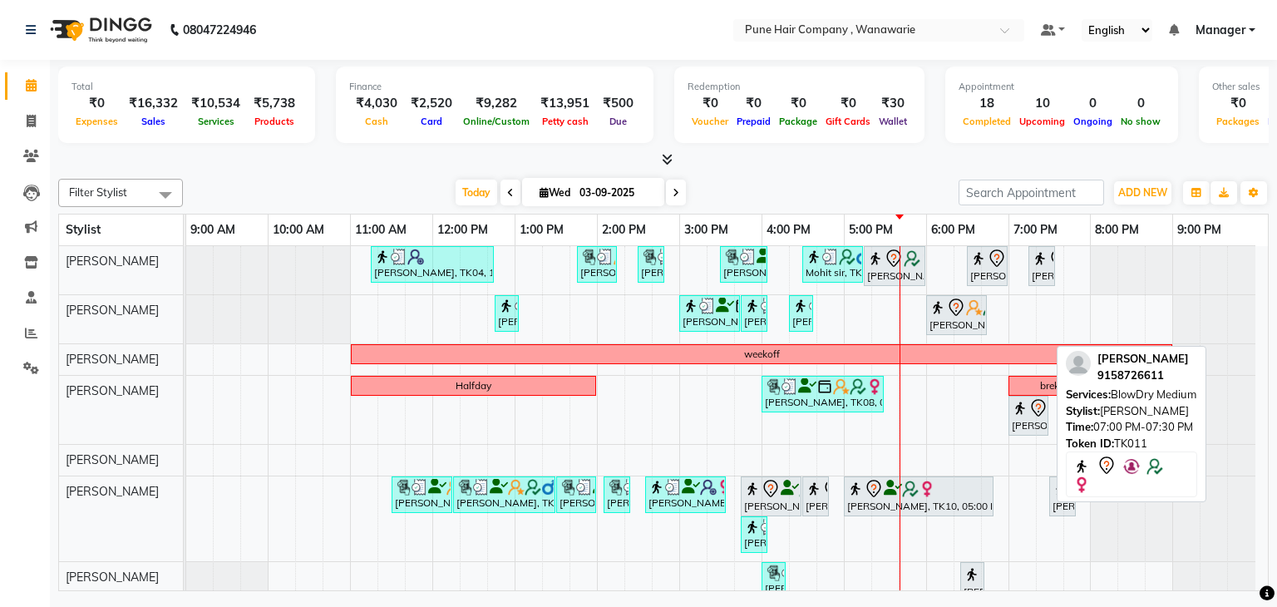
click at [186, 401] on div "Halfday yuta lolap, TK08, 04:00 PM-05:30 PM, Pedicure - Pedicure AVL Deep moist…" at bounding box center [186, 410] width 0 height 68
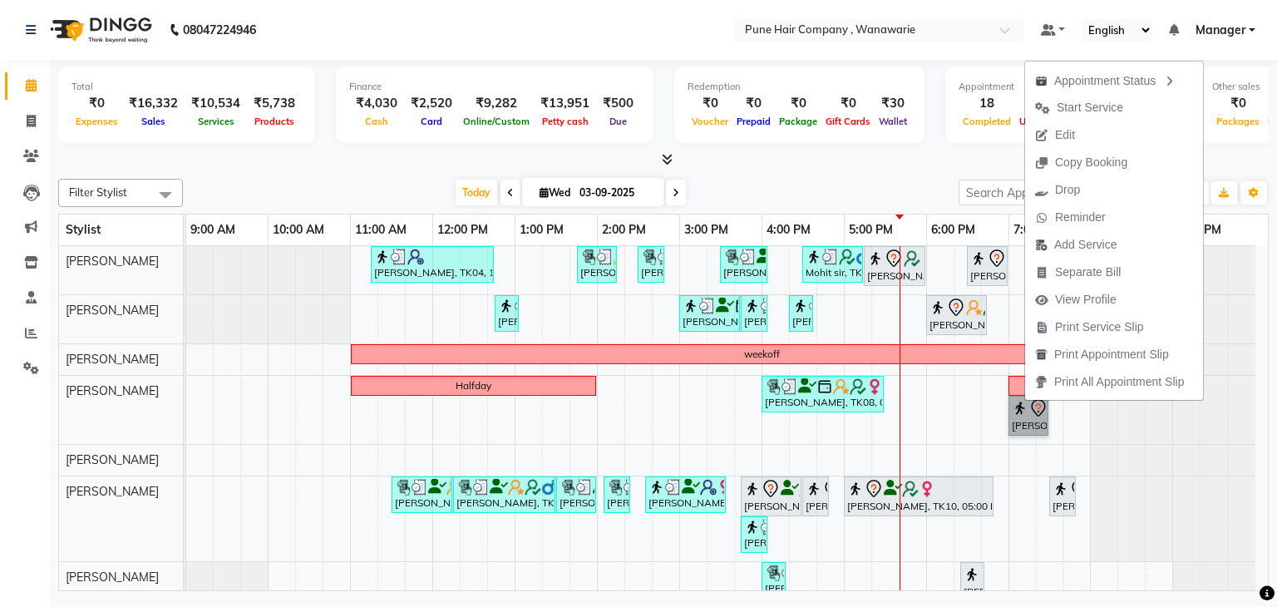
scroll to position [51, 0]
click at [1277, 409] on div "Total ₹0 Expenses ₹16,332 Sales ₹10,534 Services ₹5,738 Products Finance ₹4,030…" at bounding box center [664, 328] width 1228 height 536
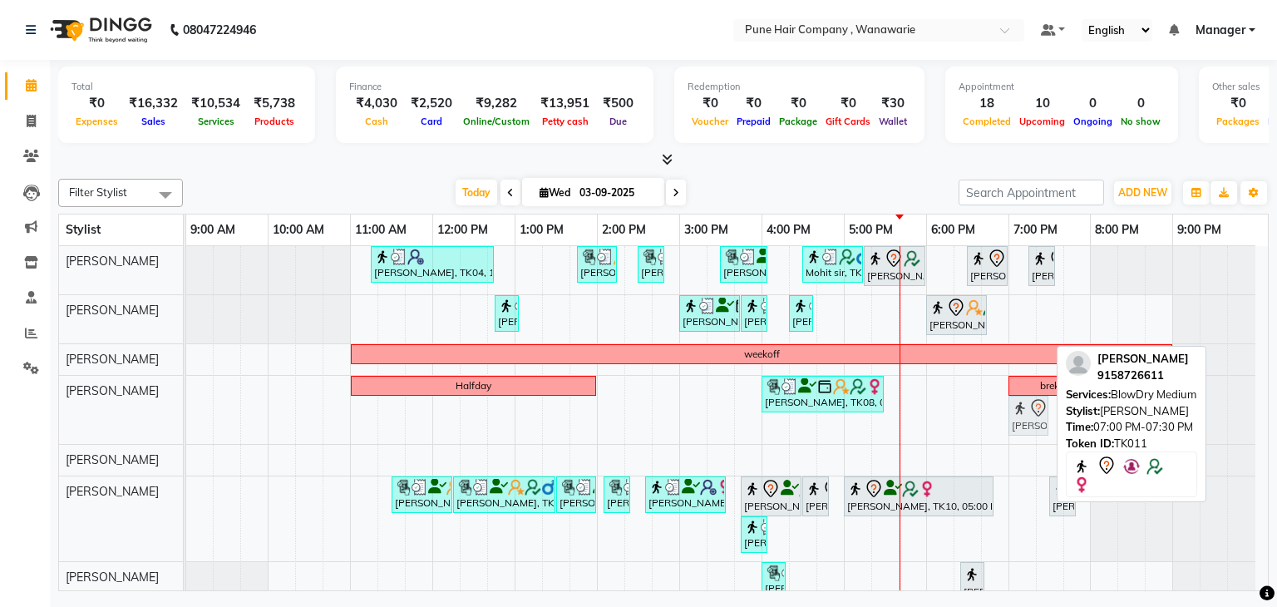
click at [1035, 357] on tbody "Philomena Mendonsa, TK04, 11:15 AM-12:45 PM, Hair Colour - Inoa Touch-up (Upto …" at bounding box center [721, 445] width 1070 height 398
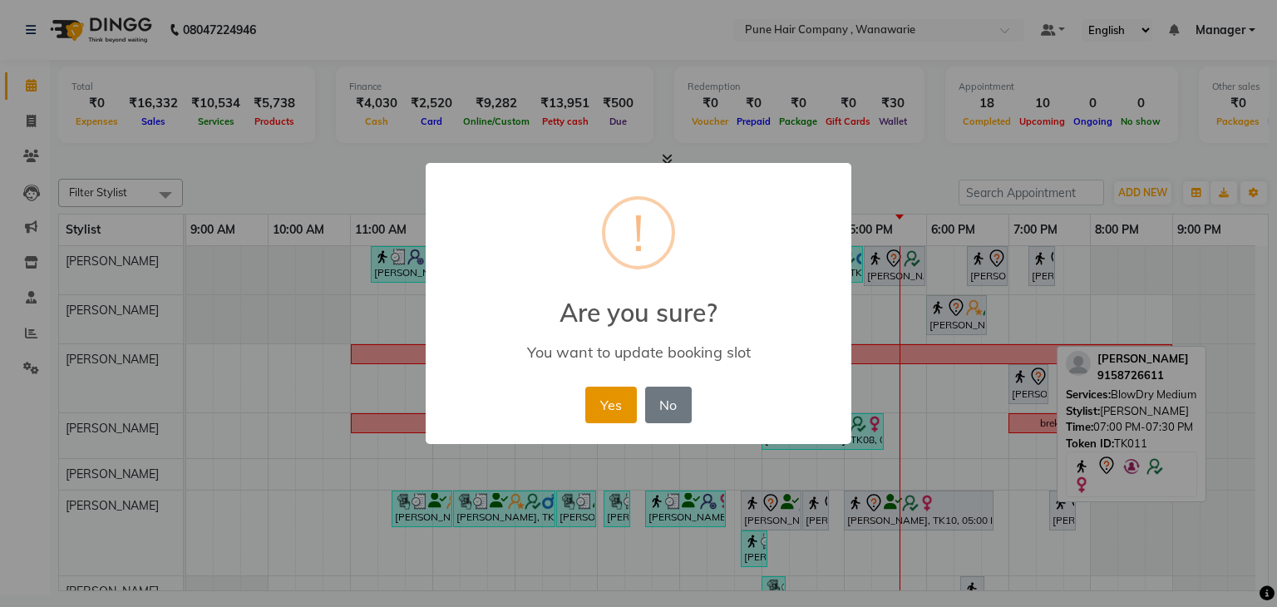
click at [610, 407] on button "Yes" at bounding box center [611, 405] width 51 height 37
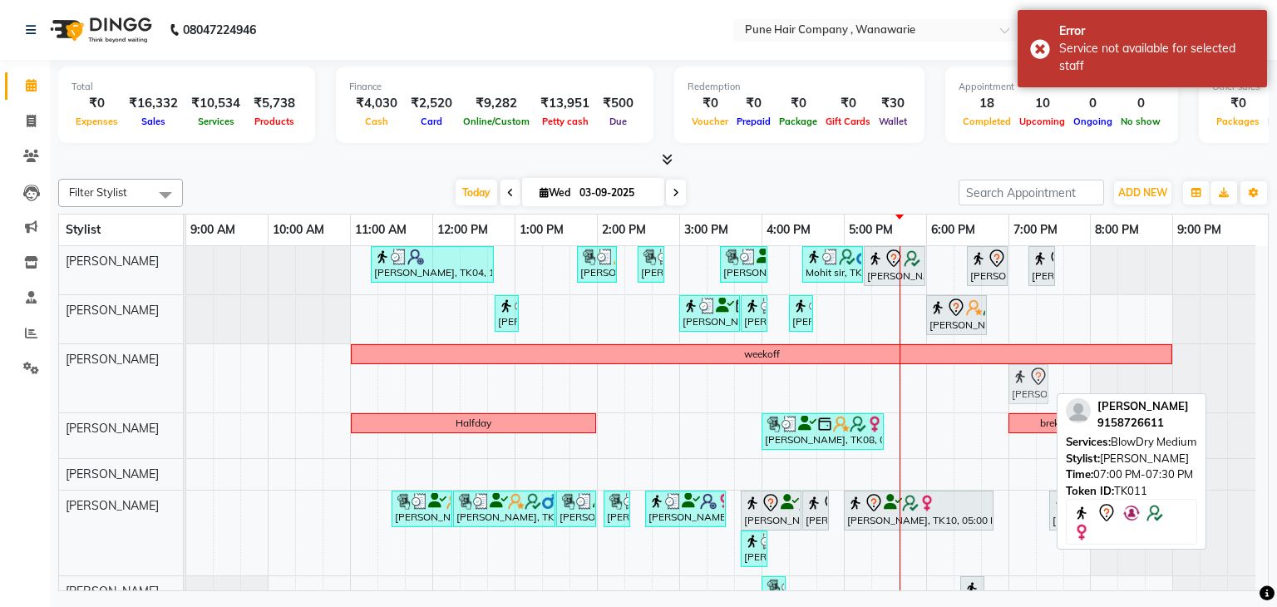
drag, startPoint x: 1021, startPoint y: 377, endPoint x: 1024, endPoint y: 345, distance: 31.7
click at [186, 345] on div "weekoff Sandra, TK11, 07:00 PM-07:30 PM, BlowDry Medium Sandra, TK11, 07:00 PM-…" at bounding box center [186, 378] width 0 height 68
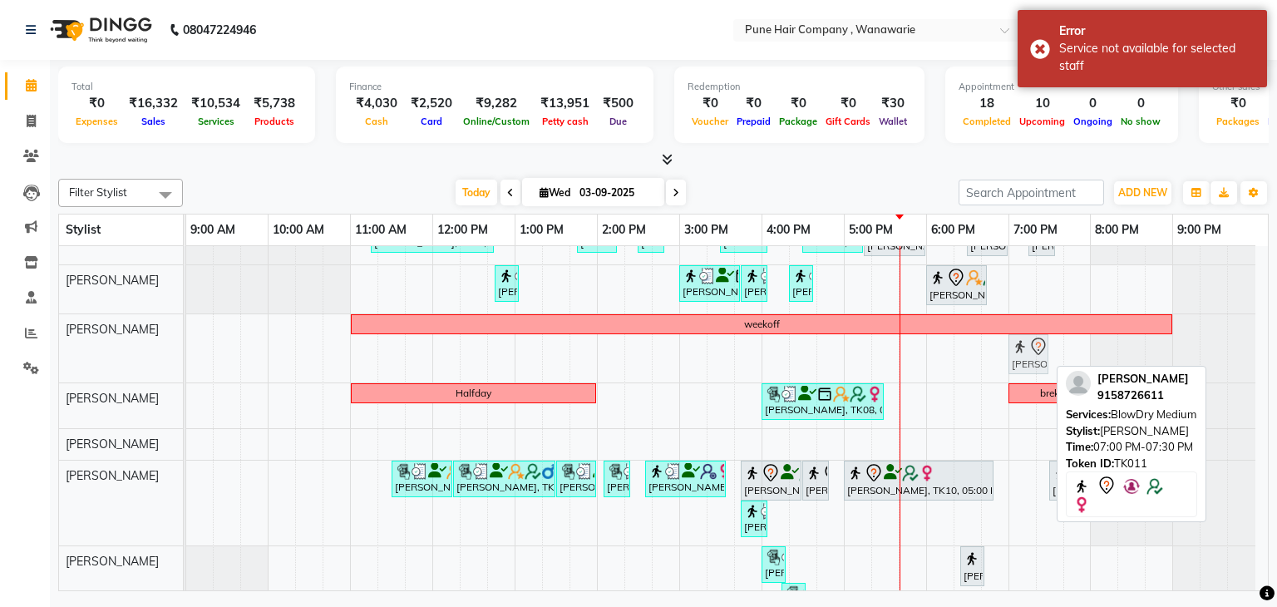
drag, startPoint x: 1025, startPoint y: 356, endPoint x: 1025, endPoint y: 324, distance: 32.4
click at [186, 324] on div "weekoff Sandra, TK11, 07:00 PM-07:30 PM, BlowDry Medium Sandra, TK11, 07:00 PM-…" at bounding box center [186, 348] width 0 height 68
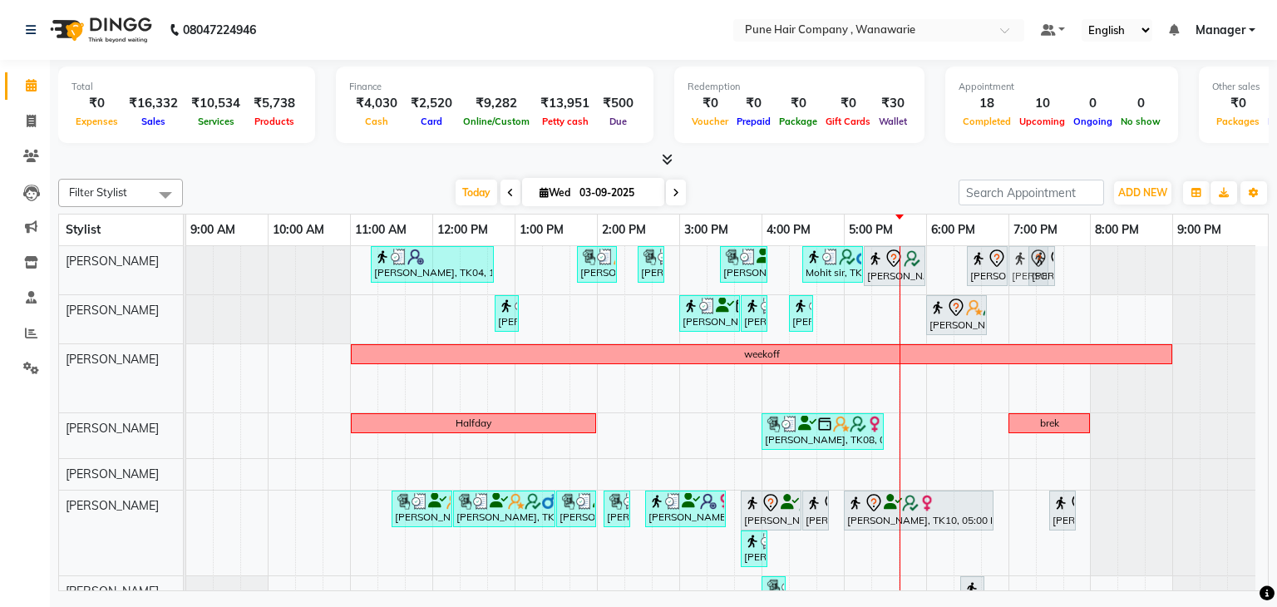
drag, startPoint x: 1021, startPoint y: 368, endPoint x: 1027, endPoint y: 270, distance: 98.3
click at [1027, 270] on tbody "Philomena Mendonsa, TK04, 11:15 AM-12:45 PM, Hair Colour - Inoa Touch-up (Upto …" at bounding box center [721, 452] width 1070 height 412
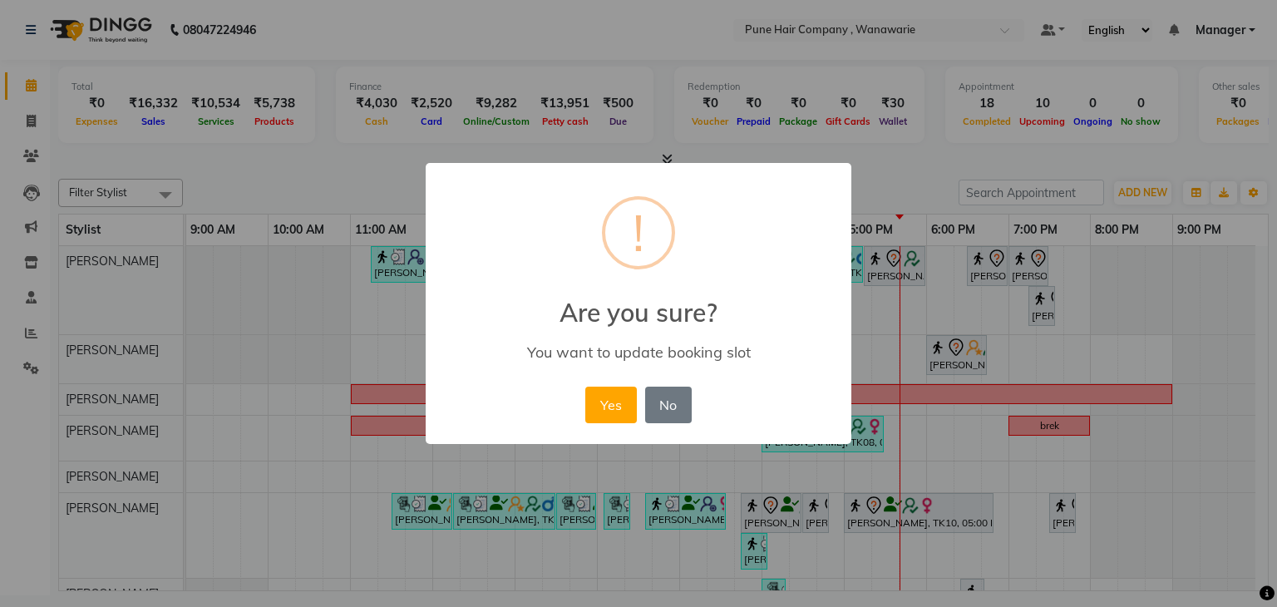
drag, startPoint x: 1027, startPoint y: 270, endPoint x: 1031, endPoint y: 294, distance: 23.7
click at [1031, 294] on div "× ! Are you sure? You want to update booking slot Yes No No" at bounding box center [638, 303] width 1277 height 607
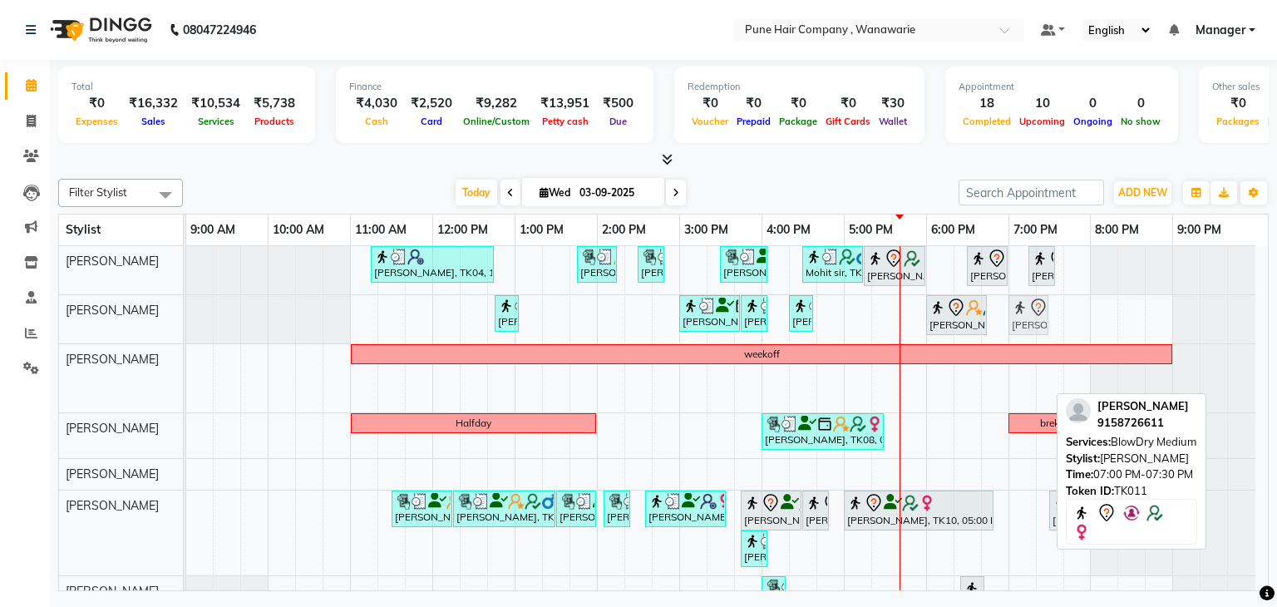
drag, startPoint x: 1023, startPoint y: 380, endPoint x: 1026, endPoint y: 325, distance: 55.0
click at [1026, 325] on tbody "Philomena Mendonsa, TK04, 11:15 AM-12:45 PM, Hair Colour - Inoa Touch-up (Upto …" at bounding box center [721, 452] width 1070 height 412
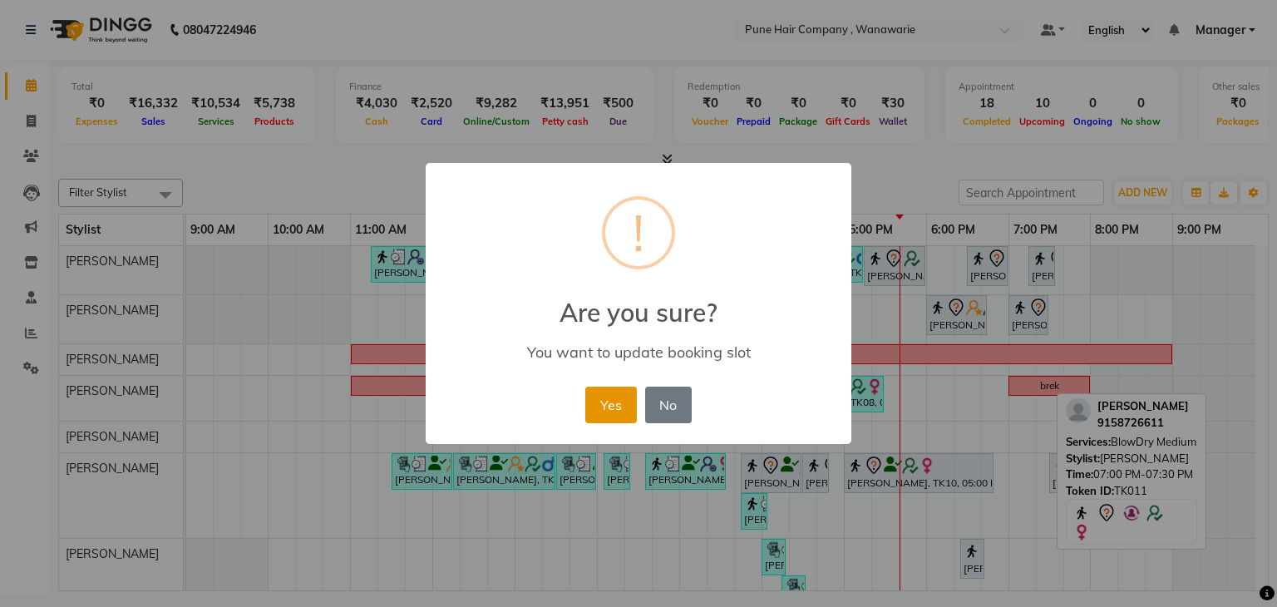
click at [614, 402] on button "Yes" at bounding box center [611, 405] width 51 height 37
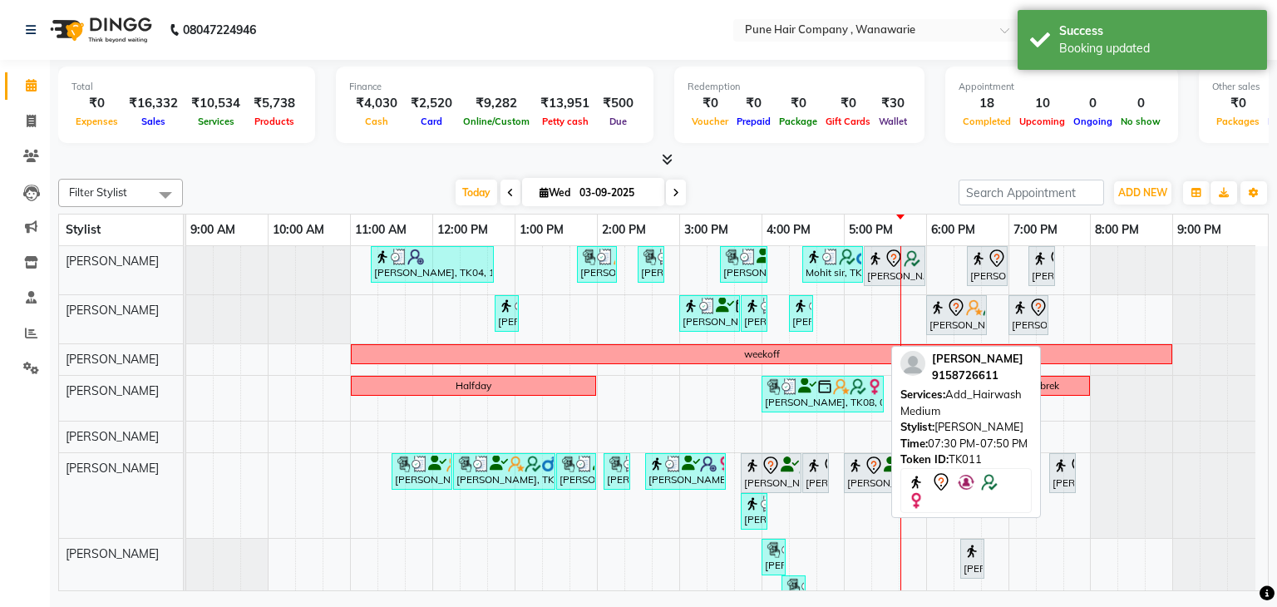
click at [1059, 434] on tbody "Philomena Mendonsa, TK04, 11:15 AM-12:45 PM, Hair Colour - Inoa Touch-up (Upto …" at bounding box center [721, 433] width 1070 height 374
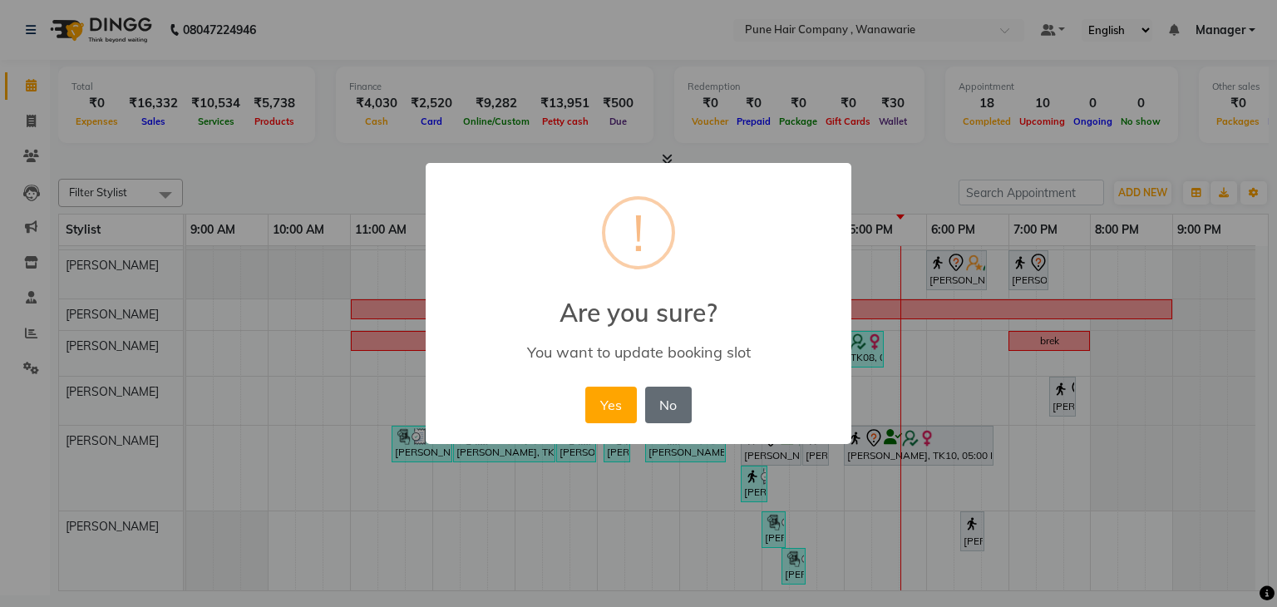
click at [675, 394] on button "No" at bounding box center [668, 405] width 47 height 37
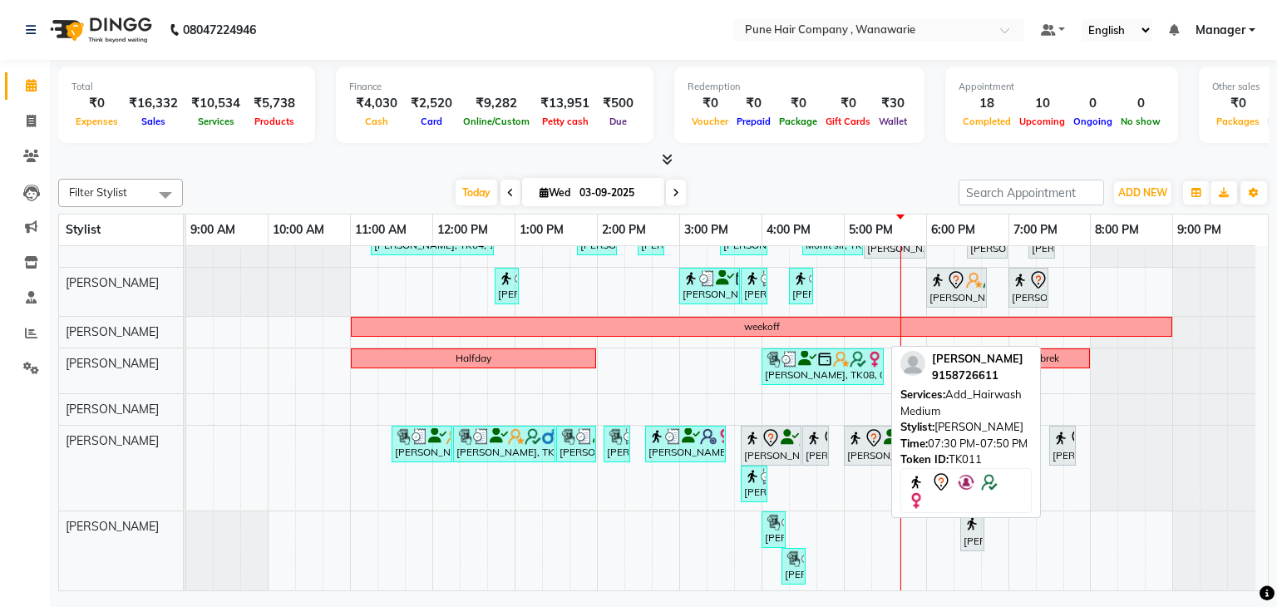
click at [1052, 452] on div "[PERSON_NAME], TK11, 07:30 PM-07:50 PM, Add_Hairwash Medium" at bounding box center [1062, 445] width 23 height 35
drag, startPoint x: 1065, startPoint y: 440, endPoint x: 1065, endPoint y: 392, distance: 48.2
click at [1065, 392] on tbody "Philomena Mendonsa, TK04, 11:15 AM-12:45 PM, Hair Colour - Inoa Touch-up (Upto …" at bounding box center [721, 406] width 1070 height 374
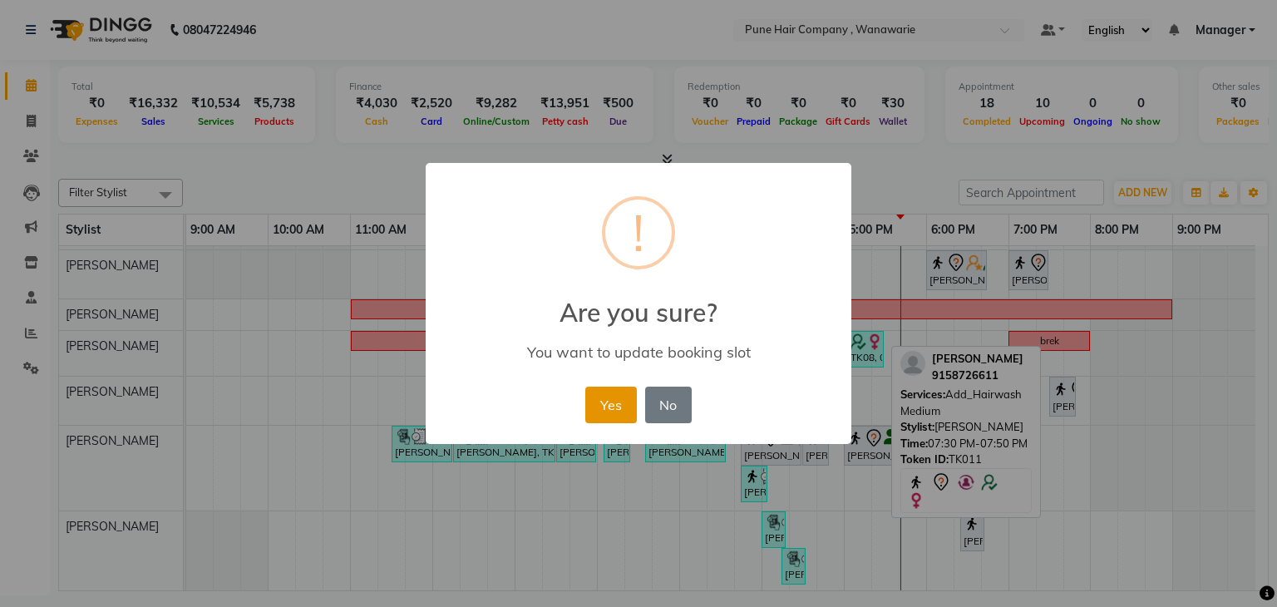
click at [604, 404] on button "Yes" at bounding box center [611, 405] width 51 height 37
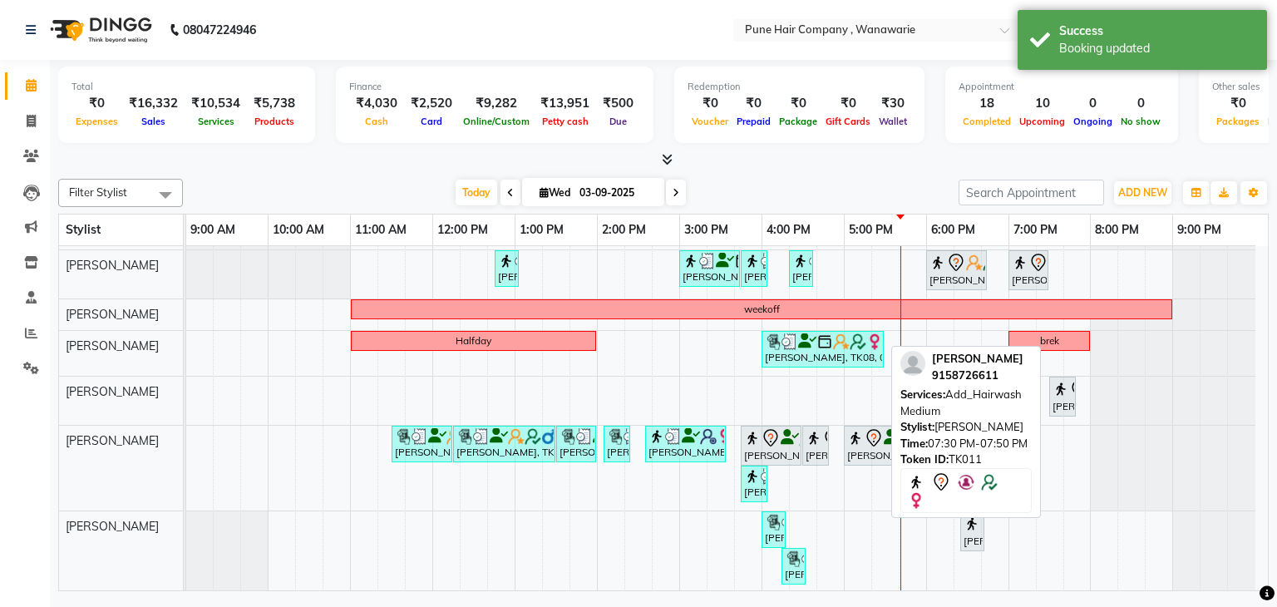
drag, startPoint x: 1060, startPoint y: 396, endPoint x: 1053, endPoint y: 370, distance: 26.6
click at [1053, 370] on div "Philomena Mendonsa, TK04, 11:15 AM-12:45 PM, Hair Colour - Inoa Touch-up (Upto …" at bounding box center [727, 397] width 1082 height 392
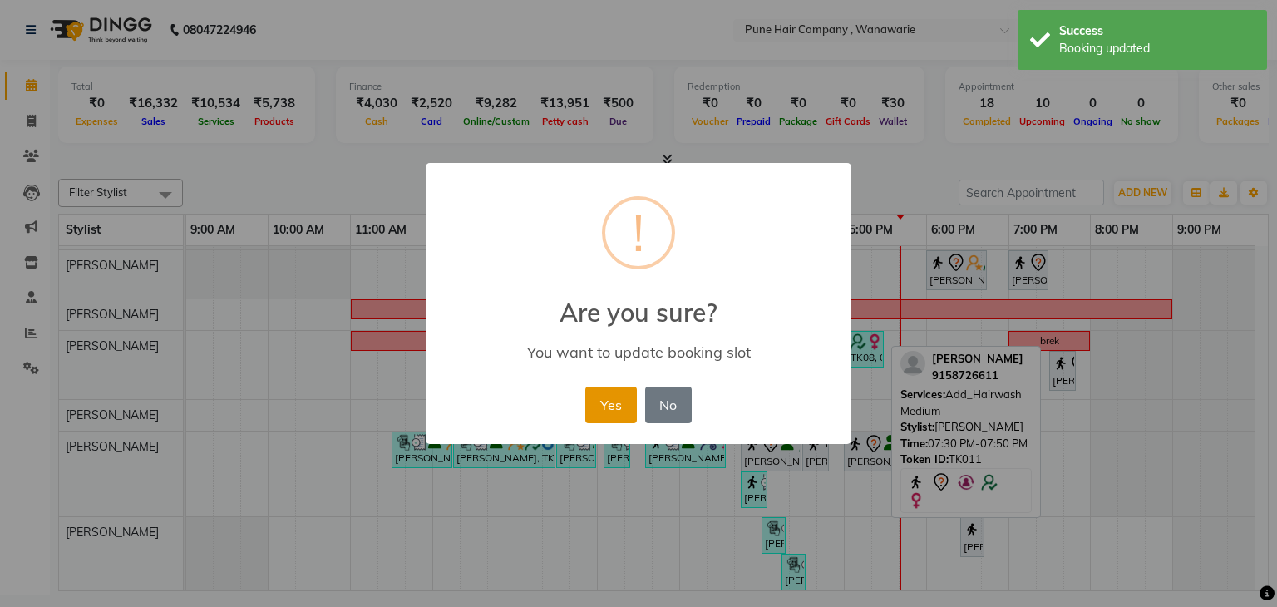
click at [612, 400] on button "Yes" at bounding box center [611, 405] width 51 height 37
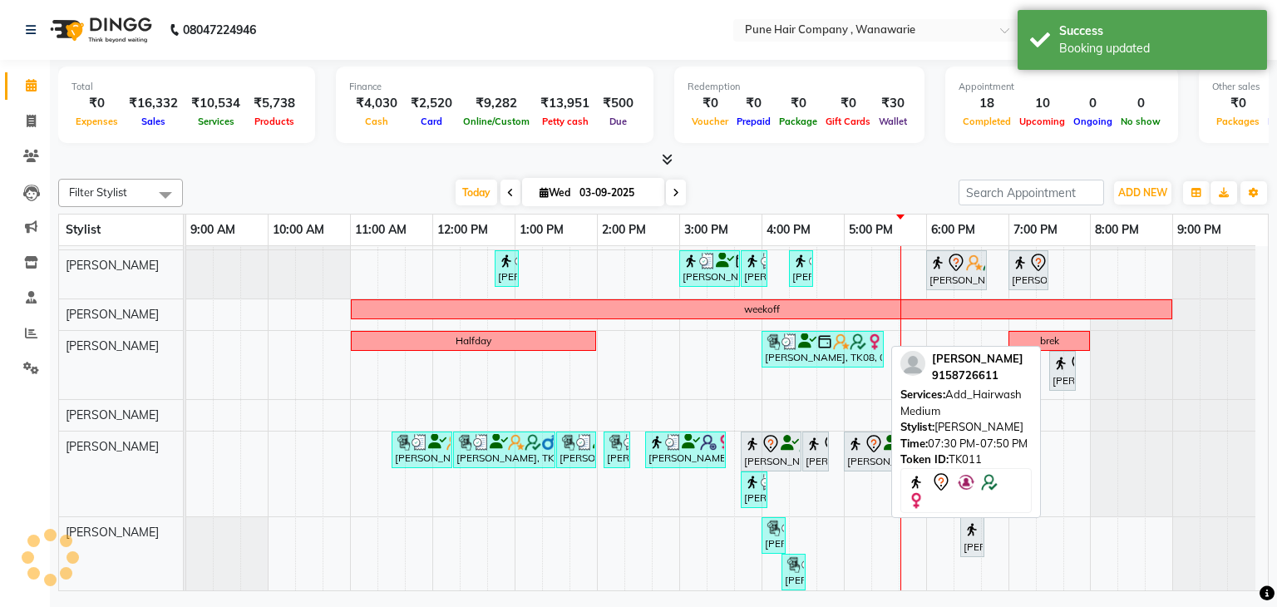
scroll to position [45, 0]
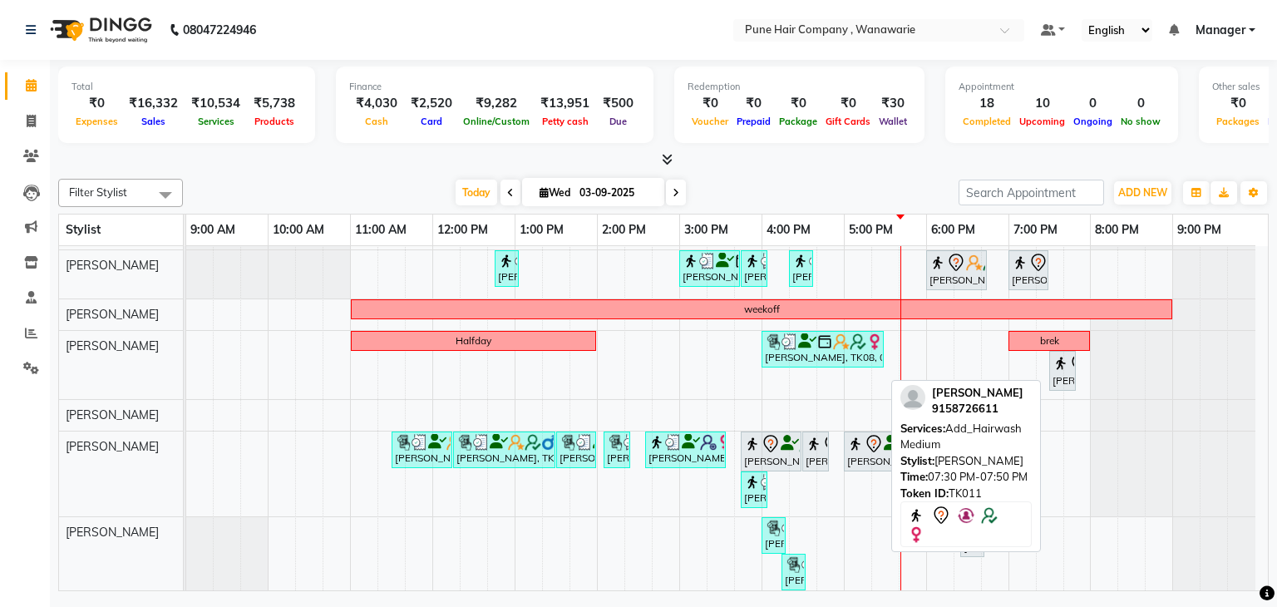
click at [1055, 247] on full-calendar "Stylist 9:00 AM 10:00 AM 11:00 AM 12:00 PM 1:00 PM 2:00 PM 3:00 PM 4:00 PM 5:00…" at bounding box center [663, 403] width 1211 height 378
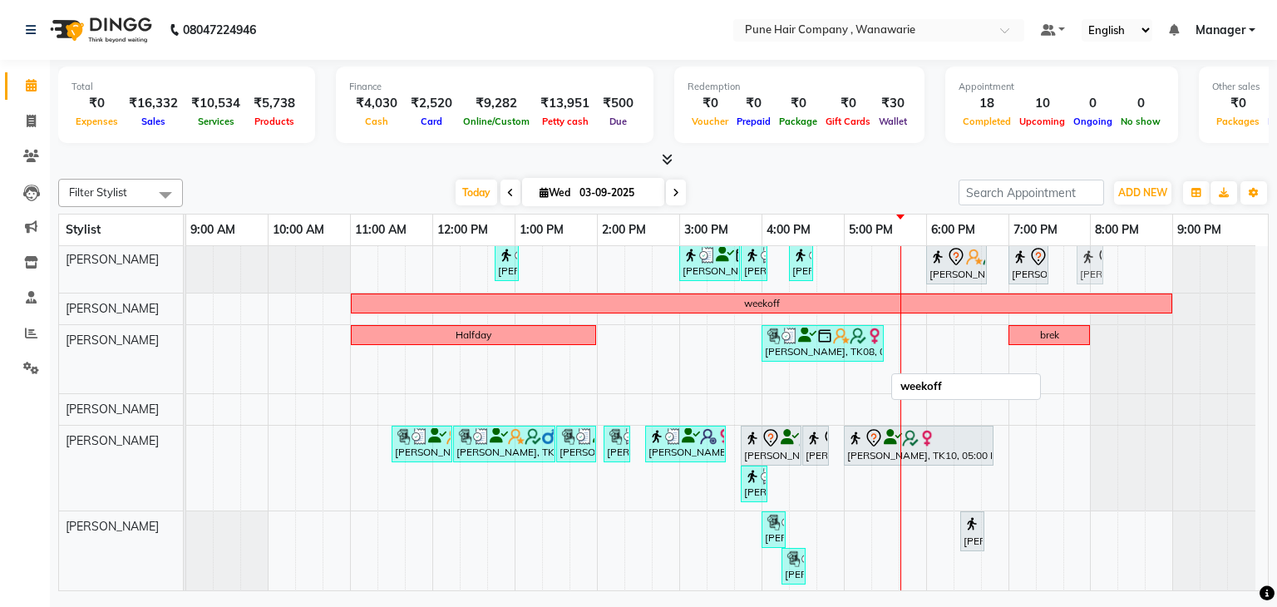
scroll to position [43, 0]
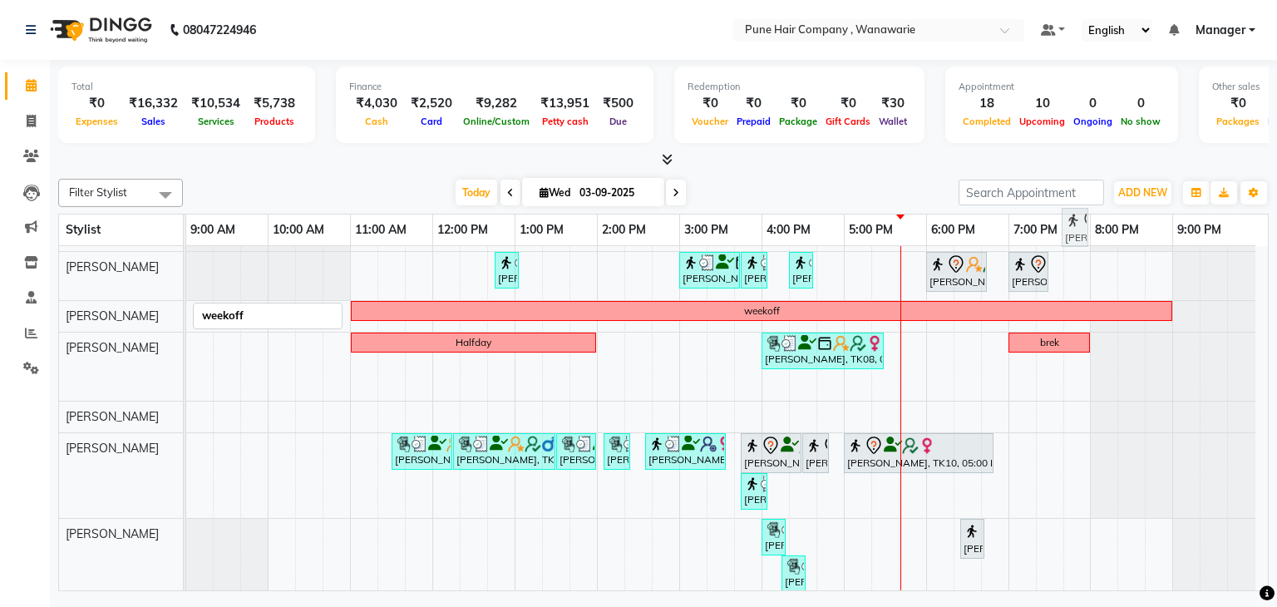
drag, startPoint x: 1061, startPoint y: 357, endPoint x: 1075, endPoint y: 226, distance: 131.3
click at [1075, 226] on full-calendar "Stylist 9:00 AM 10:00 AM 11:00 AM 12:00 PM 1:00 PM 2:00 PM 3:00 PM 4:00 PM 5:00…" at bounding box center [663, 403] width 1211 height 378
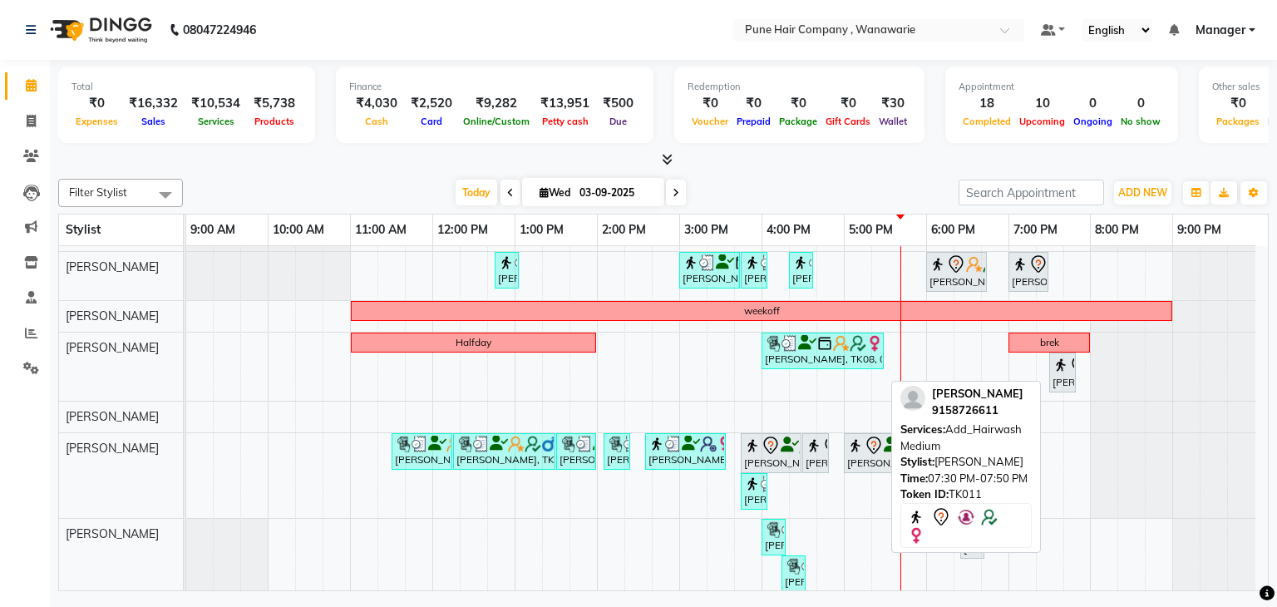
drag, startPoint x: 1065, startPoint y: 363, endPoint x: 1065, endPoint y: 347, distance: 16.7
click at [186, 347] on div "Halfday yuta lolap, TK08, 04:00 PM-05:30 PM, Pedicure - Pedicure AVL Deep moist…" at bounding box center [186, 367] width 0 height 68
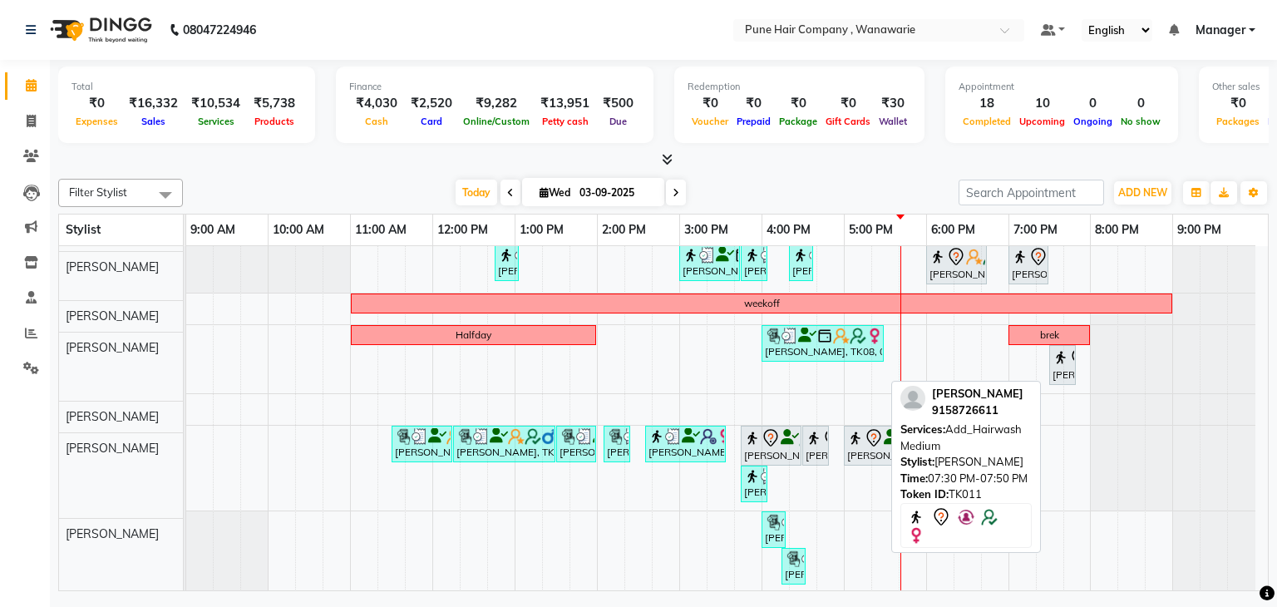
scroll to position [51, 0]
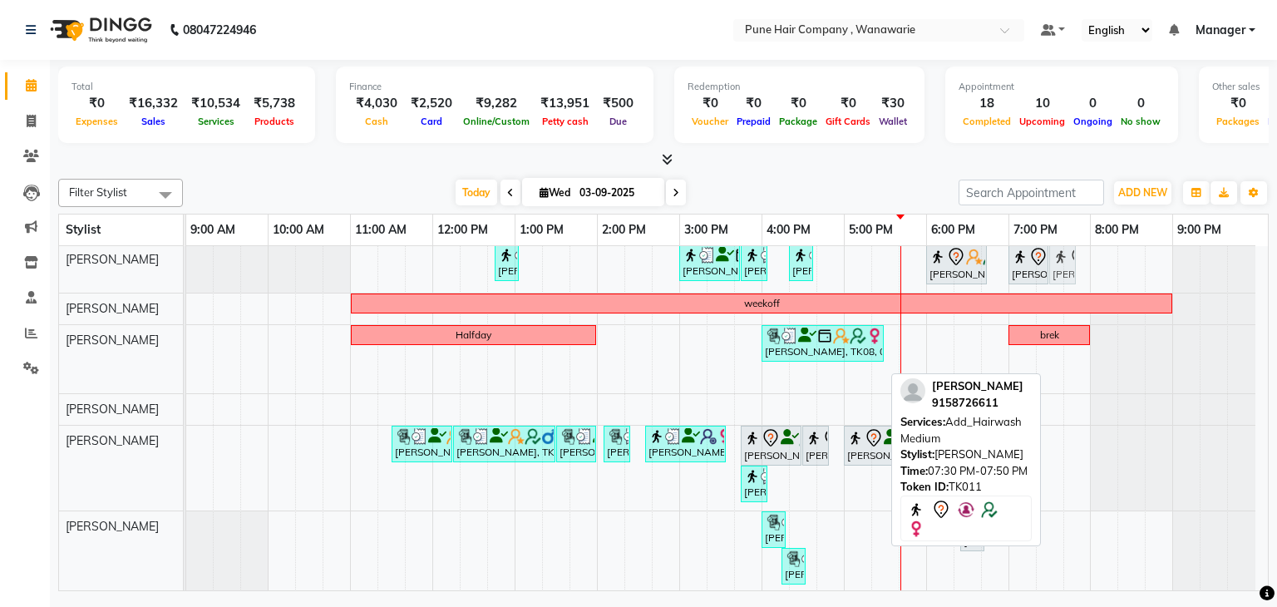
drag, startPoint x: 1064, startPoint y: 360, endPoint x: 1071, endPoint y: 274, distance: 86.8
click at [1071, 274] on tbody "Philomena Mendonsa, TK04, 11:15 AM-12:45 PM, Hair Colour - Inoa Touch-up (Upto …" at bounding box center [721, 394] width 1070 height 398
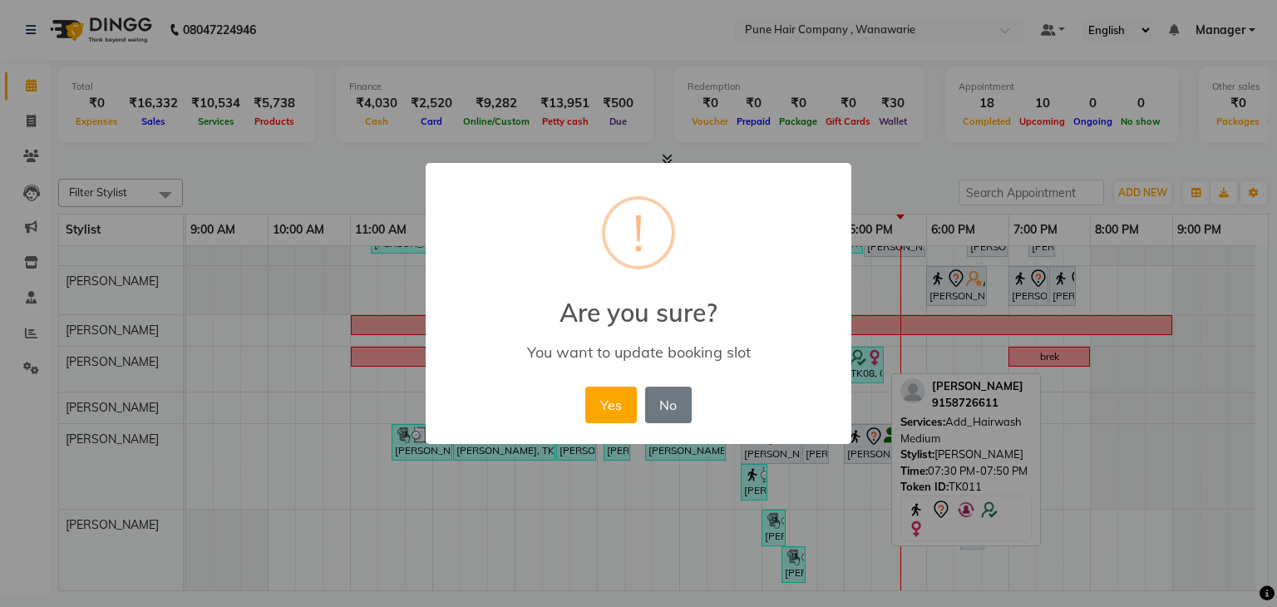
scroll to position [27, 0]
click at [628, 408] on button "Yes" at bounding box center [611, 405] width 51 height 37
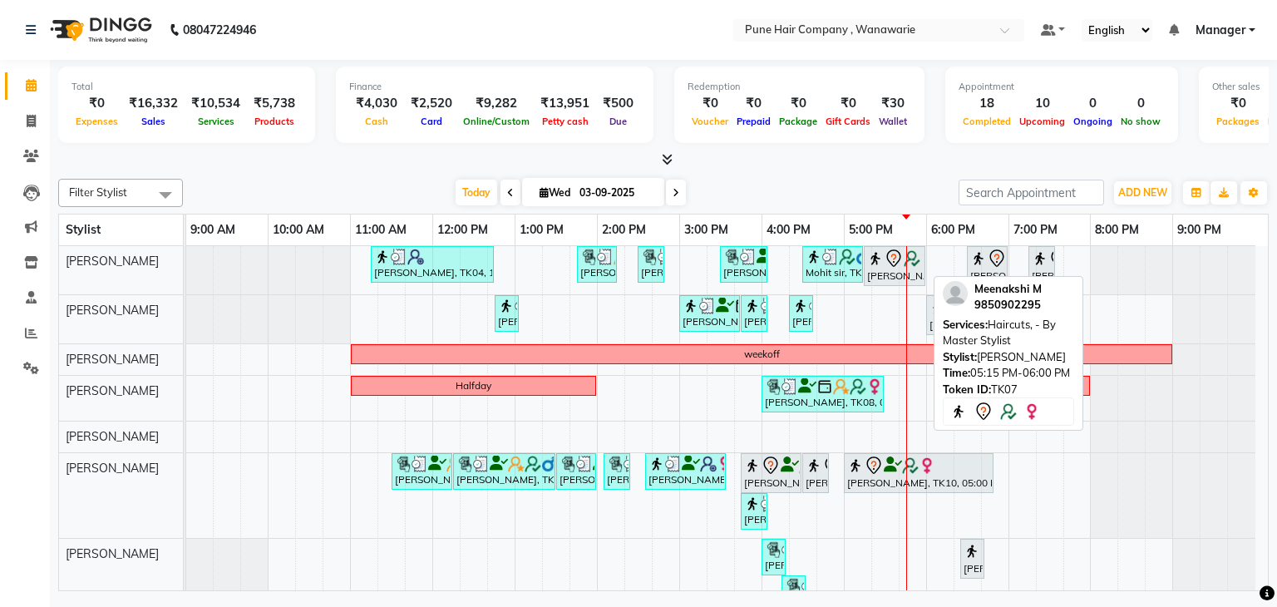
click at [878, 268] on div "[PERSON_NAME] M, TK07, 05:15 PM-06:00 PM, Haircuts, - By Master Stylist" at bounding box center [895, 266] width 58 height 35
select select "7"
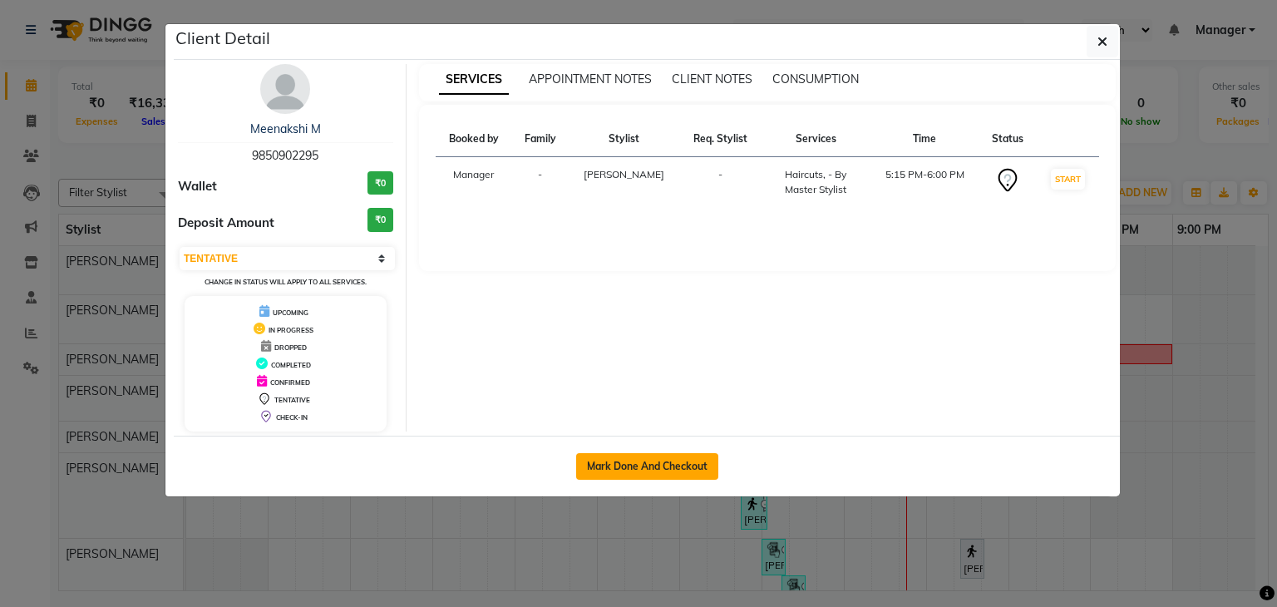
click at [665, 460] on button "Mark Done And Checkout" at bounding box center [647, 466] width 142 height 27
select select "8072"
select select "service"
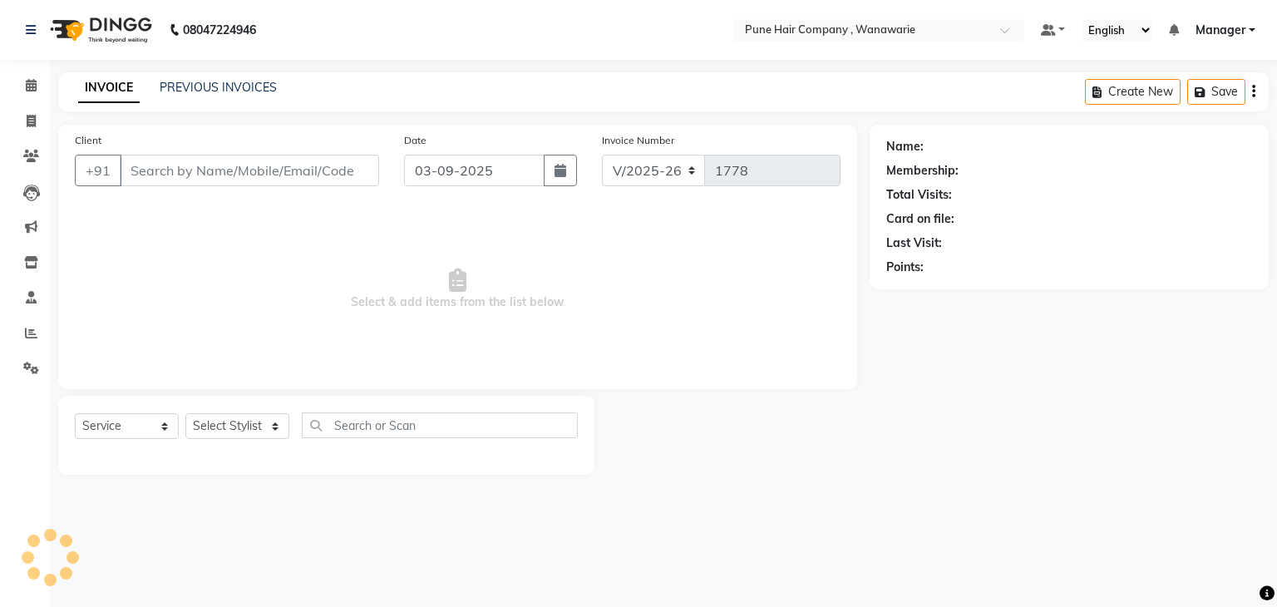
select select "3"
type input "9850902295"
select select "74577"
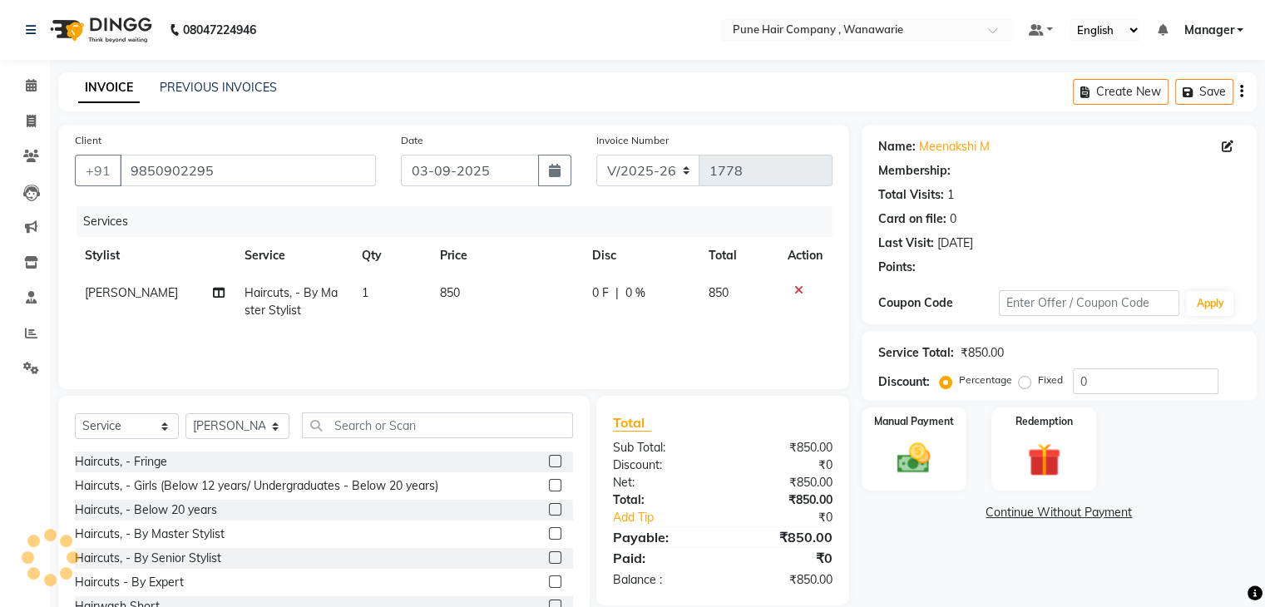
select select "1: Object"
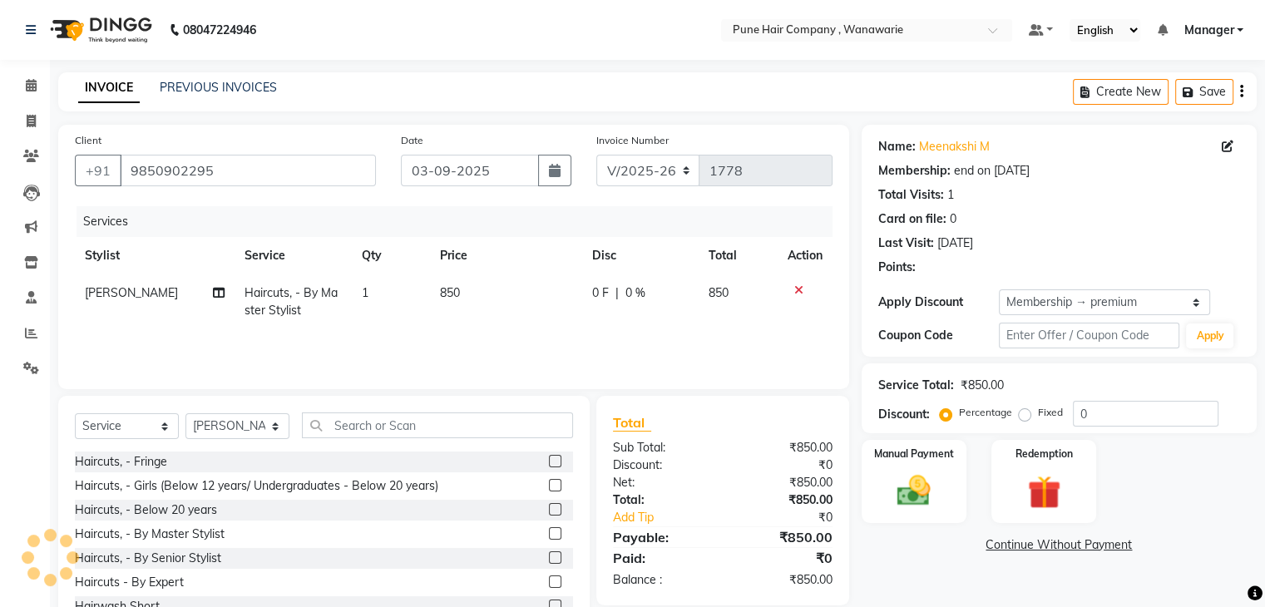
type input "20"
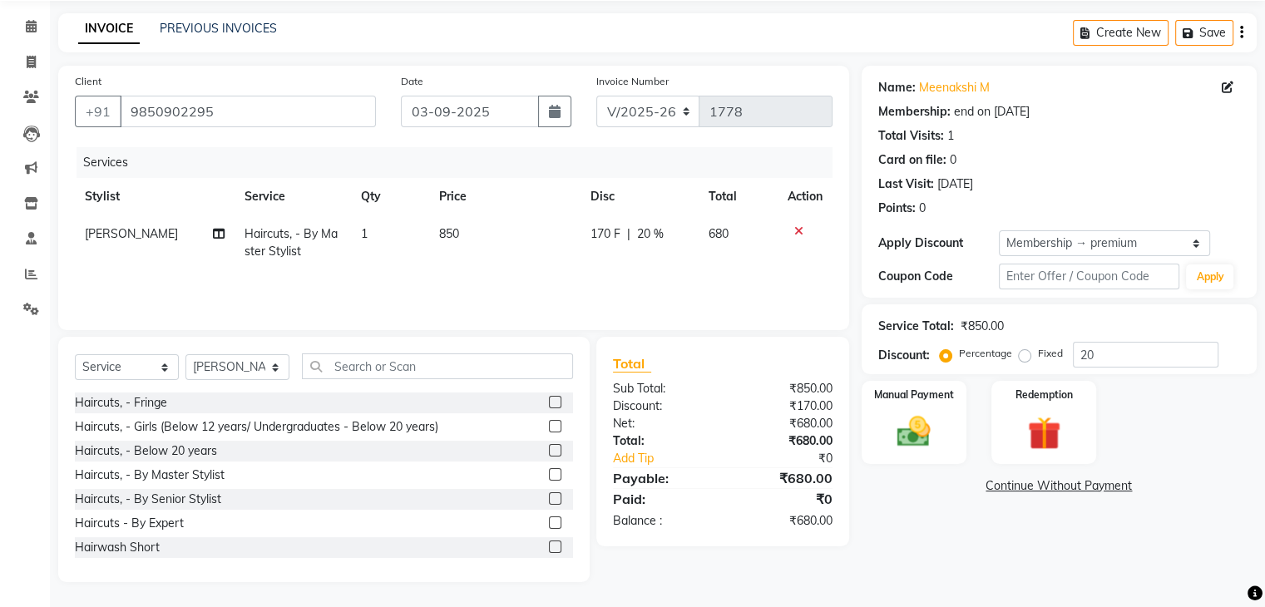
scroll to position [60, 0]
click at [898, 397] on label "Manual Payment" at bounding box center [913, 394] width 83 height 16
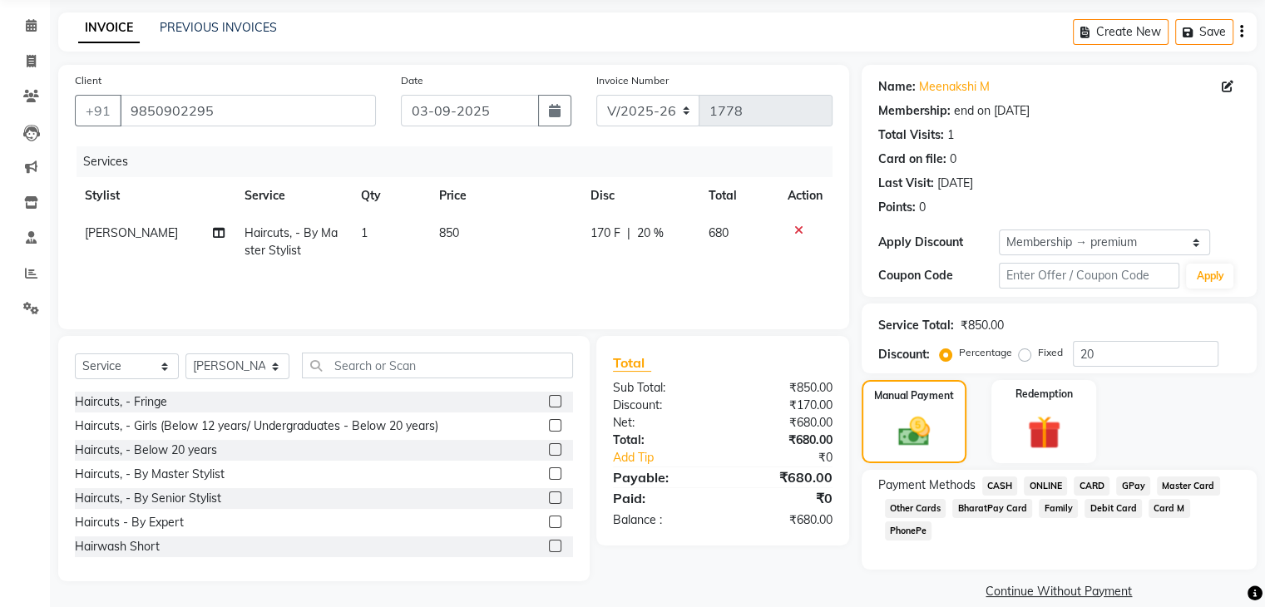
click at [997, 486] on span "CASH" at bounding box center [1000, 486] width 36 height 19
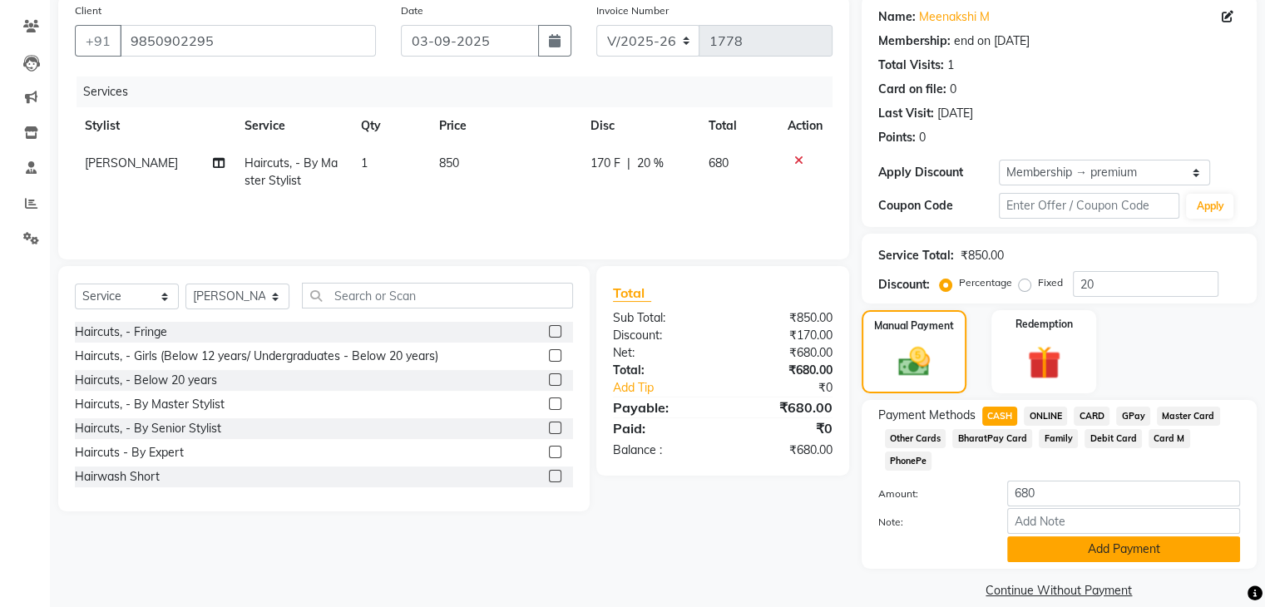
click at [1030, 536] on button "Add Payment" at bounding box center [1123, 549] width 233 height 26
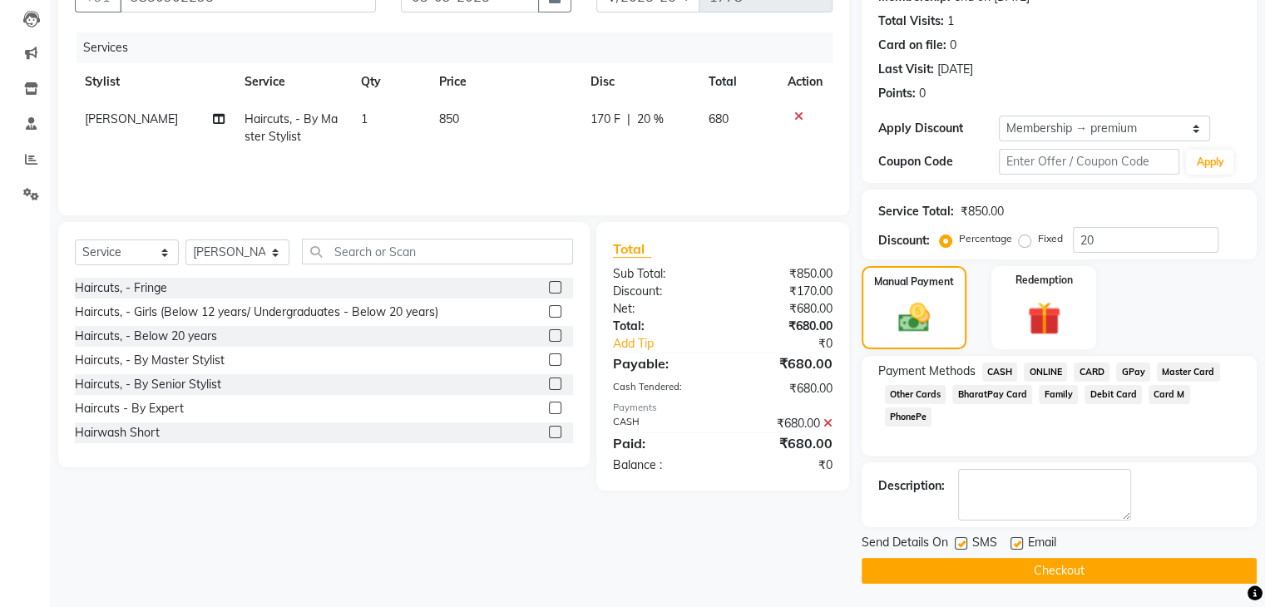
scroll to position [173, 0]
click at [996, 571] on button "Checkout" at bounding box center [1059, 572] width 395 height 26
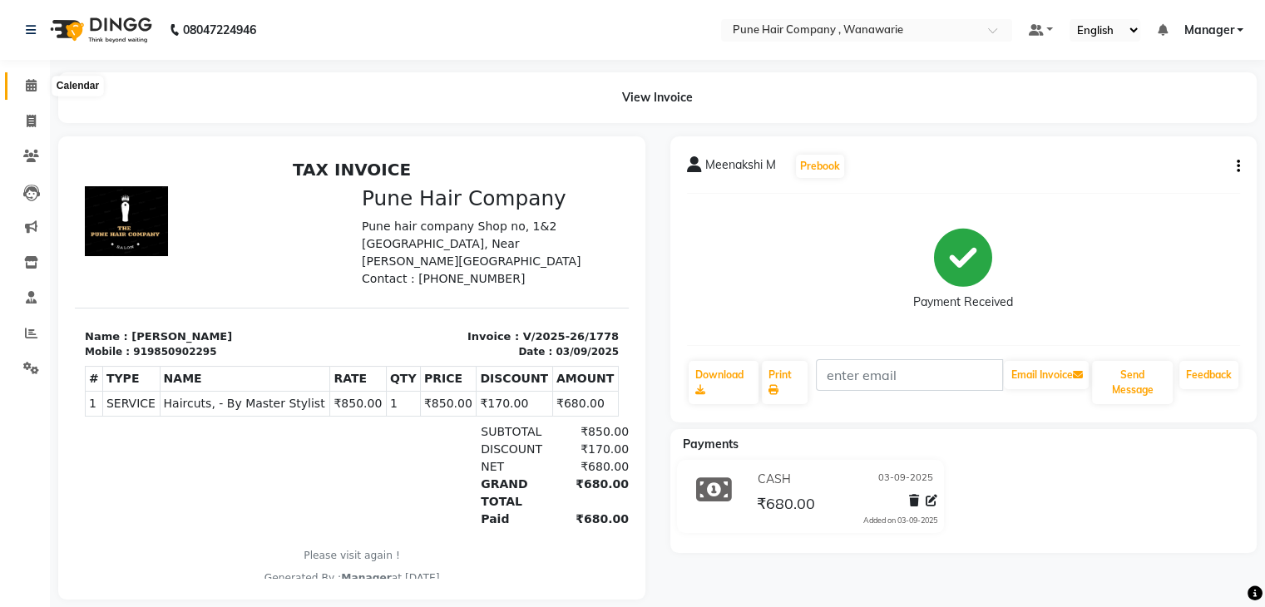
click at [28, 81] on icon at bounding box center [31, 85] width 11 height 12
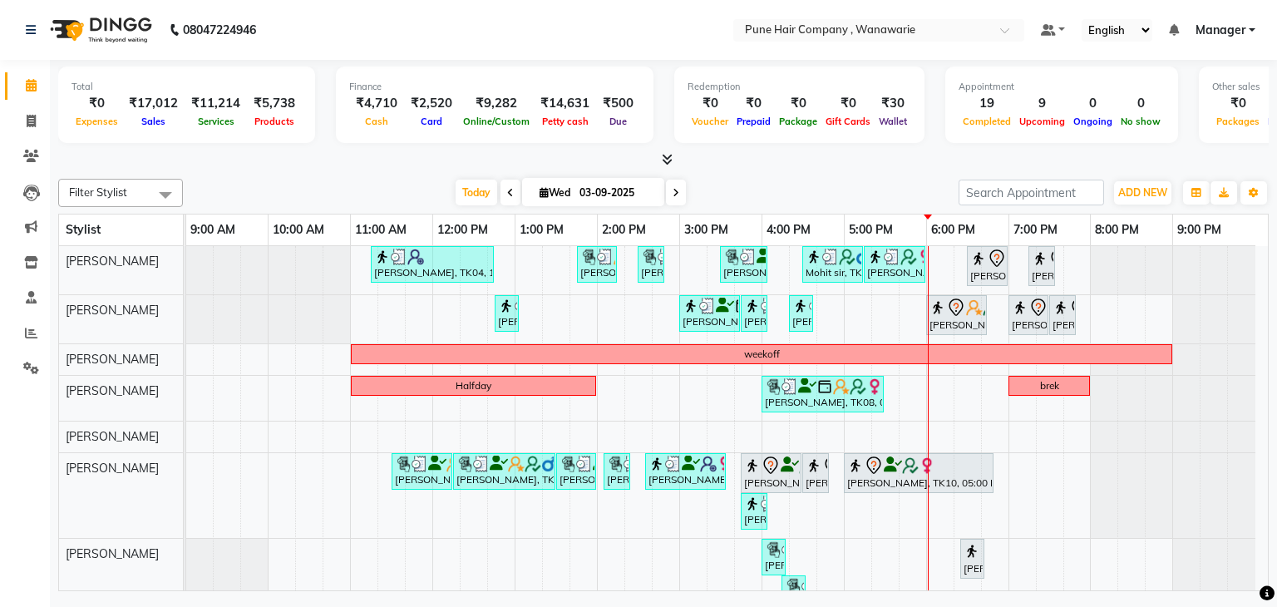
click at [605, 184] on input "03-09-2025" at bounding box center [616, 192] width 83 height 25
select select "9"
select select "2025"
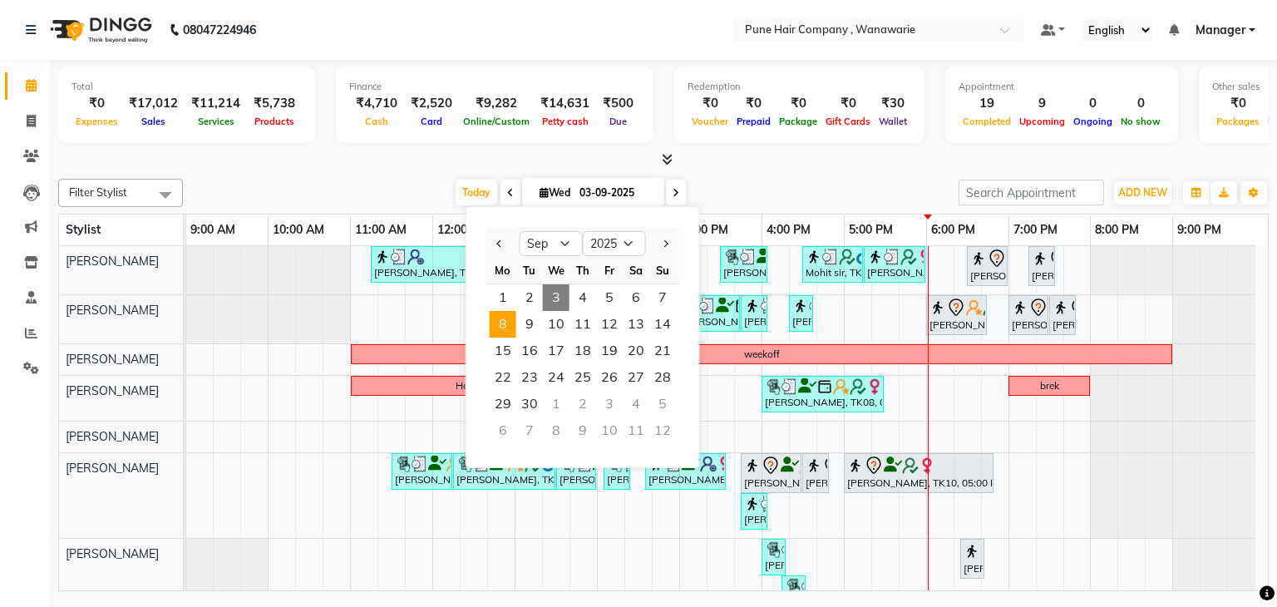
click at [510, 320] on span "8" at bounding box center [503, 324] width 27 height 27
type input "[DATE]"
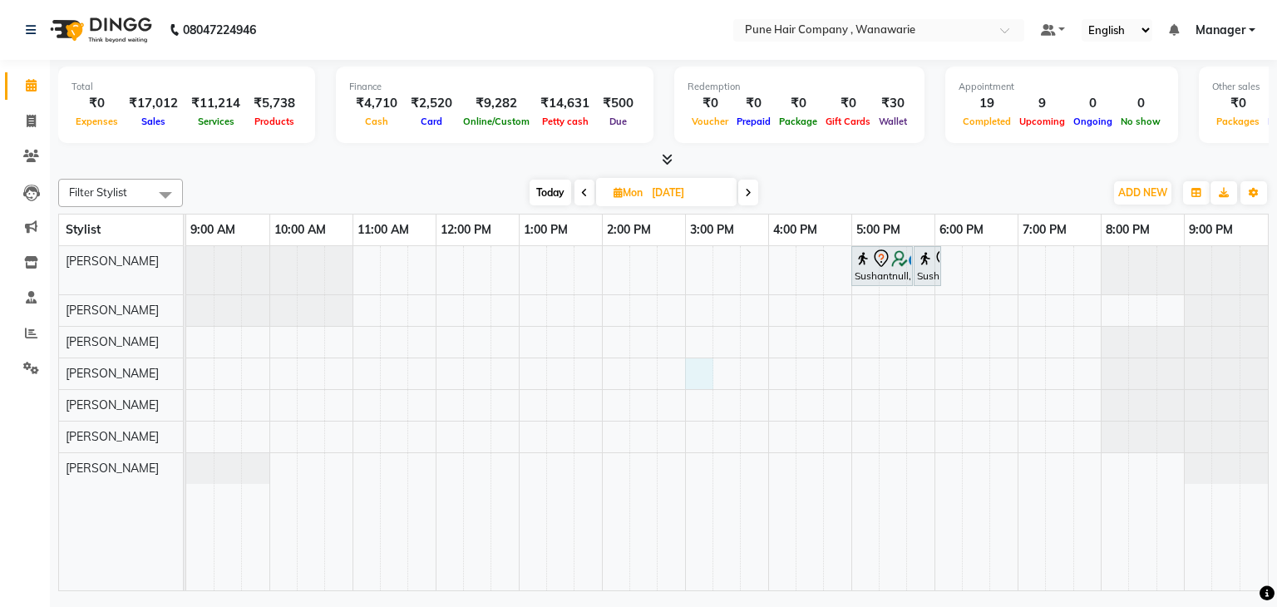
click at [689, 374] on div "Sushantnull, 05:00 PM-05:45 PM, [DEMOGRAPHIC_DATA] Haircut By Senior Stylist Su…" at bounding box center [727, 418] width 1082 height 345
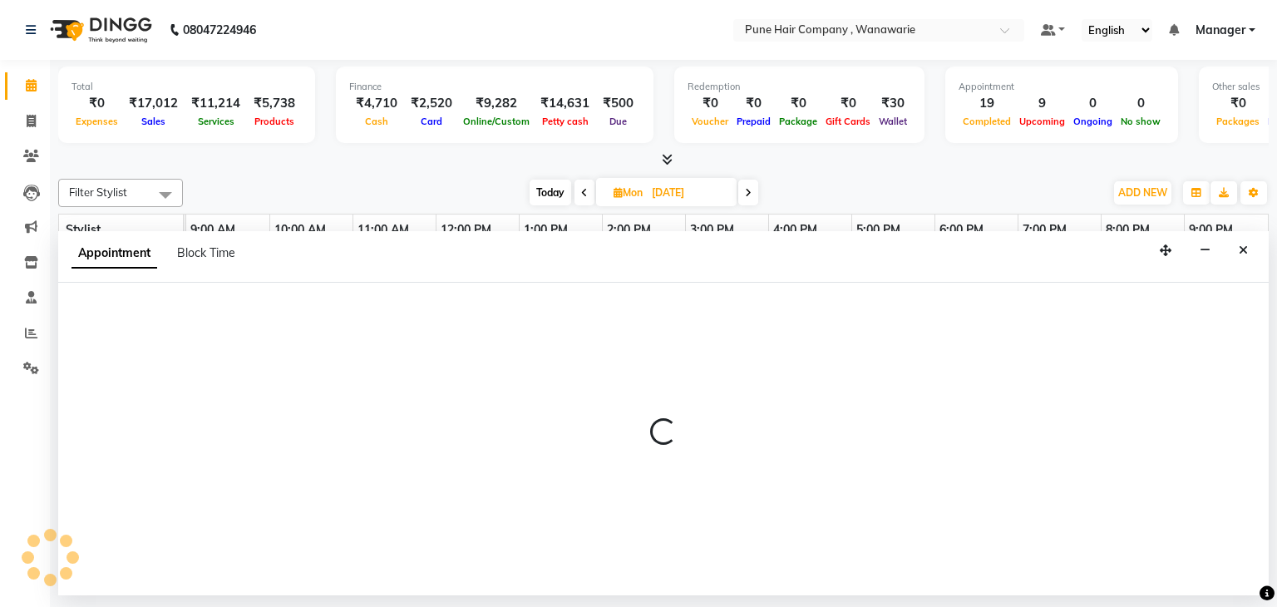
select select "74580"
select select "900"
select select "tentative"
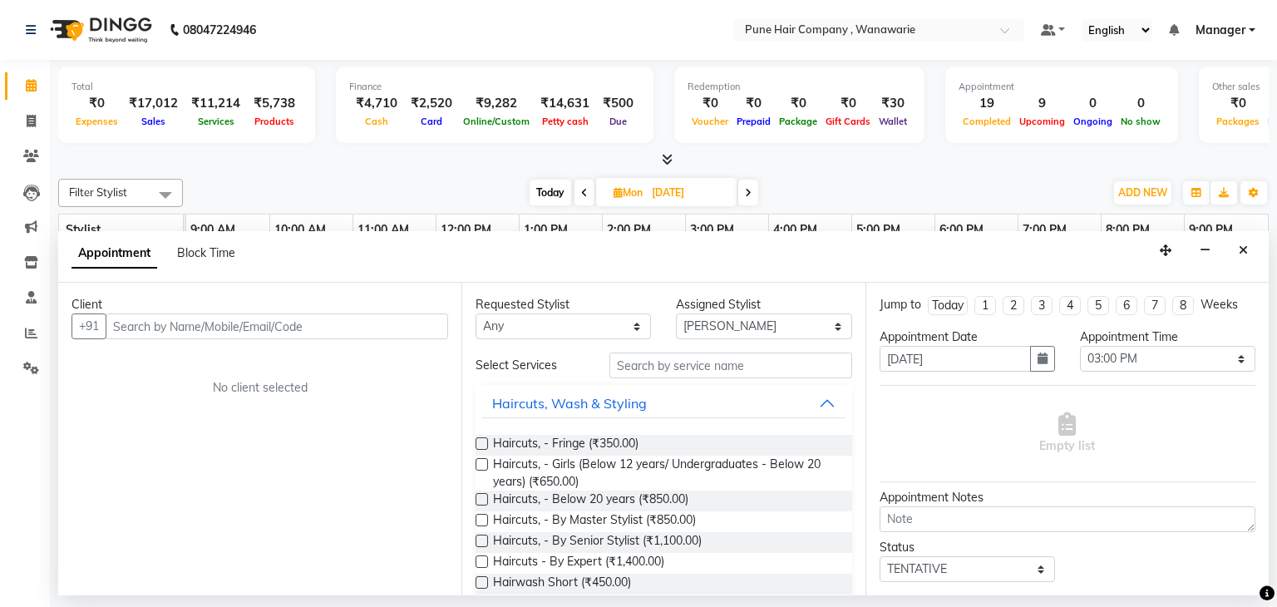
click at [332, 324] on input "text" at bounding box center [277, 327] width 343 height 26
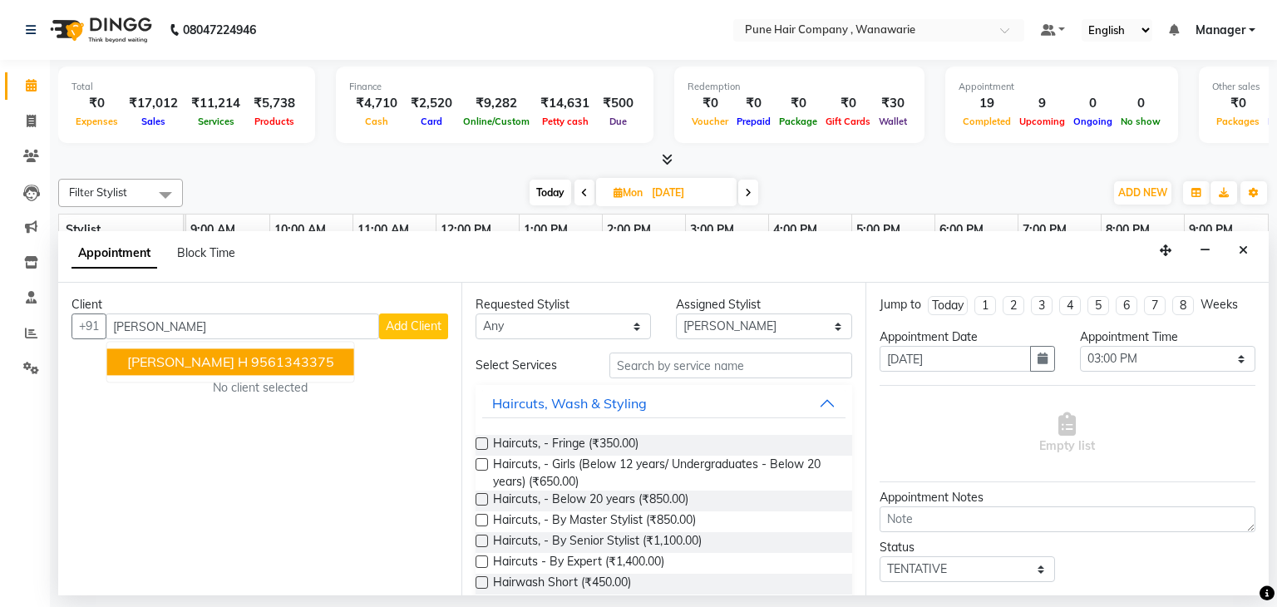
click at [251, 364] on ngb-highlight "9561343375" at bounding box center [292, 362] width 83 height 17
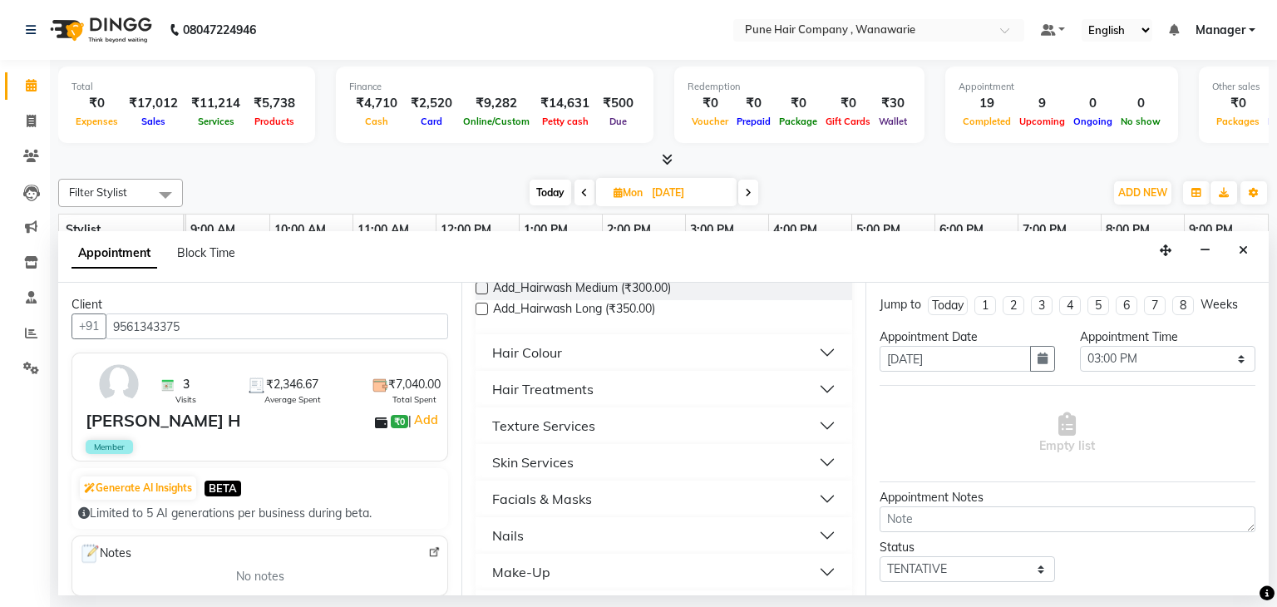
scroll to position [620, 0]
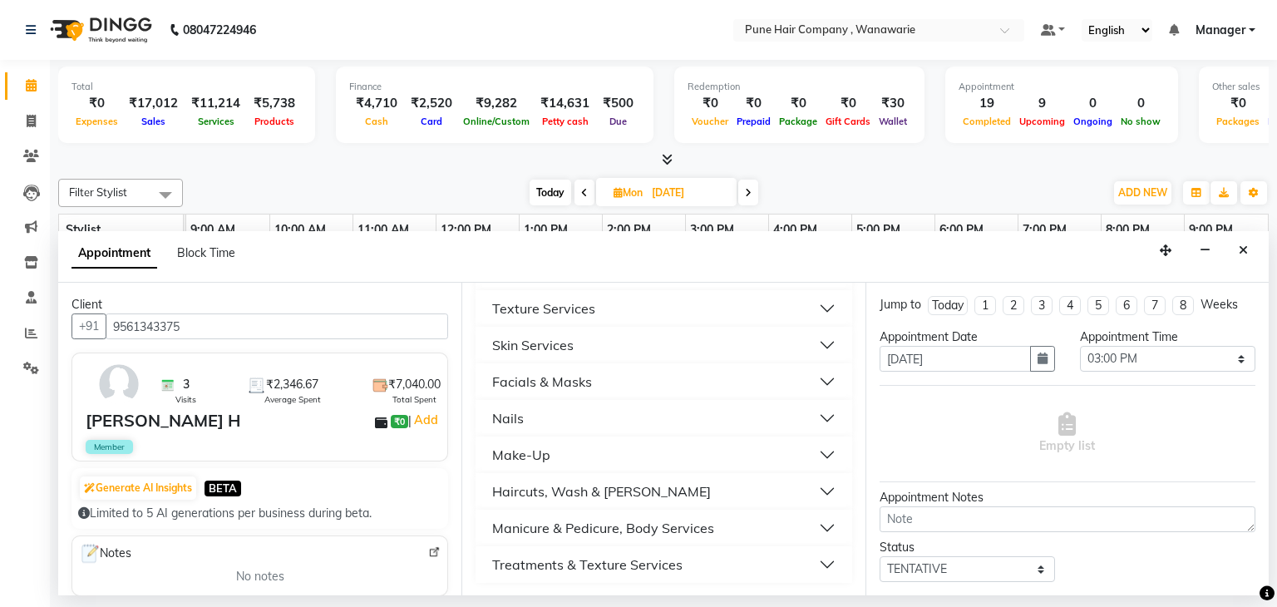
type input "9561343375"
click at [566, 522] on div "Manicure & Pedicure, Body Services" at bounding box center [603, 528] width 222 height 20
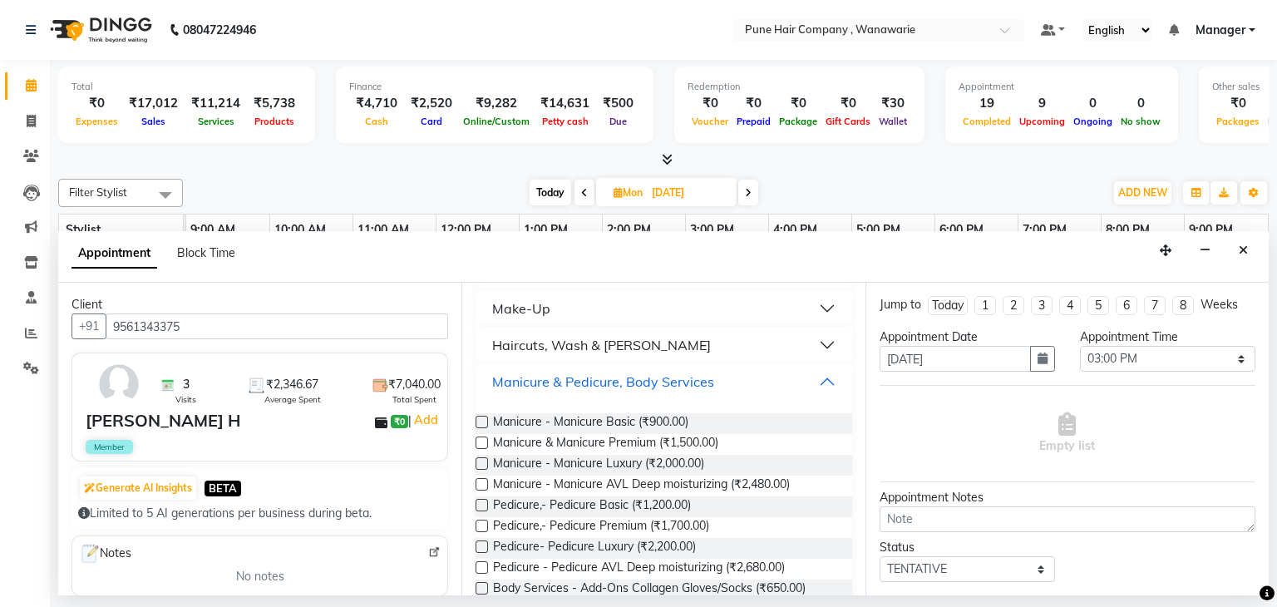
scroll to position [767, 0]
click at [575, 522] on span "Pedicure,- Pedicure Premium (₹1,700.00)" at bounding box center [601, 526] width 216 height 21
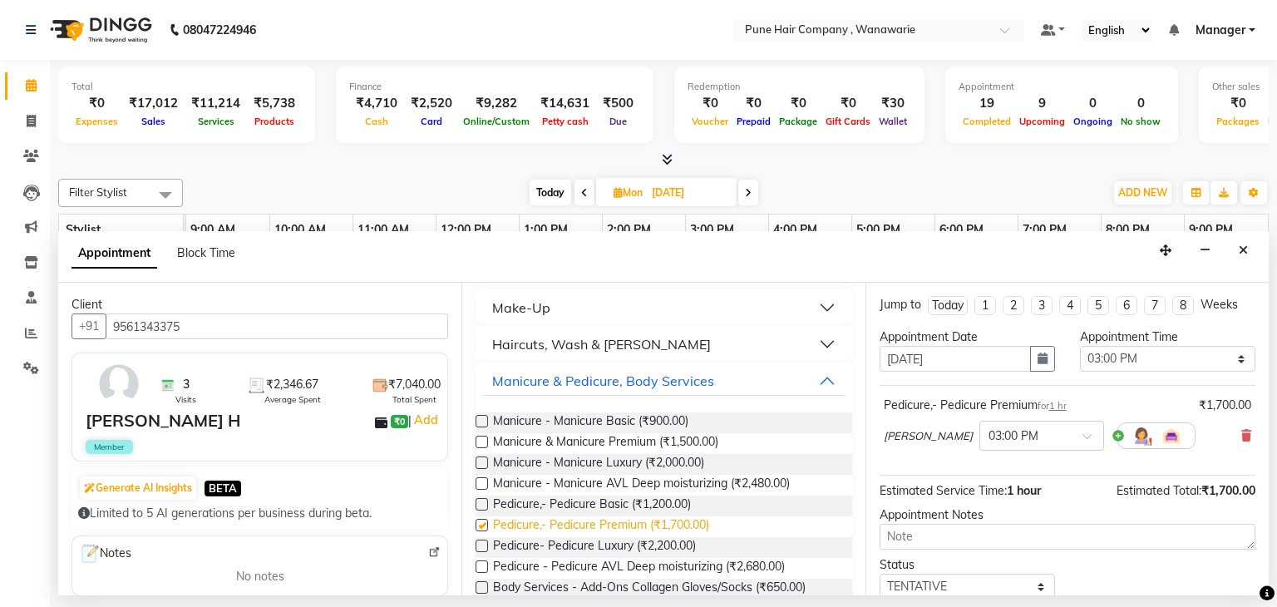
checkbox input "false"
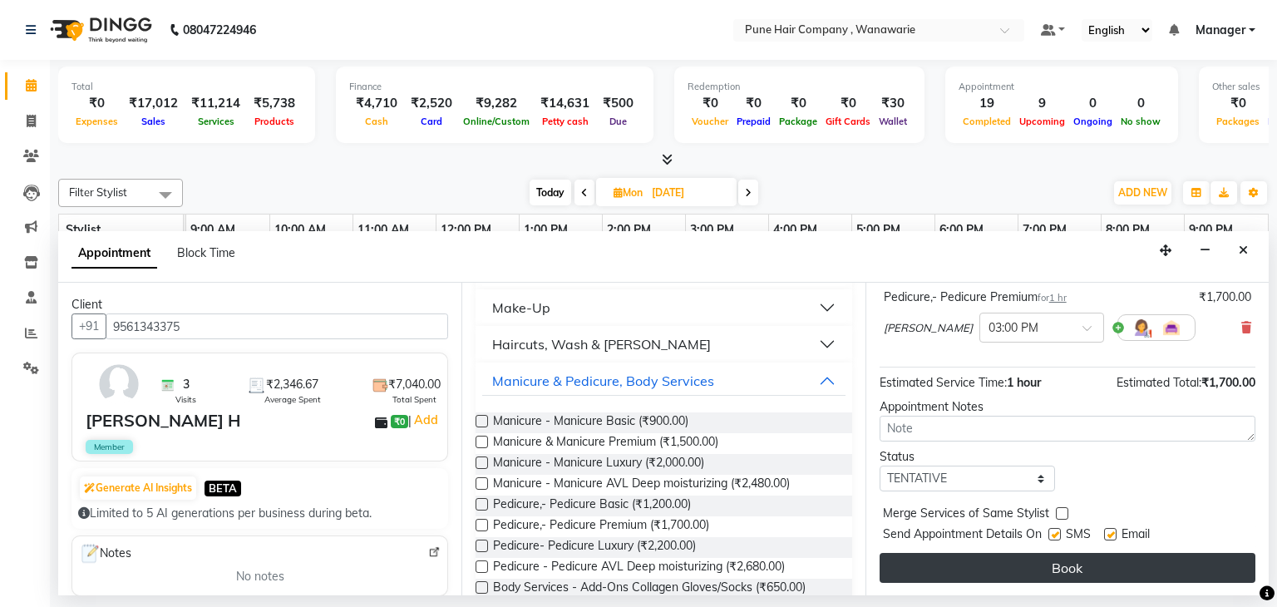
click at [974, 568] on button "Book" at bounding box center [1068, 568] width 376 height 30
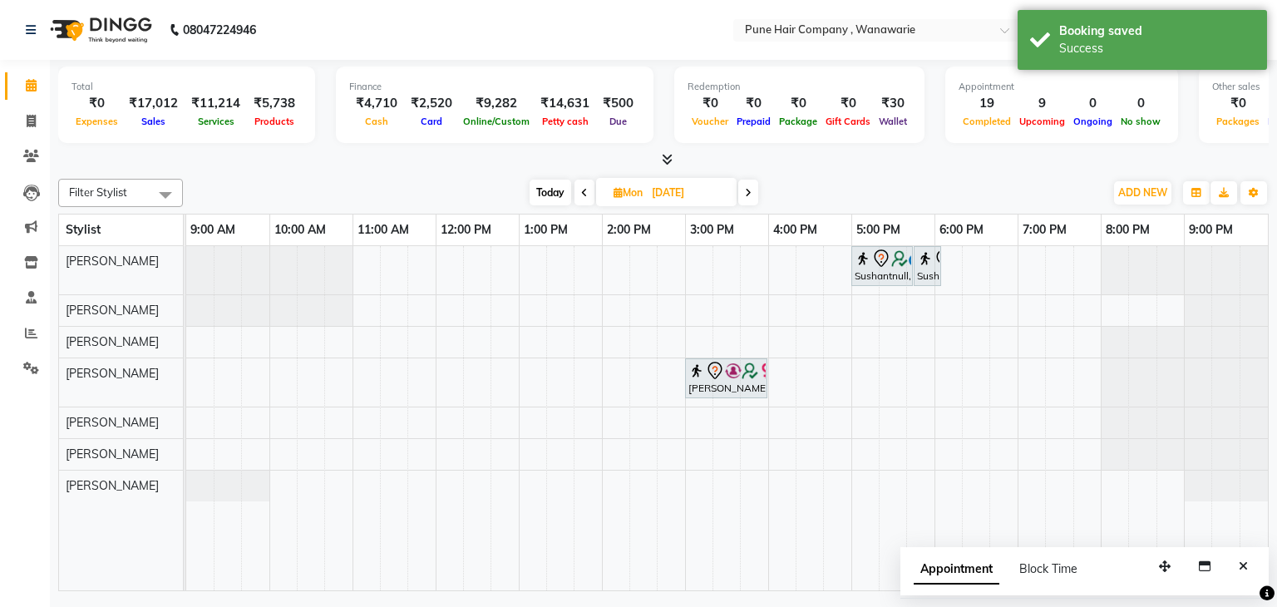
click at [551, 187] on span "Today" at bounding box center [551, 193] width 42 height 26
type input "03-09-2025"
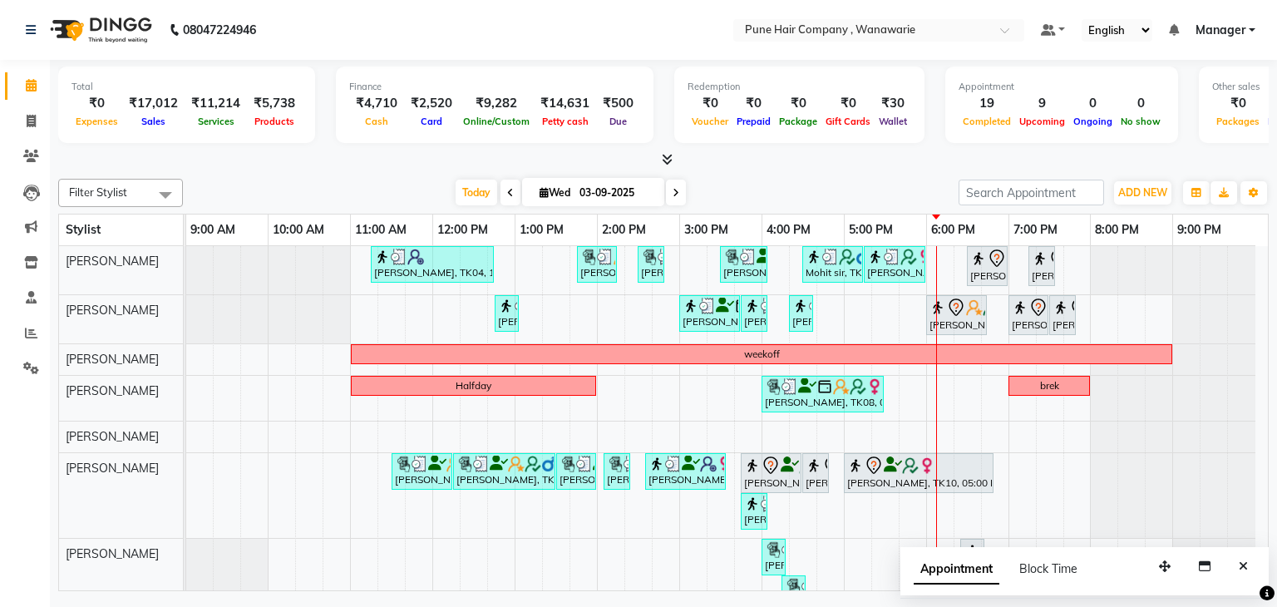
drag, startPoint x: 793, startPoint y: 580, endPoint x: 829, endPoint y: 570, distance: 37.9
click at [829, 570] on div "[PERSON_NAME], TK04, 11:15 AM-12:45 PM, Hair Colour - Inoa Touch-up (Upto 2 Inc…" at bounding box center [727, 433] width 1082 height 374
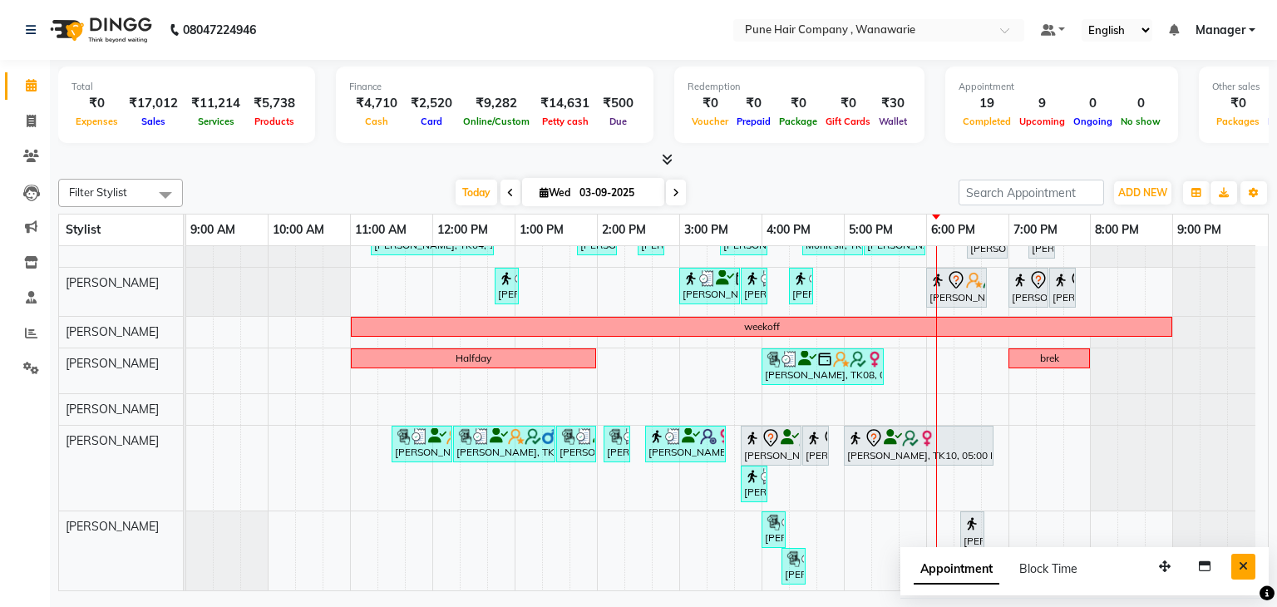
click at [1241, 567] on icon "Close" at bounding box center [1243, 567] width 9 height 12
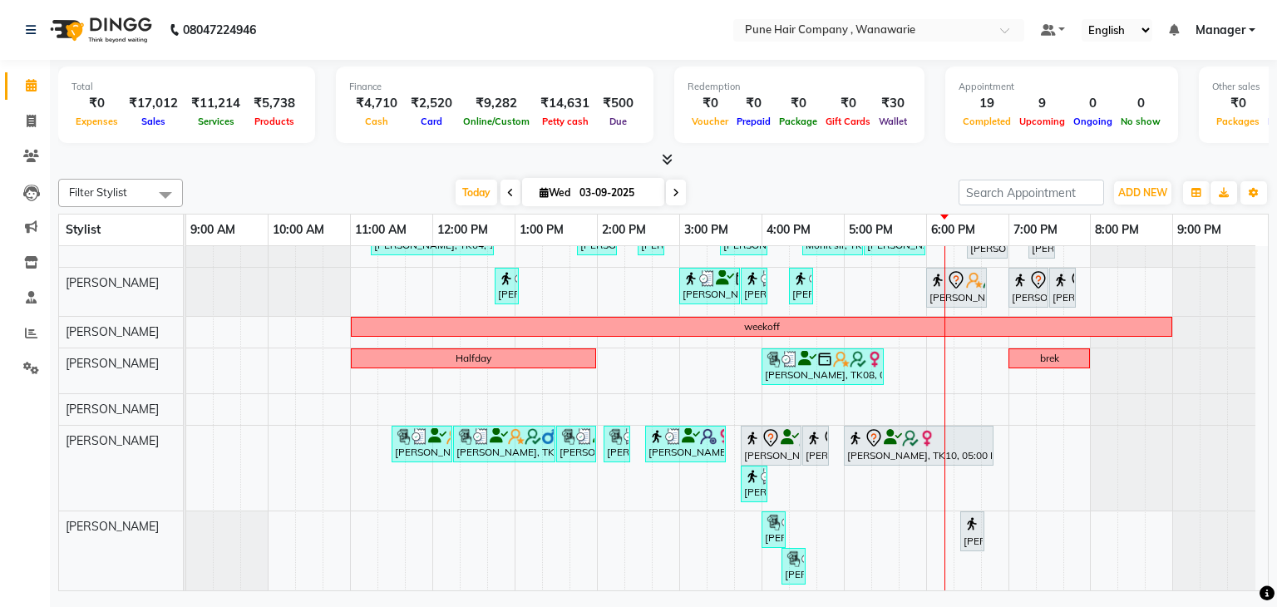
scroll to position [0, 0]
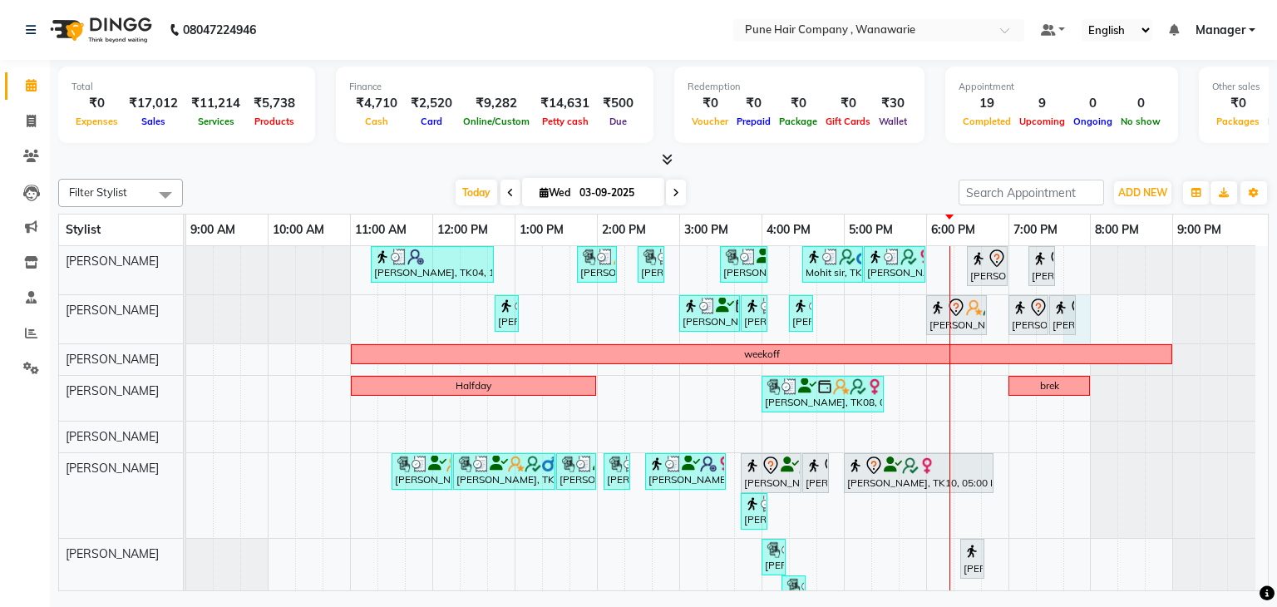
click at [1090, 304] on div "[PERSON_NAME], TK04, 11:15 AM-12:45 PM, Hair Colour - Inoa Touch-up (Upto 2 Inc…" at bounding box center [727, 433] width 1082 height 374
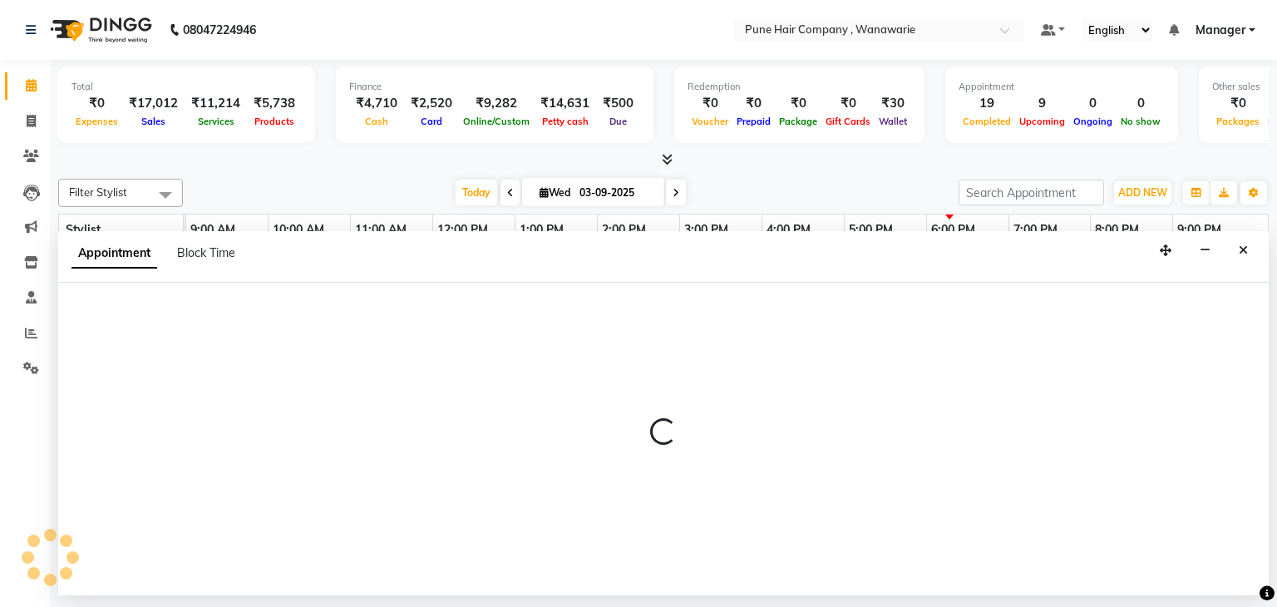
select select "74578"
select select "1185"
select select "tentative"
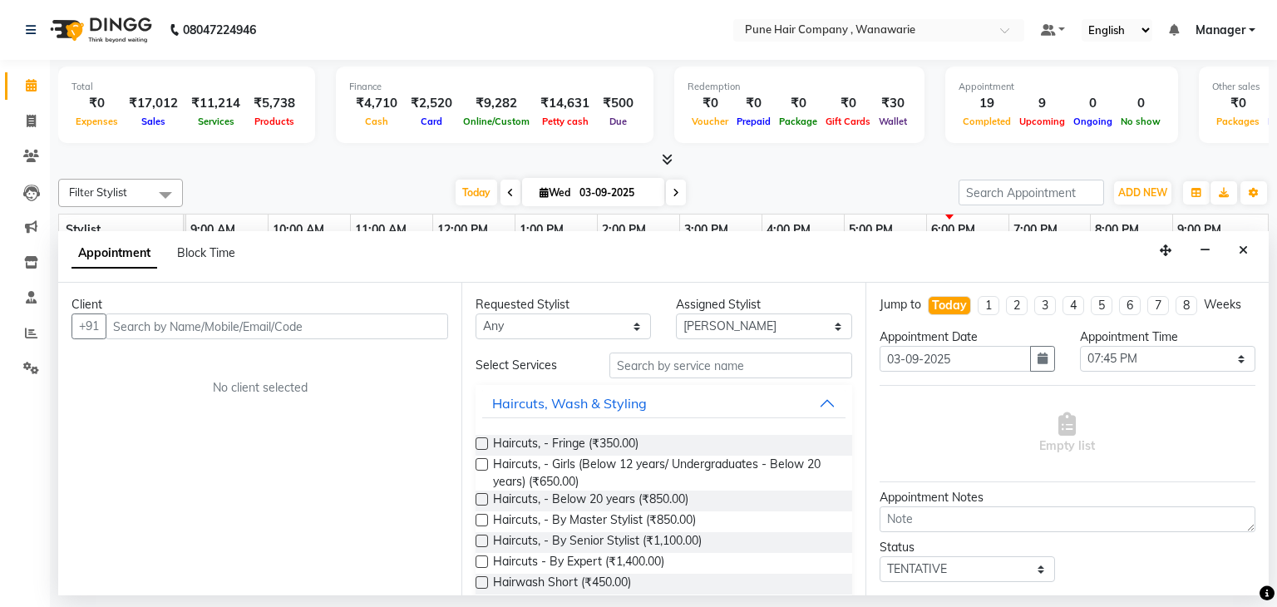
click at [213, 320] on input "text" at bounding box center [277, 327] width 343 height 26
type input "9637977725"
click at [828, 143] on div "Total ₹0 Expenses ₹17,012 Sales ₹11,214 Services ₹5,738 Products Finance ₹4,710…" at bounding box center [663, 108] width 1211 height 82
click at [1261, 154] on div at bounding box center [663, 159] width 1211 height 17
click at [1242, 254] on icon "Close" at bounding box center [1243, 251] width 9 height 12
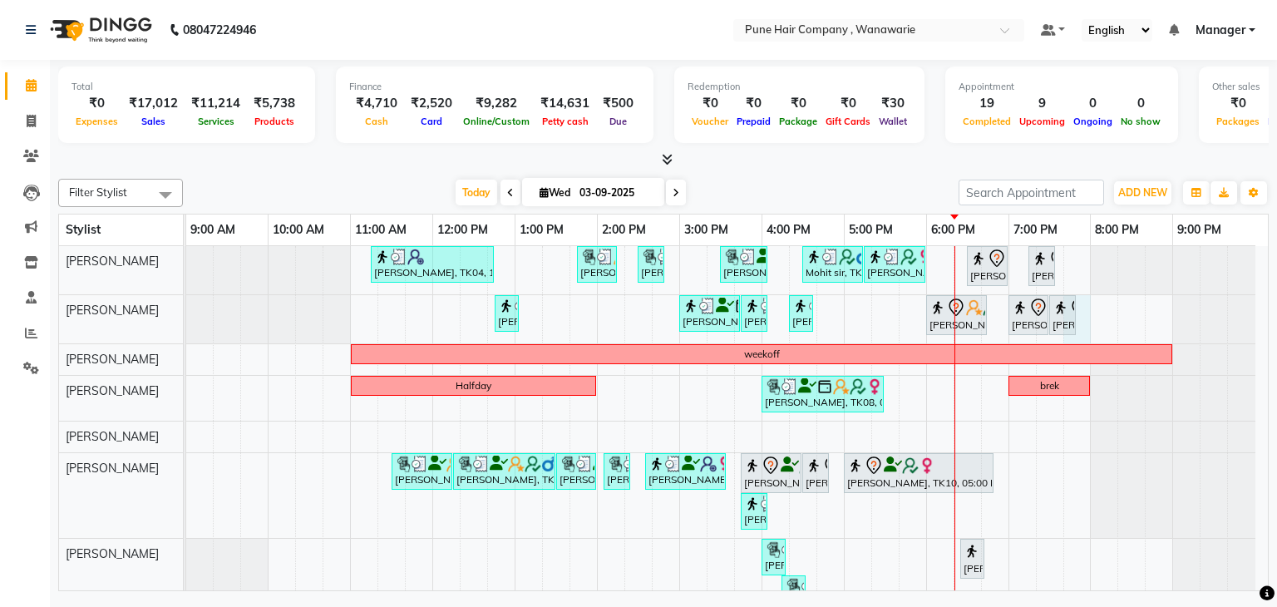
click at [1086, 303] on div "[PERSON_NAME], TK04, 11:15 AM-12:45 PM, Hair Colour - Inoa Touch-up (Upto 2 Inc…" at bounding box center [727, 433] width 1082 height 374
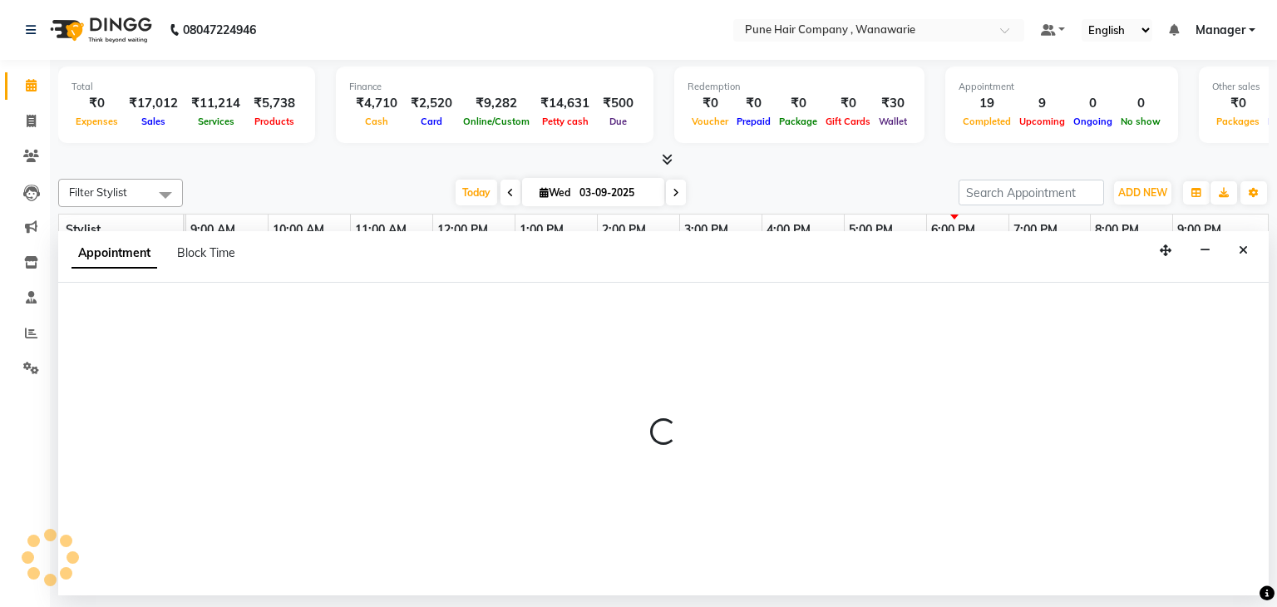
select select "74578"
select select "1185"
select select "tentative"
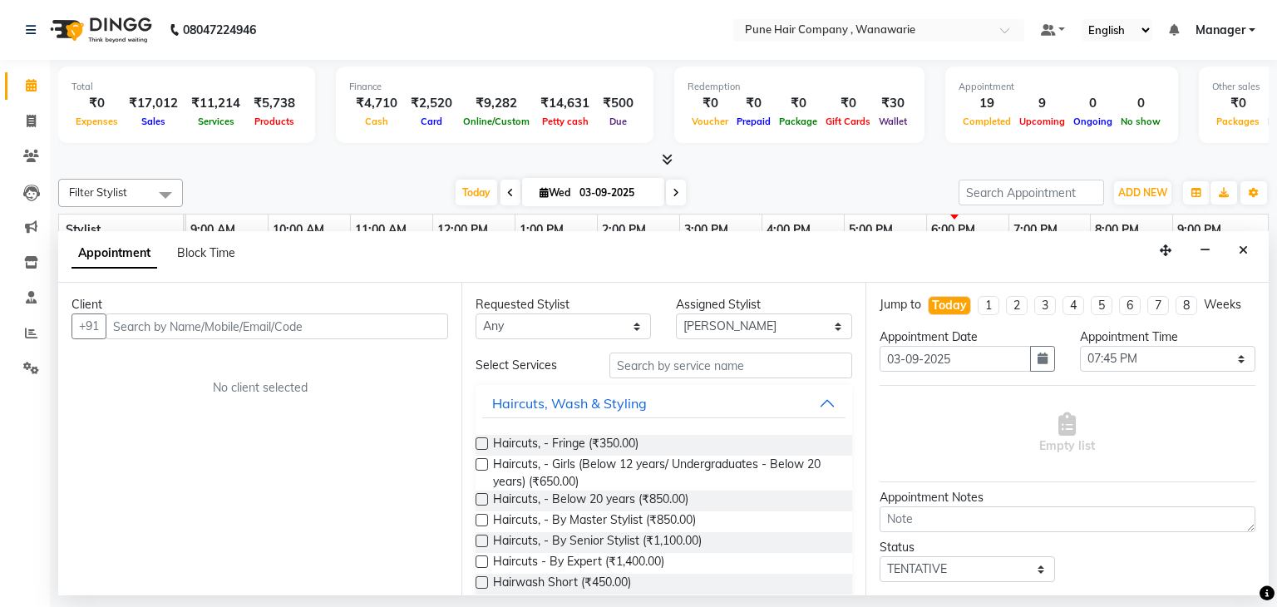
click at [291, 320] on input "text" at bounding box center [277, 327] width 343 height 26
type input "6"
type input "9637977725"
click at [400, 321] on span "Add Client" at bounding box center [414, 326] width 56 height 15
select select "22"
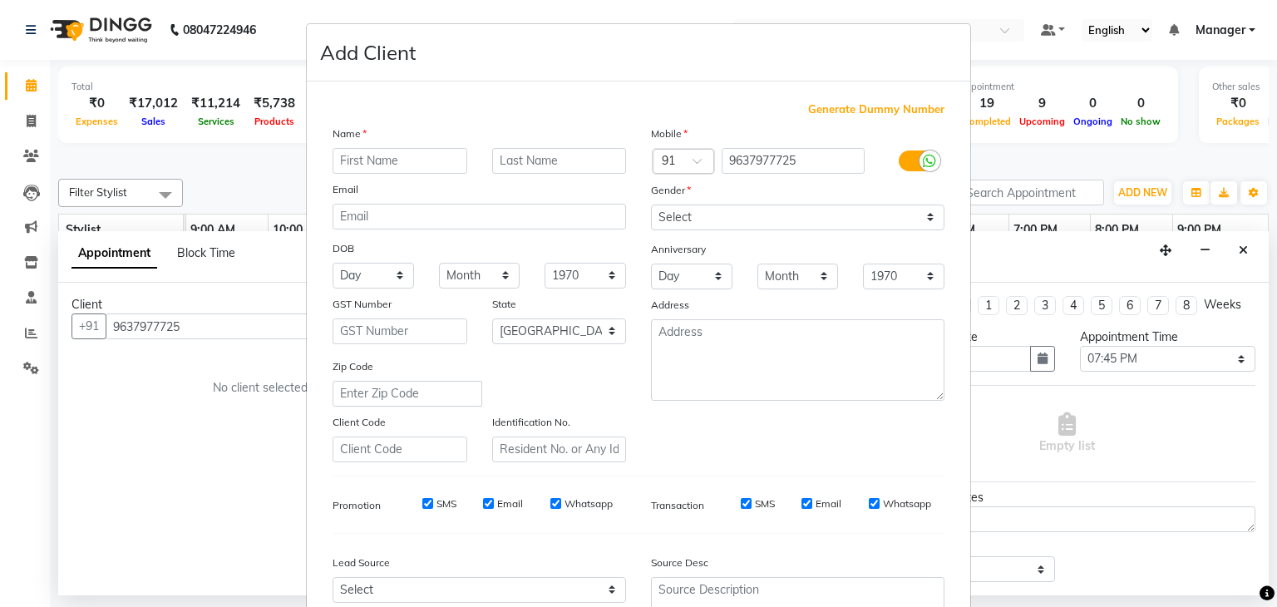
click at [373, 164] on input "text" at bounding box center [400, 161] width 135 height 26
type input "saurabh"
click at [504, 161] on input "text" at bounding box center [559, 161] width 135 height 26
type input "."
click at [925, 217] on select "Select [DEMOGRAPHIC_DATA] [DEMOGRAPHIC_DATA] Other Prefer Not To Say" at bounding box center [798, 218] width 294 height 26
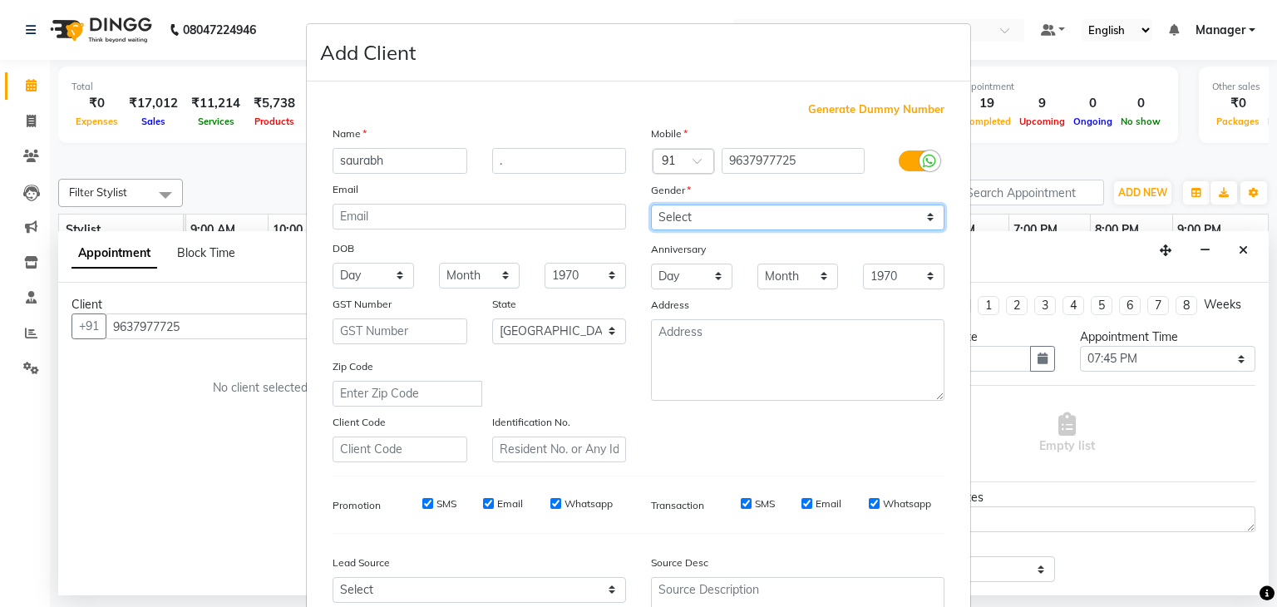
select select "[DEMOGRAPHIC_DATA]"
click at [651, 205] on select "Select [DEMOGRAPHIC_DATA] [DEMOGRAPHIC_DATA] Other Prefer Not To Say" at bounding box center [798, 218] width 294 height 26
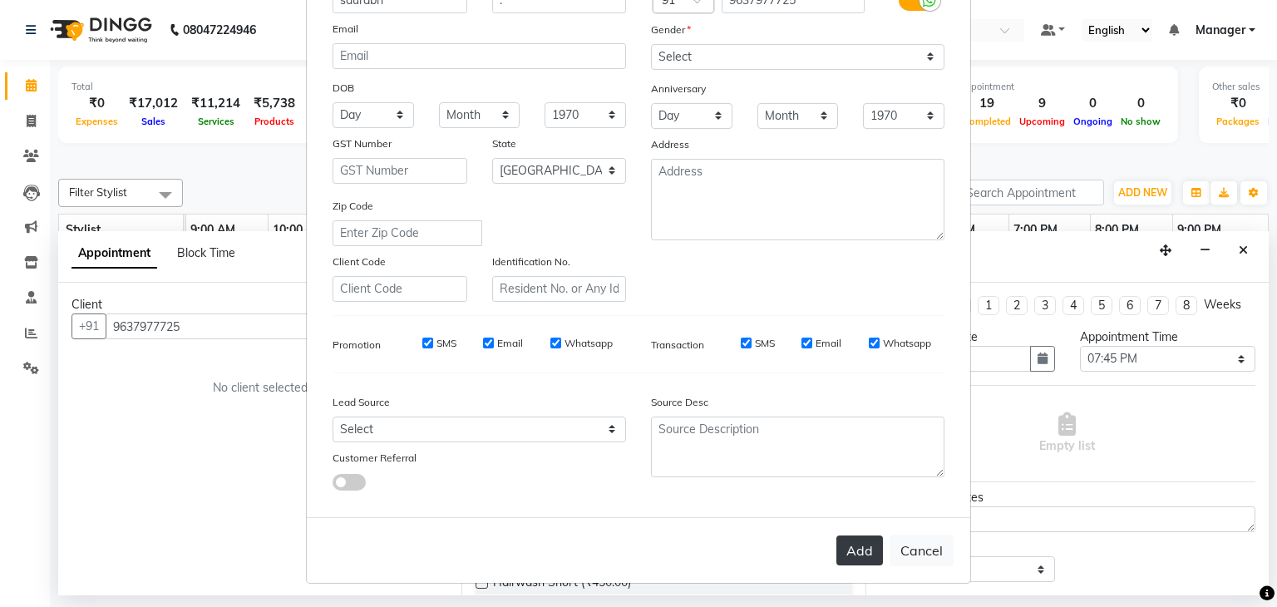
click at [860, 550] on button "Add" at bounding box center [860, 551] width 47 height 30
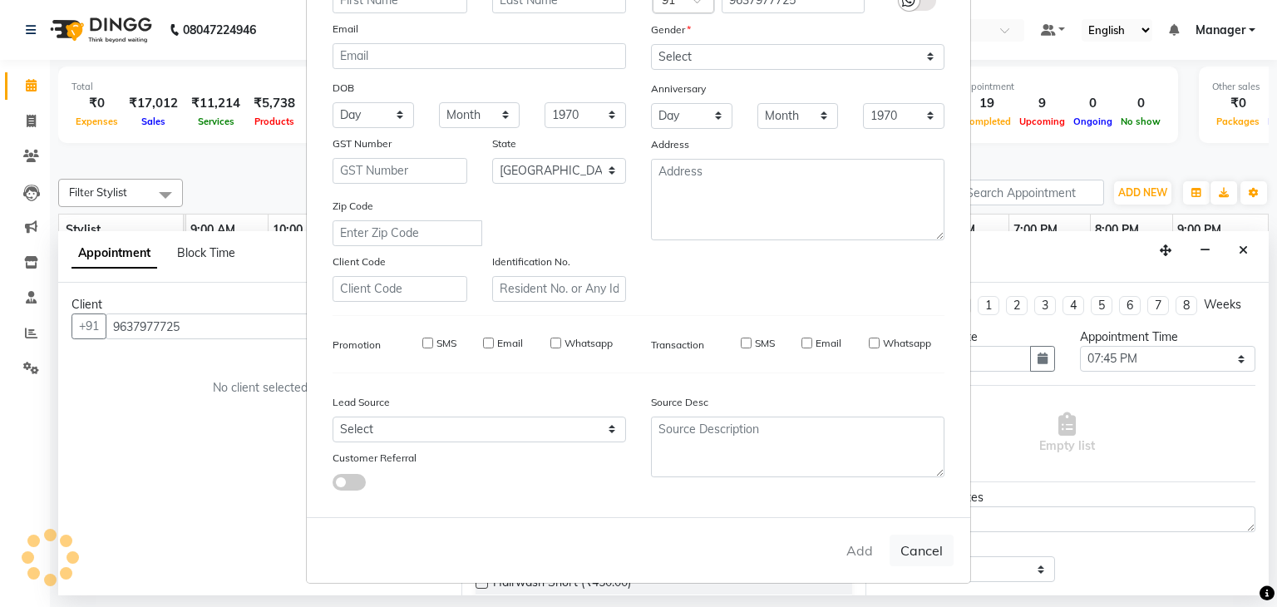
select select
select select "null"
select select
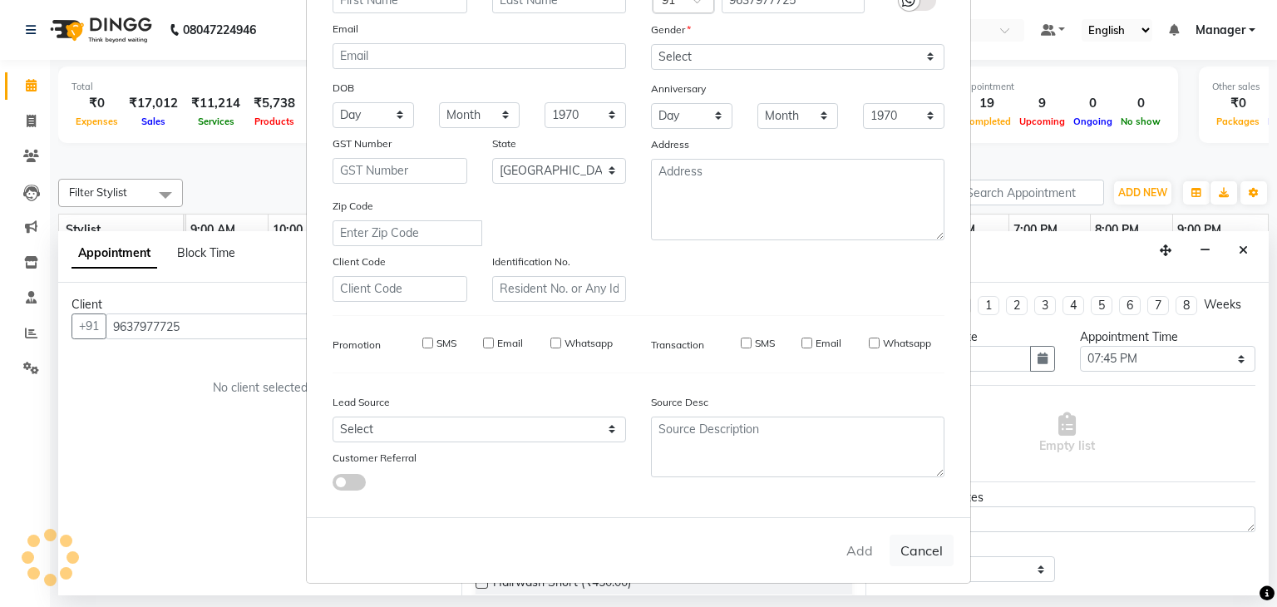
select select
checkbox input "false"
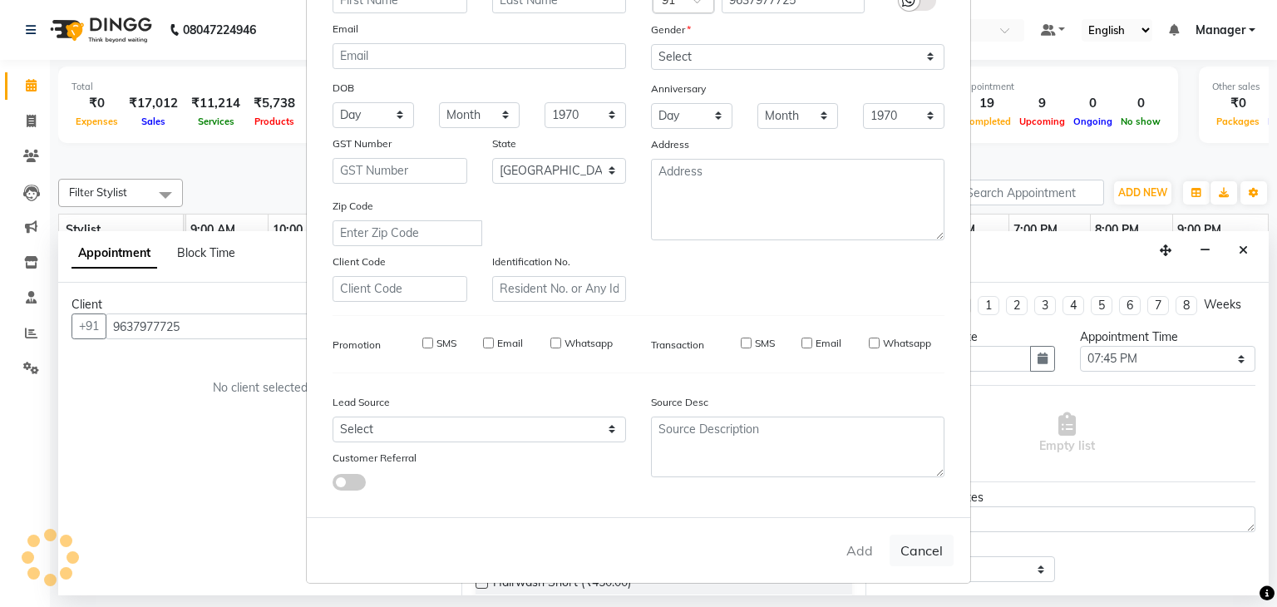
checkbox input "false"
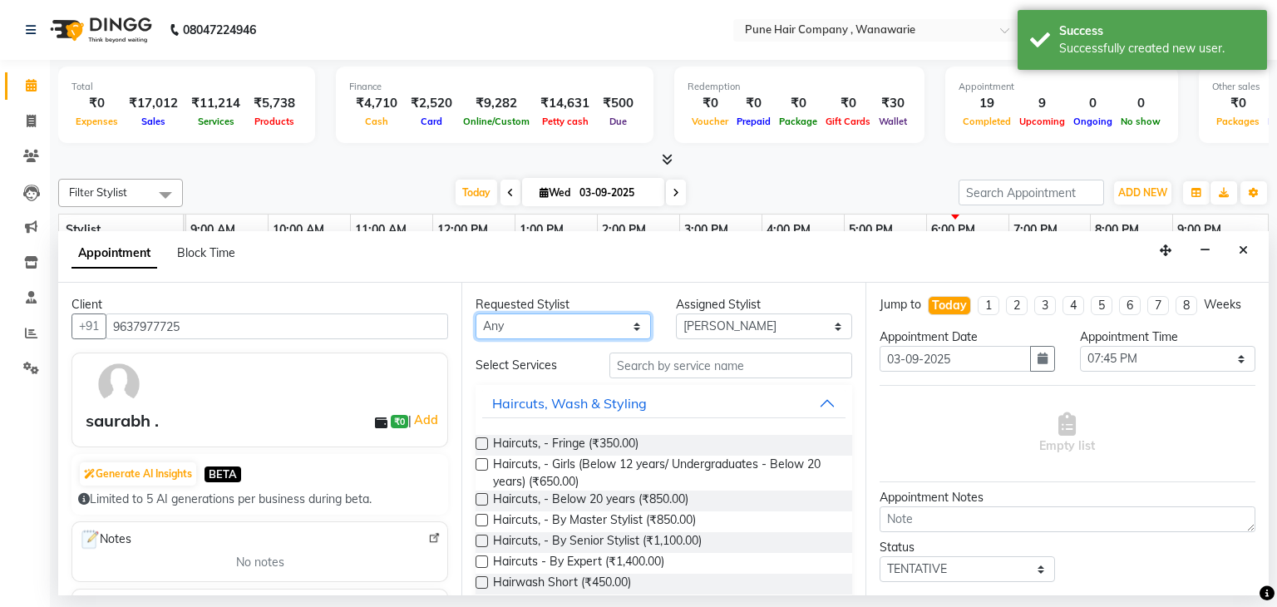
click at [630, 326] on select "Any [PERSON_NAME] [PERSON_NAME] [PERSON_NAME] [PERSON_NAME] [PERSON_NAME] [PERS…" at bounding box center [563, 327] width 175 height 26
select select "74578"
click at [476, 314] on select "Any [PERSON_NAME] [PERSON_NAME] [PERSON_NAME] [PERSON_NAME] [PERSON_NAME] [PERS…" at bounding box center [563, 327] width 175 height 26
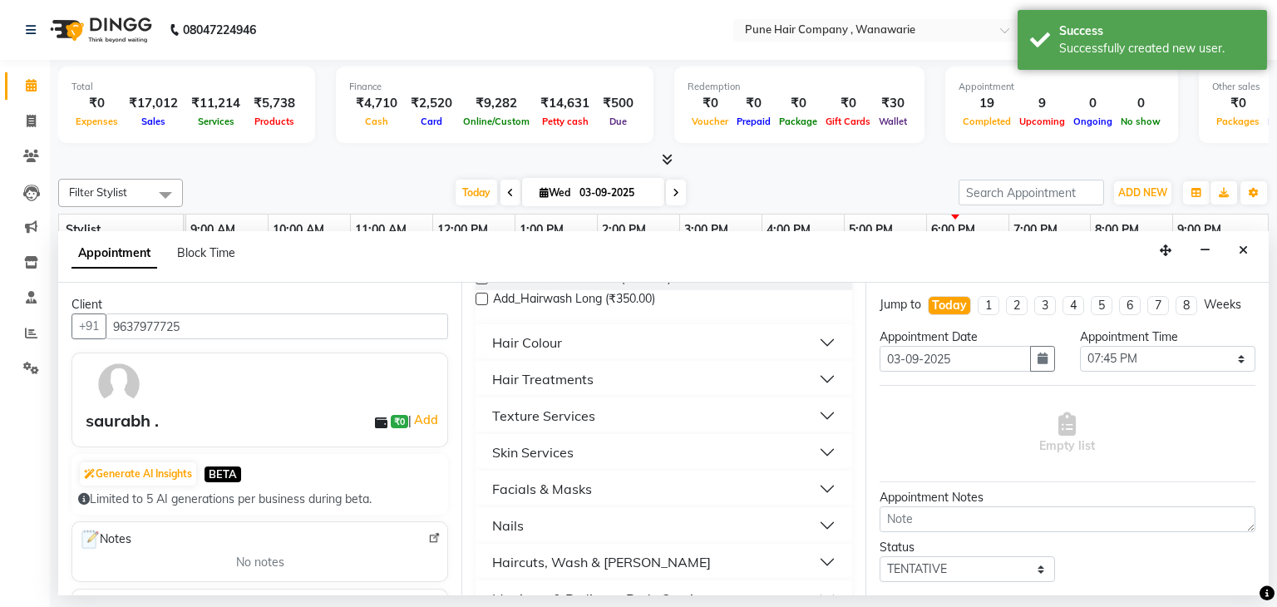
scroll to position [512, 0]
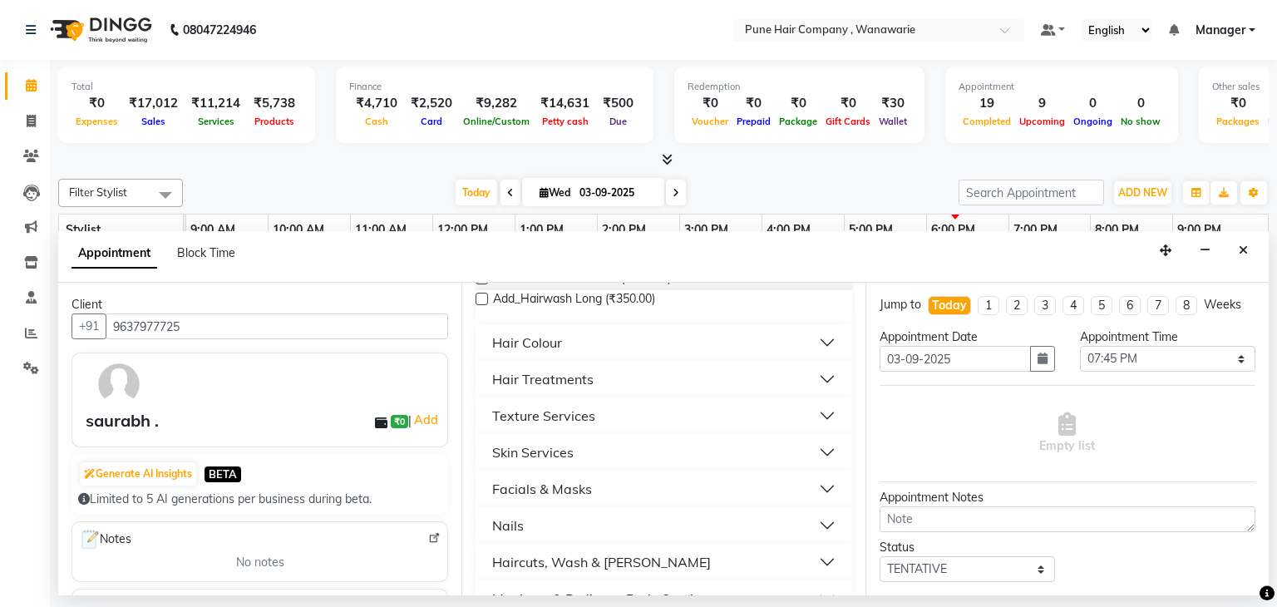
click at [543, 557] on div "Haircuts, Wash & [PERSON_NAME]" at bounding box center [601, 562] width 219 height 20
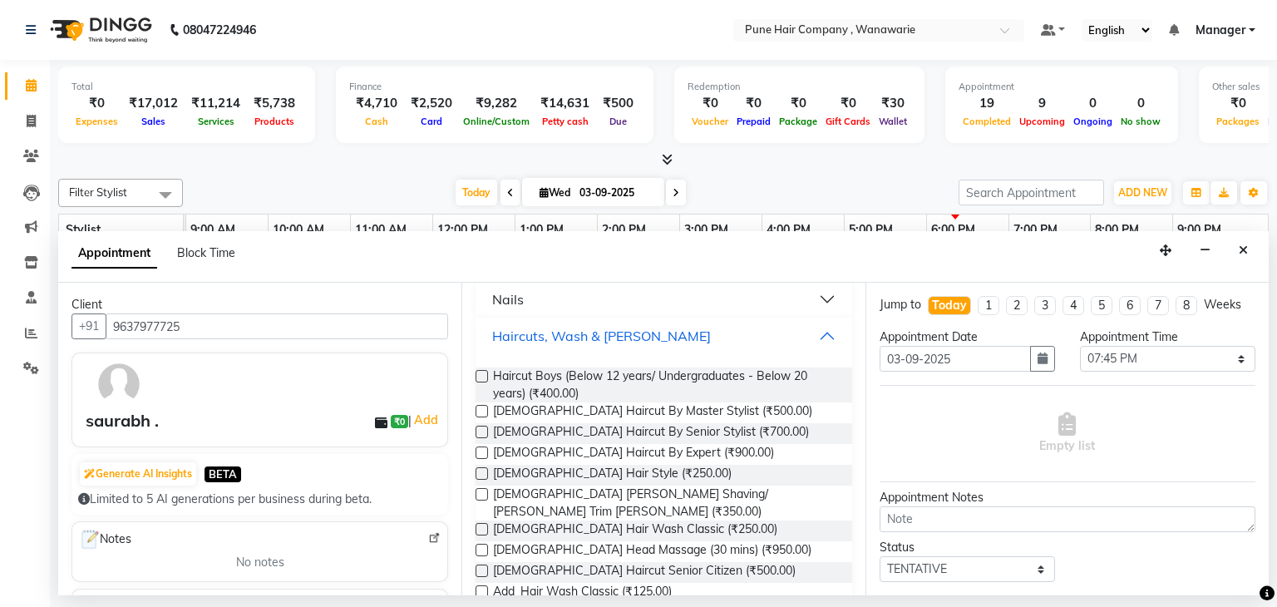
scroll to position [787, 0]
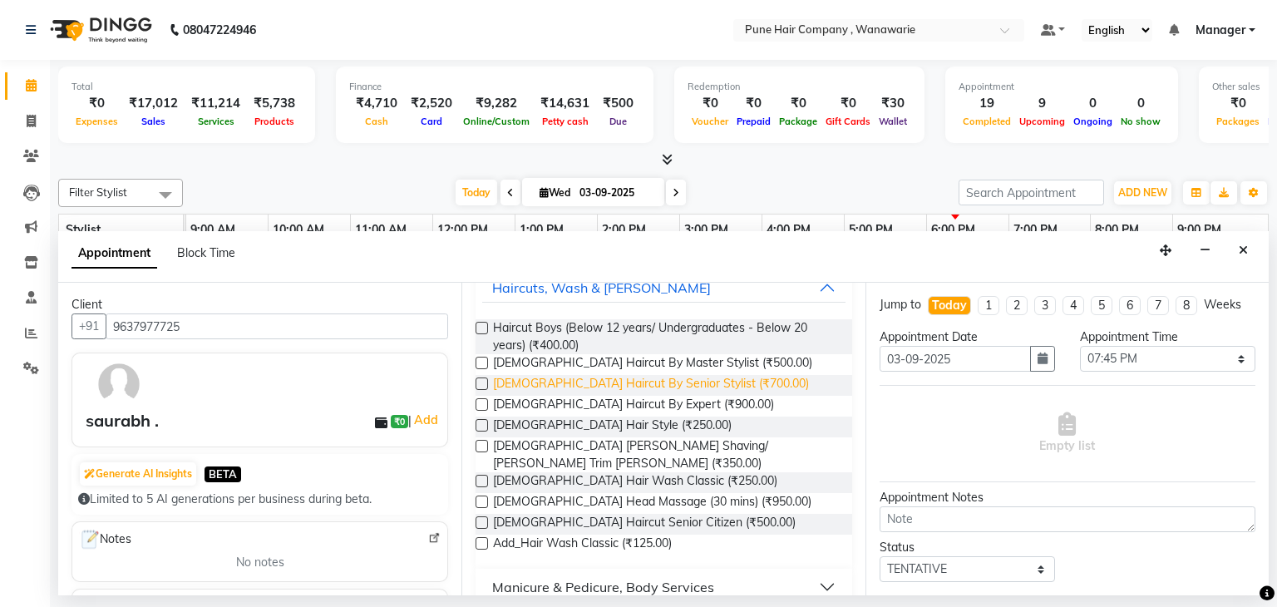
click at [572, 383] on span "[DEMOGRAPHIC_DATA] Haircut By Senior Stylist (₹700.00)" at bounding box center [651, 385] width 316 height 21
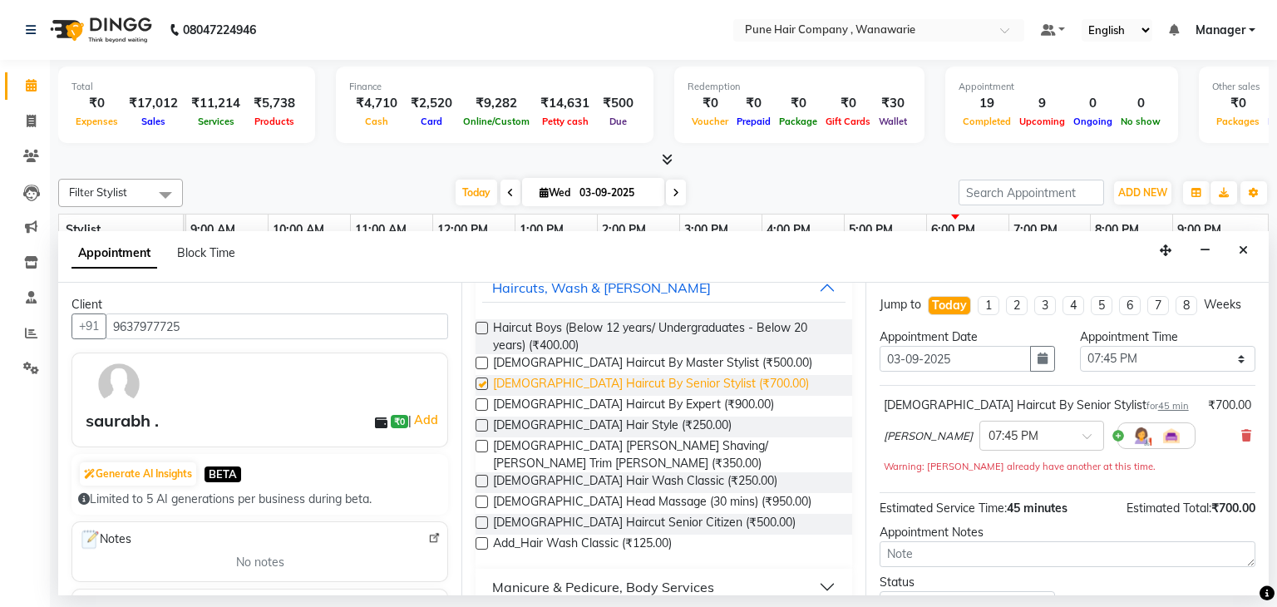
checkbox input "false"
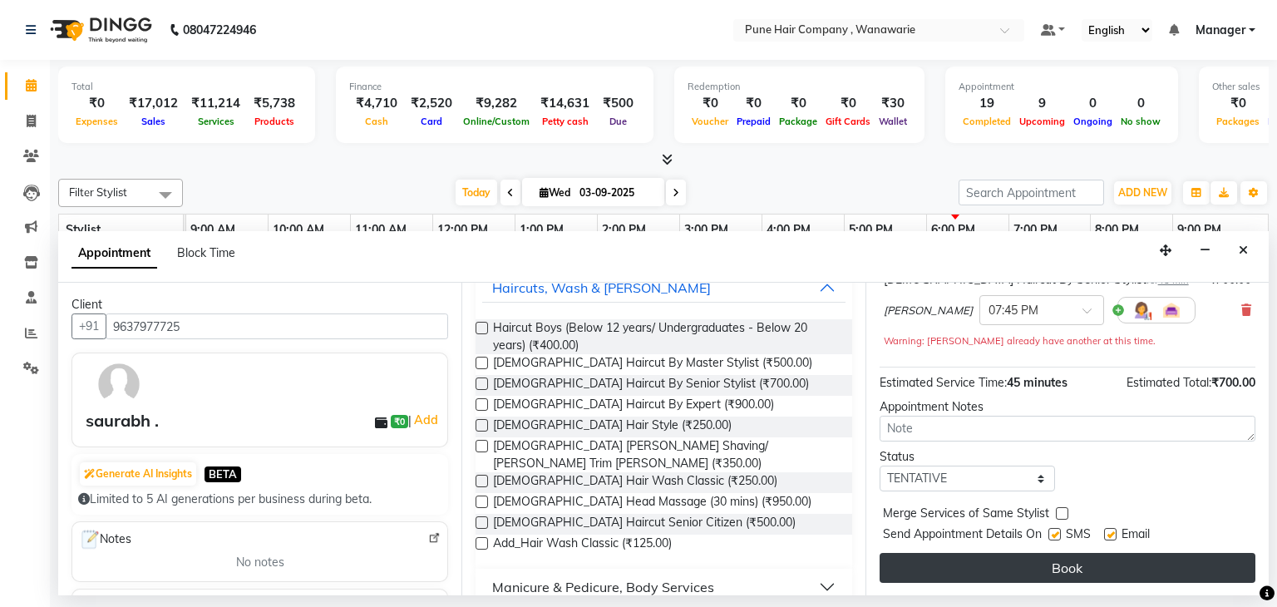
click at [1080, 562] on button "Book" at bounding box center [1068, 568] width 376 height 30
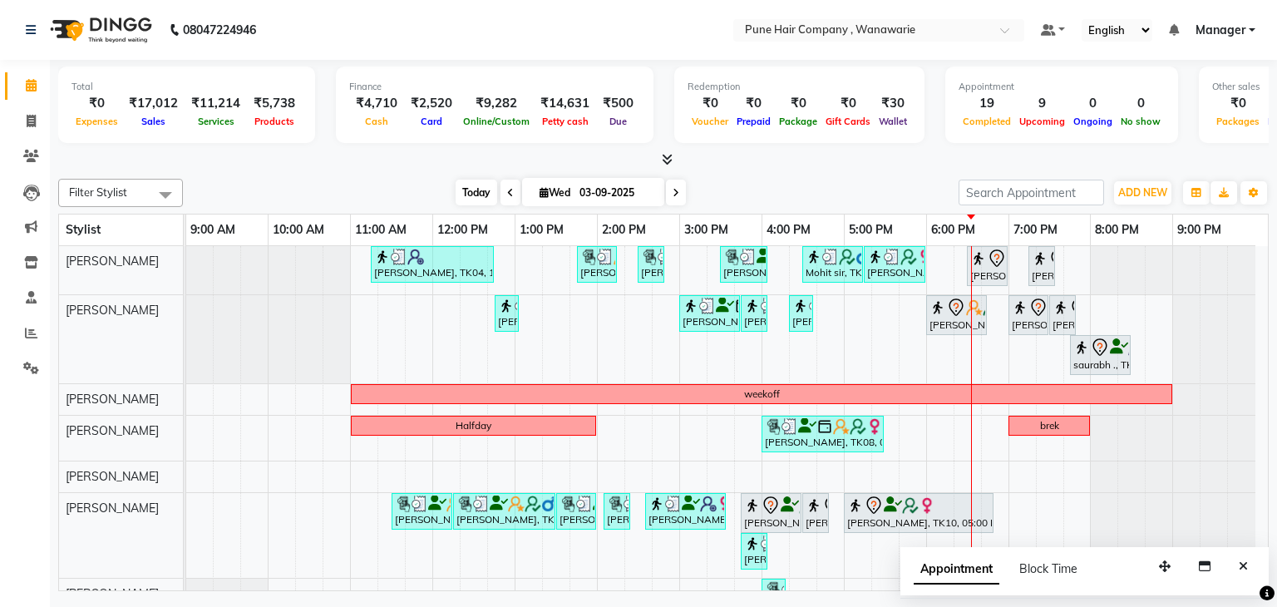
click at [470, 193] on span "Today" at bounding box center [477, 193] width 42 height 26
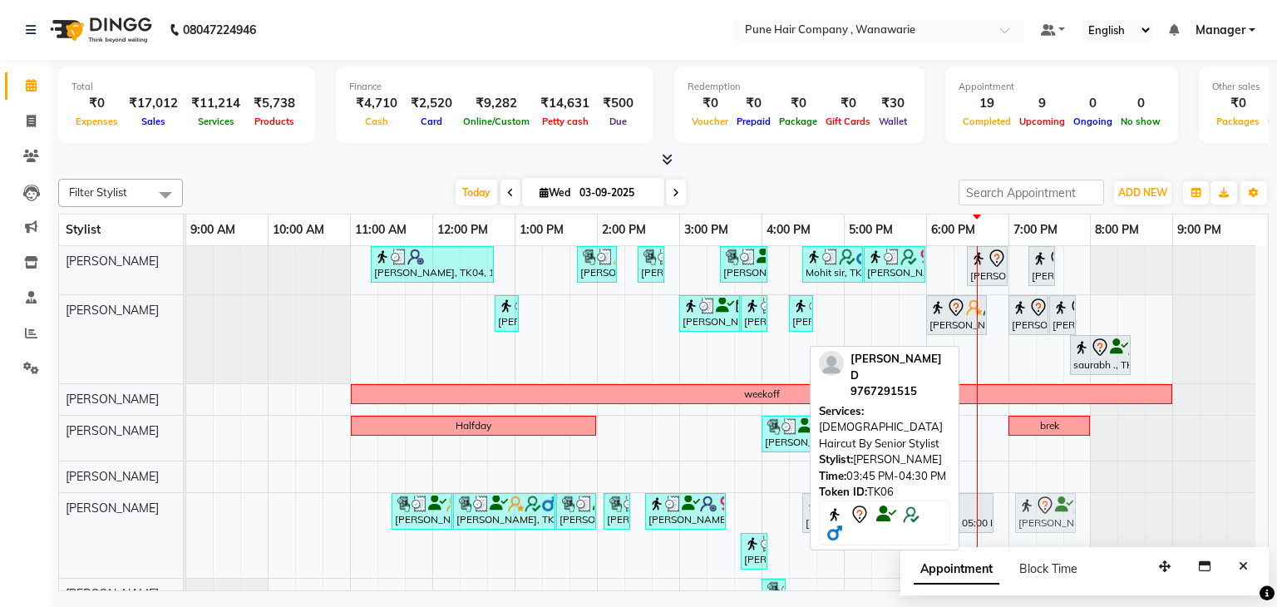
drag, startPoint x: 760, startPoint y: 509, endPoint x: 1041, endPoint y: 503, distance: 281.2
click at [186, 503] on div "[PERSON_NAME], TK02, 11:30 AM-12:15 PM, [DEMOGRAPHIC_DATA] Haircut By Senior St…" at bounding box center [186, 535] width 0 height 85
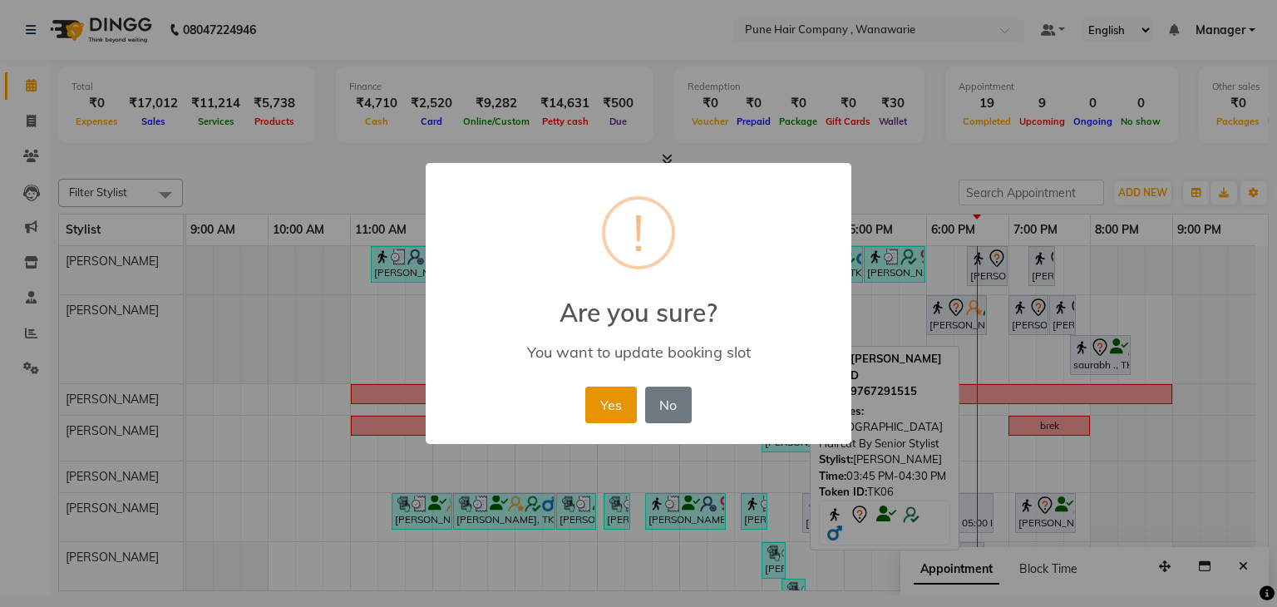
click at [614, 398] on button "Yes" at bounding box center [611, 405] width 51 height 37
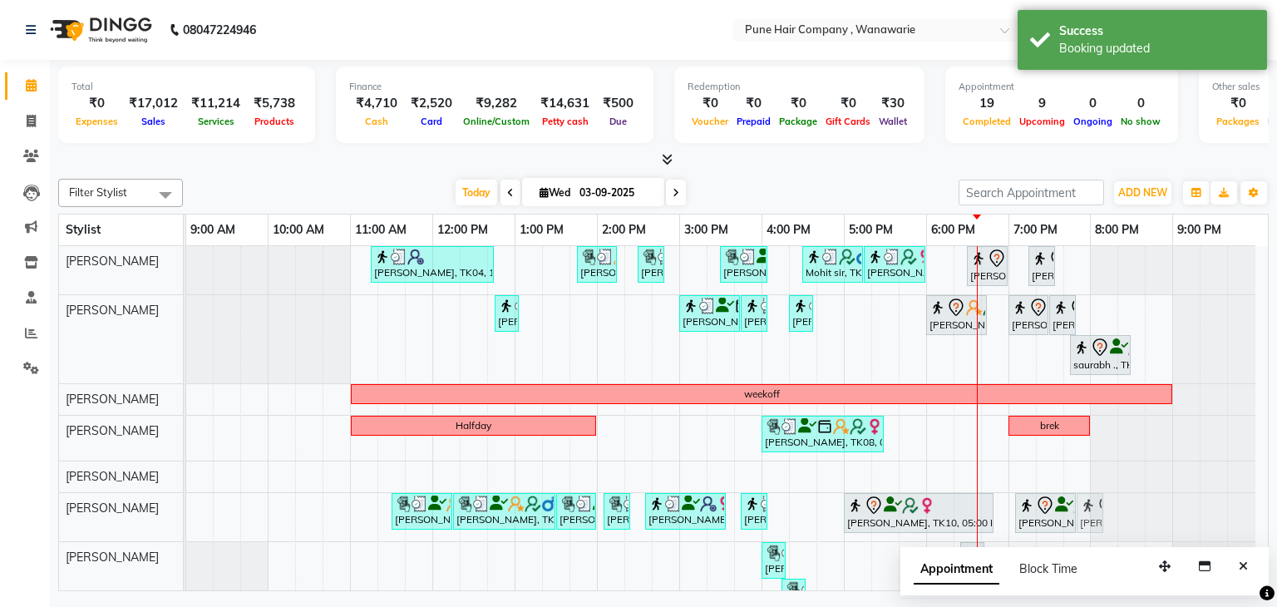
drag, startPoint x: 818, startPoint y: 516, endPoint x: 1115, endPoint y: 521, distance: 297.0
click at [186, 521] on div "[PERSON_NAME], TK02, 11:30 AM-12:15 PM, [DEMOGRAPHIC_DATA] Haircut By Senior St…" at bounding box center [186, 517] width 0 height 48
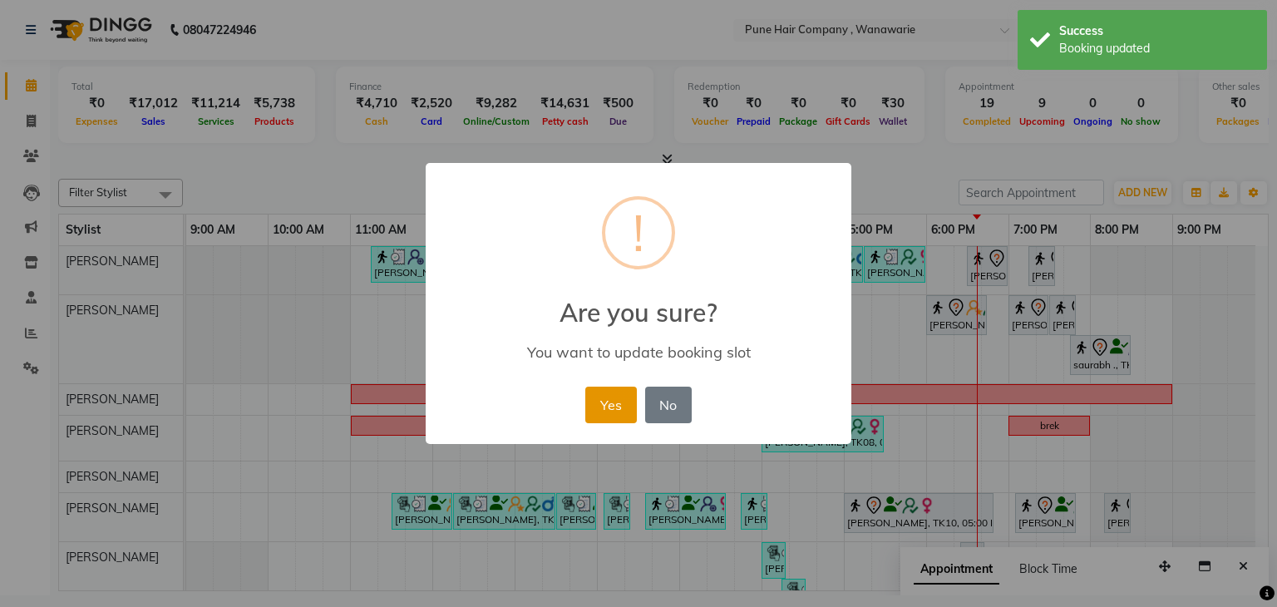
click at [609, 400] on button "Yes" at bounding box center [611, 405] width 51 height 37
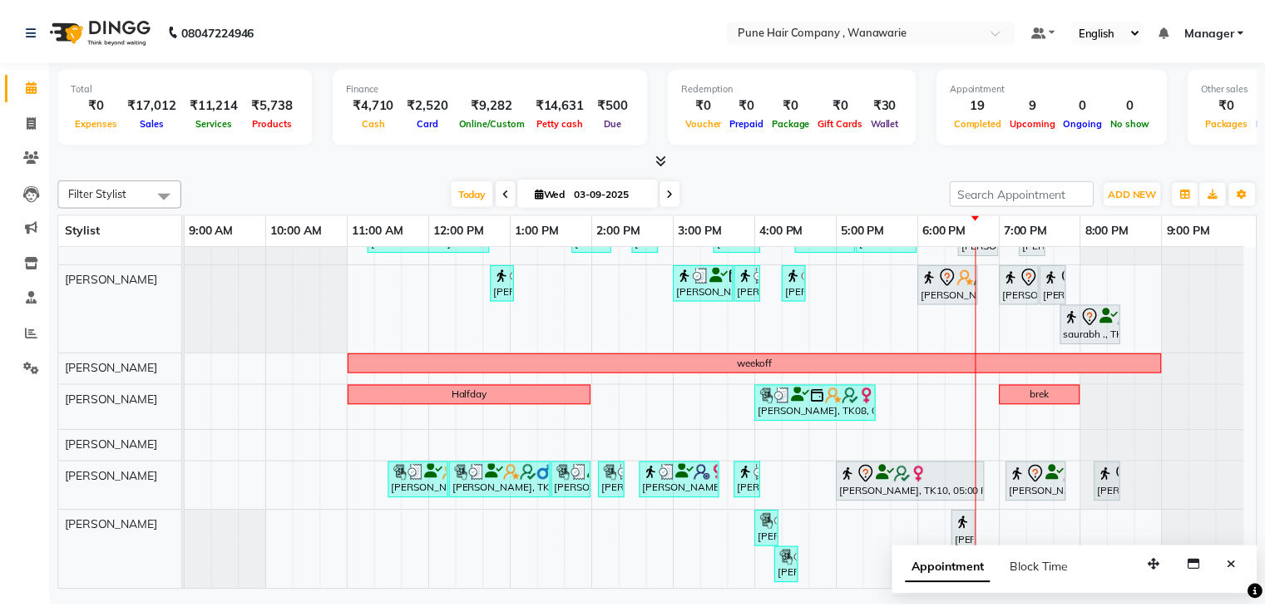
scroll to position [0, 0]
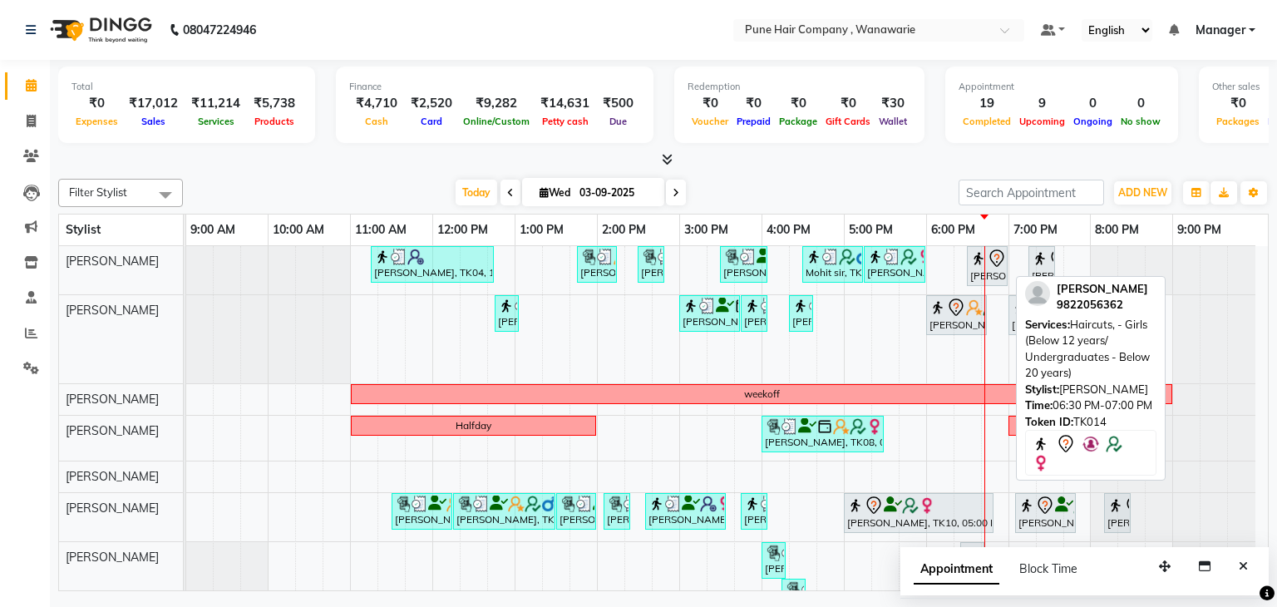
click at [980, 264] on img at bounding box center [979, 258] width 17 height 17
click at [970, 269] on div "[PERSON_NAME], TK14, 06:30 PM-07:00 PM, Haircuts, - Girls (Below 12 years/ Unde…" at bounding box center [987, 266] width 37 height 35
select select "7"
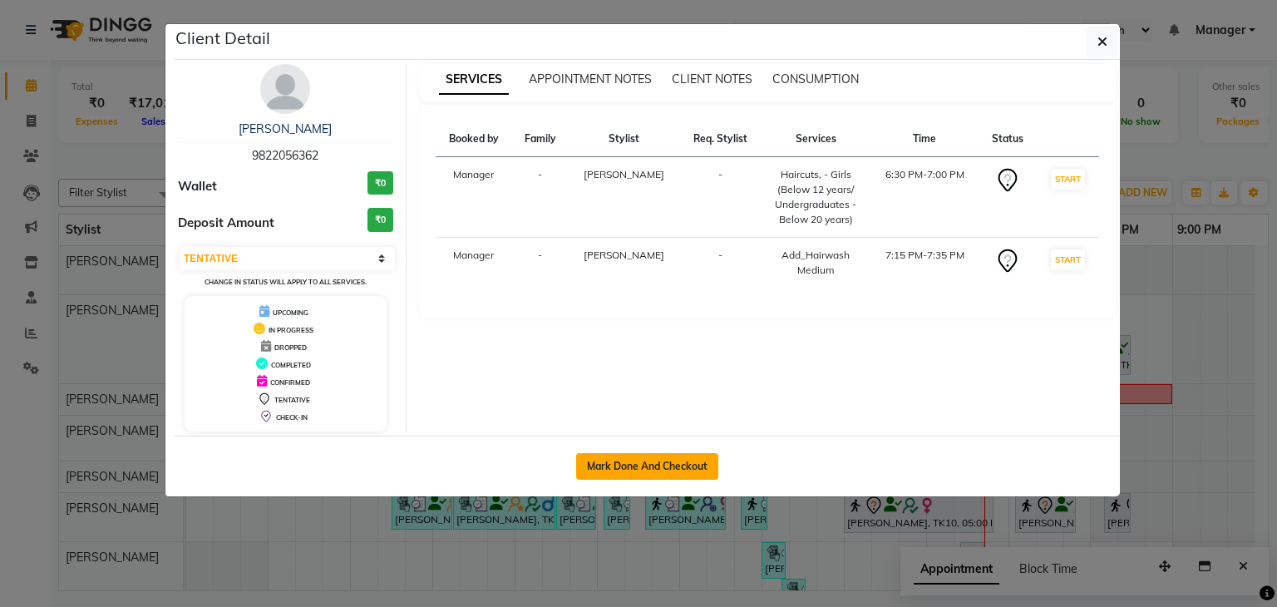
click at [650, 461] on button "Mark Done And Checkout" at bounding box center [647, 466] width 142 height 27
select select "service"
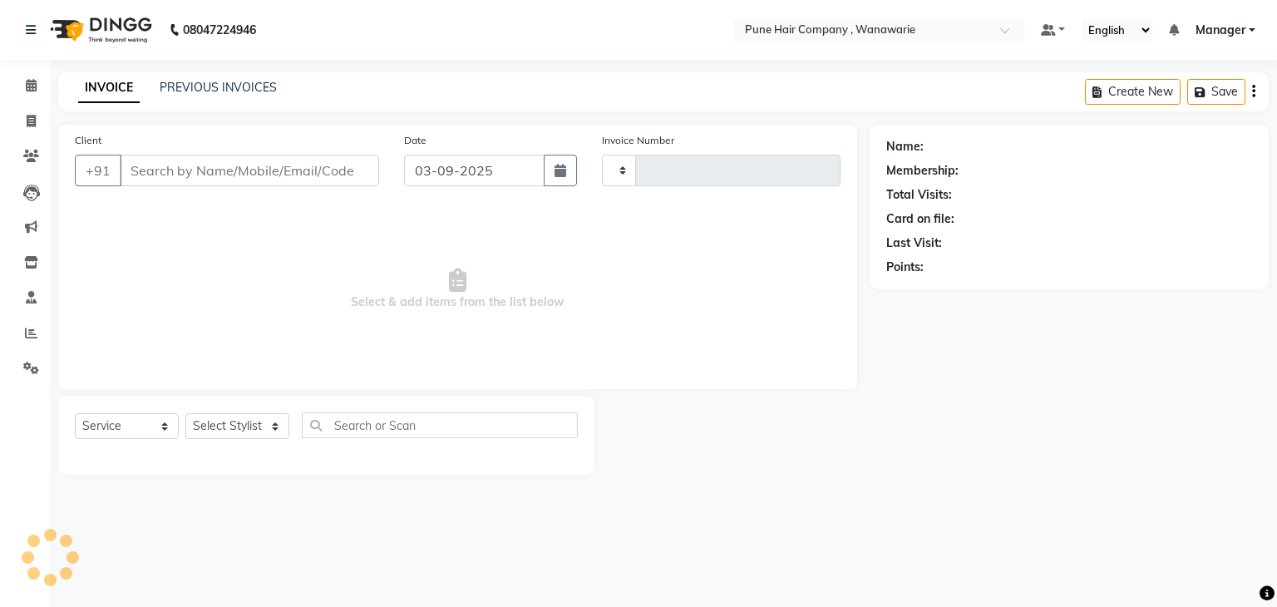
type input "1779"
select select "8072"
type input "9822056362"
select select "74577"
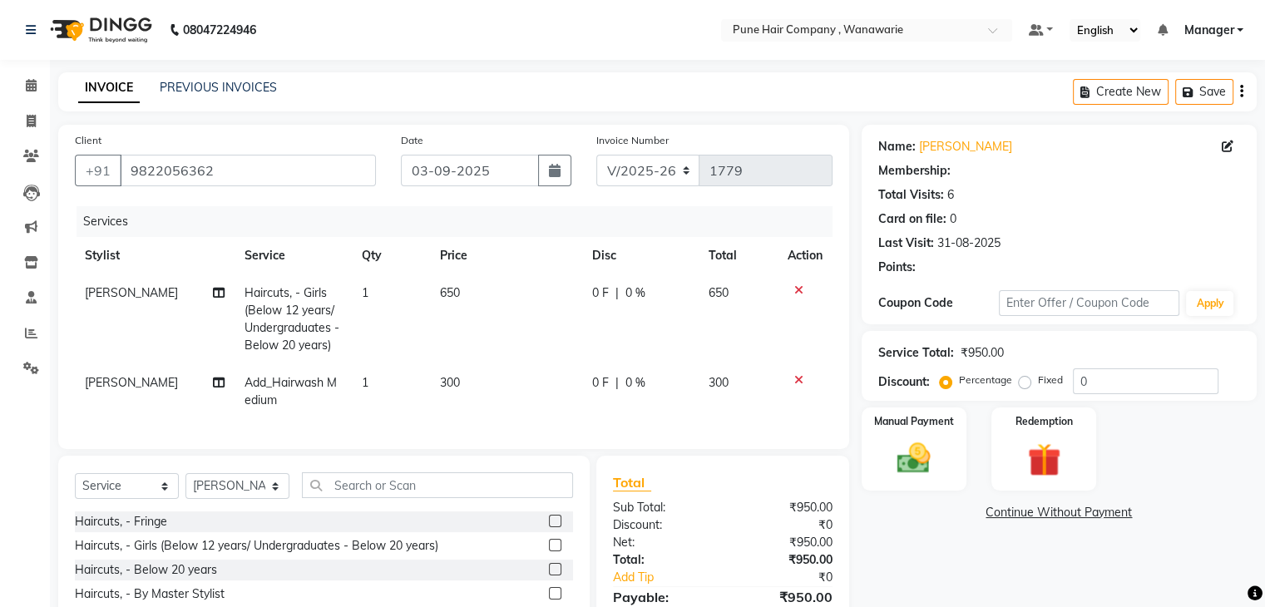
type input "20"
select select "1: Object"
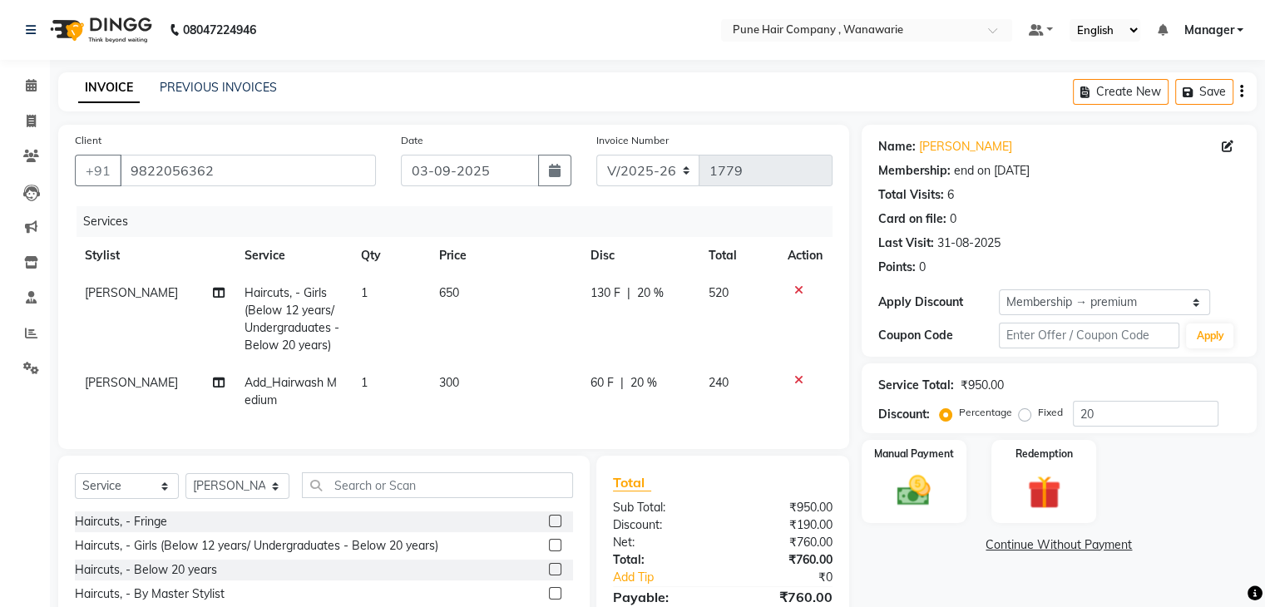
click at [795, 379] on icon at bounding box center [798, 380] width 9 height 12
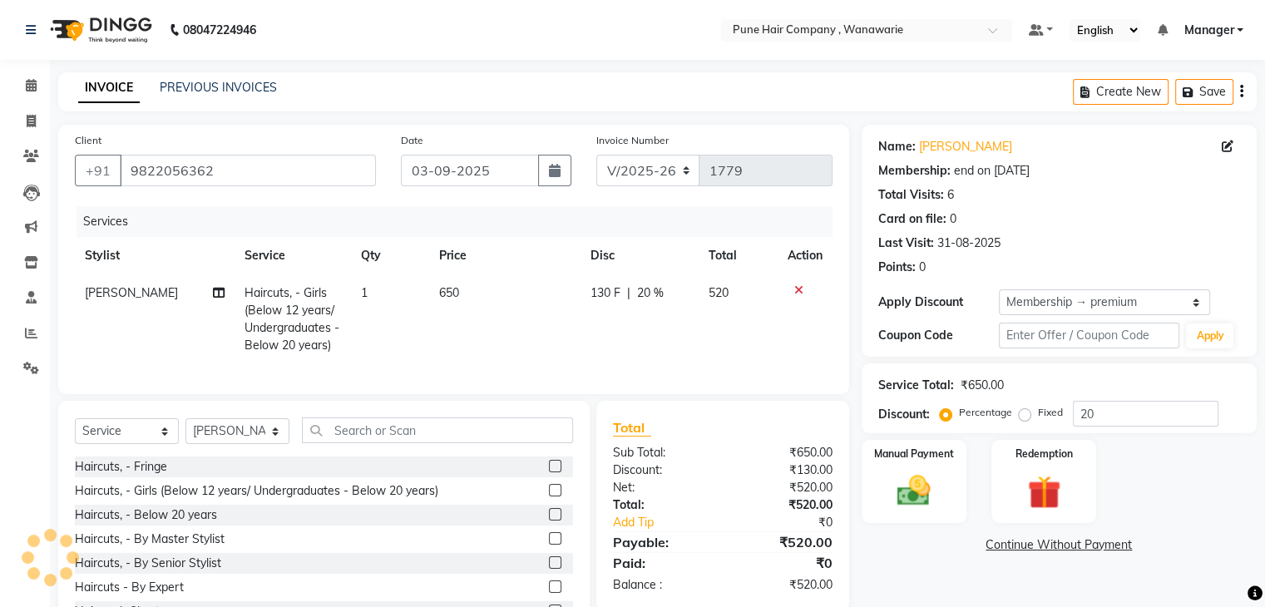
scroll to position [77, 0]
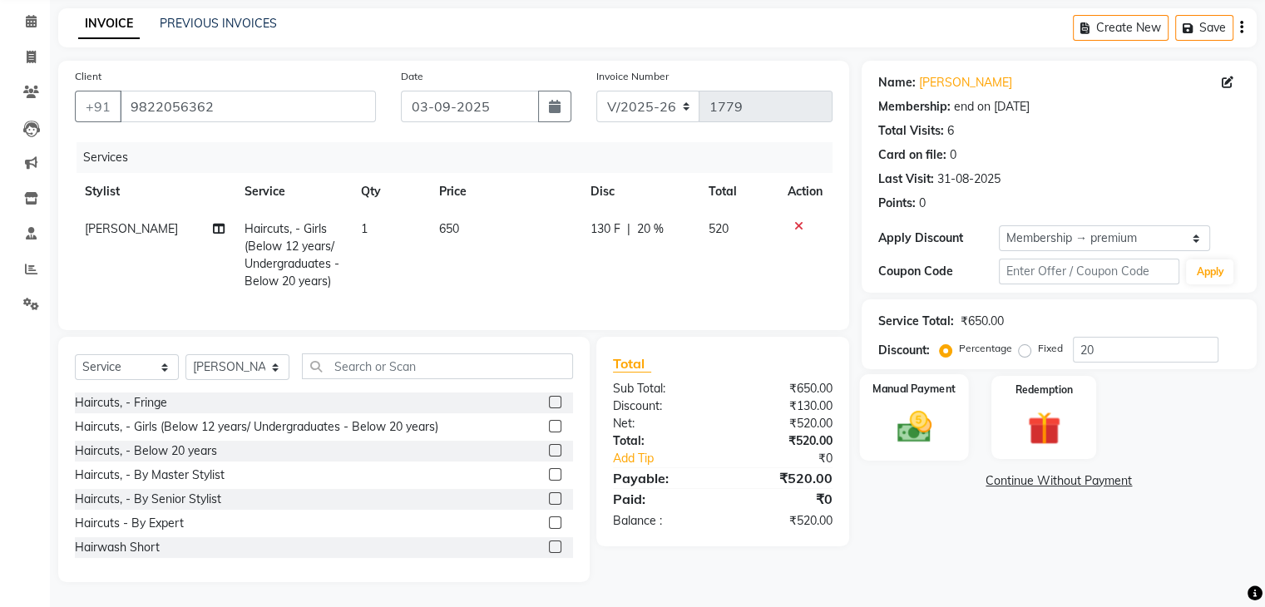
click at [936, 408] on img at bounding box center [914, 428] width 56 height 40
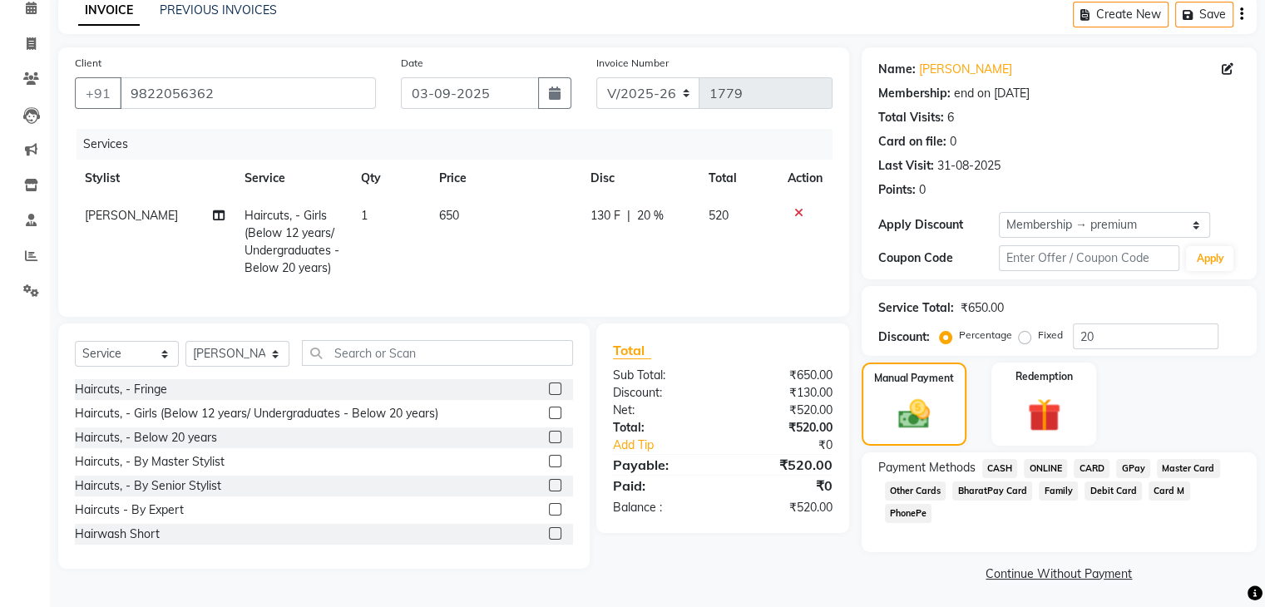
click at [1134, 469] on span "GPay" at bounding box center [1133, 468] width 34 height 19
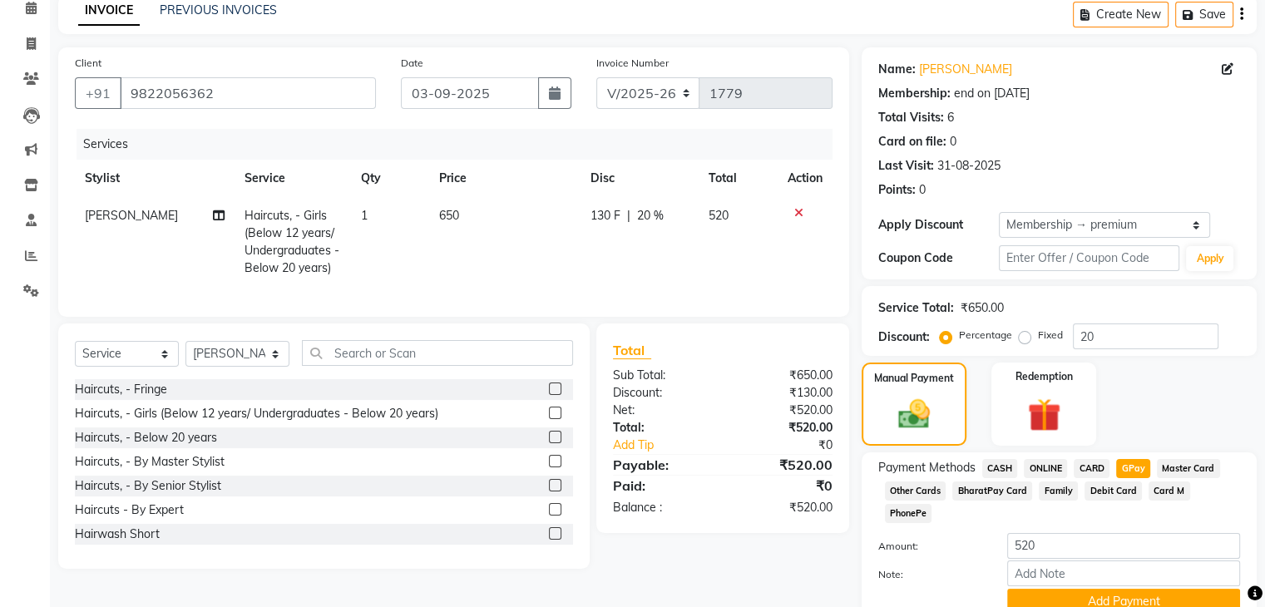
scroll to position [130, 0]
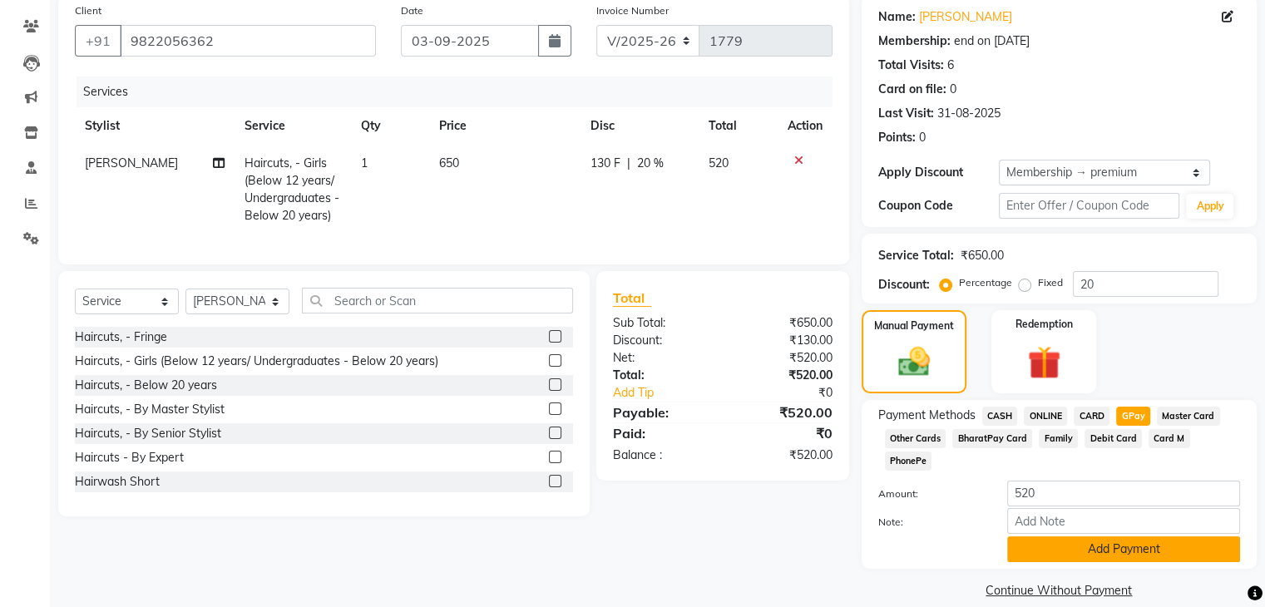
click at [1064, 536] on button "Add Payment" at bounding box center [1123, 549] width 233 height 26
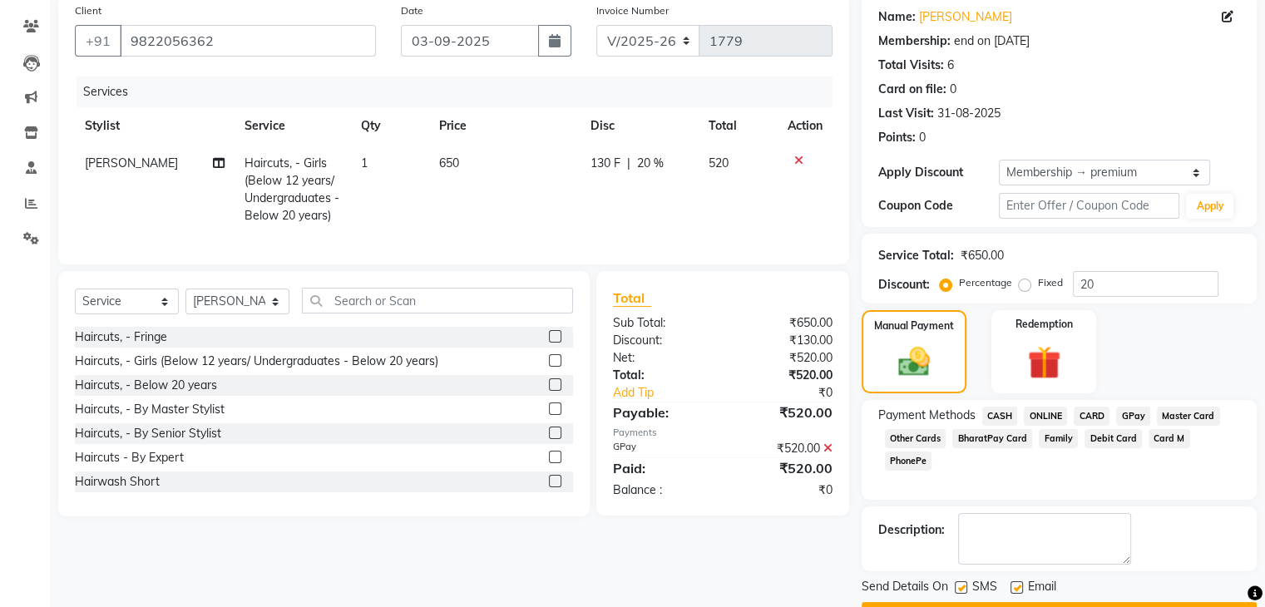
scroll to position [174, 0]
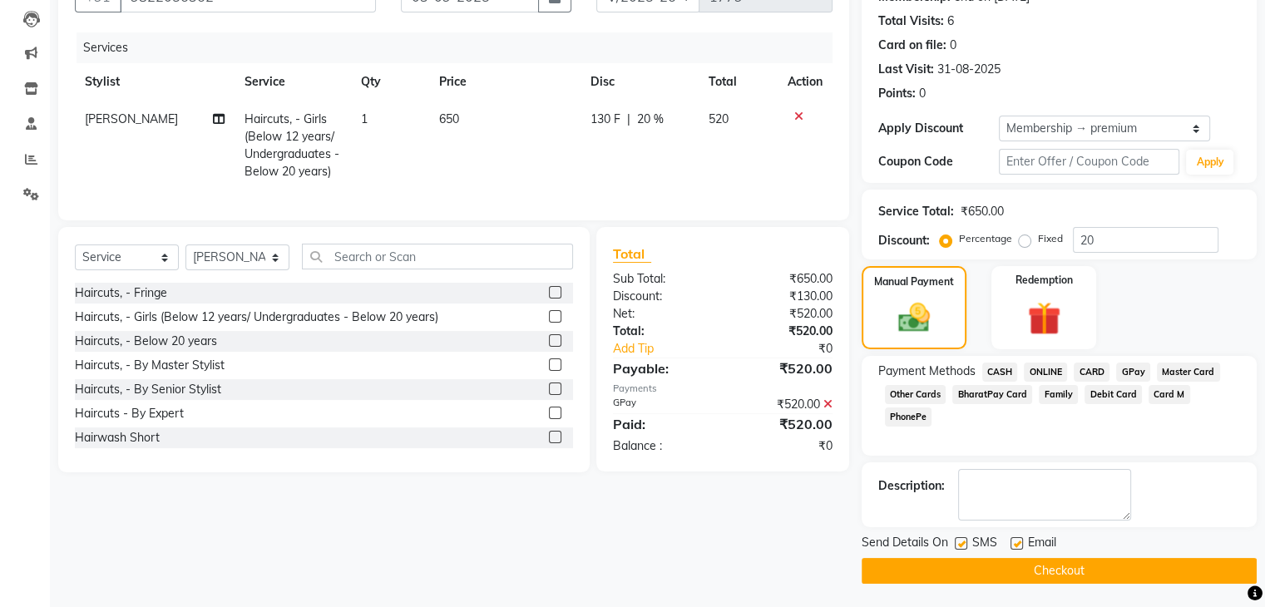
click at [995, 560] on button "Checkout" at bounding box center [1059, 571] width 395 height 26
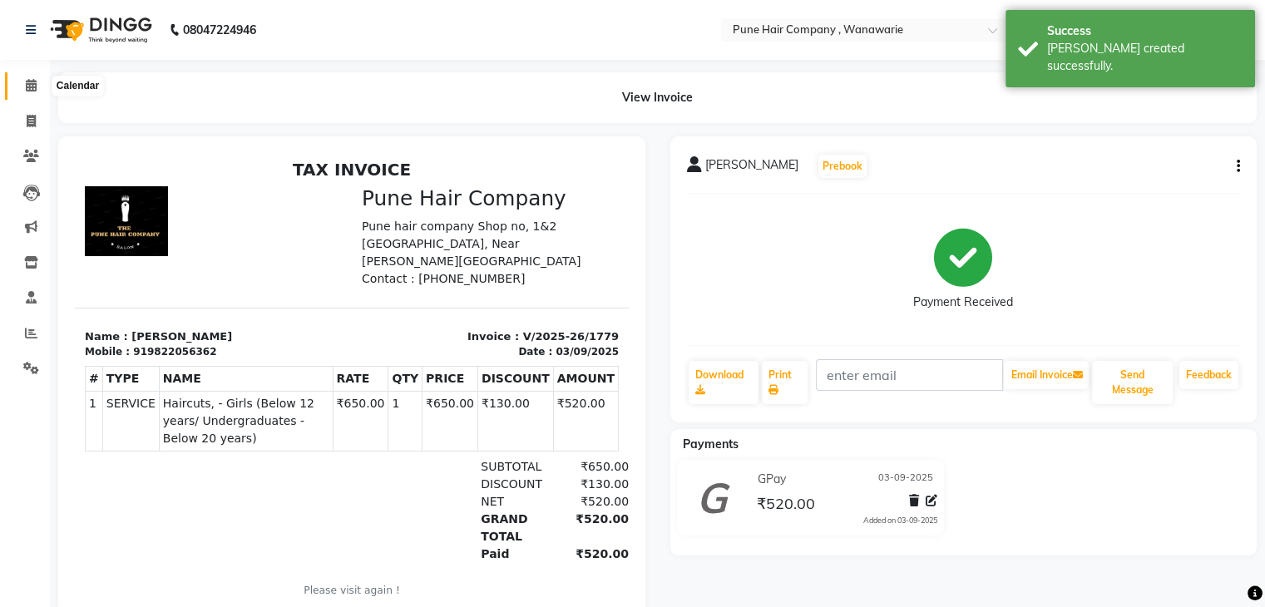
click at [33, 83] on icon at bounding box center [31, 85] width 11 height 12
